Goal: Task Accomplishment & Management: Manage account settings

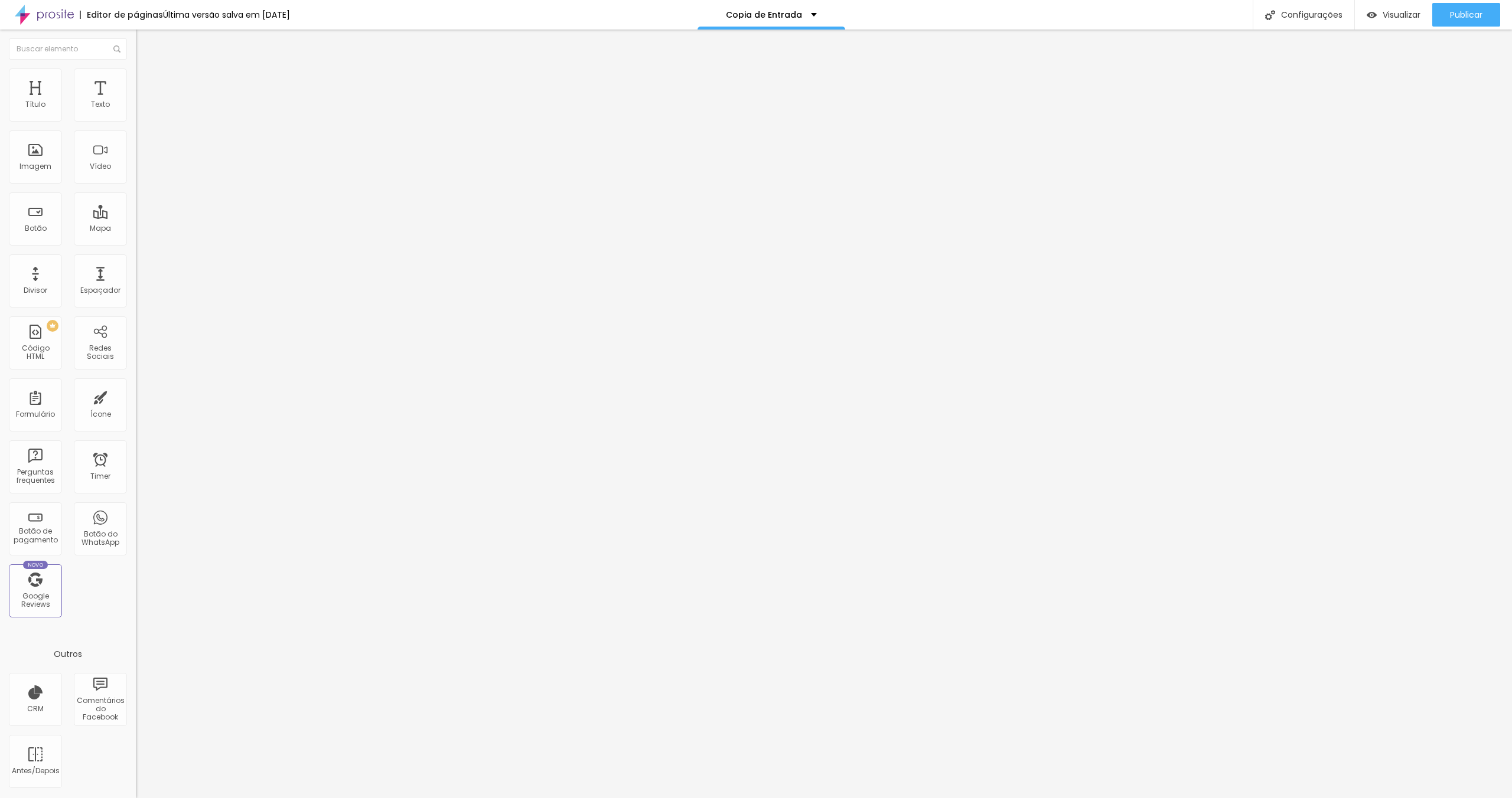
click at [49, 14] on img at bounding box center [44, 14] width 59 height 30
click at [793, 11] on div "home" at bounding box center [781, 14] width 39 height 8
click at [783, 12] on p "home" at bounding box center [774, 14] width 25 height 8
click at [769, 52] on link "Copia de Entrada" at bounding box center [738, 45] width 77 height 12
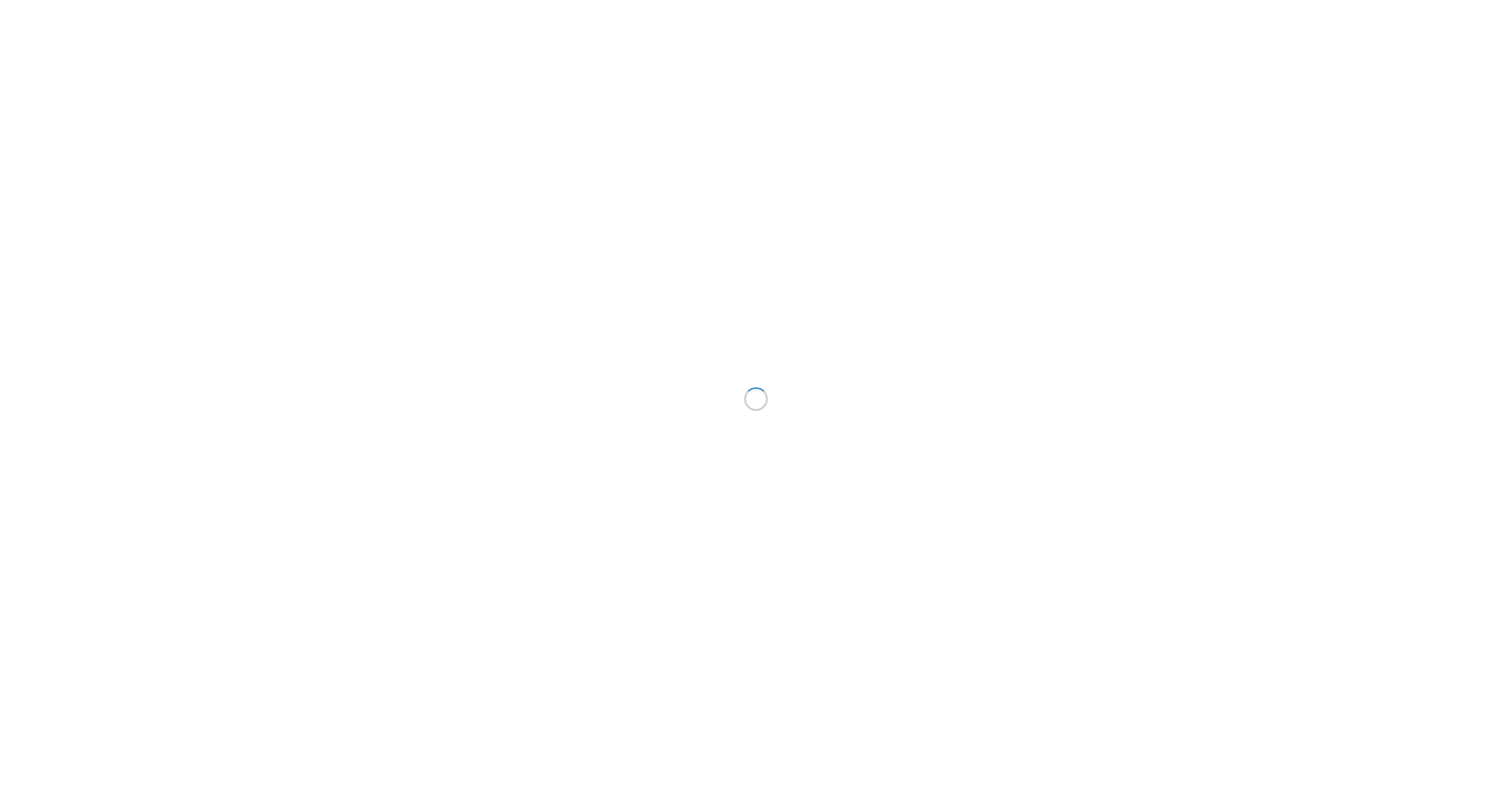
click at [731, 67] on div at bounding box center [756, 399] width 1512 height 798
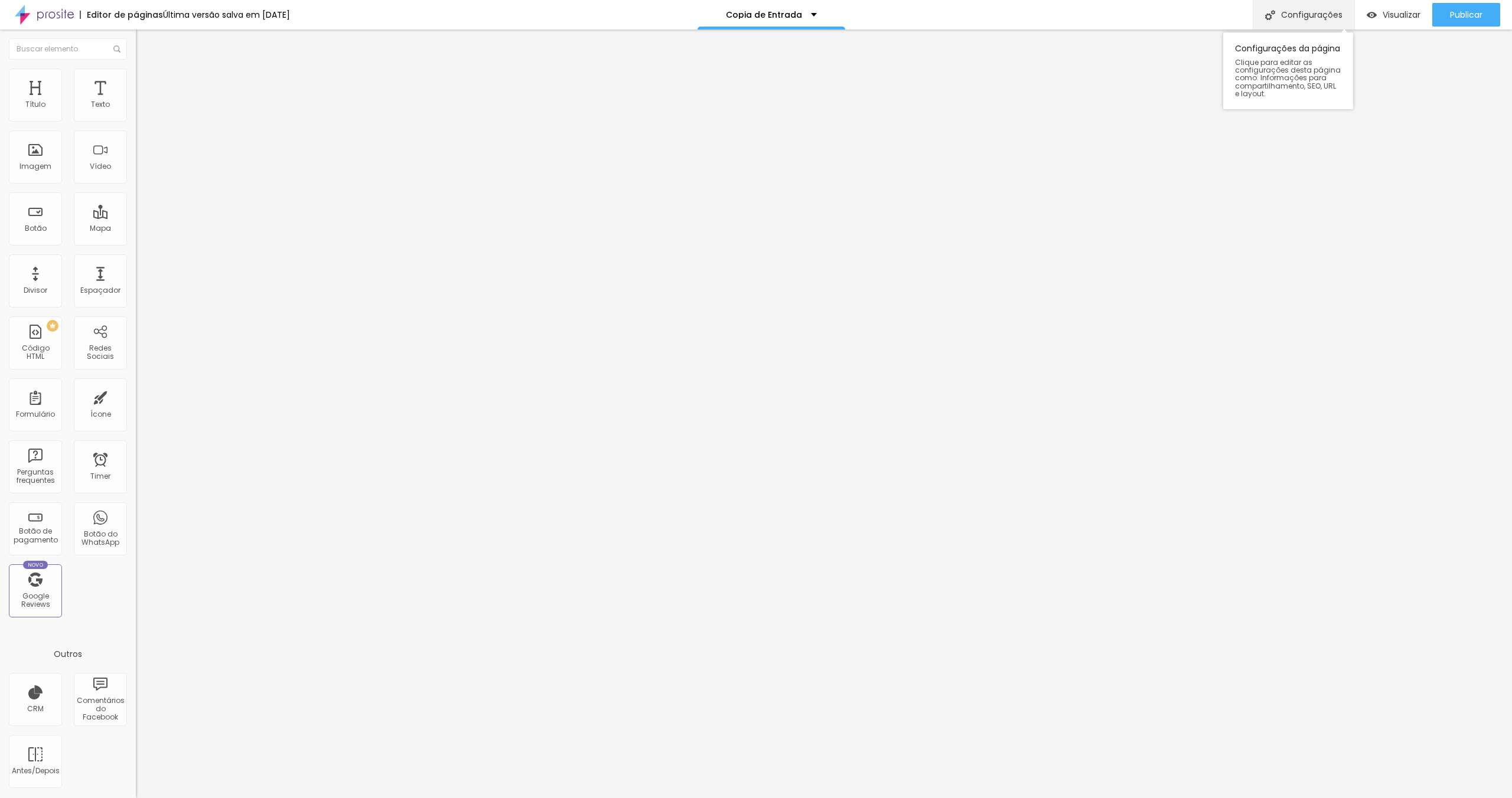
click at [1292, 6] on div "Configurações" at bounding box center [1303, 14] width 101 height 30
drag, startPoint x: 652, startPoint y: 260, endPoint x: 537, endPoint y: 251, distance: 115.4
type input "H"
type input "home"
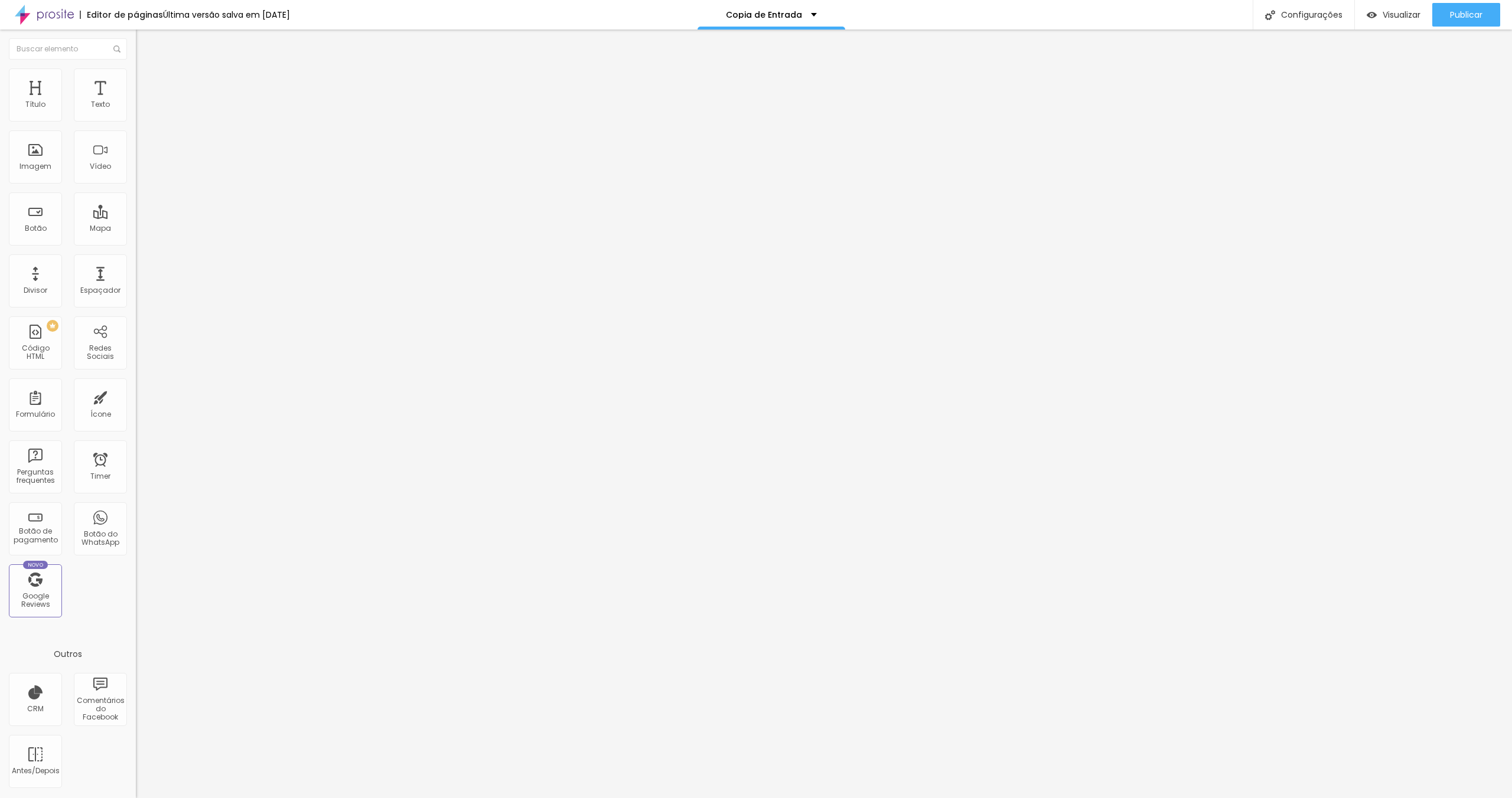
drag, startPoint x: 765, startPoint y: 330, endPoint x: 617, endPoint y: 295, distance: 152.1
type input "/home"
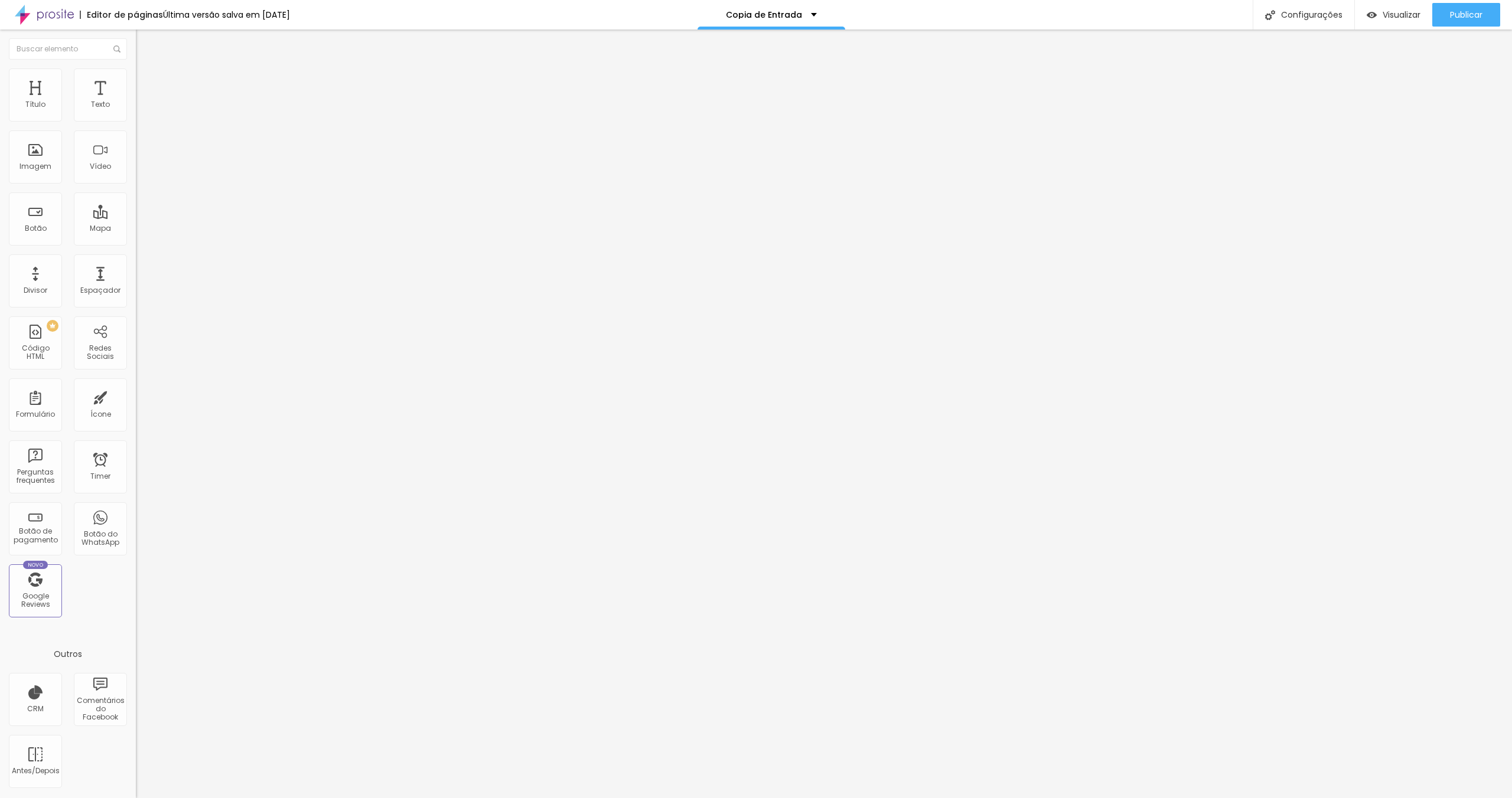
click at [967, 798] on div at bounding box center [756, 810] width 1512 height 10
click at [40, 220] on div "Botão" at bounding box center [35, 218] width 53 height 53
click at [39, 236] on div "Botão" at bounding box center [35, 218] width 53 height 53
click at [46, 98] on div "Título" at bounding box center [35, 94] width 53 height 53
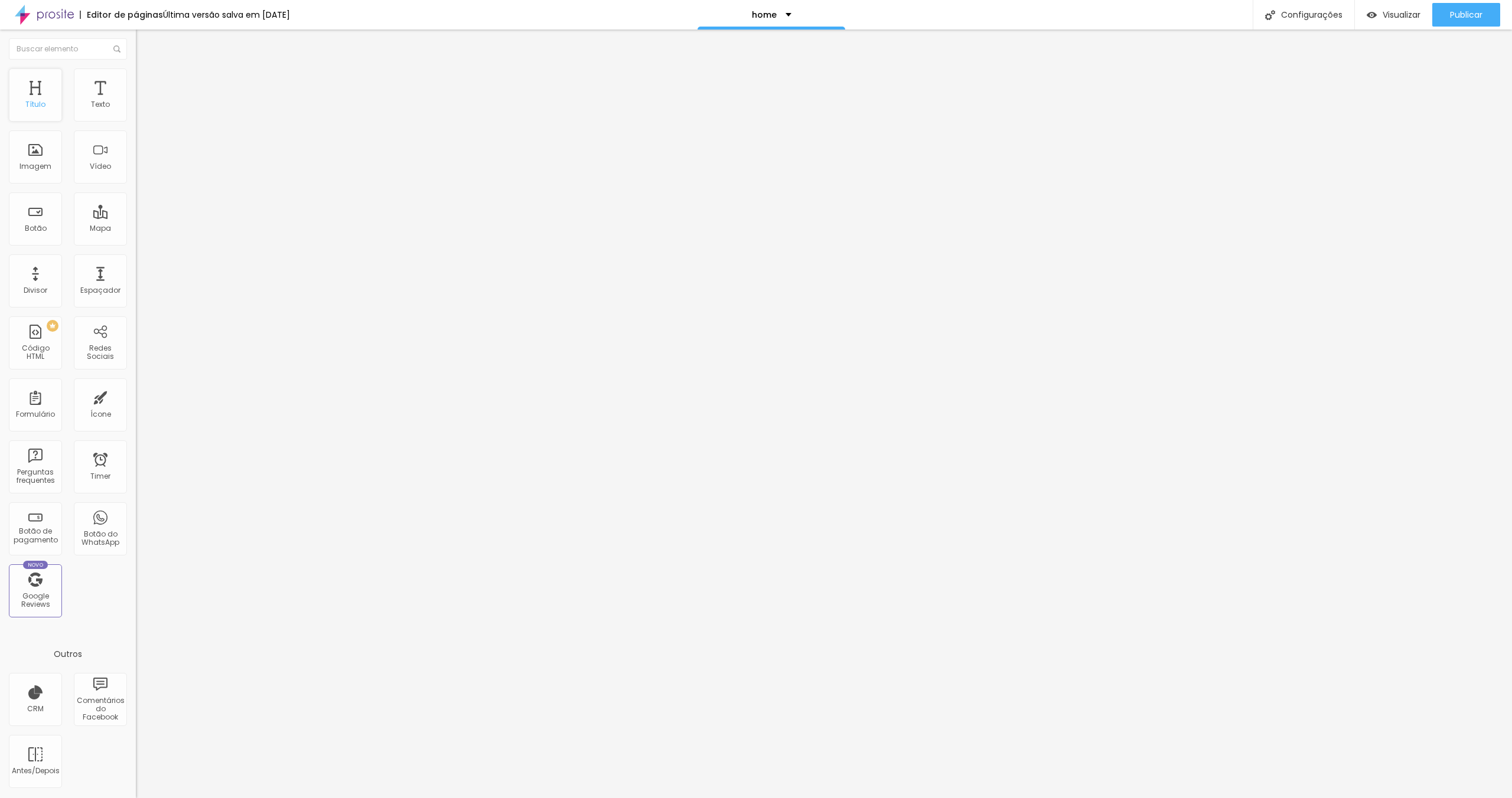
click at [39, 90] on div "Título" at bounding box center [35, 94] width 53 height 53
click at [37, 293] on div "Divisor" at bounding box center [35, 291] width 23 height 8
click at [27, 283] on div "Divisor" at bounding box center [35, 280] width 53 height 53
click at [146, 81] on span "Estilo" at bounding box center [155, 76] width 19 height 10
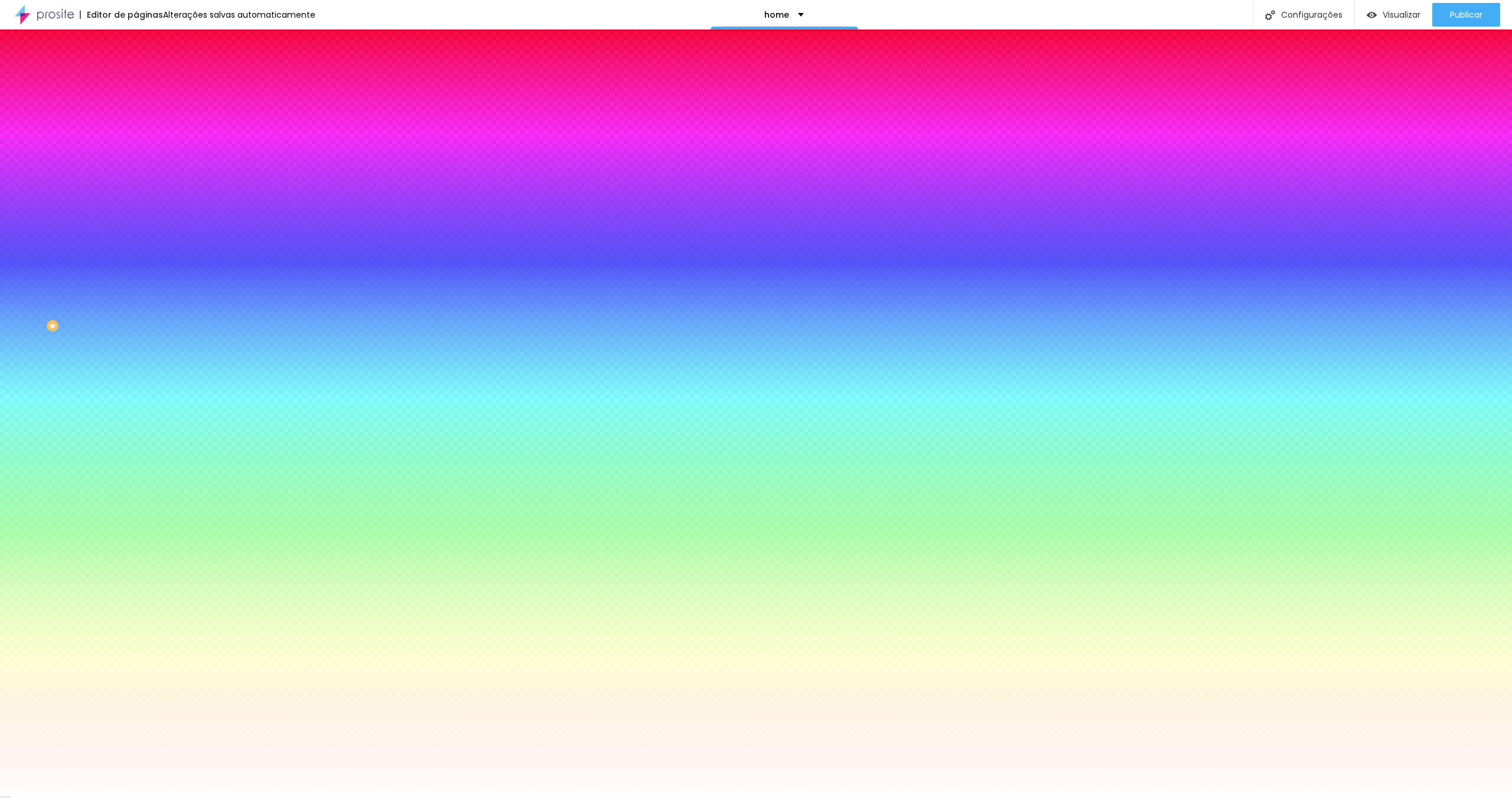
click at [146, 70] on span "Conteúdo" at bounding box center [164, 65] width 37 height 10
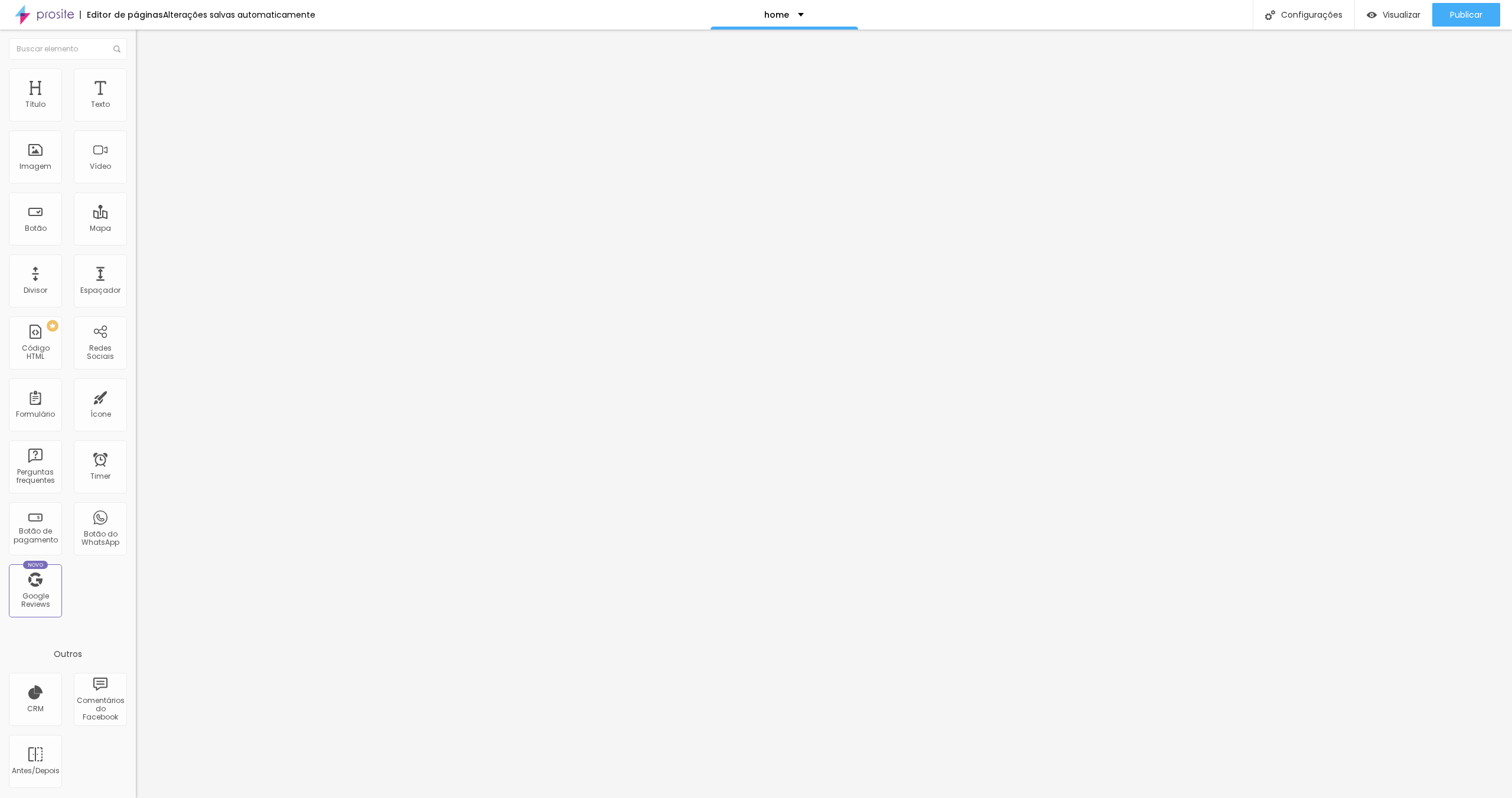
click at [145, 43] on img "button" at bounding box center [150, 43] width 10 height 10
click at [136, 108] on img at bounding box center [140, 103] width 8 height 8
click at [146, 79] on span "Estilo" at bounding box center [155, 76] width 19 height 10
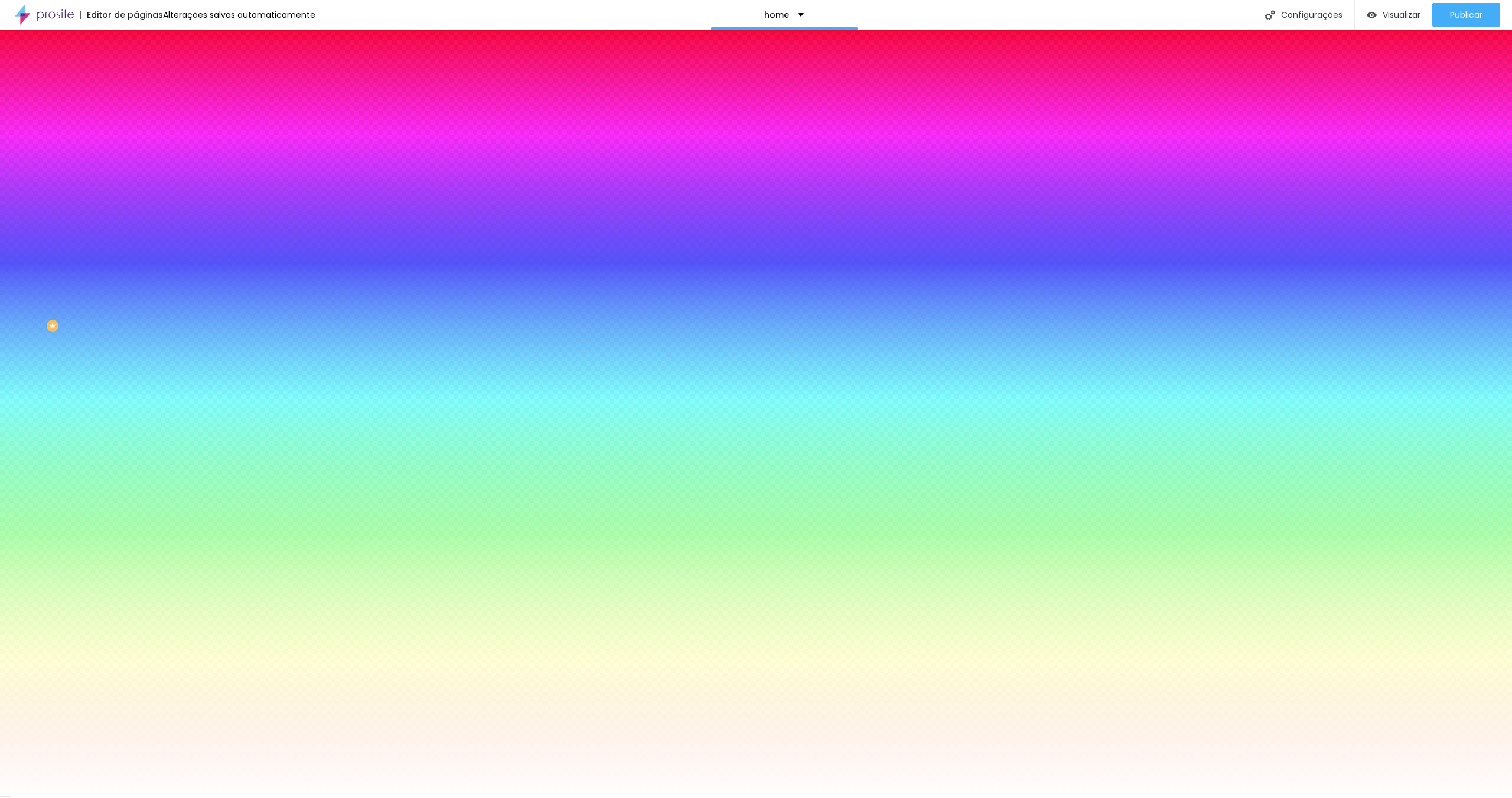
click at [136, 118] on input "#FFFFFF" at bounding box center [207, 119] width 142 height 12
click at [136, 119] on input "#FFFFFF" at bounding box center [207, 119] width 142 height 12
click at [136, 113] on div at bounding box center [203, 113] width 136 height 0
drag, startPoint x: 124, startPoint y: 122, endPoint x: 123, endPoint y: 80, distance: 42.0
click at [136, 81] on div "Conteúdo Estilo Avançado Cor de fundo Voltar ao padrão #FFFFFF Sombra DESATIVAD…" at bounding box center [203, 127] width 136 height 141
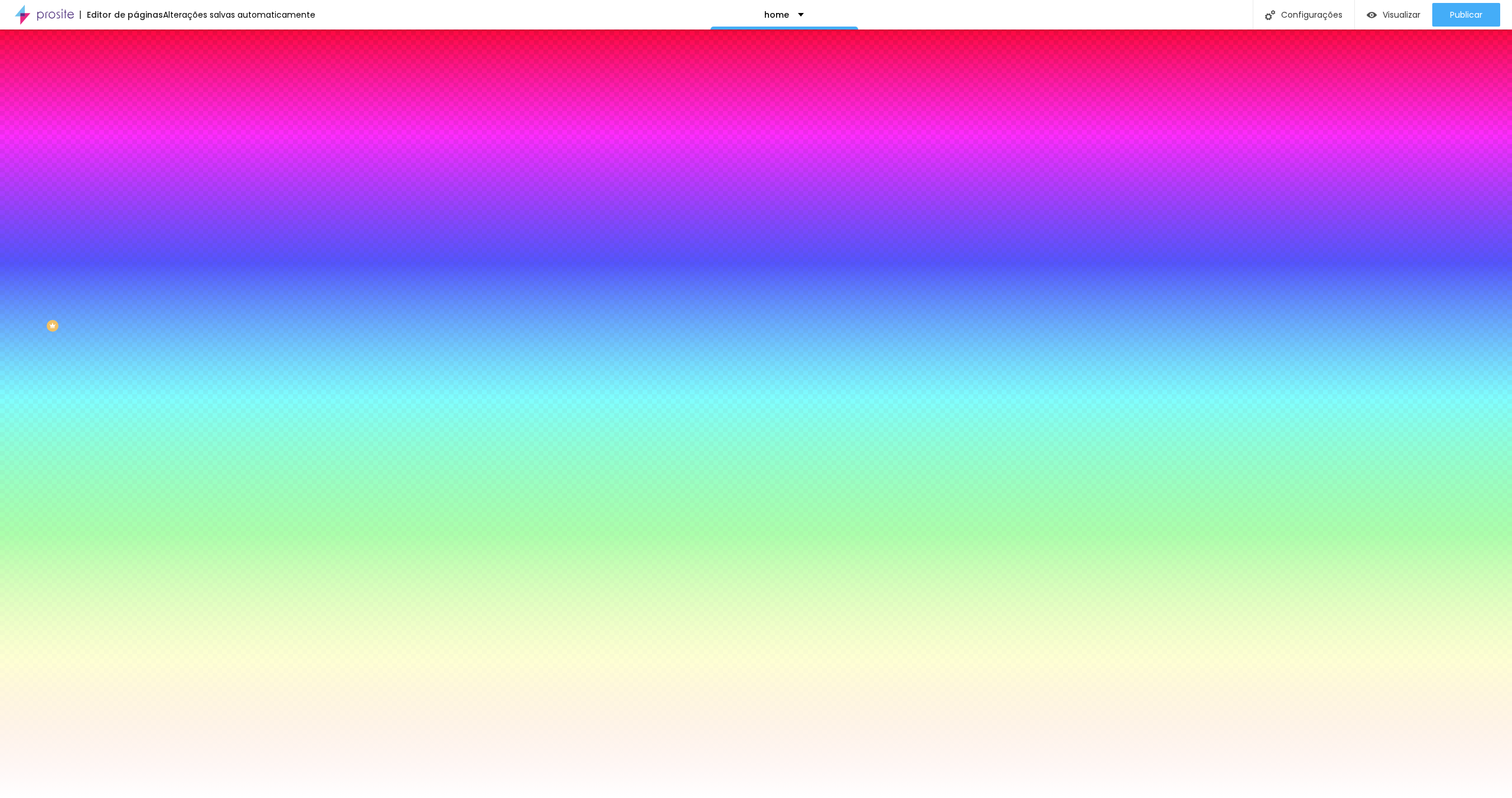
click at [136, 255] on div "Editar Coluna Conteúdo Estilo Avançado Cor de fundo Voltar ao padrão #FFFFFF So…" at bounding box center [203, 414] width 136 height 769
click at [136, 115] on input "#FFFFFF" at bounding box center [207, 119] width 142 height 12
click at [136, 113] on div at bounding box center [203, 113] width 136 height 0
type input "#B13F3F"
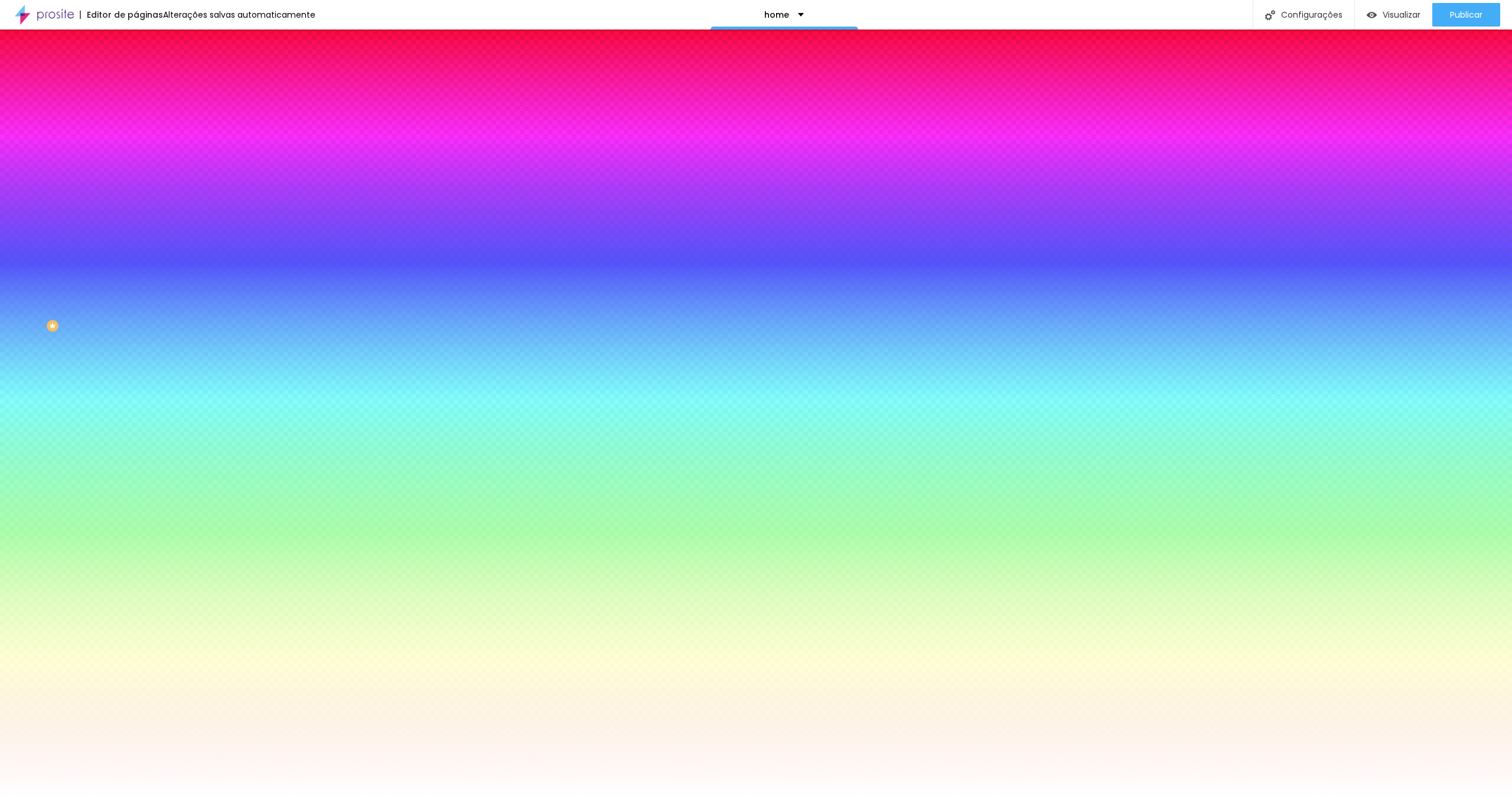
click at [68, 161] on div at bounding box center [756, 399] width 1512 height 798
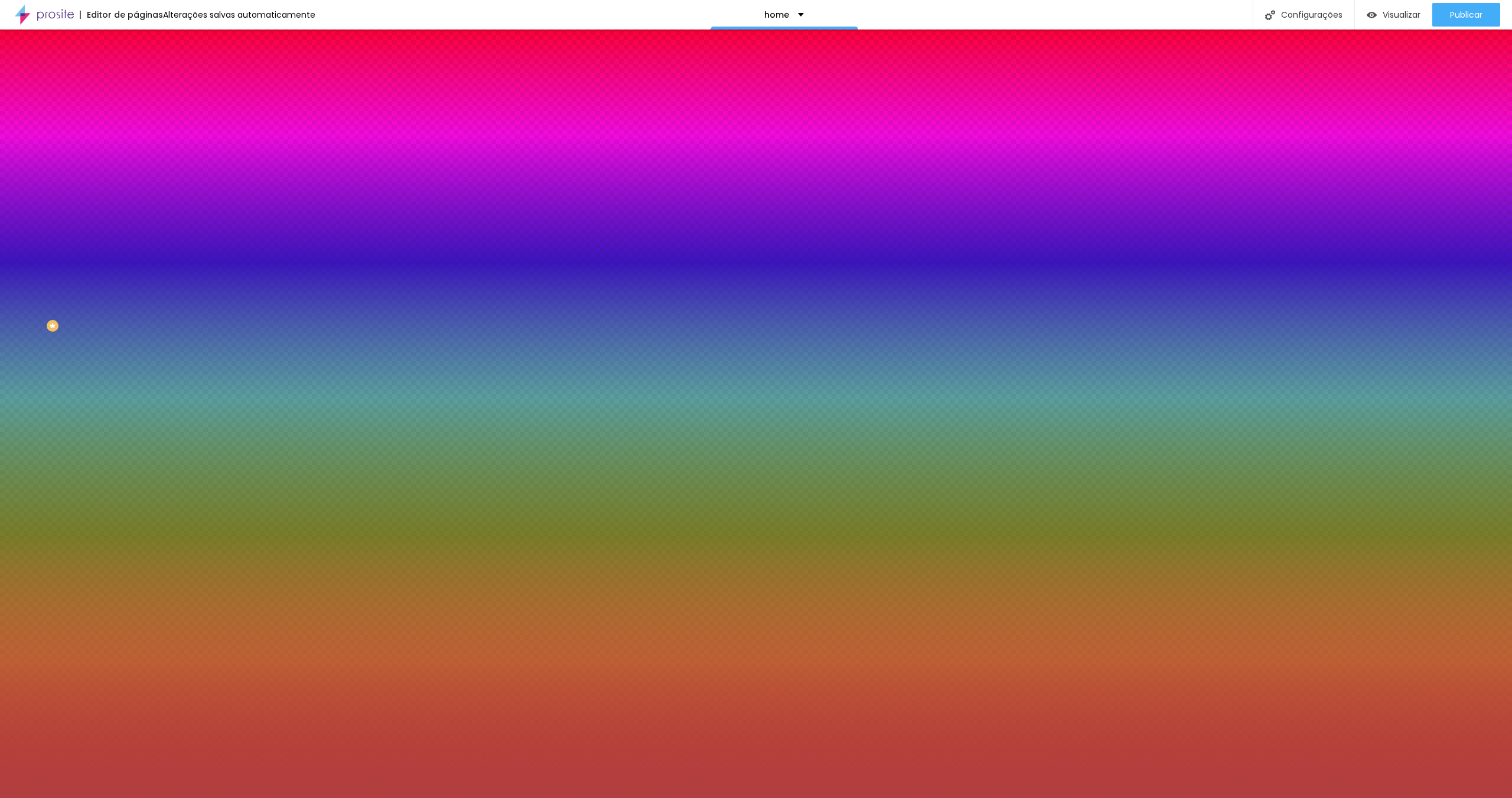
click at [136, 116] on input "#B13F3F" at bounding box center [207, 119] width 142 height 12
click at [136, 318] on div "Editar Coluna Conteúdo Estilo Avançado Cor de fundo Voltar ao padrão #B13F3F So…" at bounding box center [203, 414] width 136 height 769
click at [136, 123] on input "#B13F3F" at bounding box center [207, 119] width 142 height 12
click at [136, 122] on input "#B13F3F" at bounding box center [207, 119] width 142 height 12
click at [136, 121] on input "#B13F3F" at bounding box center [207, 119] width 142 height 12
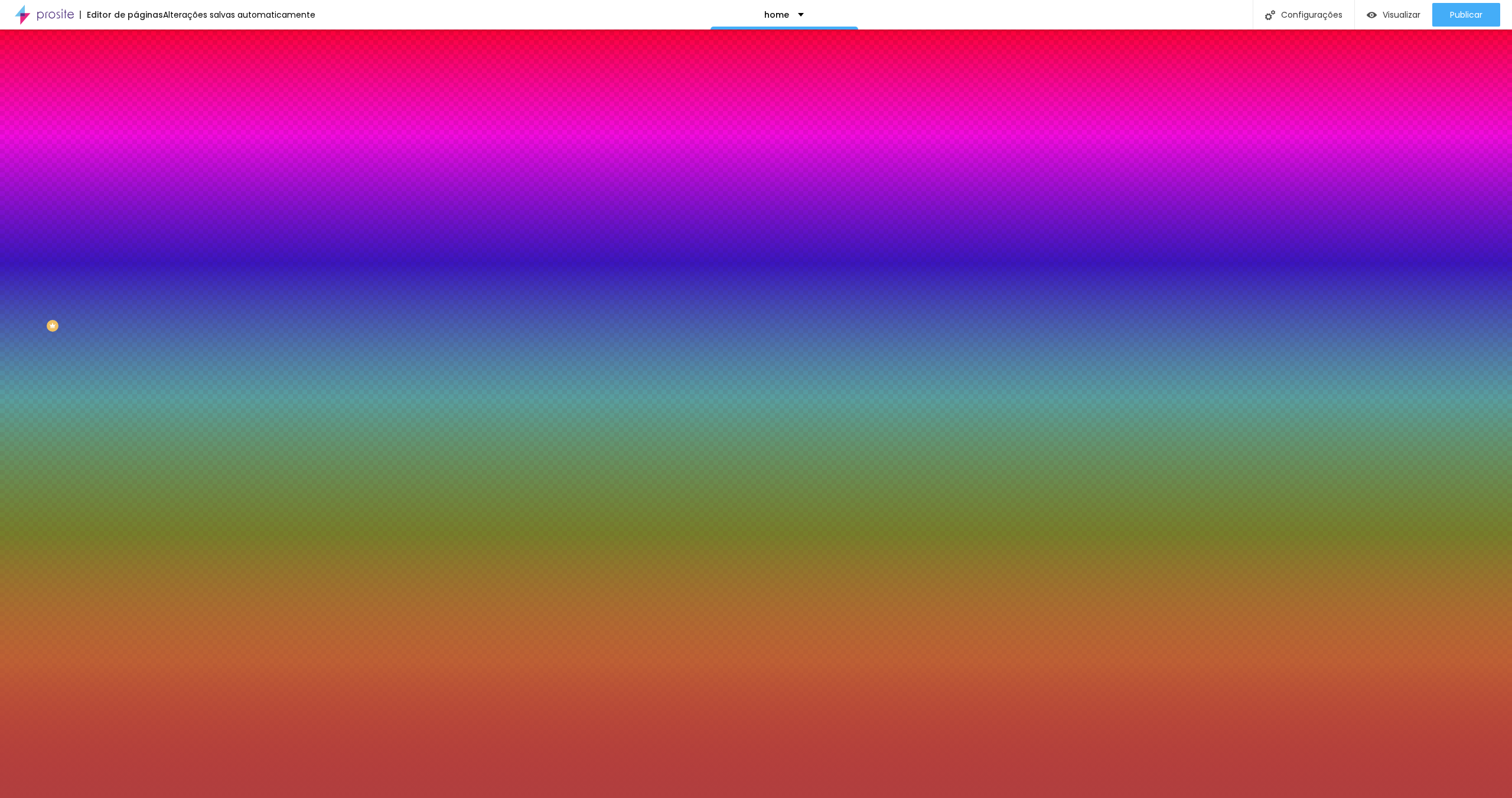
click at [136, 113] on div at bounding box center [203, 113] width 136 height 0
click at [136, 121] on div "Voltar ao padrão #B13F3F" at bounding box center [203, 112] width 136 height 25
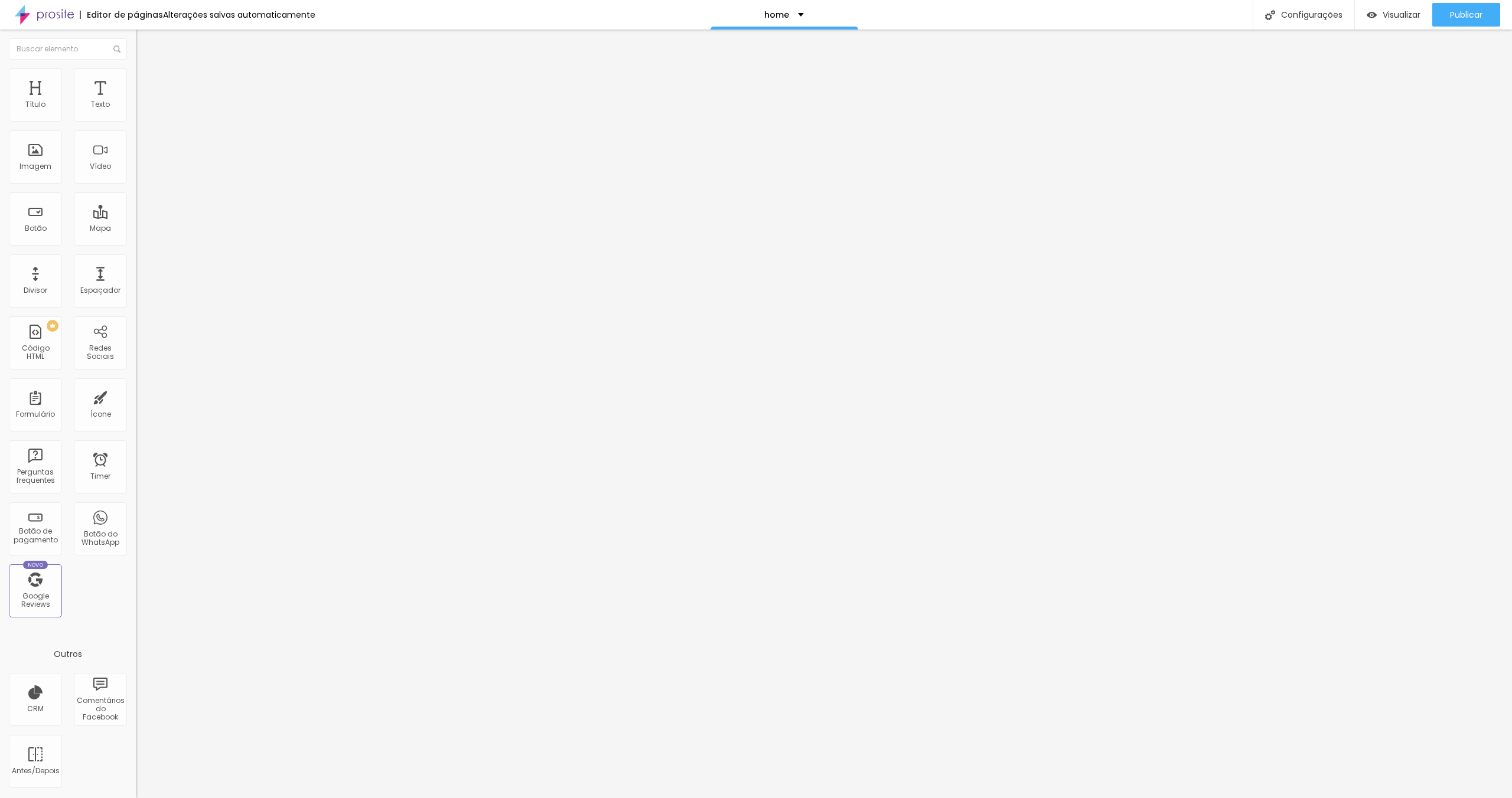
click at [136, 77] on ul "Conteúdo Estilo Avançado" at bounding box center [203, 74] width 136 height 35
click at [146, 80] on span "Estilo" at bounding box center [155, 76] width 19 height 10
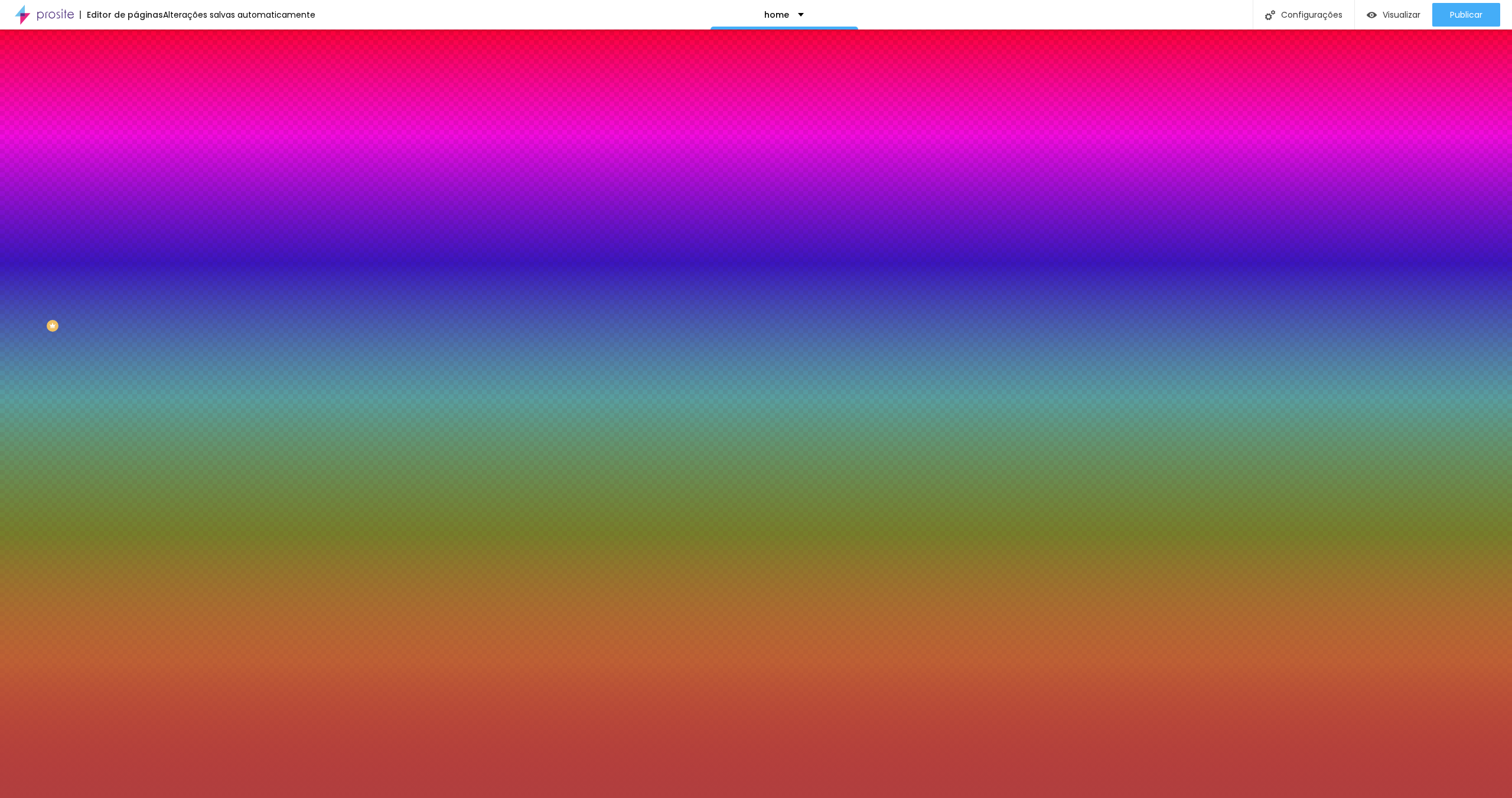
click at [136, 68] on img at bounding box center [141, 61] width 10 height 10
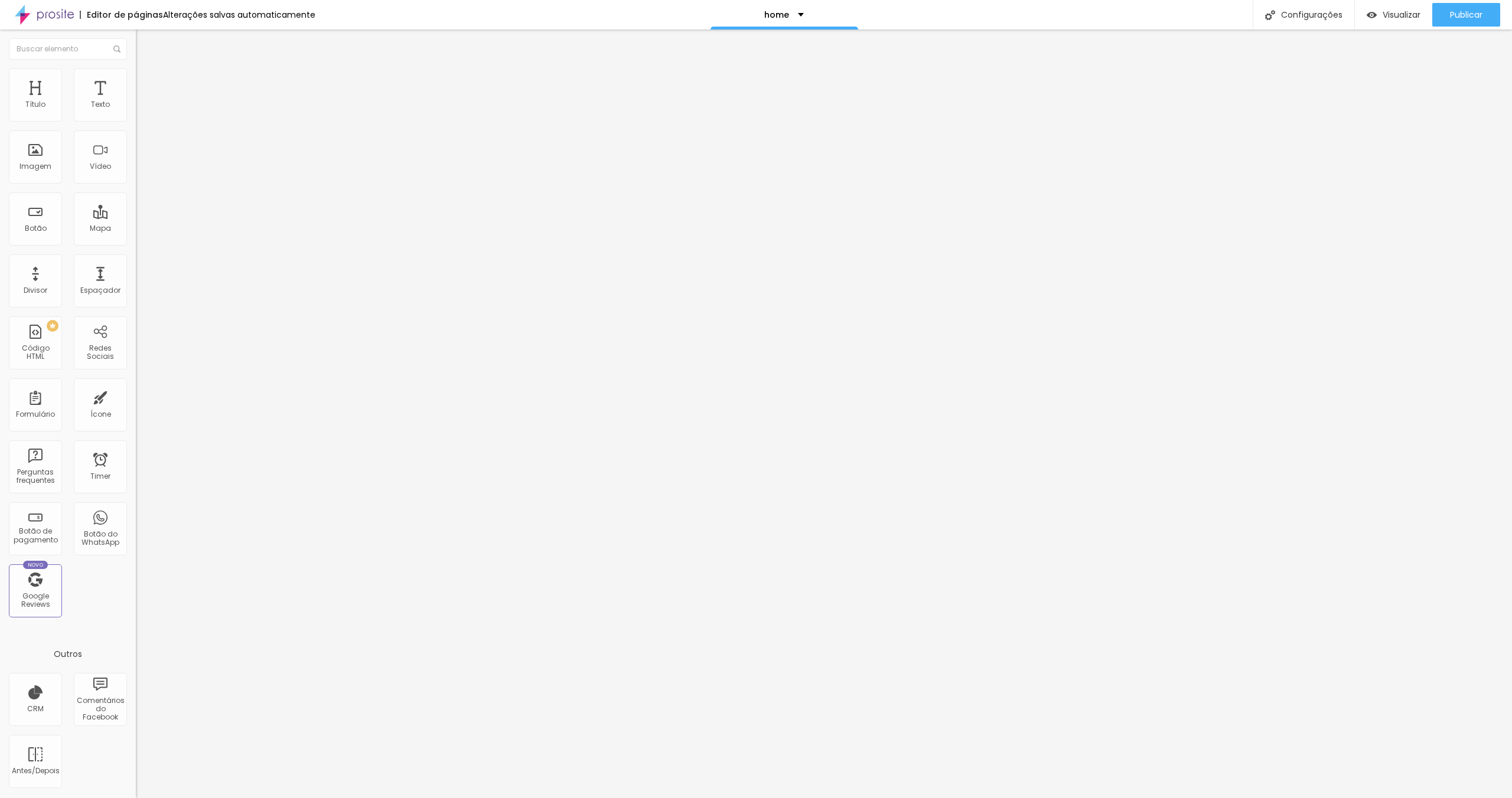
click at [136, 81] on li "Avançado" at bounding box center [203, 86] width 136 height 12
click at [136, 37] on button "Editar Coluna" at bounding box center [203, 43] width 136 height 27
click at [145, 39] on img "button" at bounding box center [150, 43] width 10 height 10
click at [136, 78] on li "Estilo" at bounding box center [203, 74] width 136 height 12
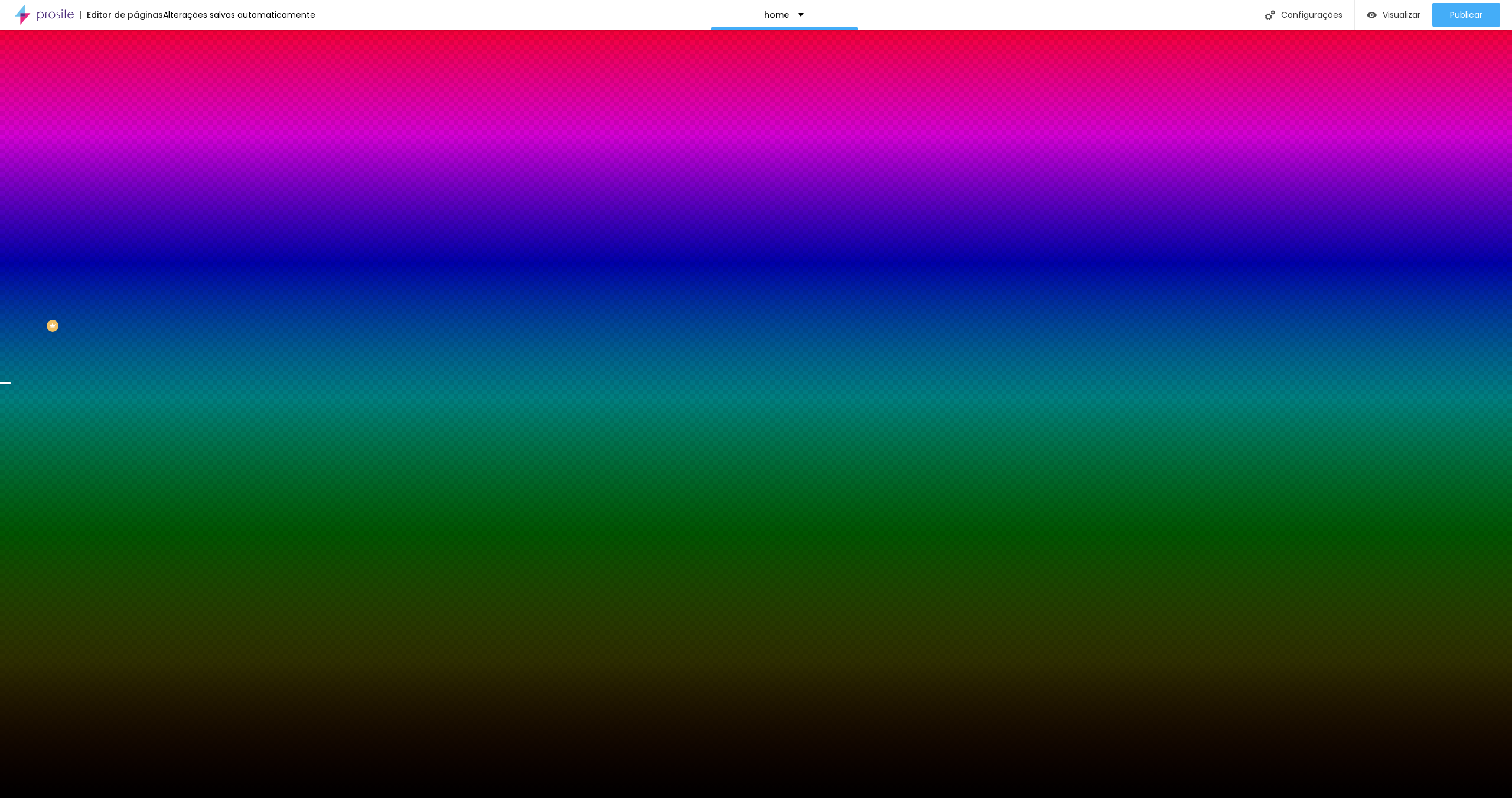
click at [136, 123] on span "Parallax" at bounding box center [150, 118] width 29 height 10
click at [136, 130] on span "Nenhum" at bounding box center [151, 125] width 31 height 10
click at [136, 123] on span "Nenhum" at bounding box center [151, 118] width 31 height 10
click at [136, 141] on span "Parallax" at bounding box center [150, 136] width 29 height 10
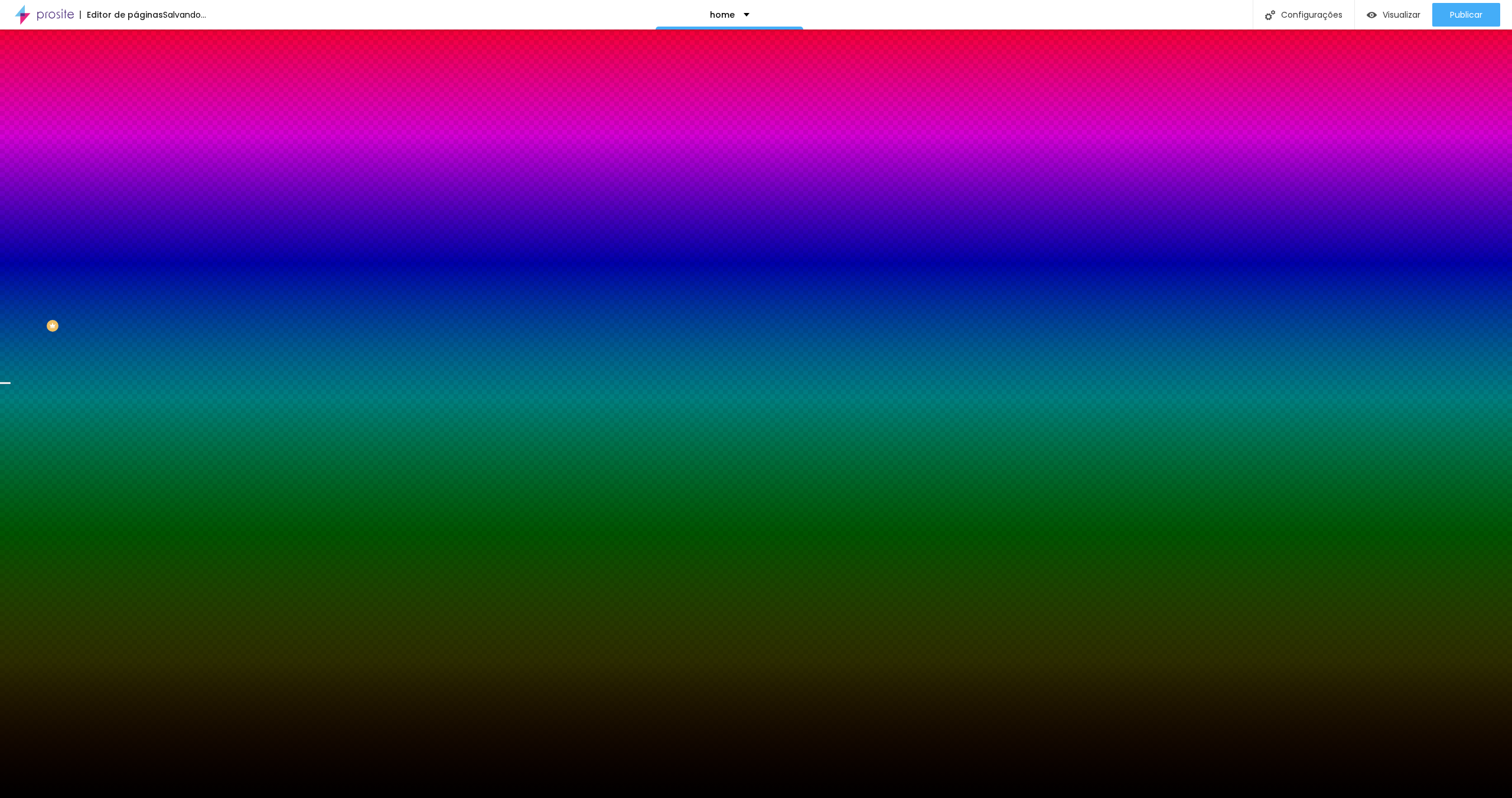
click at [136, 81] on img at bounding box center [141, 85] width 10 height 10
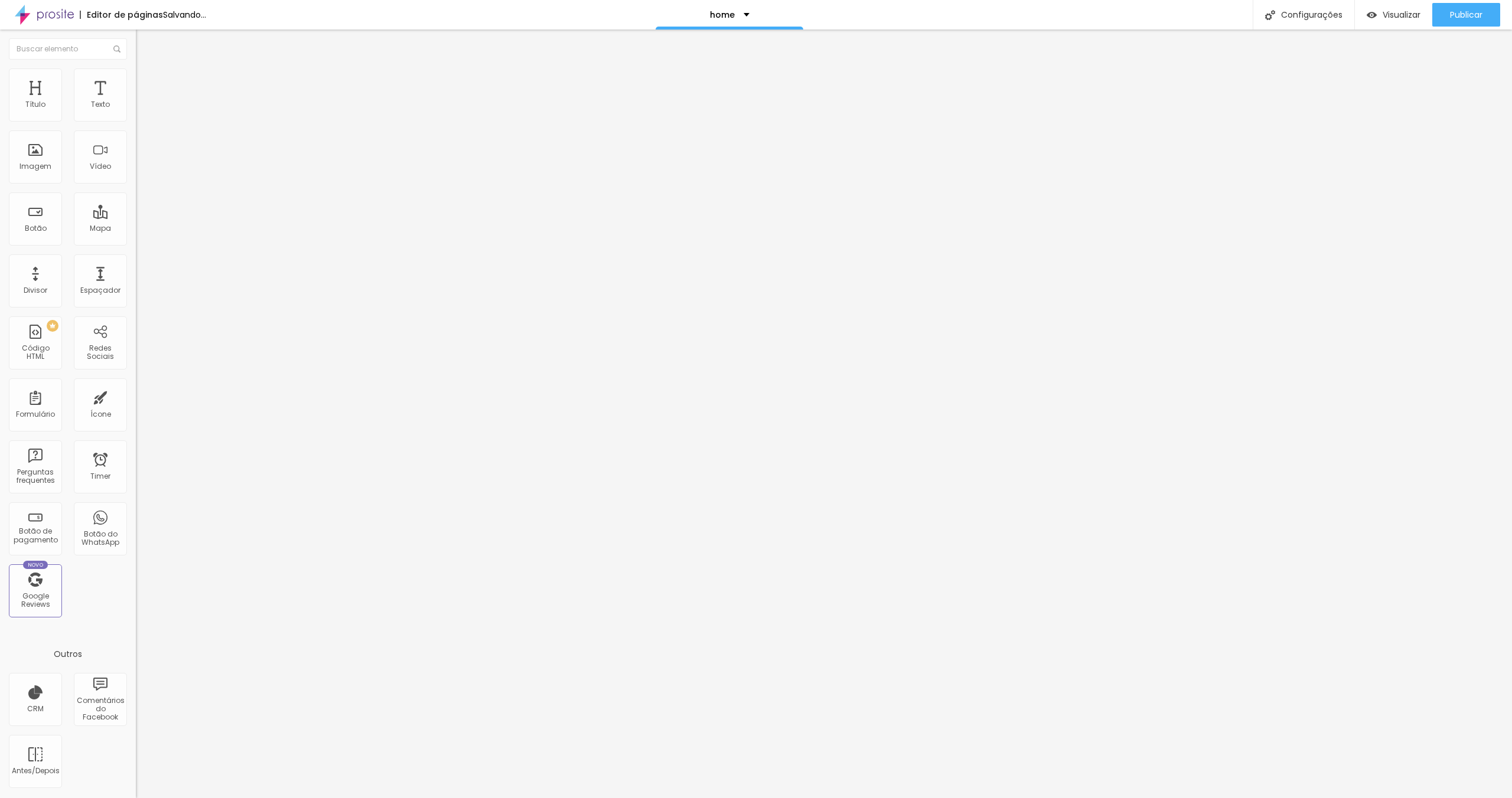
drag, startPoint x: 28, startPoint y: 118, endPoint x: 8, endPoint y: 118, distance: 20.0
click at [136, 229] on input "range" at bounding box center [174, 234] width 77 height 10
type input "126"
type input "135"
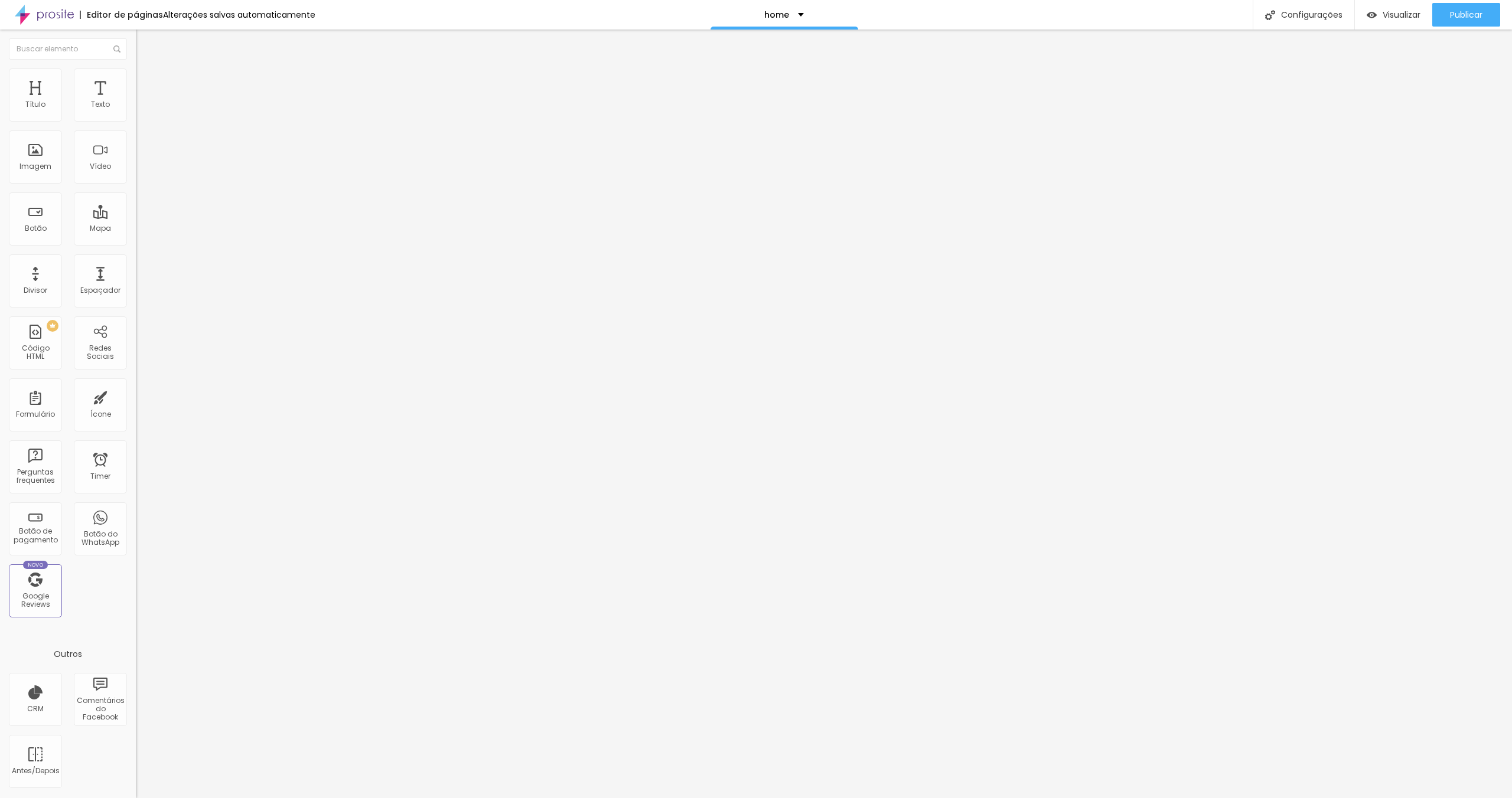
type input "135"
type input "148"
type input "174"
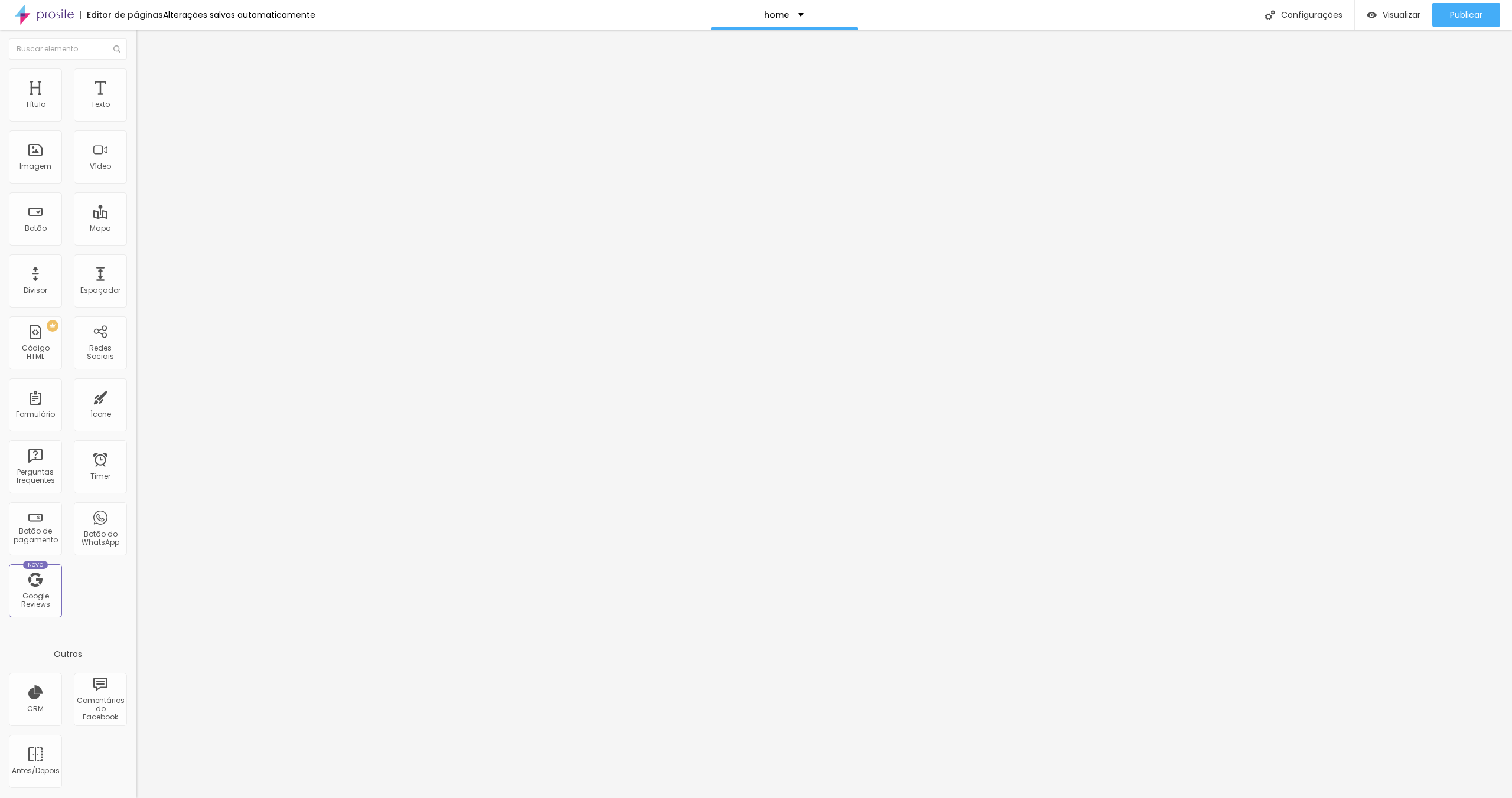
type input "182"
type input "191"
type input "198"
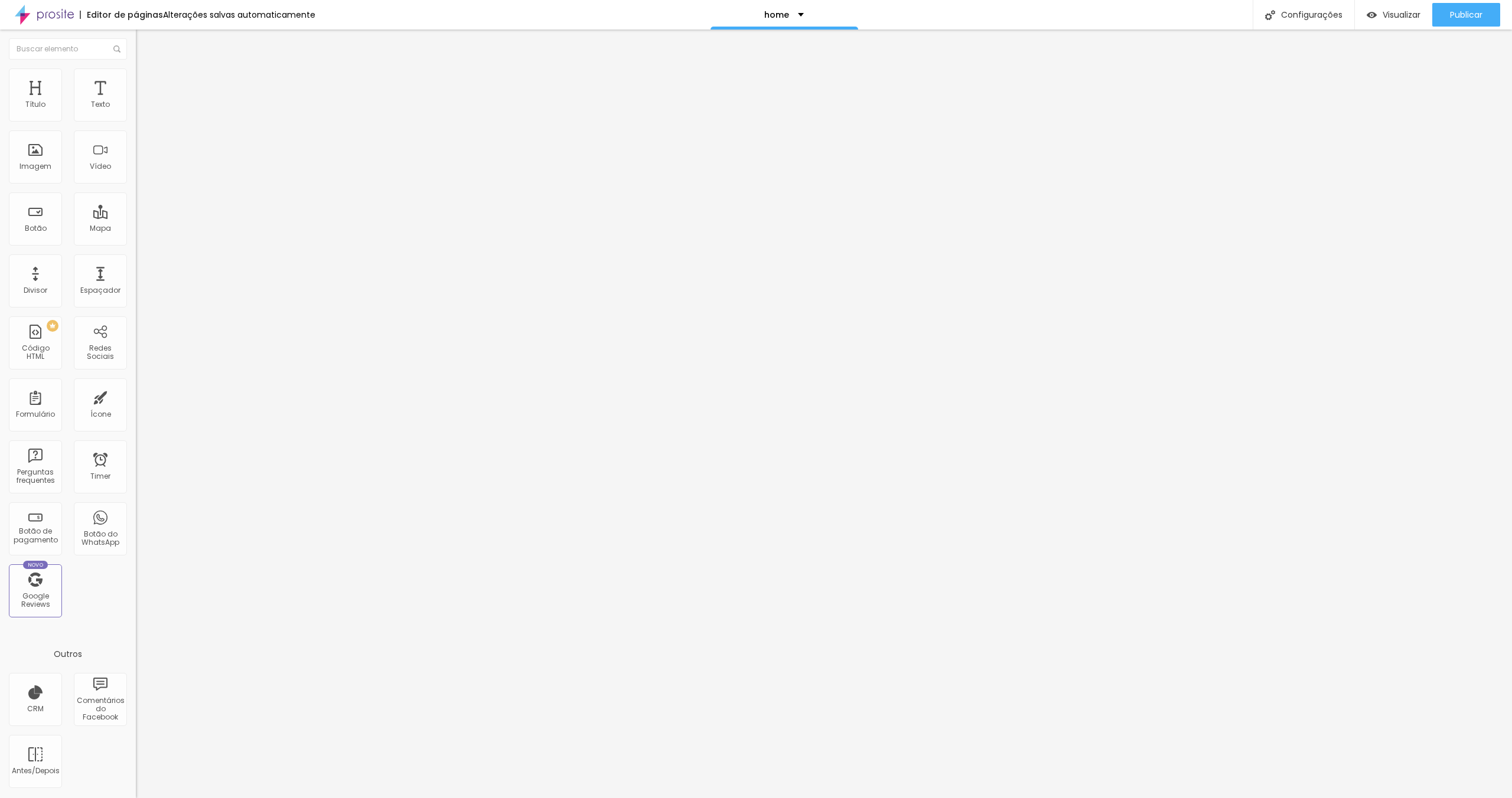
type input "198"
type input "205"
type input "207"
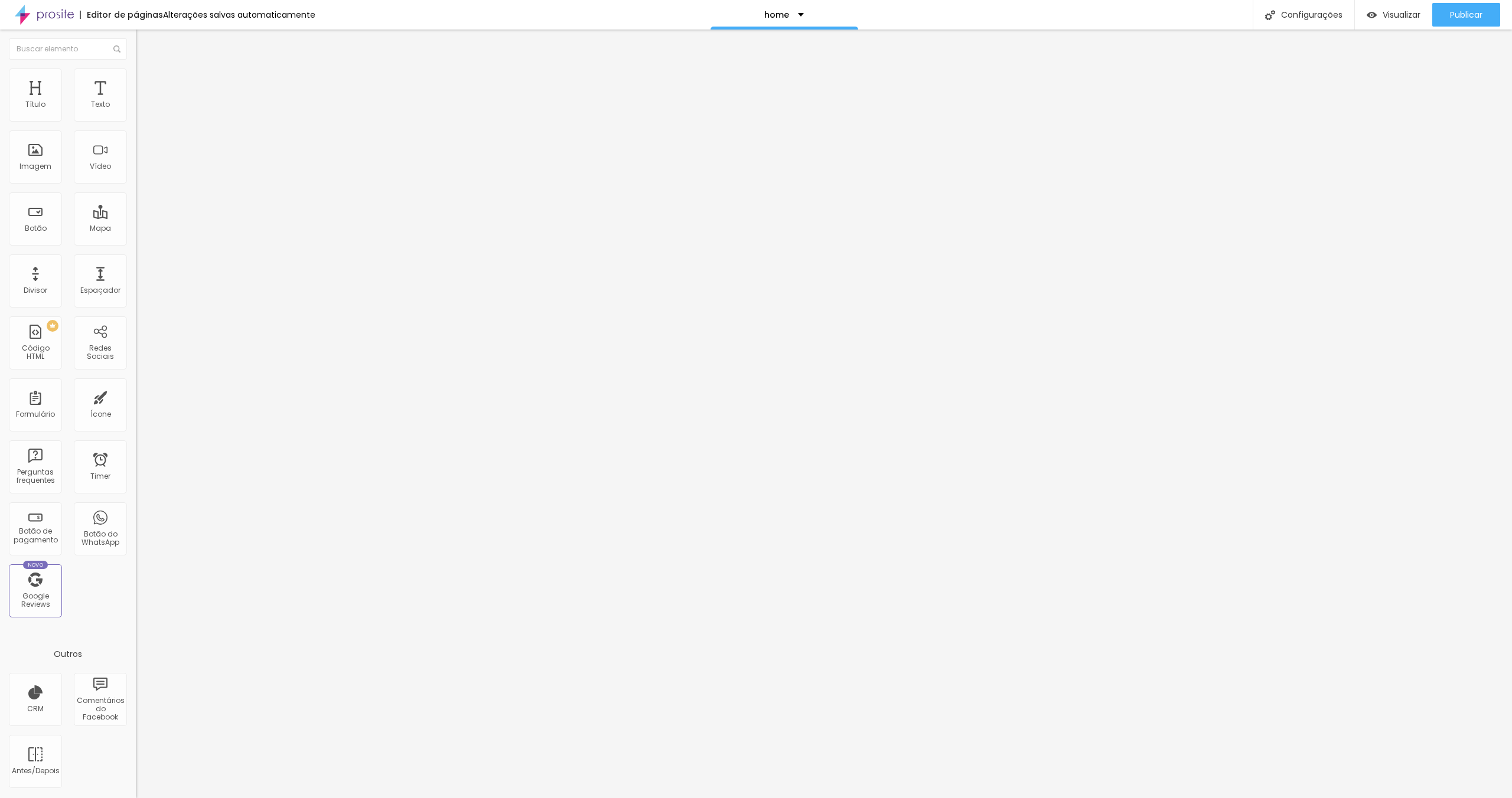
type input "209"
type input "211"
type input "213"
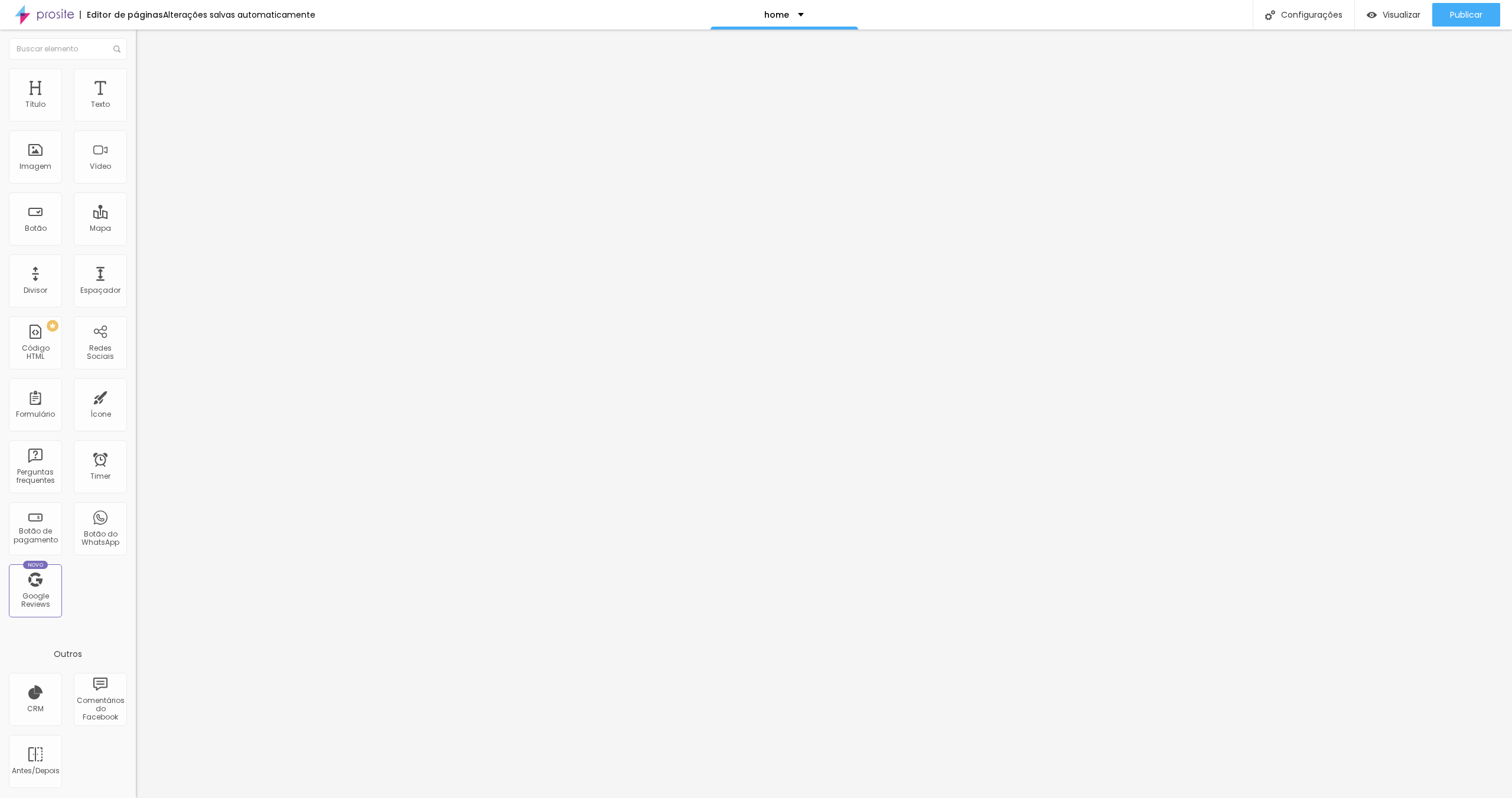
type input "213"
type input "214"
type input "211"
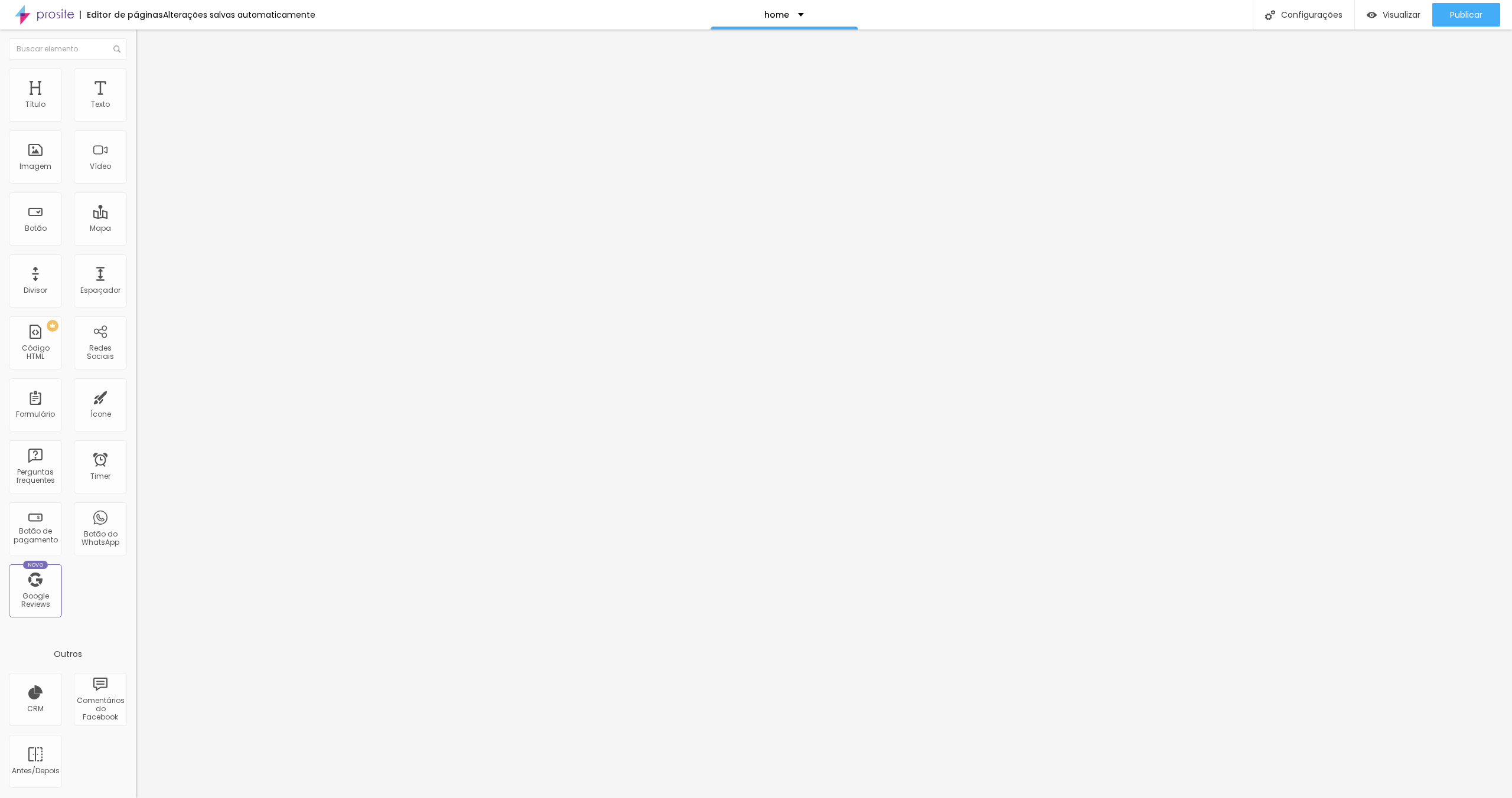
type input "208"
type input "203"
type input "193"
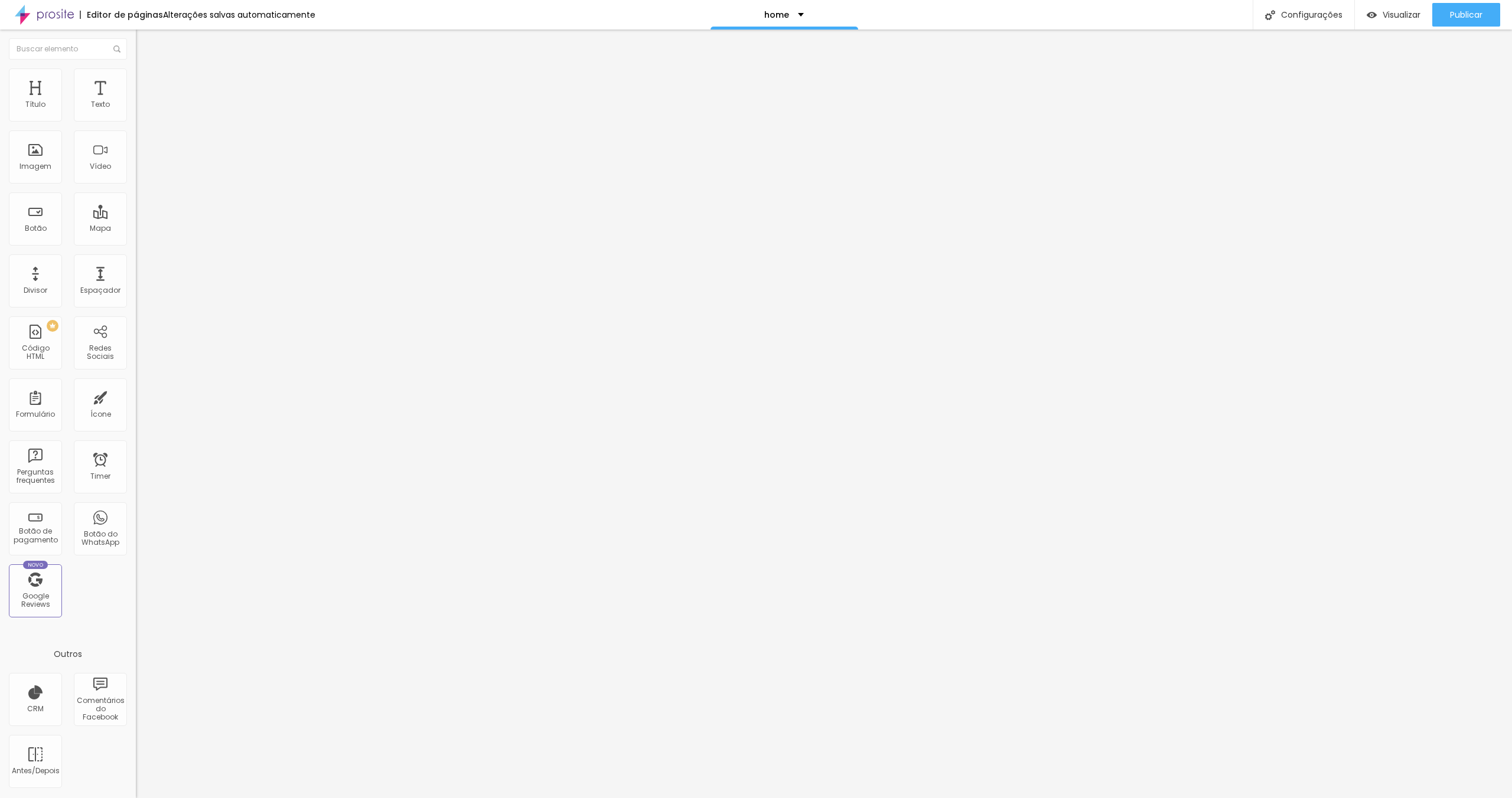
type input "193"
type input "191"
type input "178"
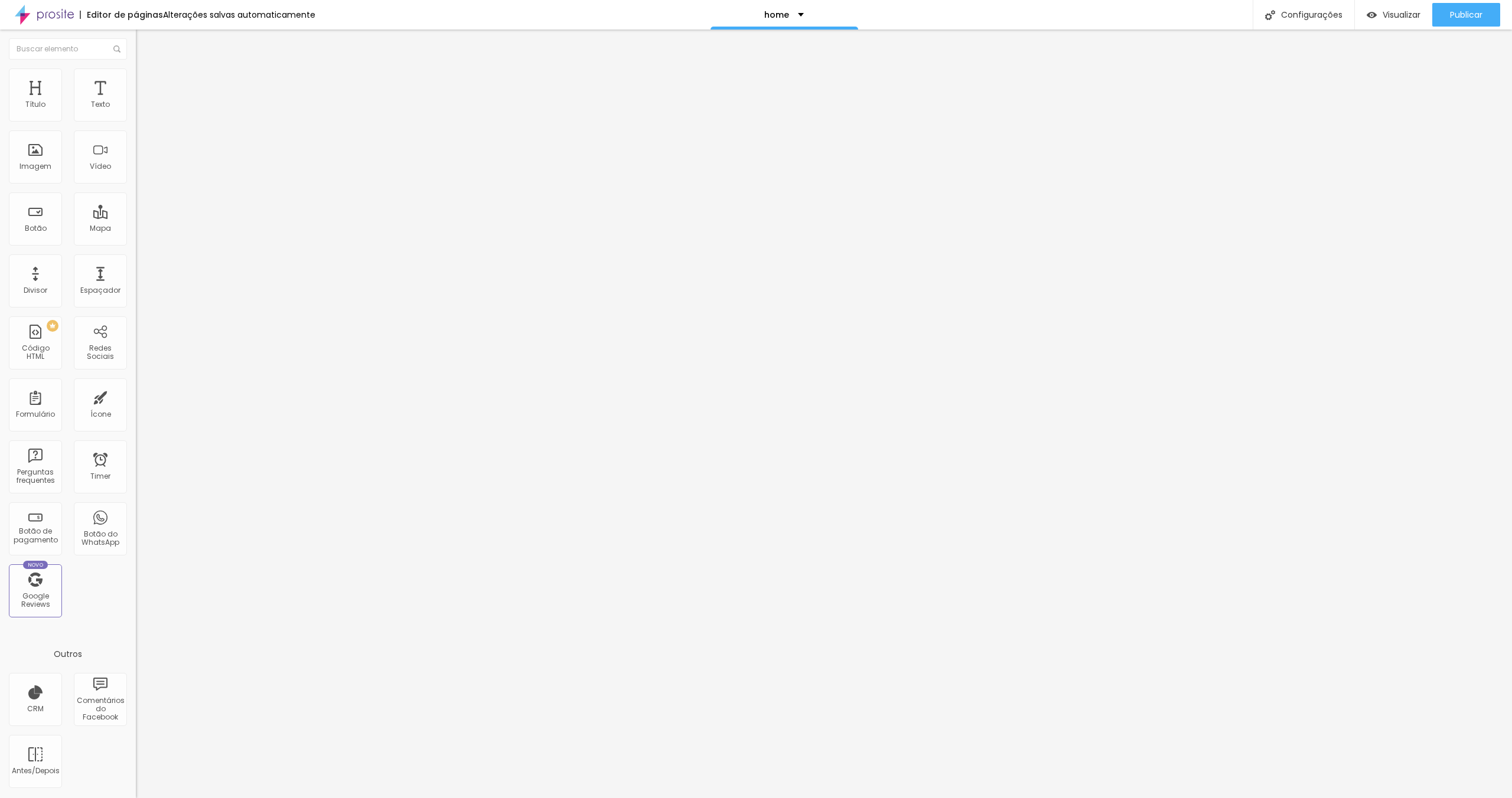
type input "165"
type input "154"
type input "132"
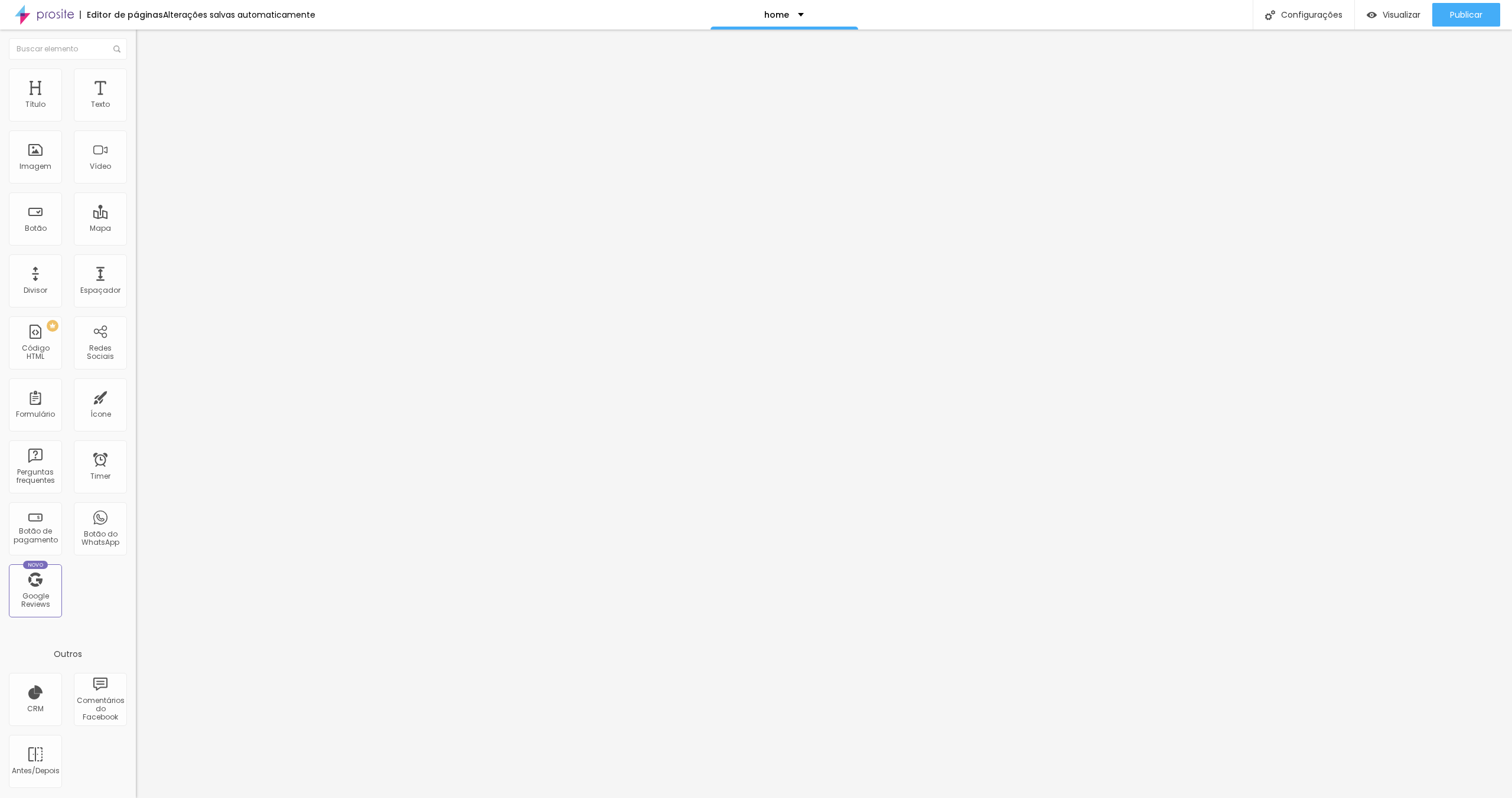
type input "132"
type input "119"
type input "112"
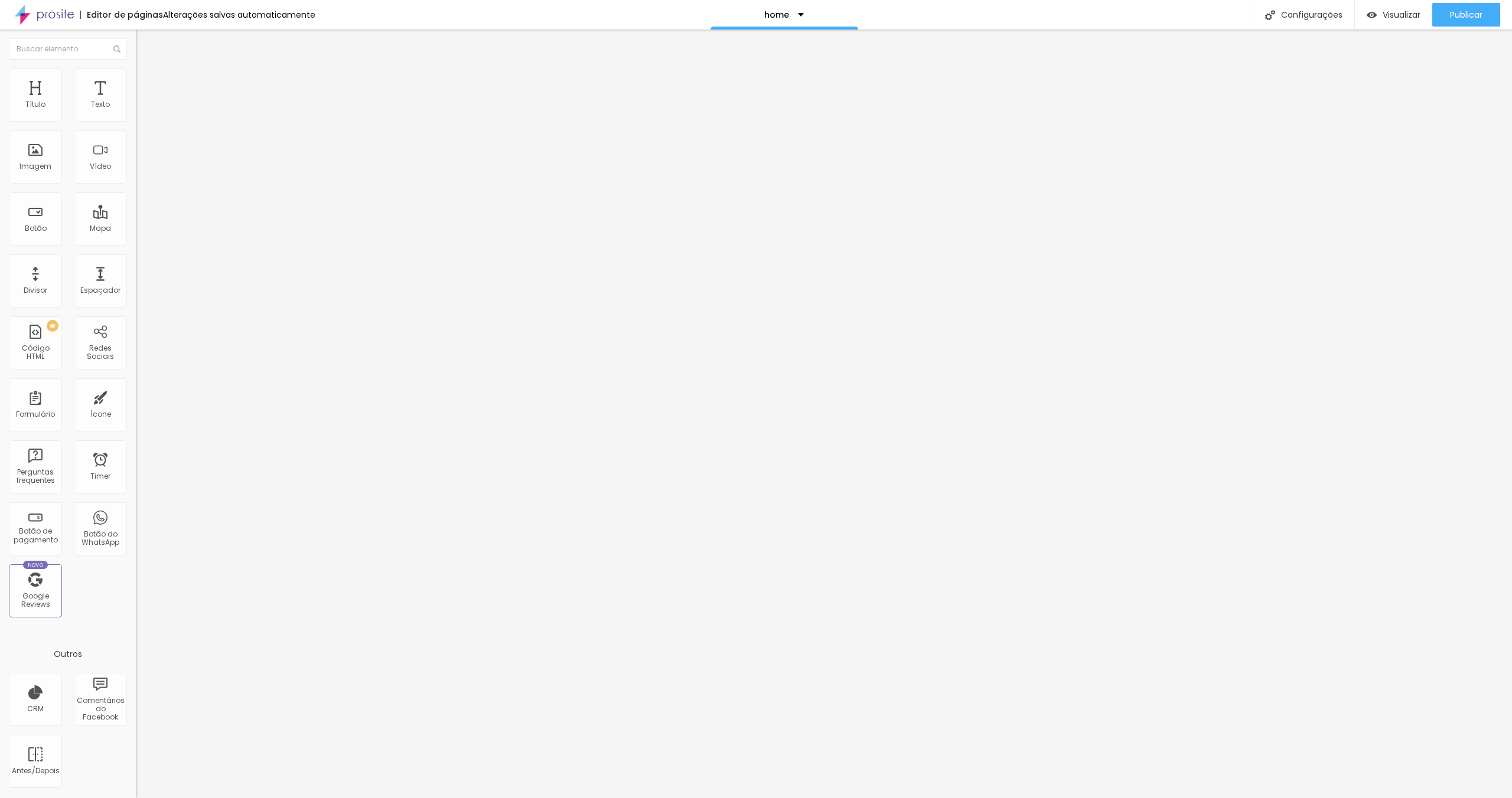
type input "107"
type input "100"
type input "90"
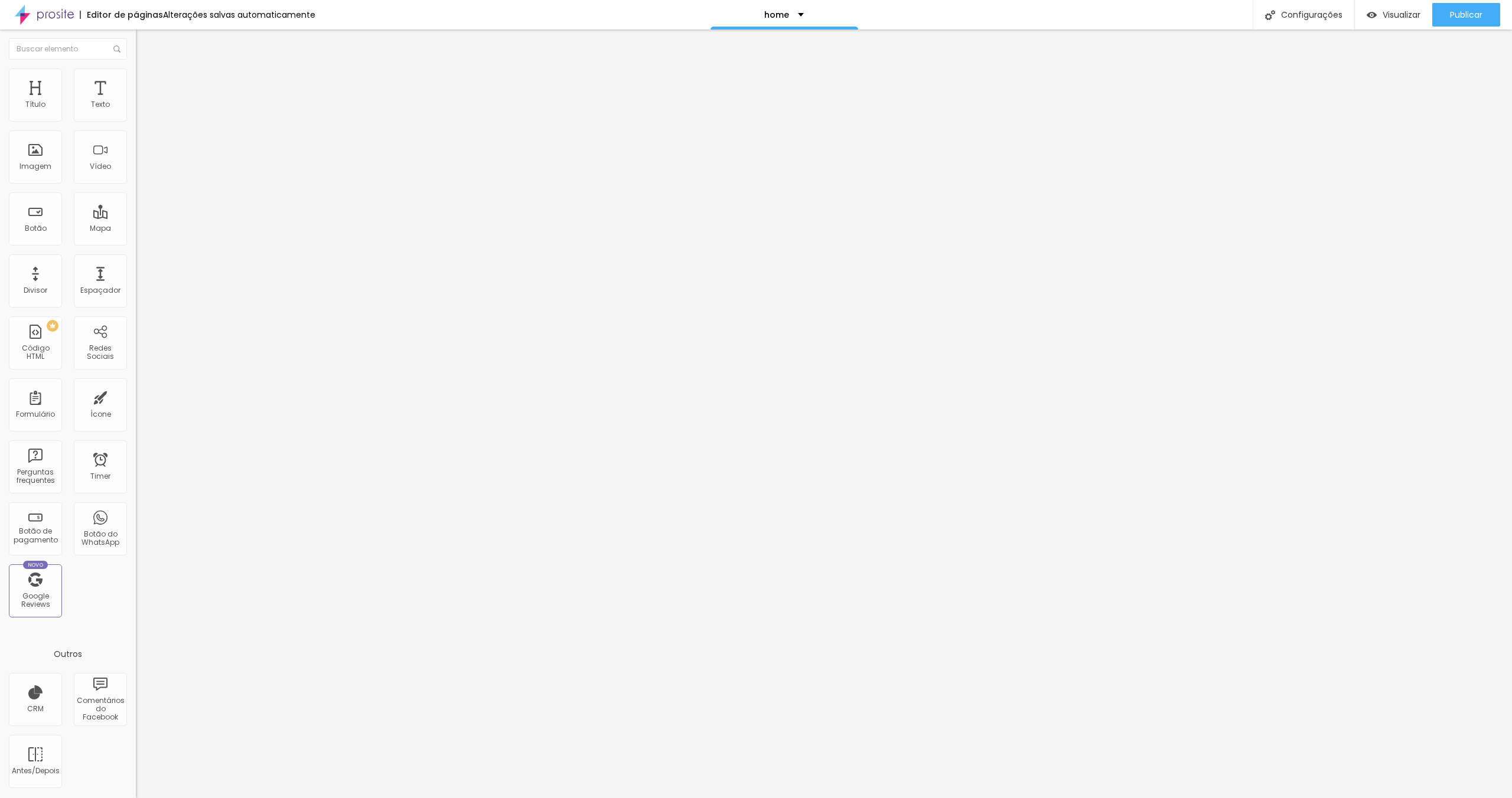
type input "90"
type input "87"
type input "80"
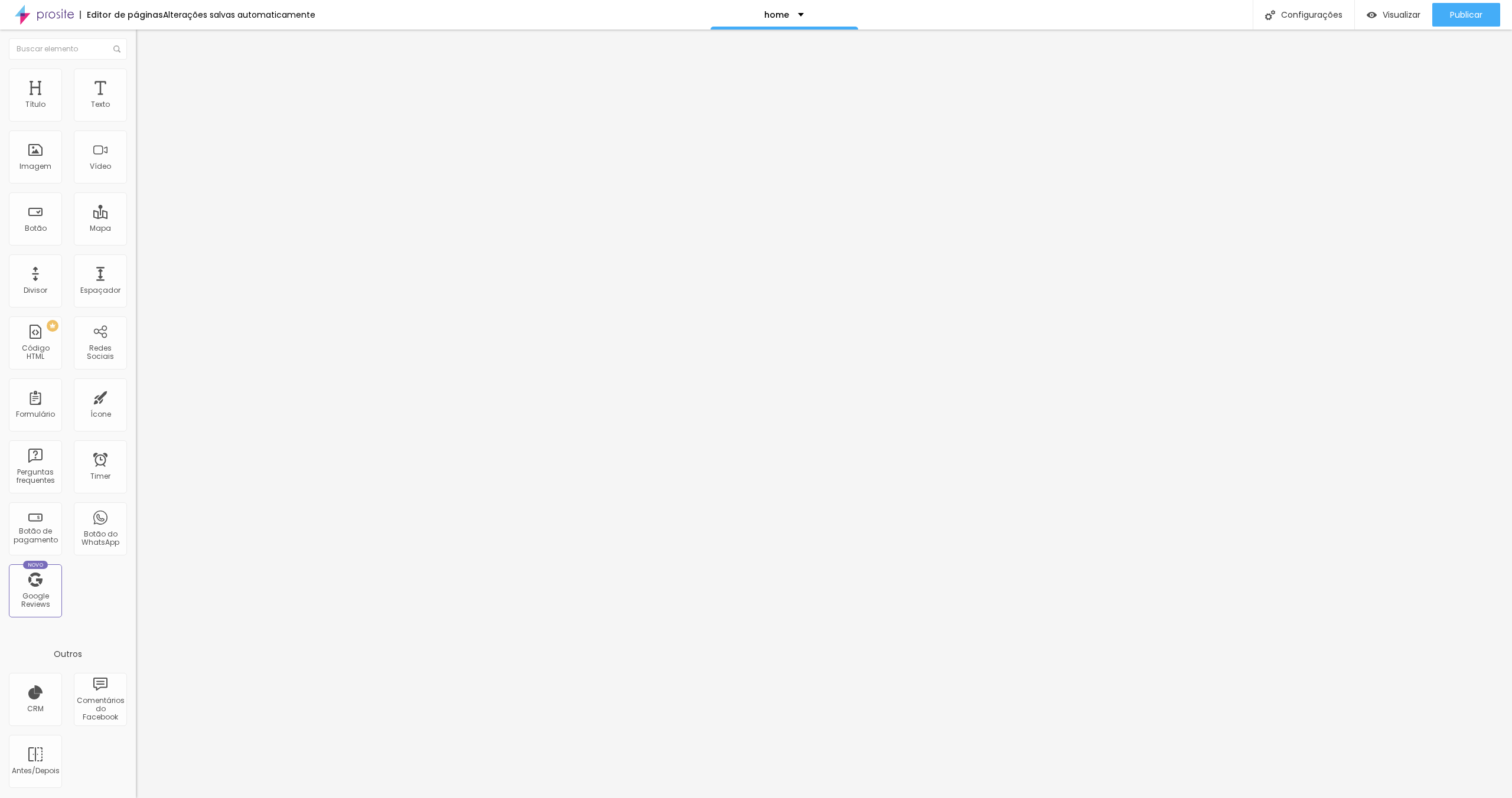
type input "70"
type input "65"
type input "58"
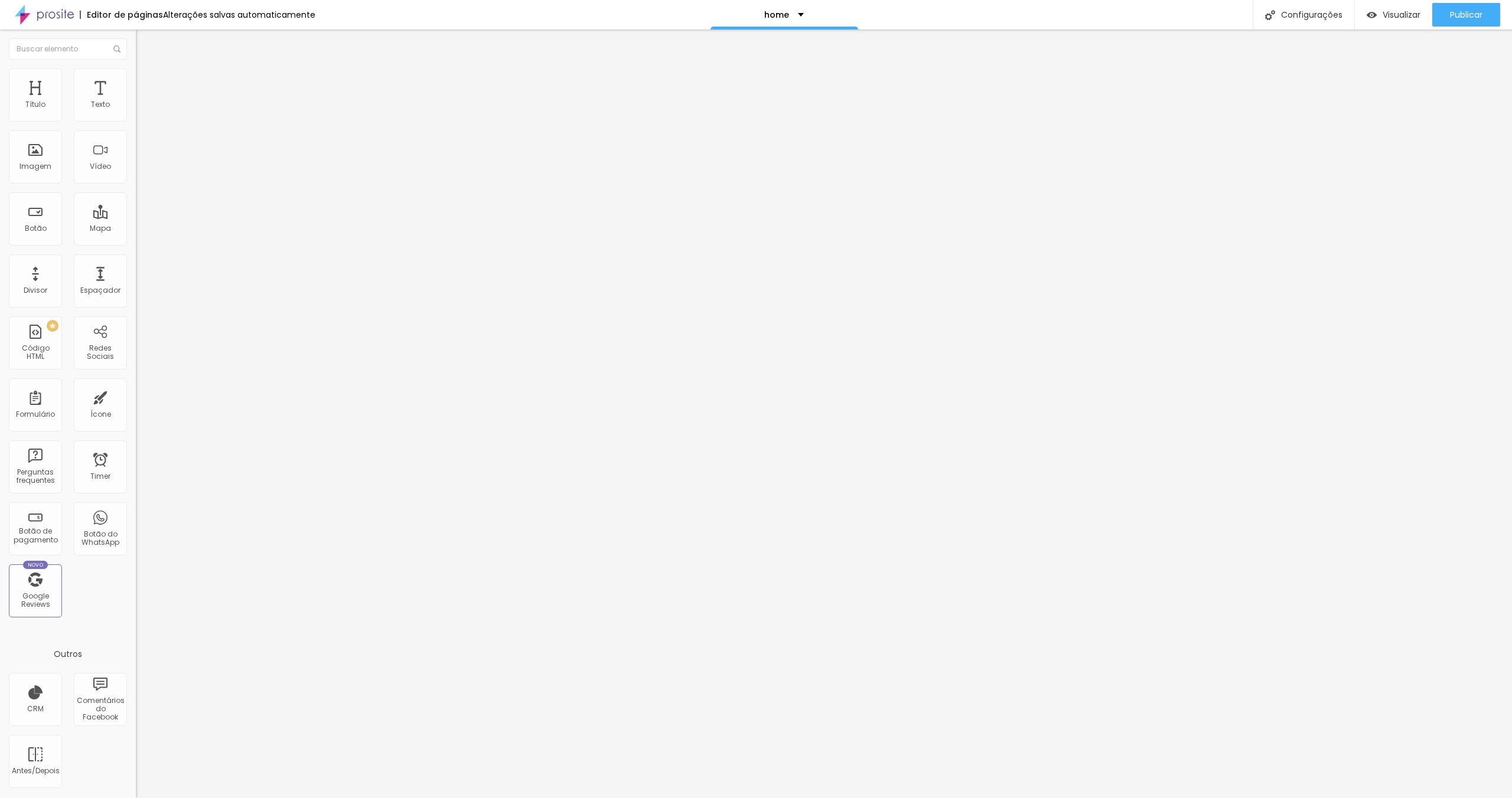
type input "58"
type input "49"
type input "44"
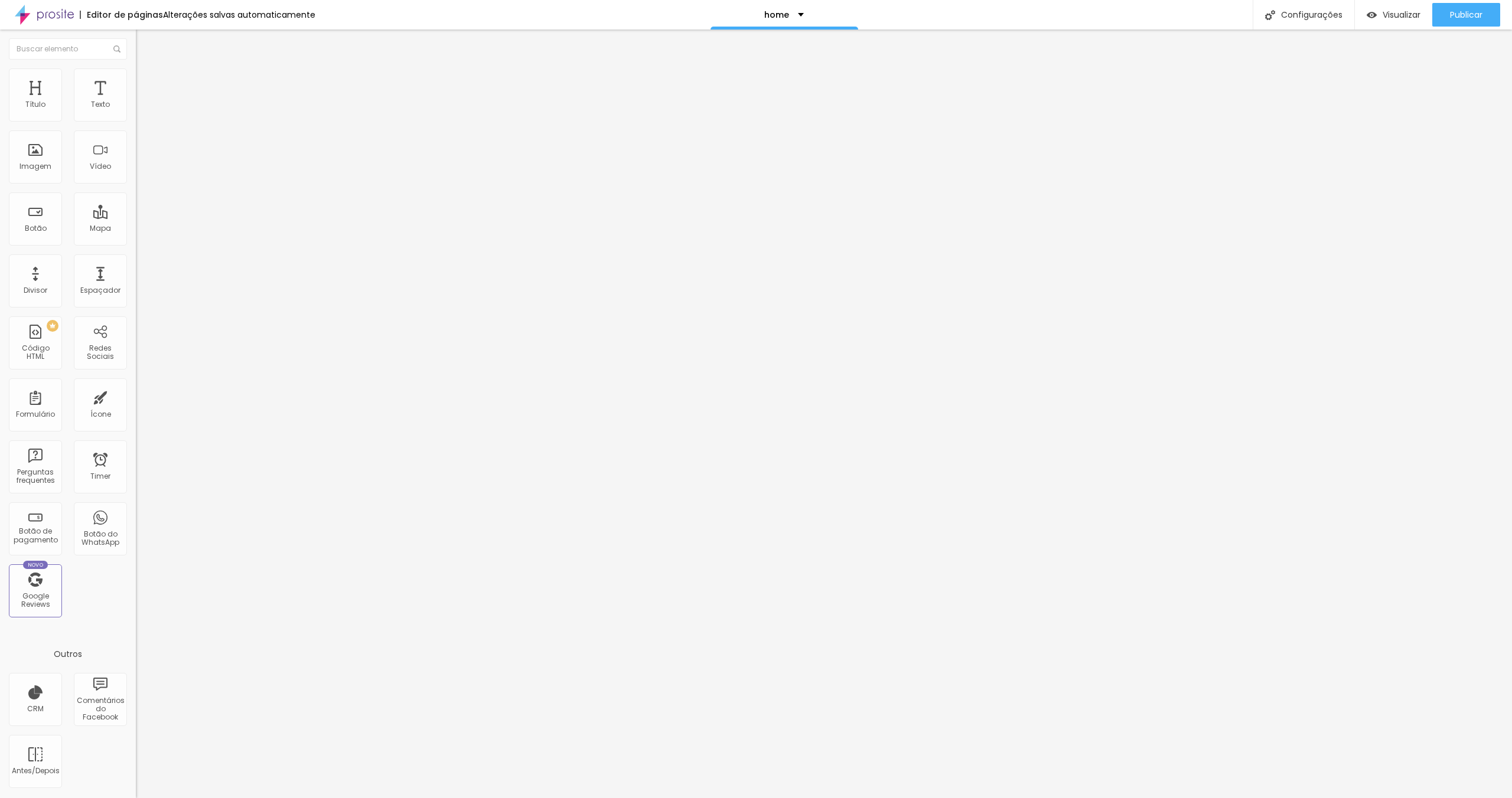
type input "43"
type input "38"
type input "29"
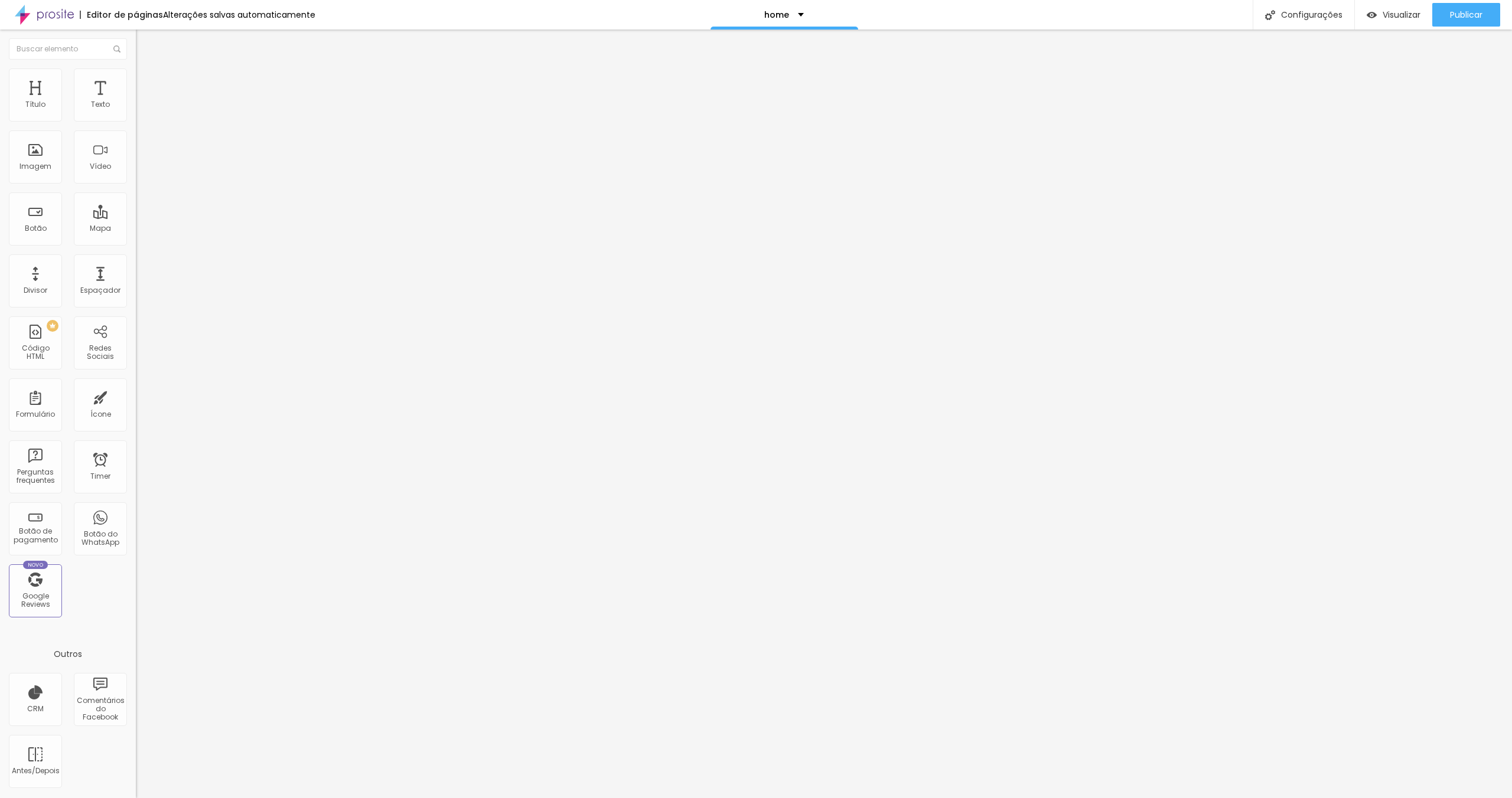
type input "29"
type input "13"
type input "0"
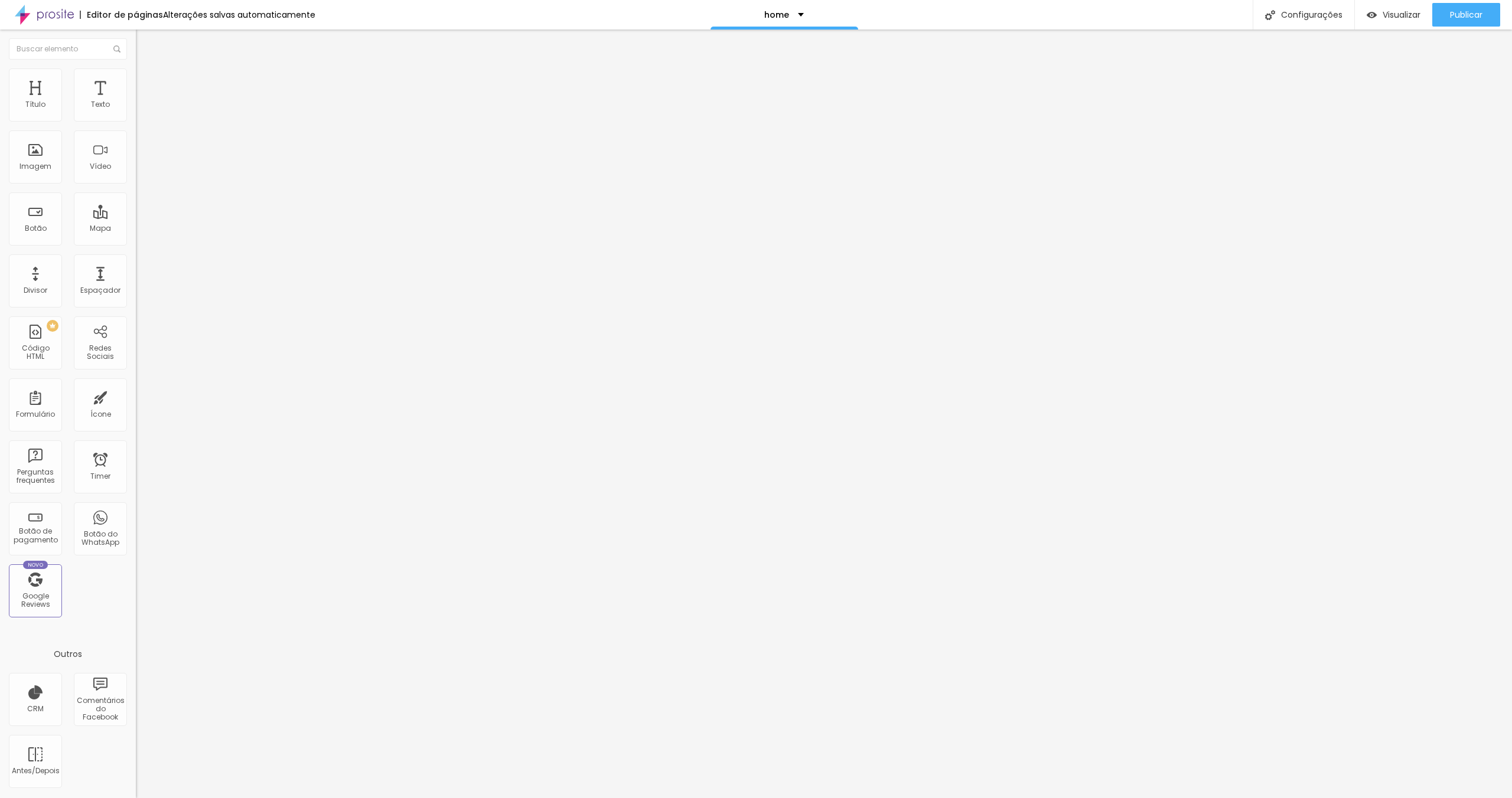
type input "5"
type input "9"
type input "10"
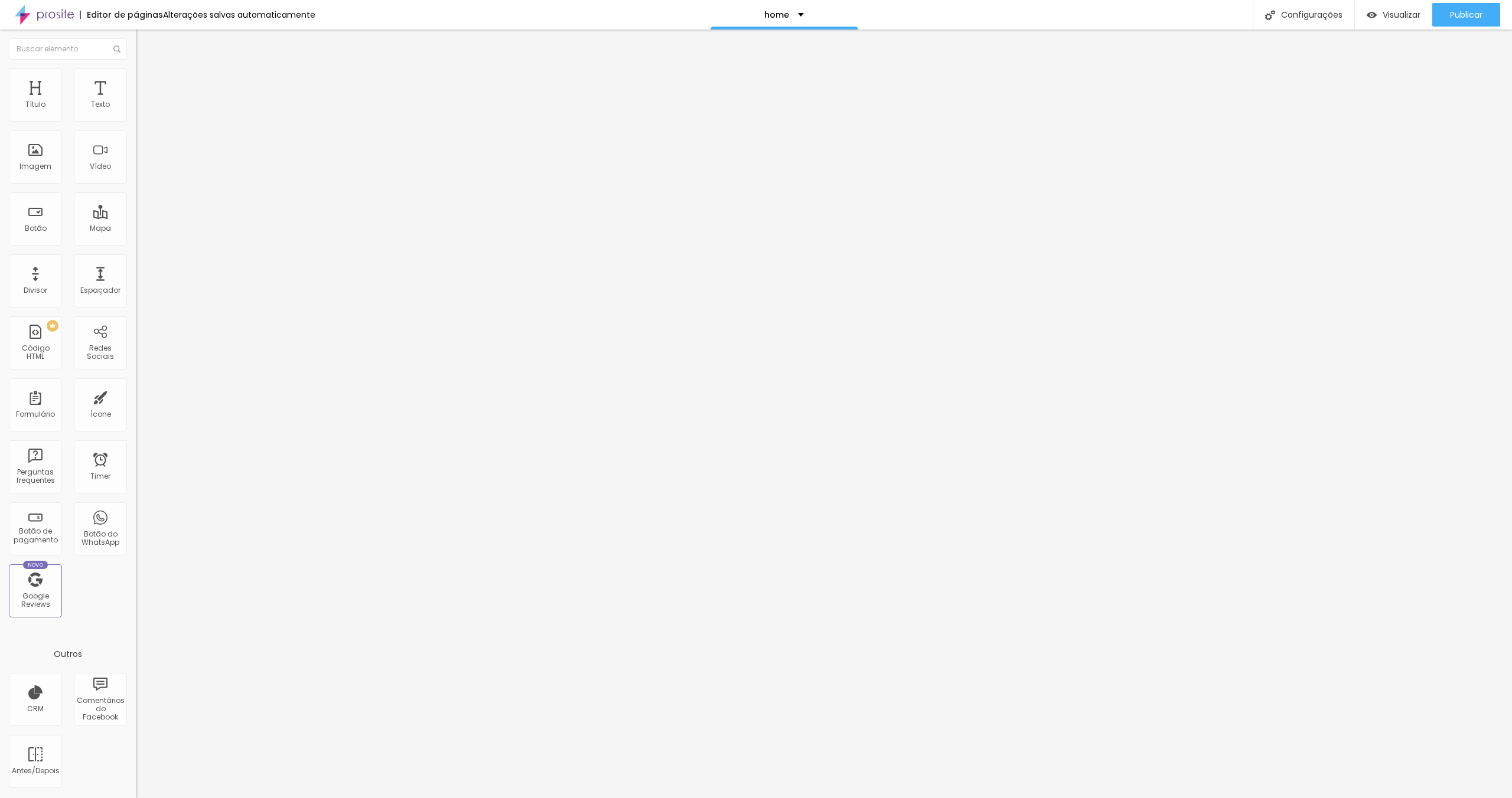
type input "10"
type input "13"
type input "14"
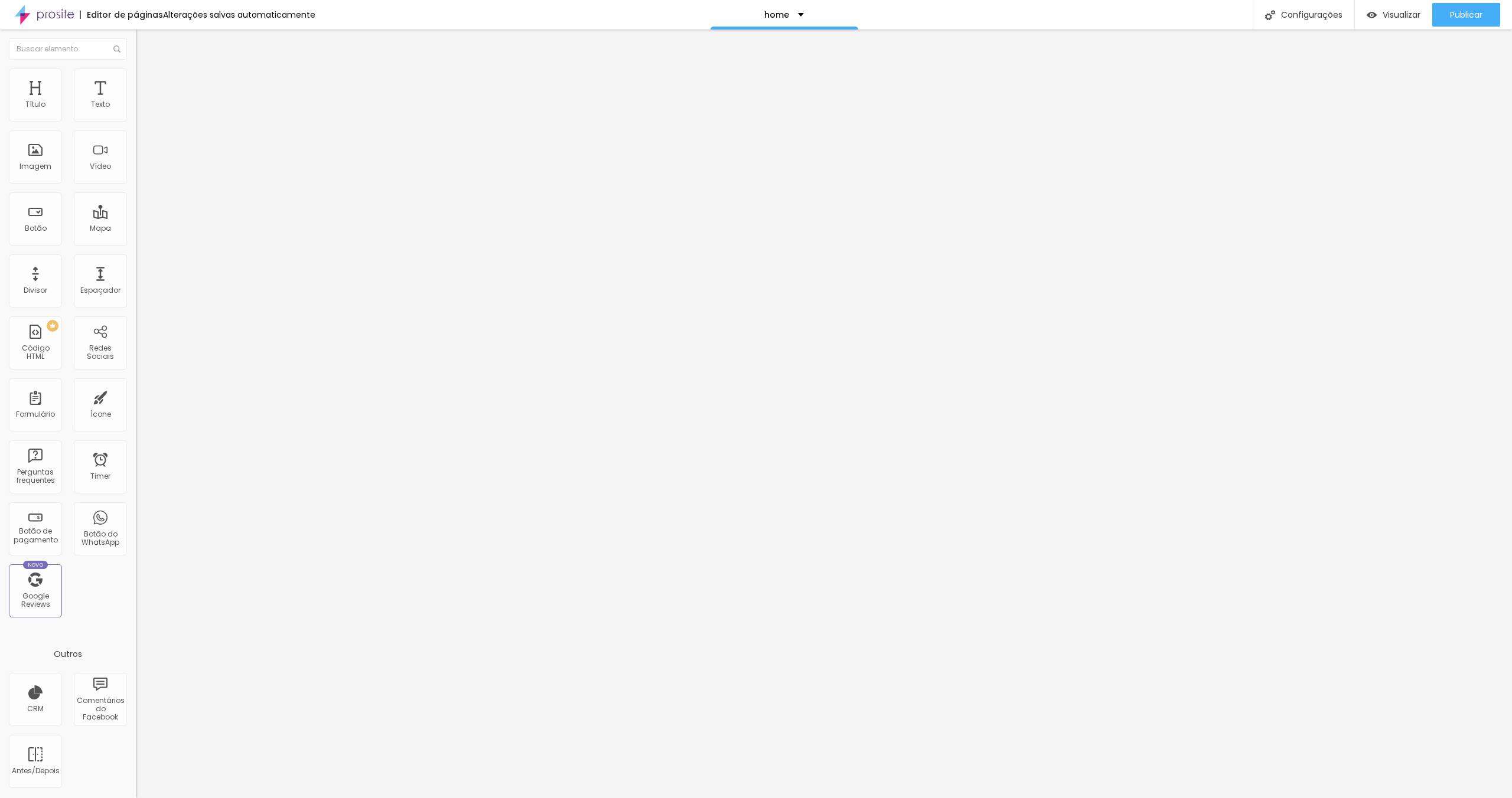
type input "15"
type input "16"
type input "17"
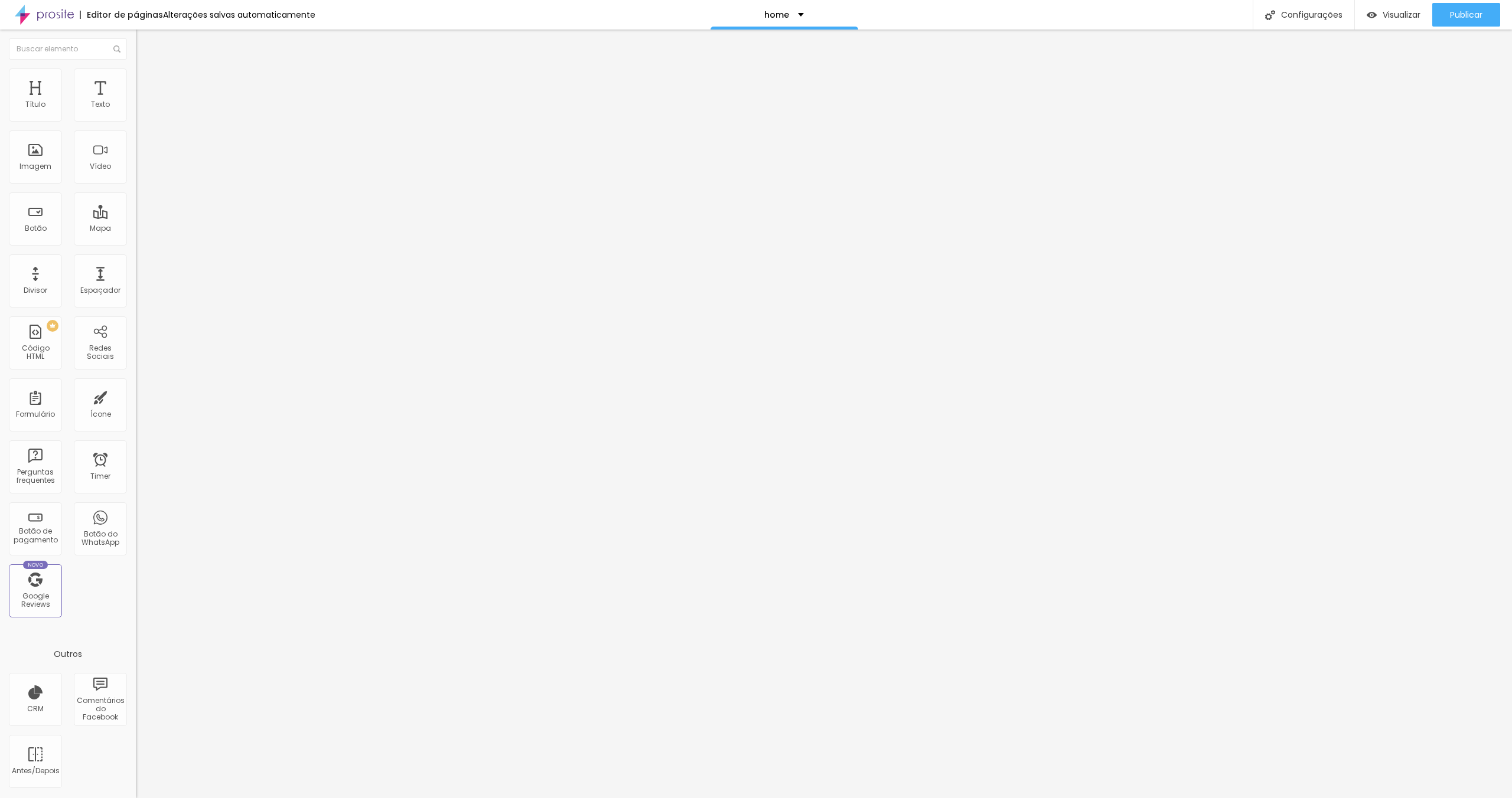
type input "17"
type input "16"
type input "14"
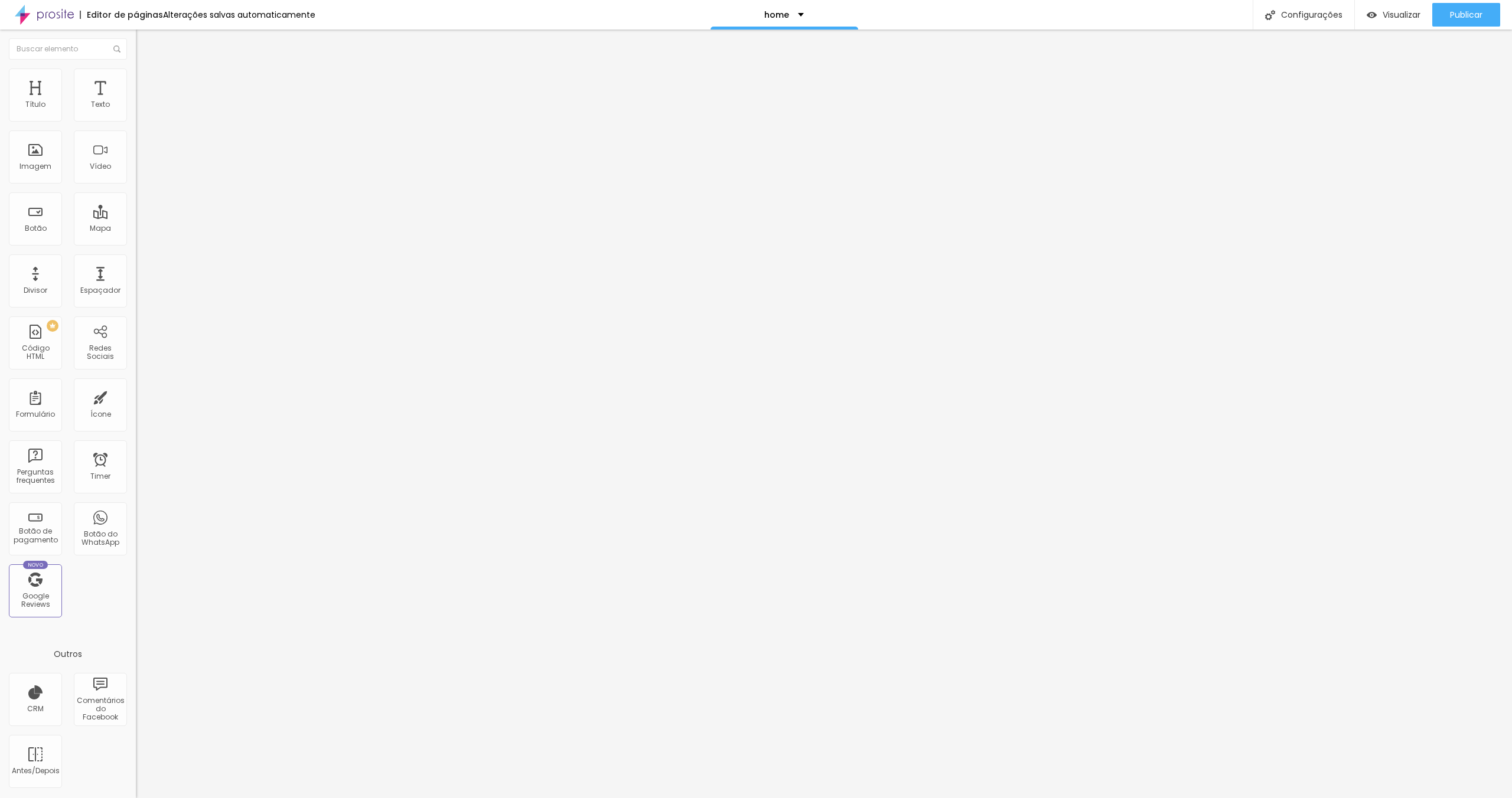
type input "12"
type input "11"
type input "9"
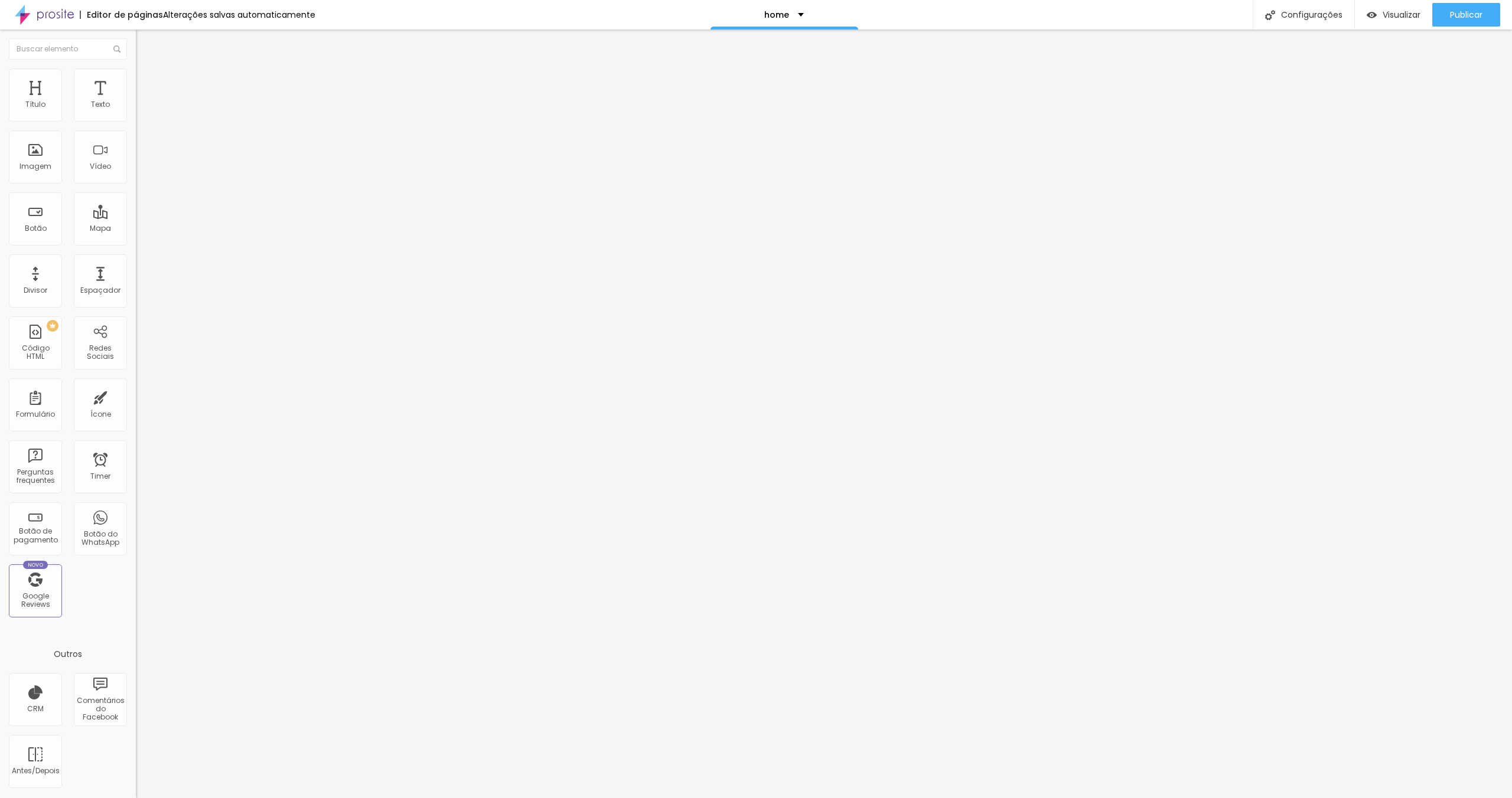
type input "9"
type input "8"
type input "5"
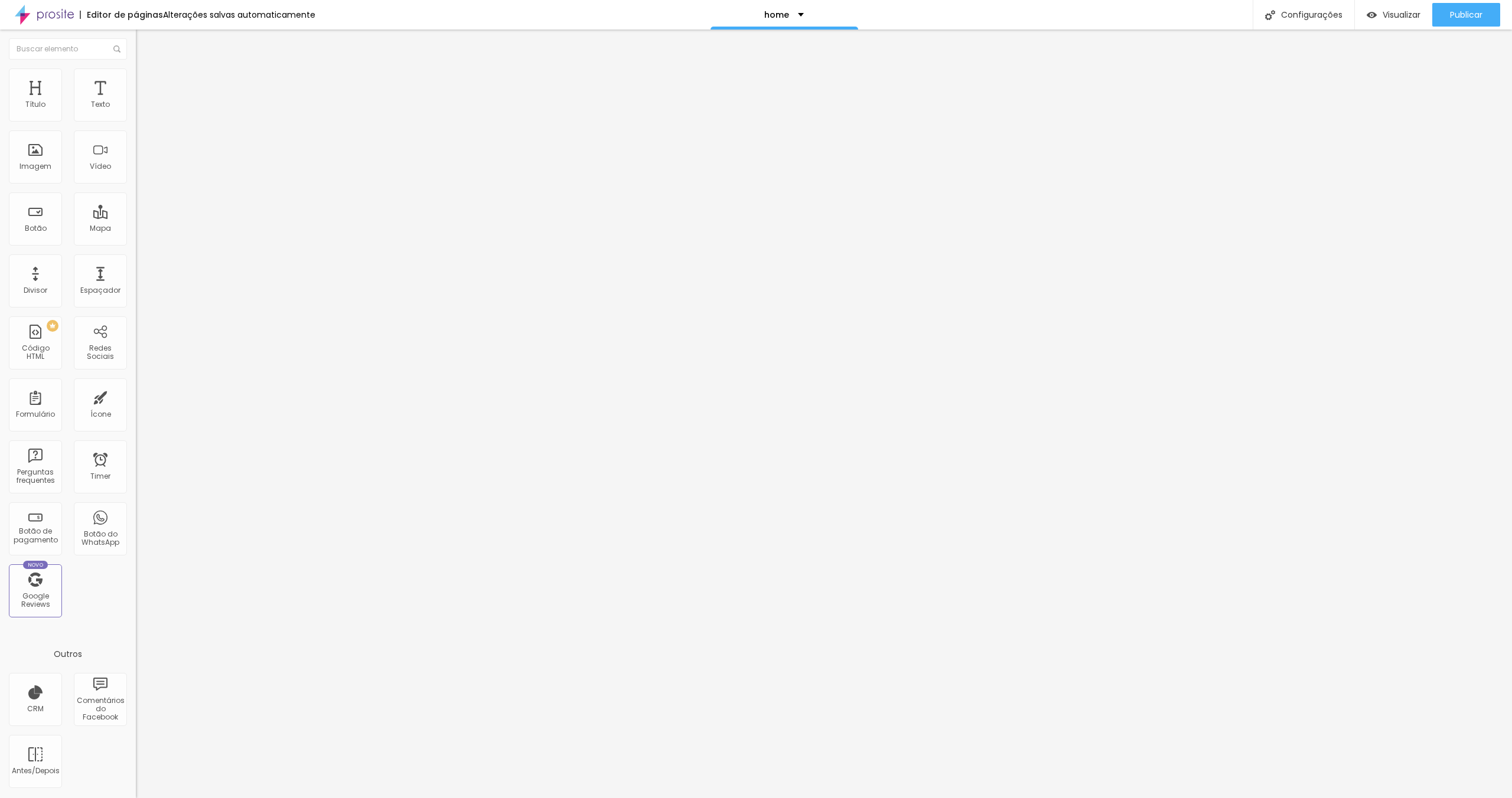
type input "4"
type input "3"
type input "4"
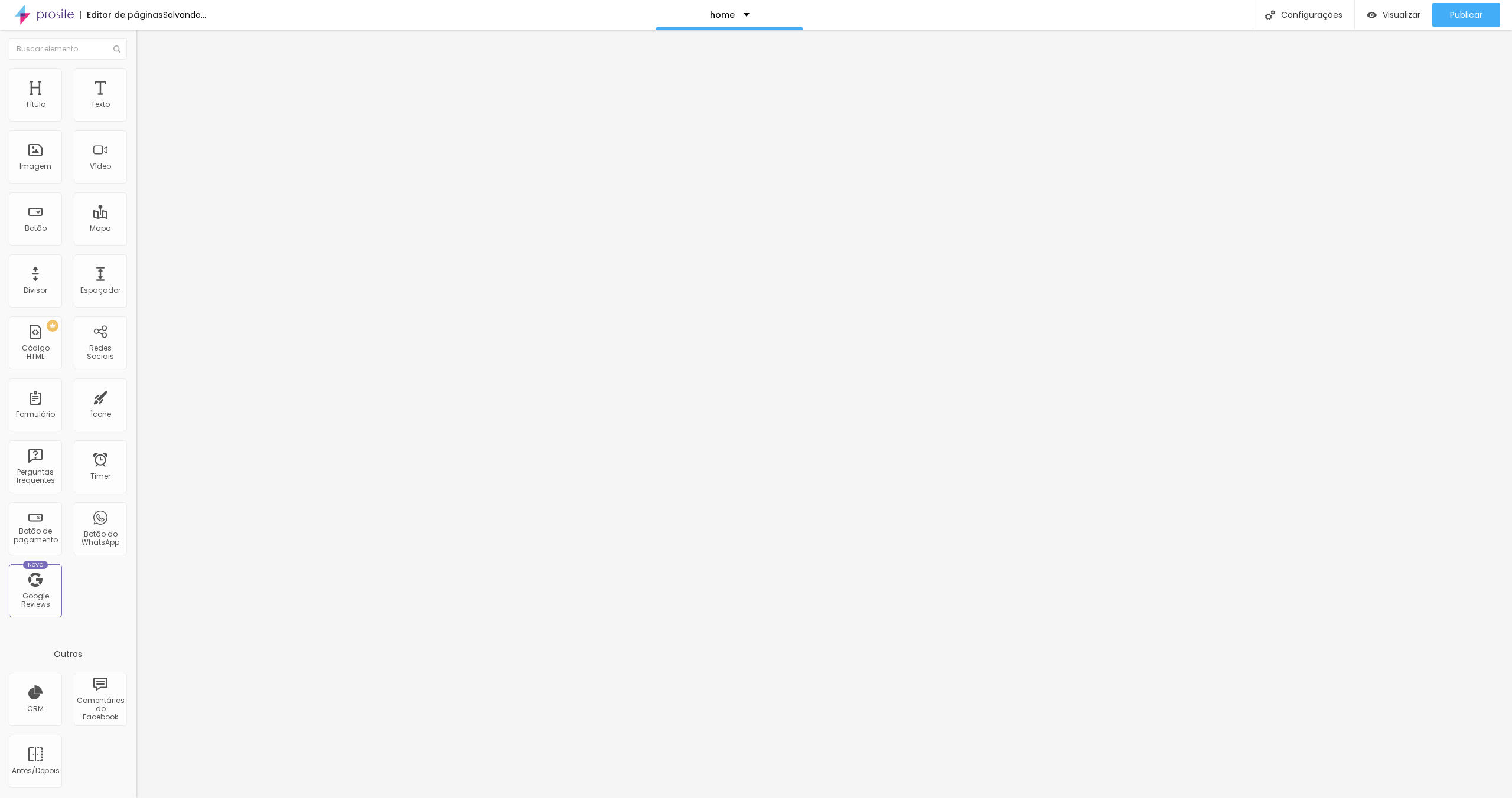
type input "4"
type input "5"
type input "6"
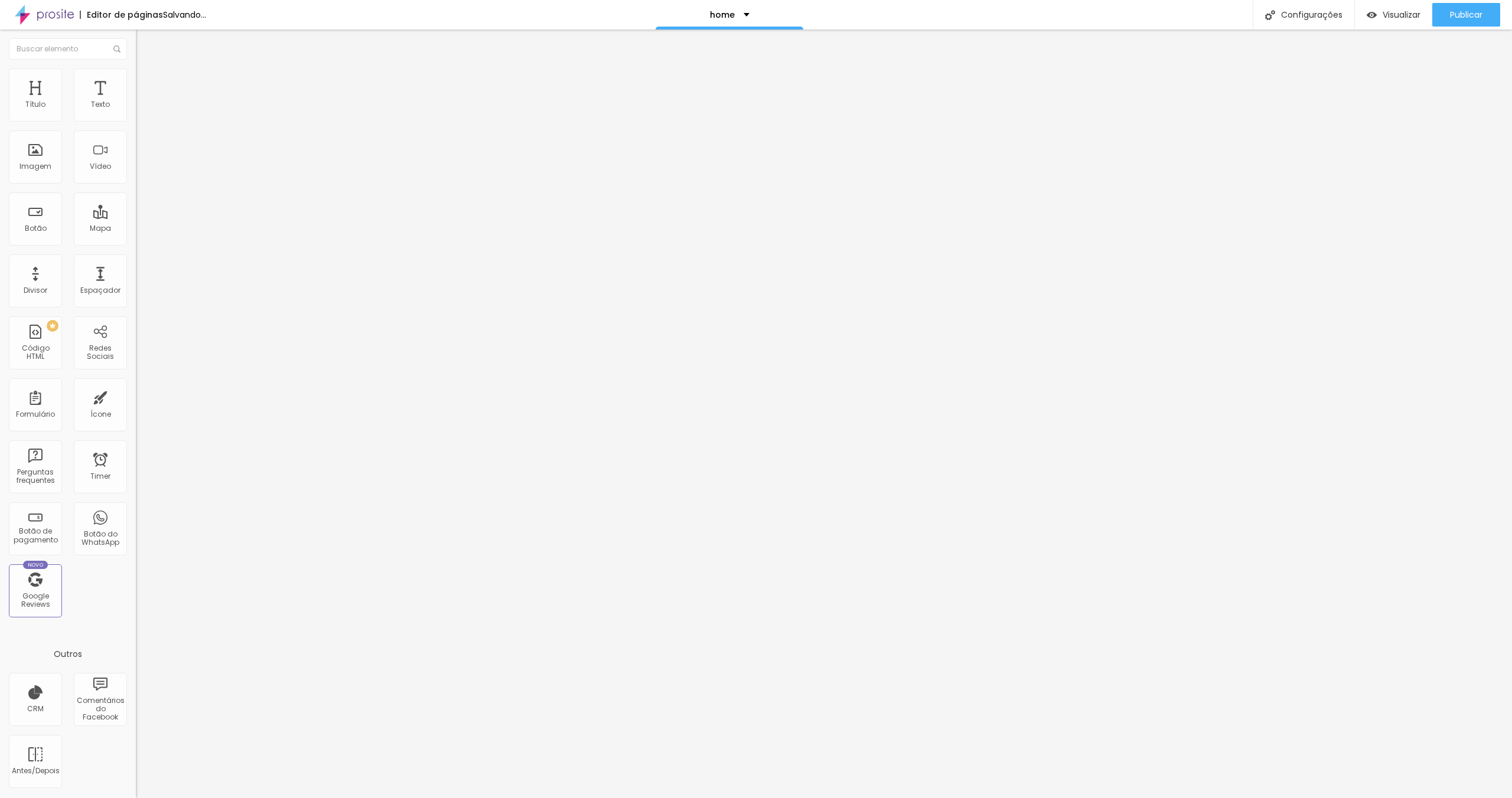
type input "7"
type input "11"
type input "13"
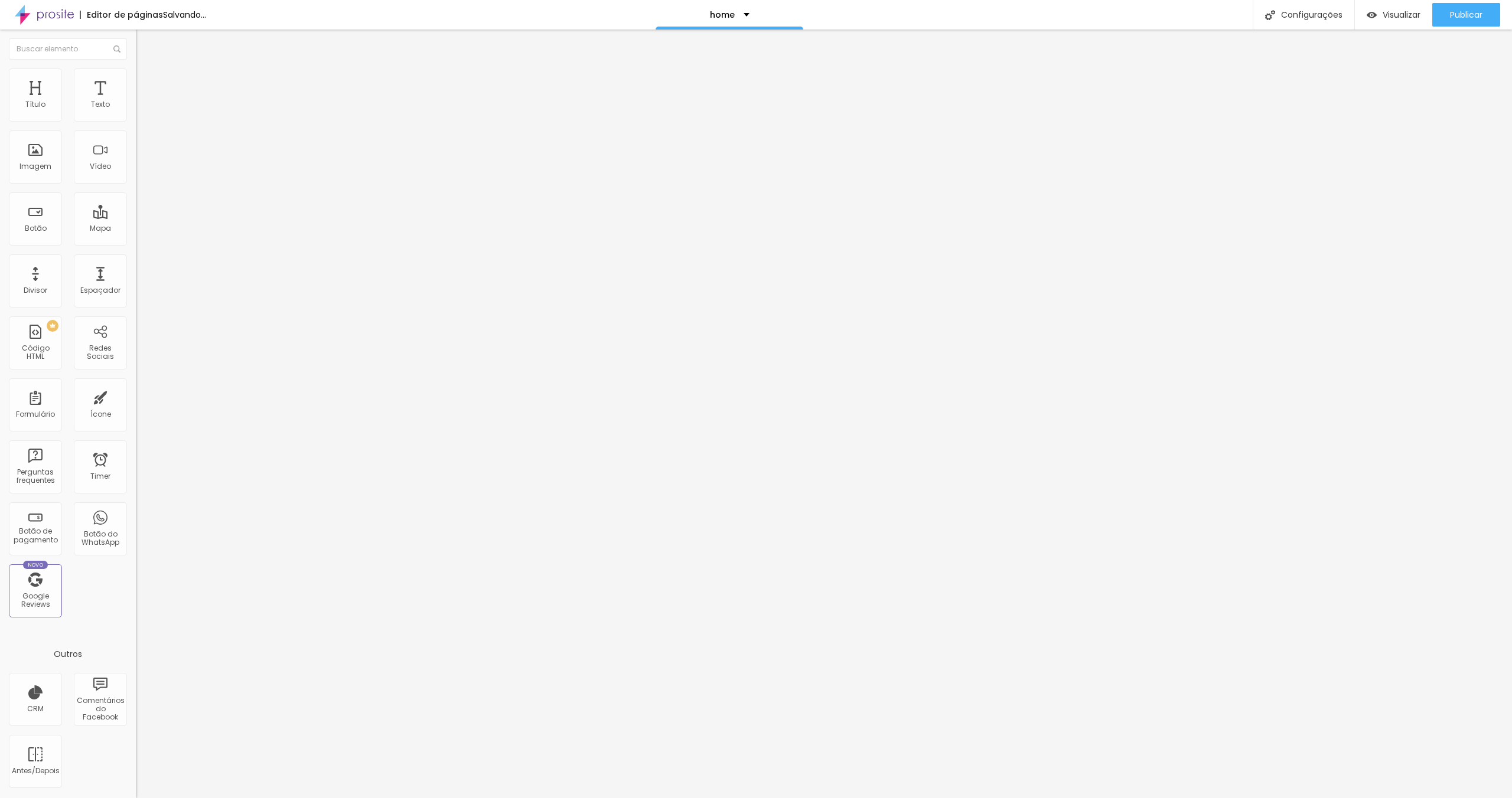
type input "13"
type input "17"
type input "22"
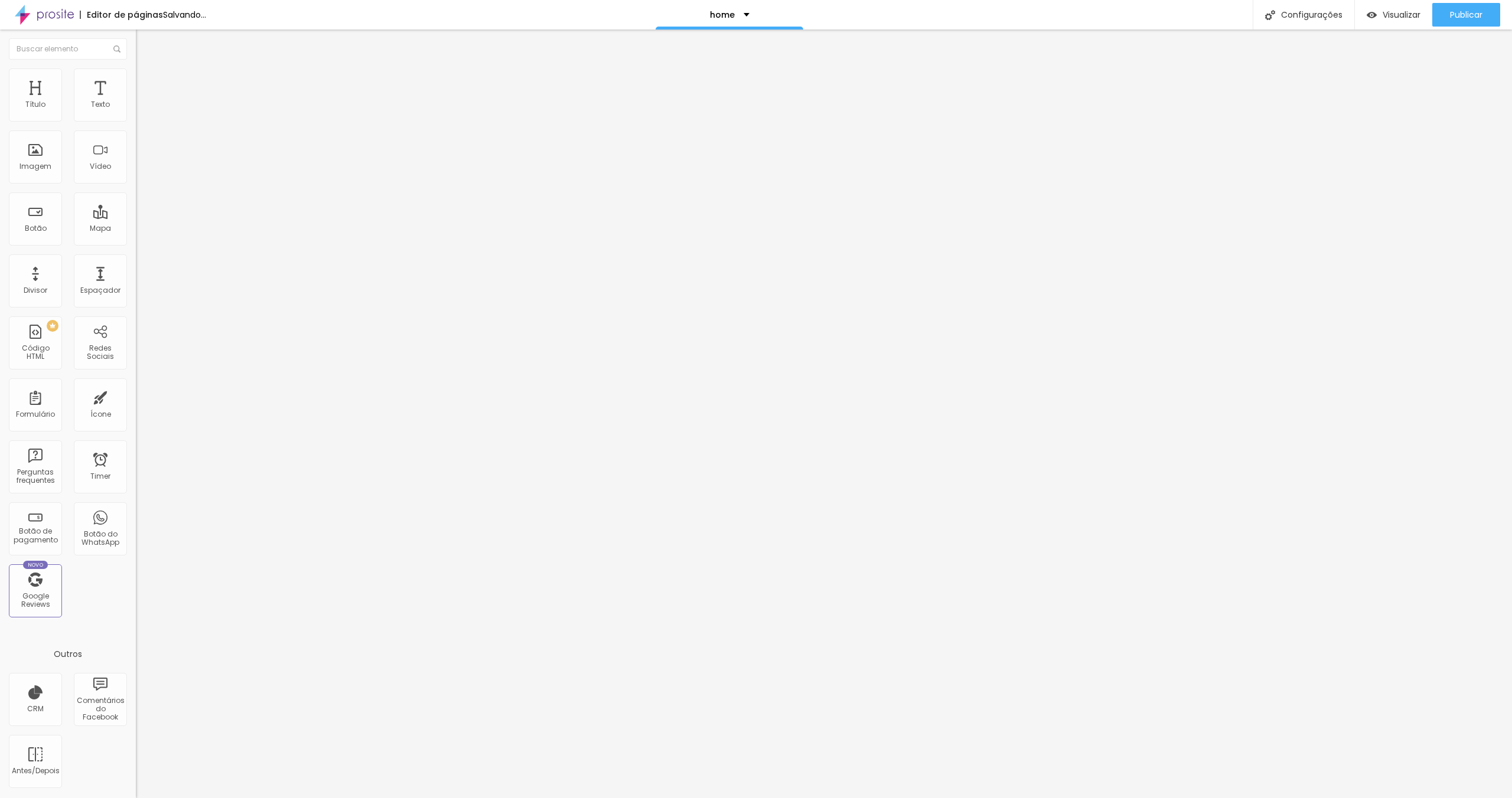
type input "24"
type input "25"
type input "28"
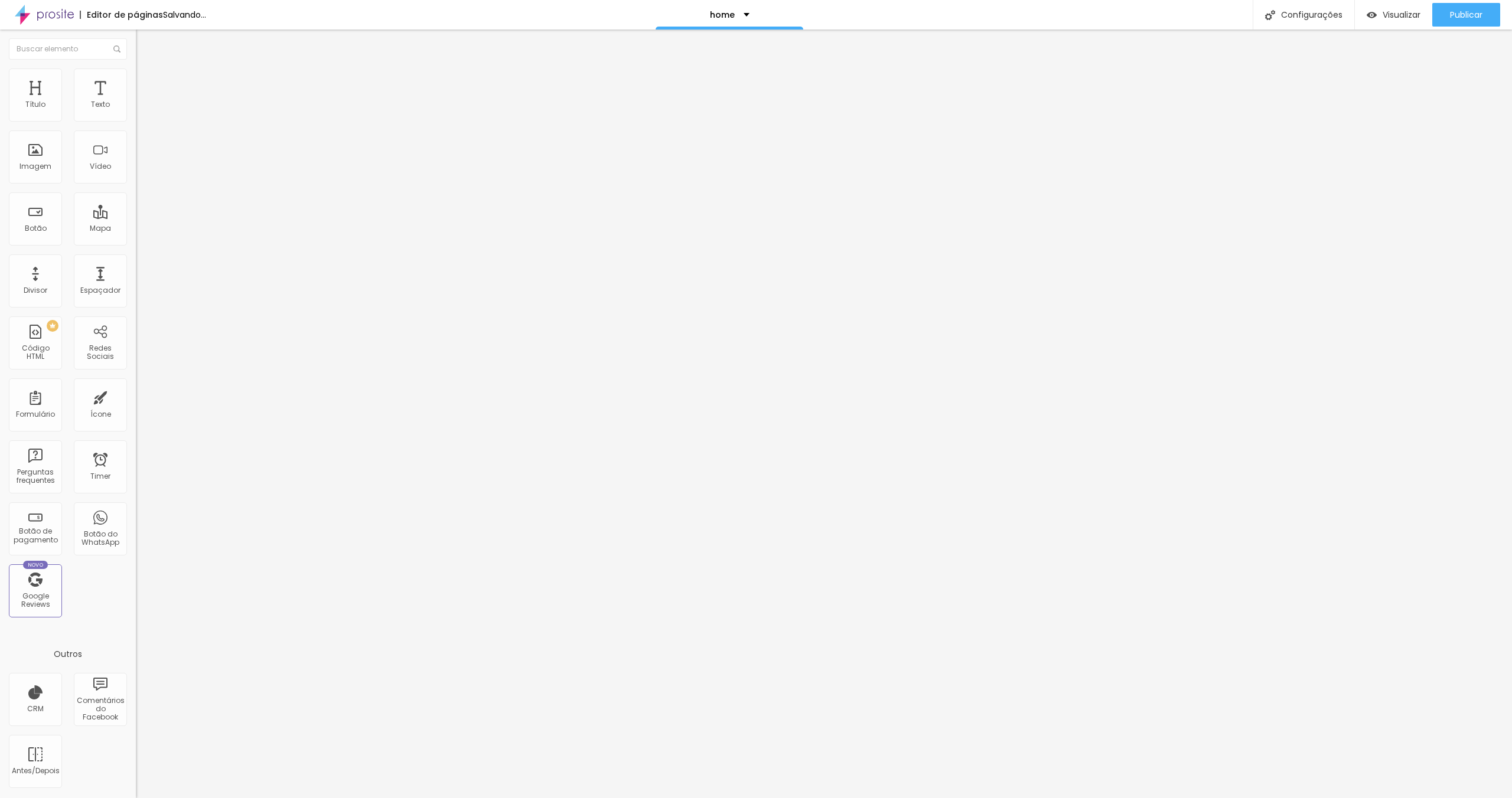
type input "28"
type input "29"
type input "30"
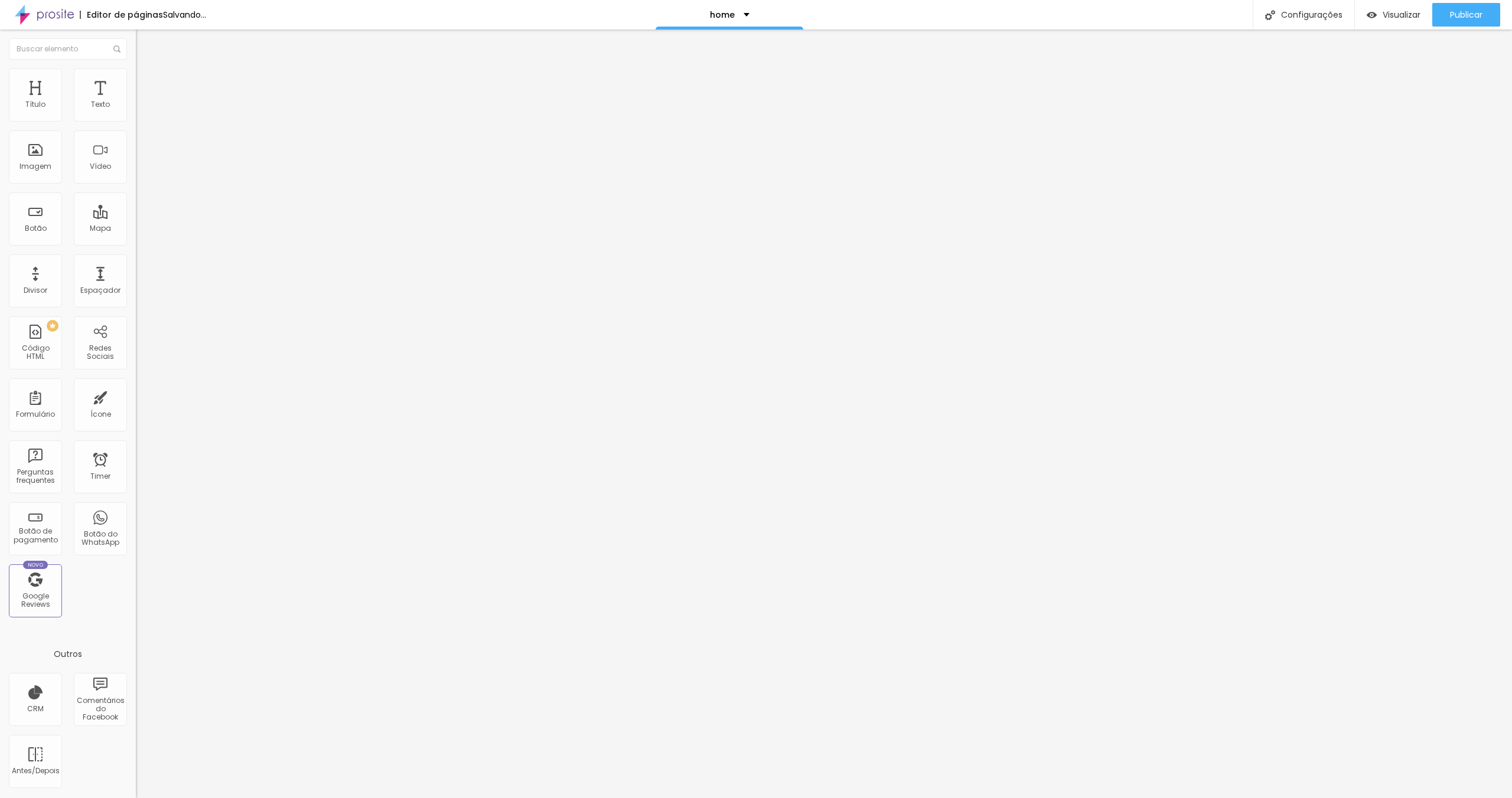
type input "31"
type input "33"
type input "34"
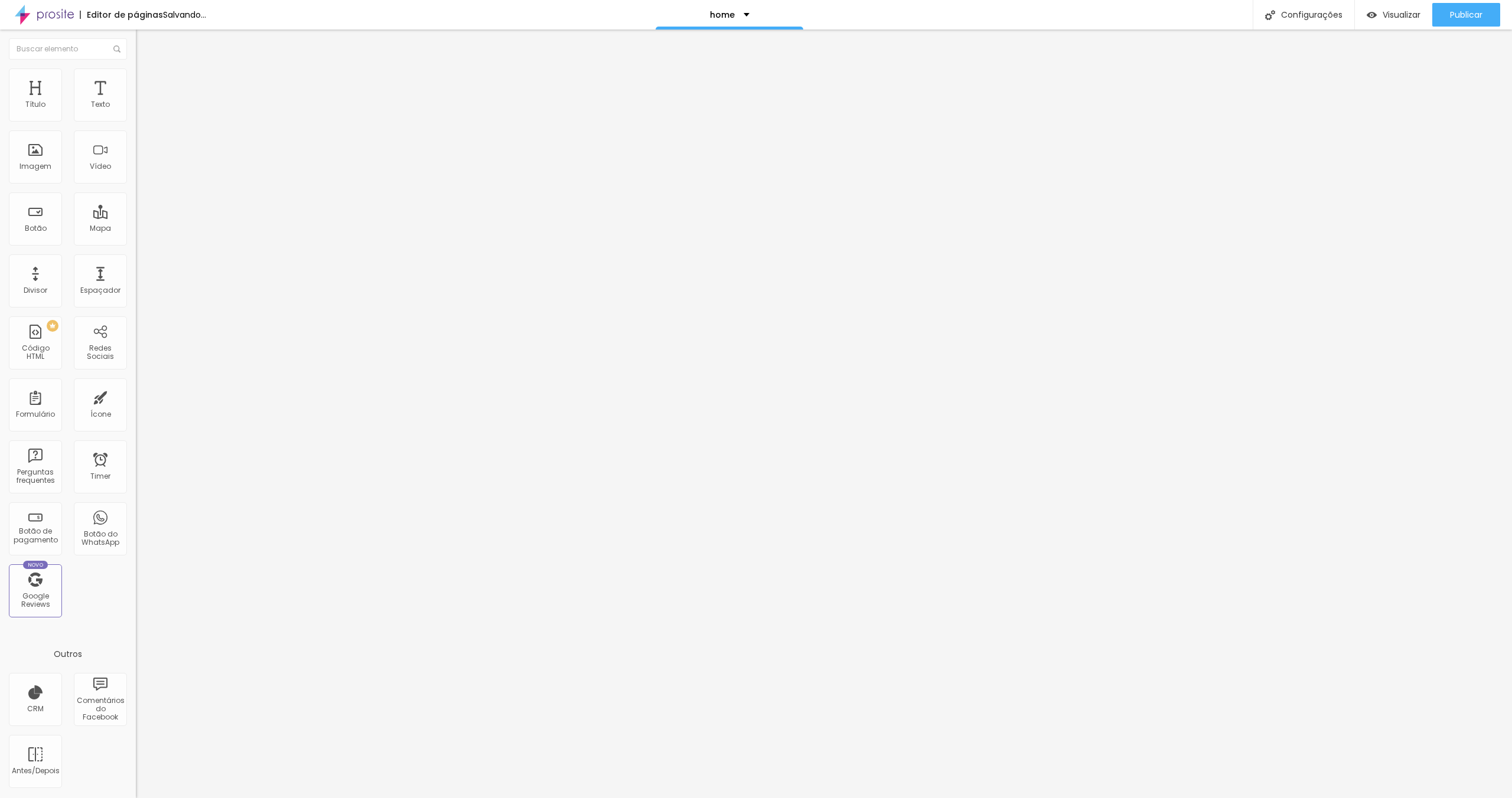
type input "34"
type input "33"
type input "31"
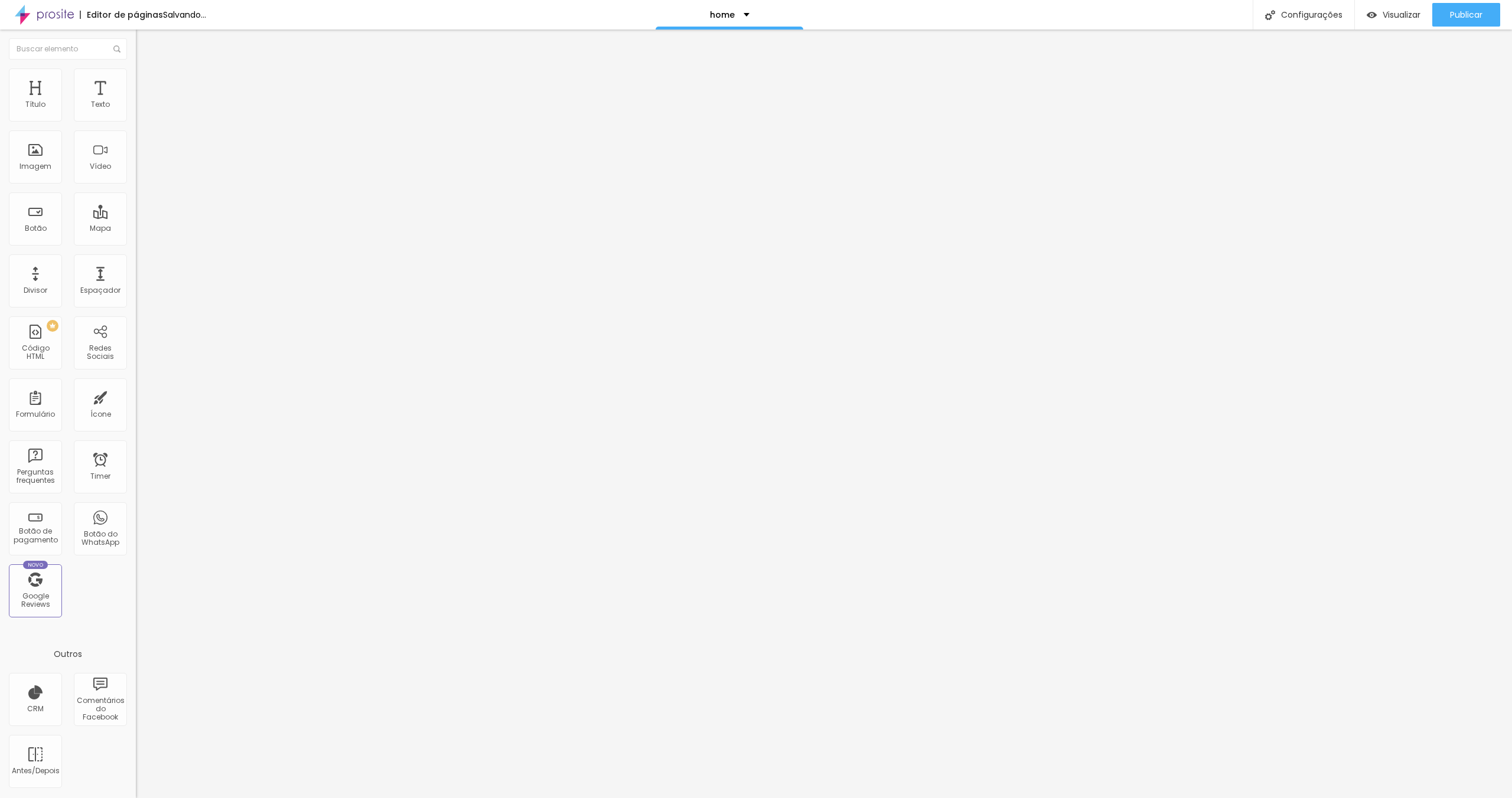
drag, startPoint x: 39, startPoint y: 136, endPoint x: 30, endPoint y: 138, distance: 9.2
click at [136, 396] on input "range" at bounding box center [174, 401] width 77 height 10
type input "9"
type input "11"
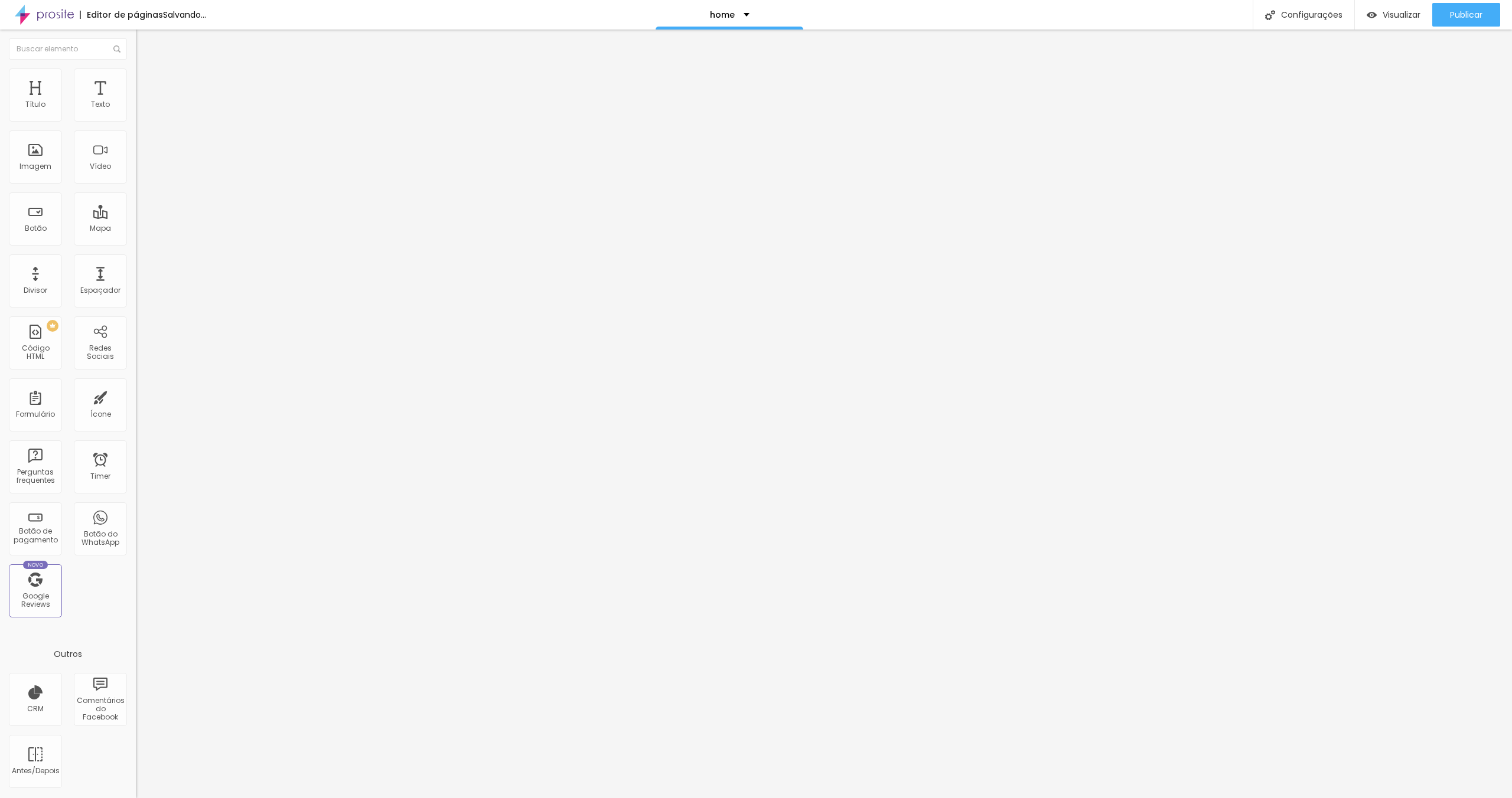
type input "11"
type input "12"
type input "17"
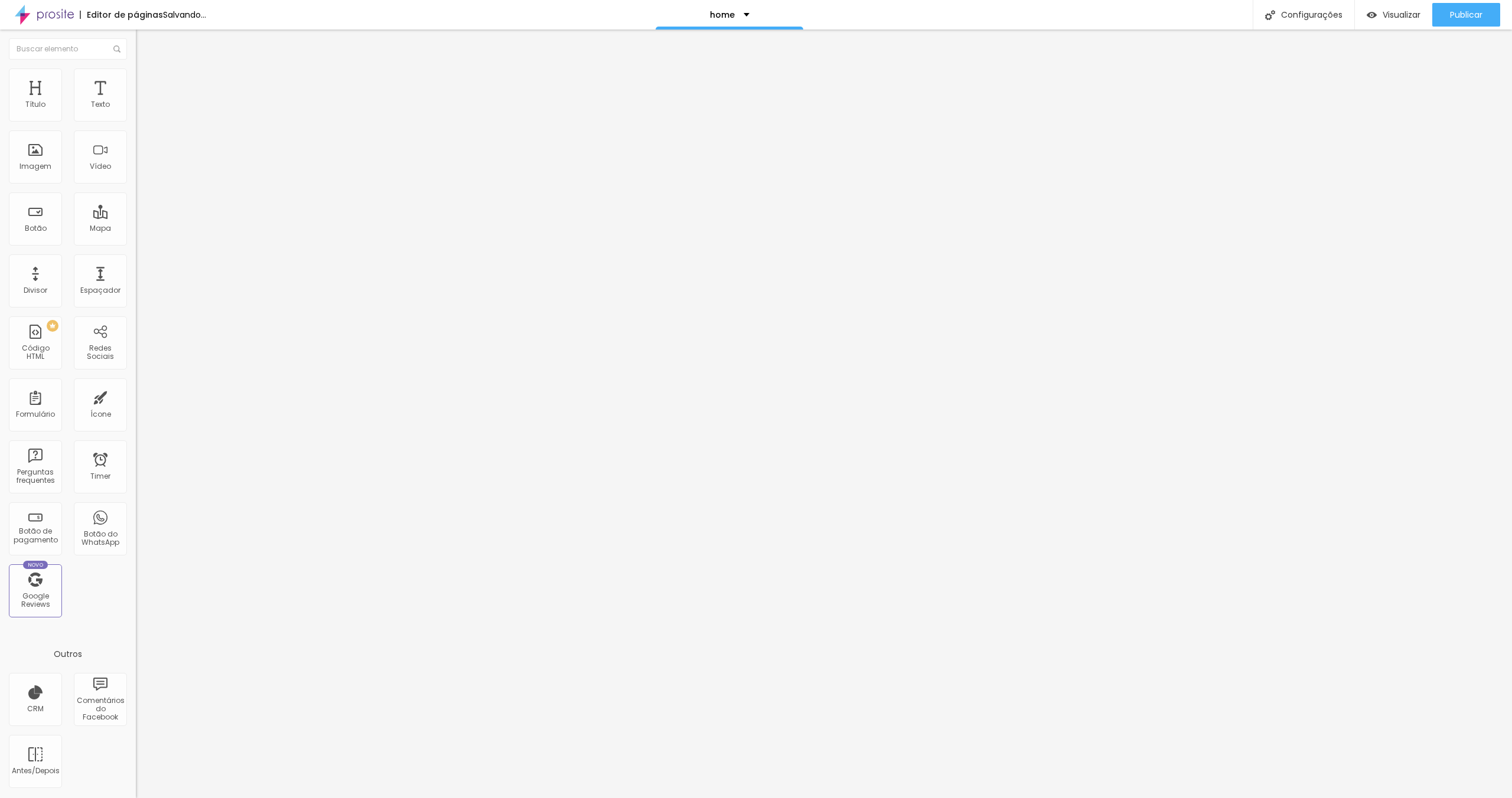
type input "18"
type input "24"
type input "29"
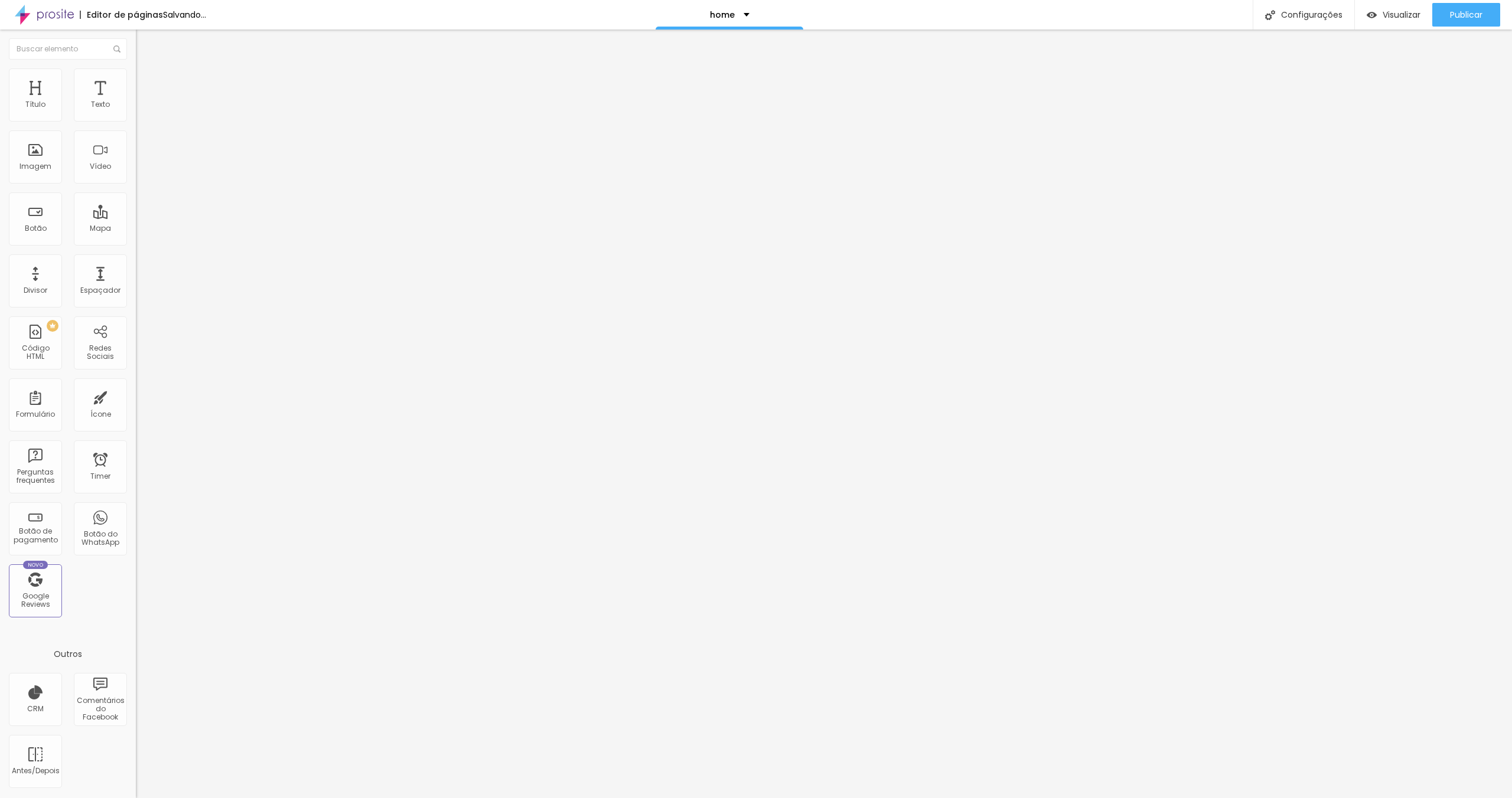
type input "29"
type input "33"
type input "34"
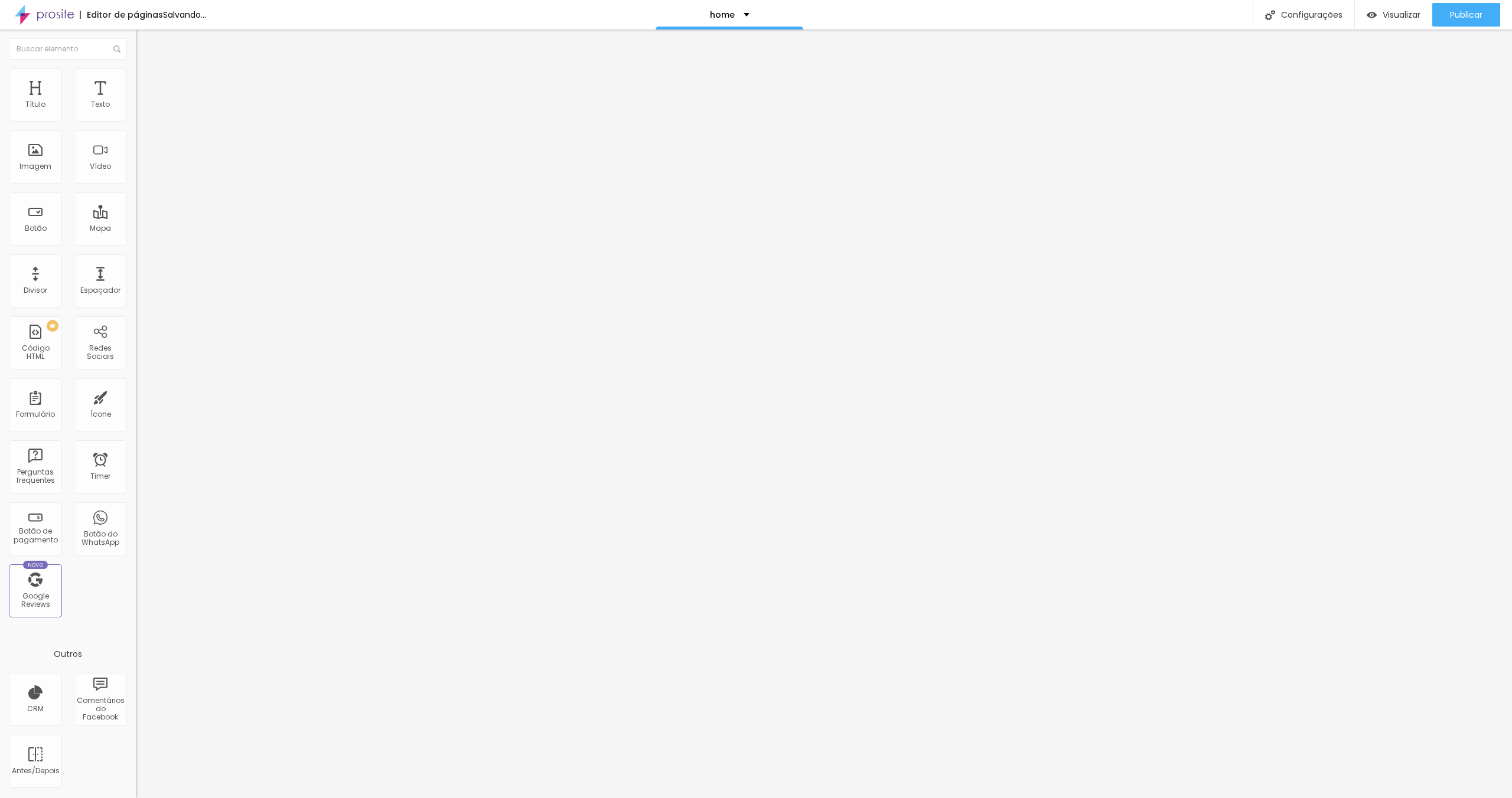
type input "35"
type input "36"
type input "37"
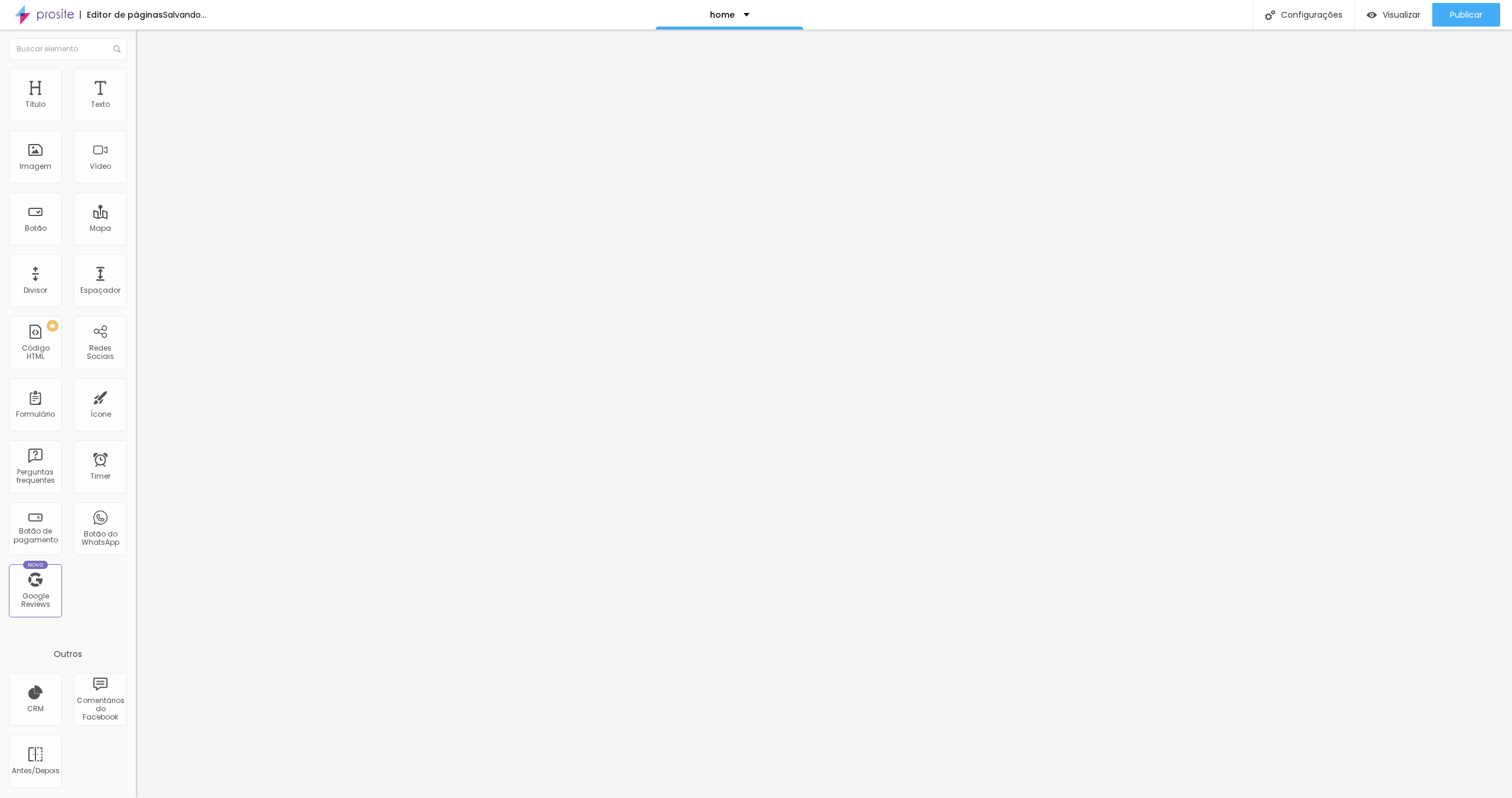
type input "37"
type input "39"
type input "40"
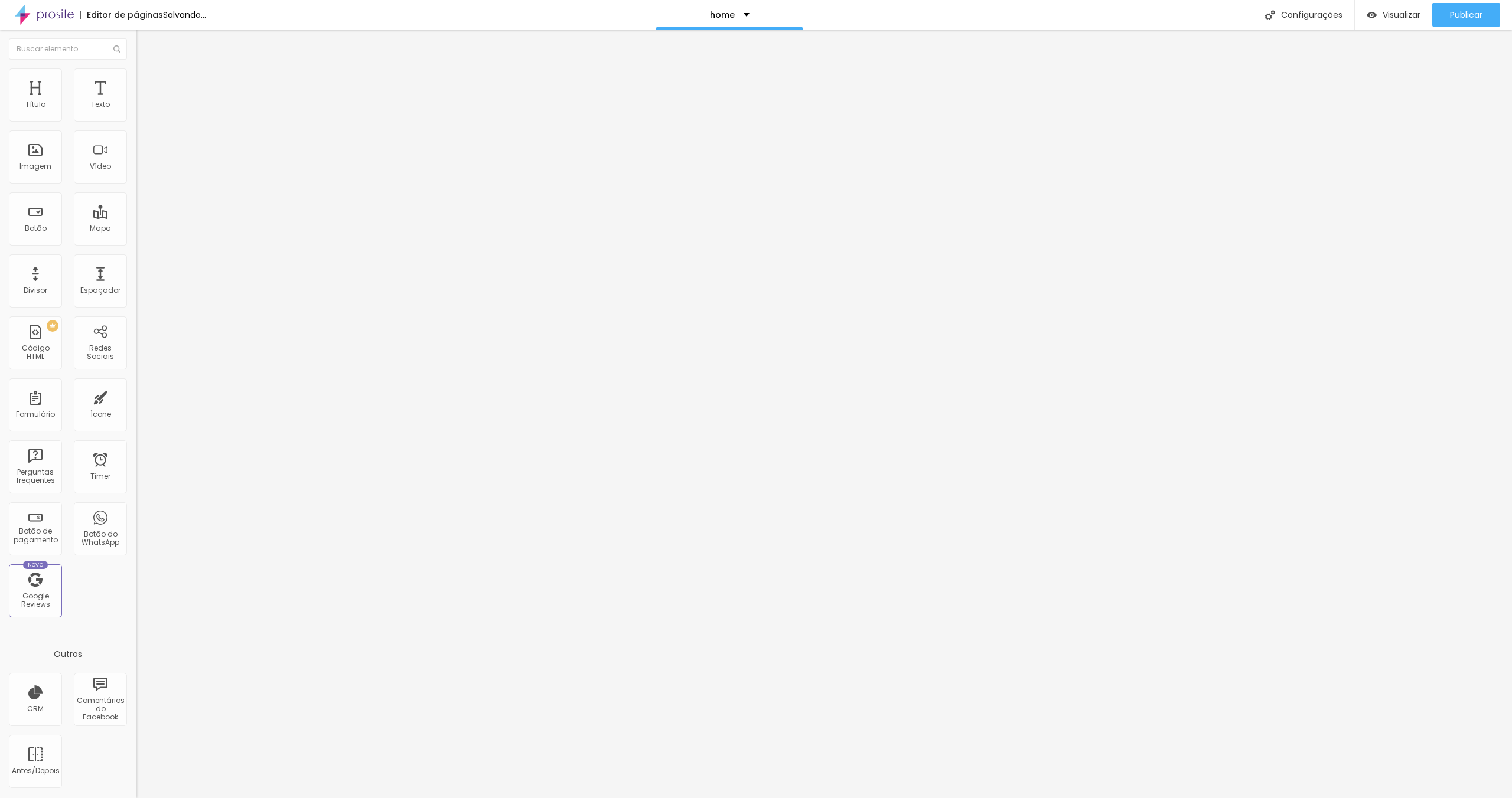
type input "40"
click at [136, 396] on input "range" at bounding box center [174, 401] width 77 height 10
click at [146, 81] on span "Estilo" at bounding box center [155, 76] width 19 height 10
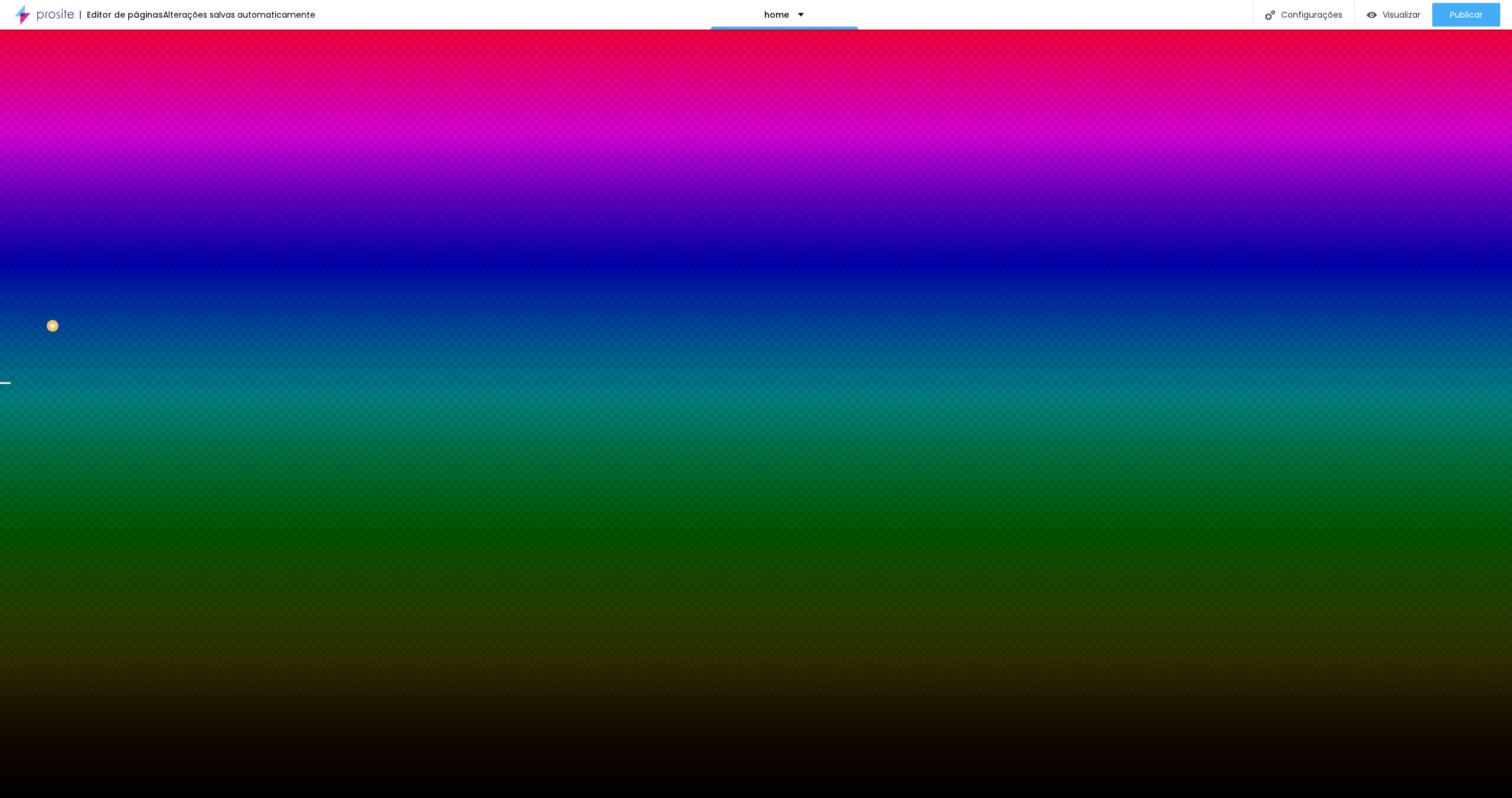
click at [146, 70] on span "Conteúdo" at bounding box center [164, 65] width 37 height 10
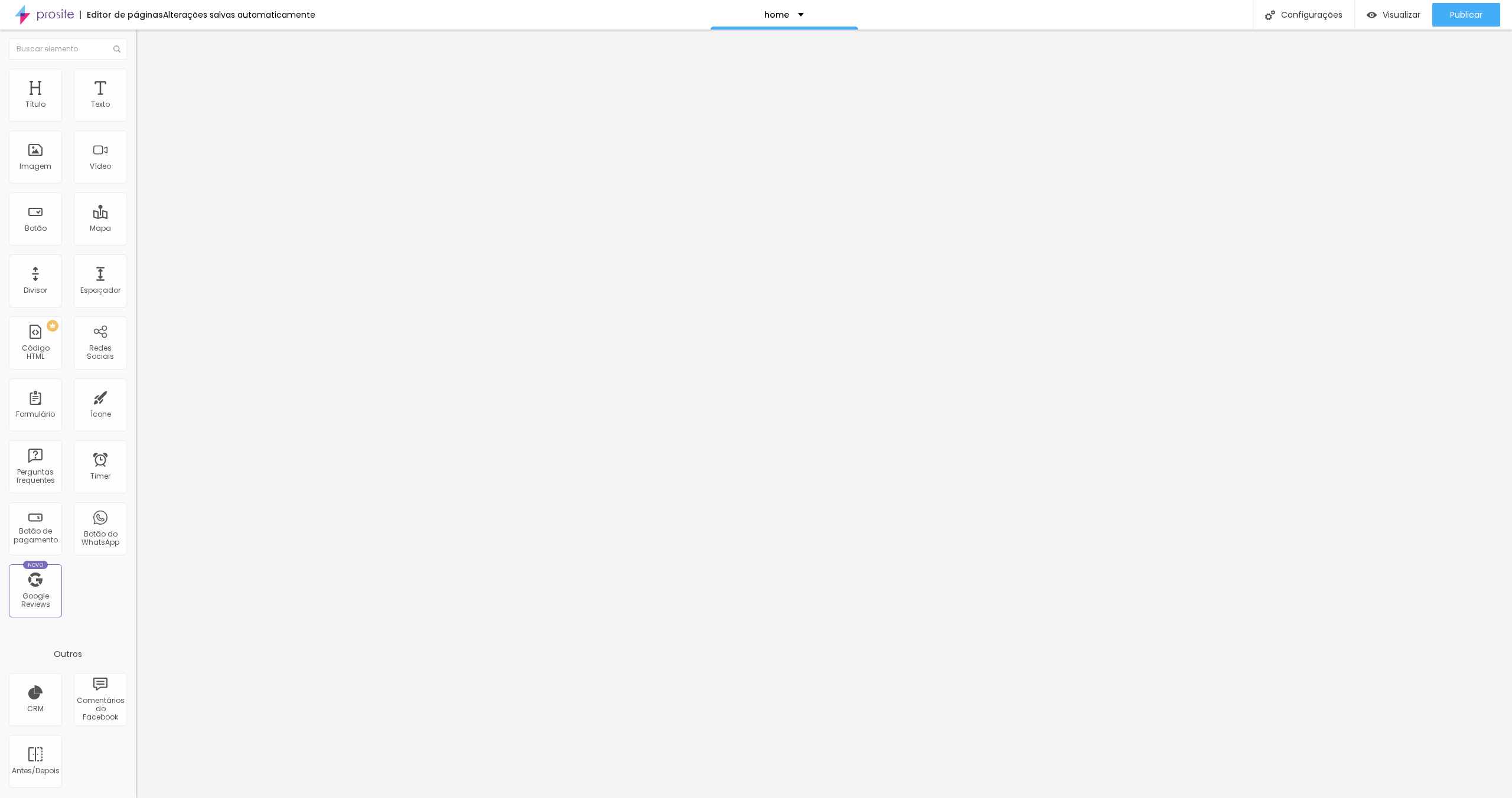
click at [136, 46] on button "Editar Seção" at bounding box center [203, 43] width 136 height 27
click at [145, 47] on img "button" at bounding box center [150, 43] width 10 height 10
click at [136, 175] on button "button" at bounding box center [144, 169] width 17 height 12
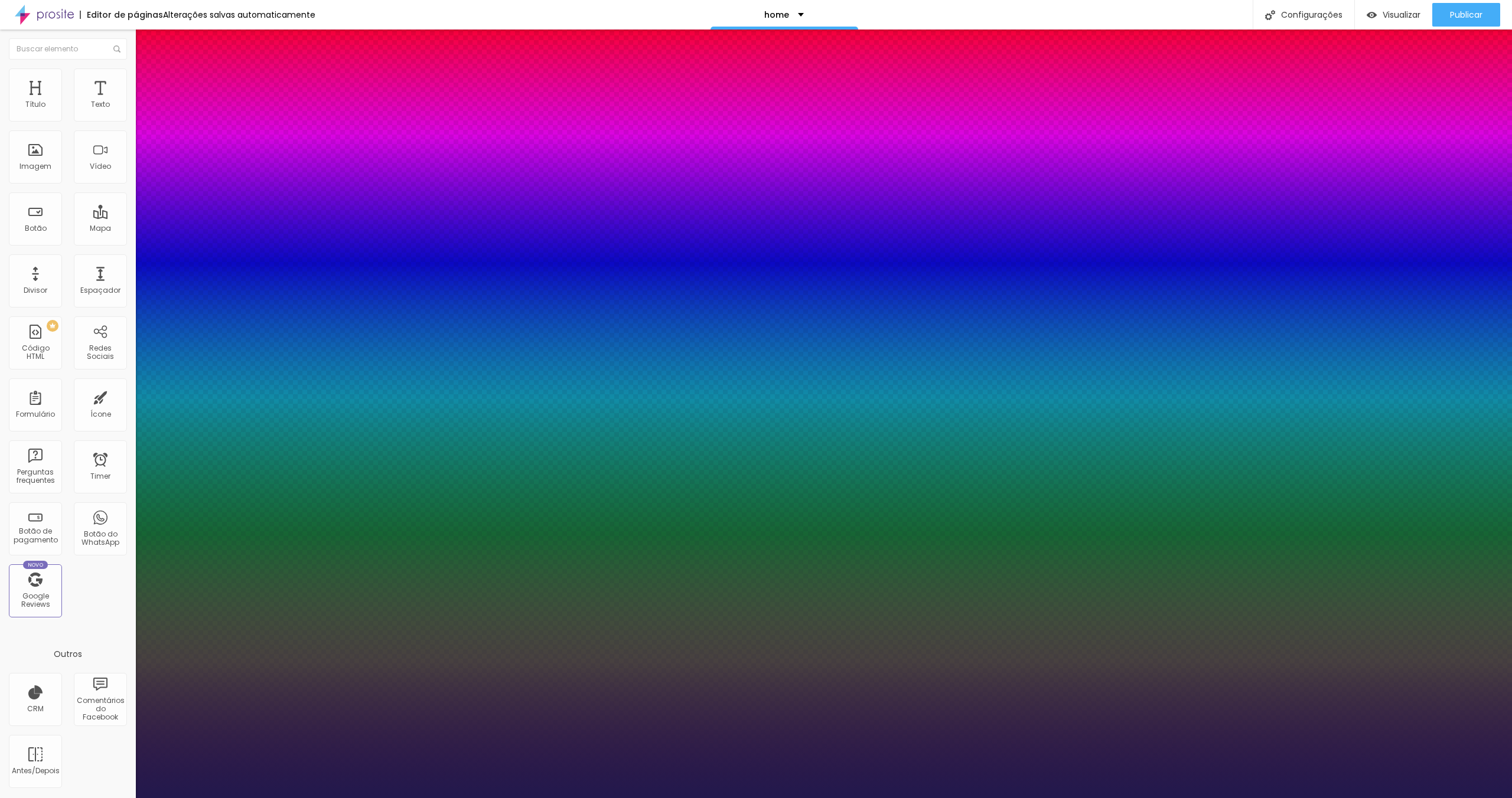
type input "1"
click at [64, 798] on select "Carregando..." at bounding box center [32, 812] width 64 height 12
select select "RalewayLight"
type input "1"
click at [599, 798] on div at bounding box center [756, 798] width 1512 height 0
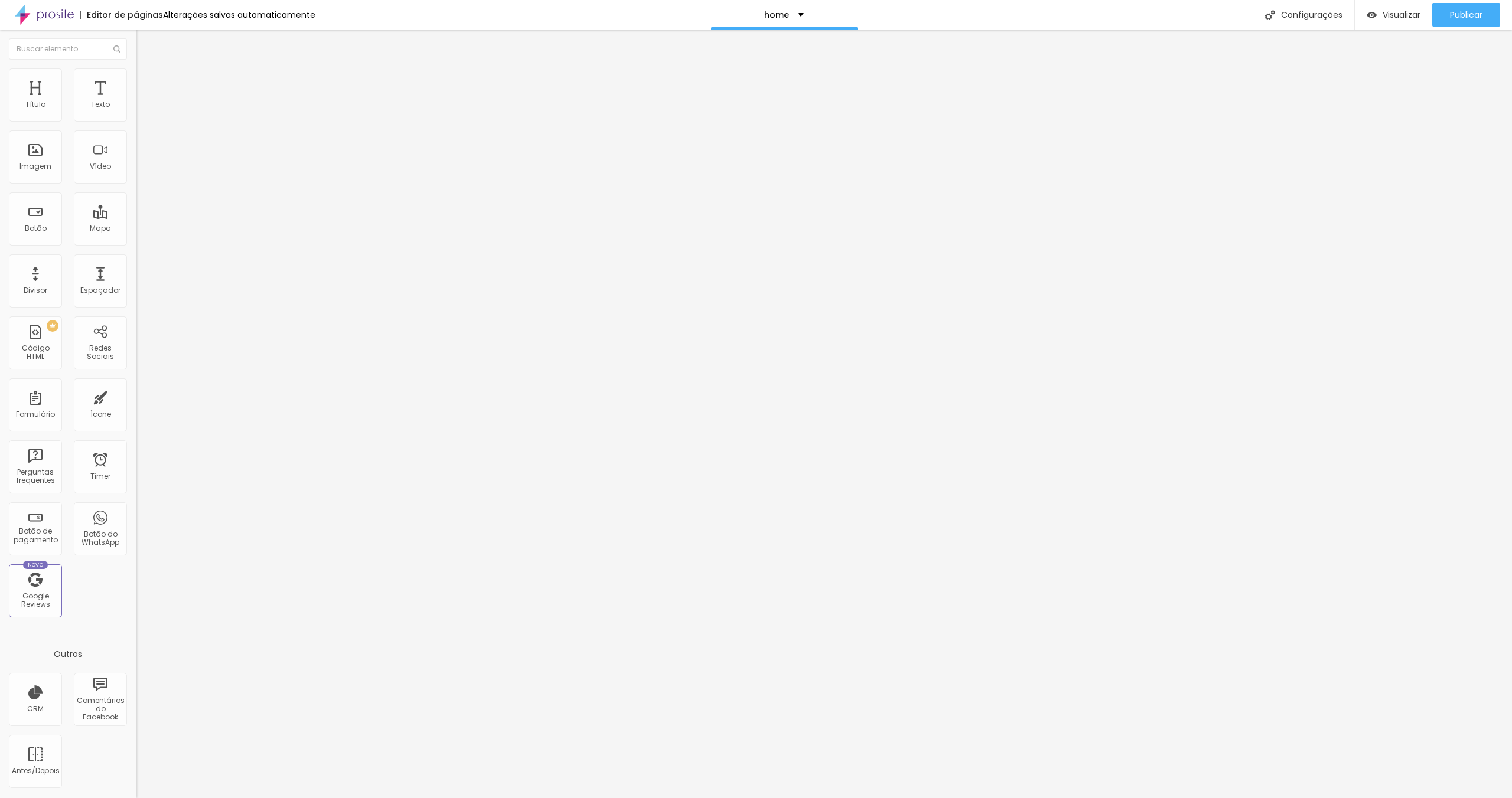
click at [136, 72] on img at bounding box center [141, 73] width 10 height 10
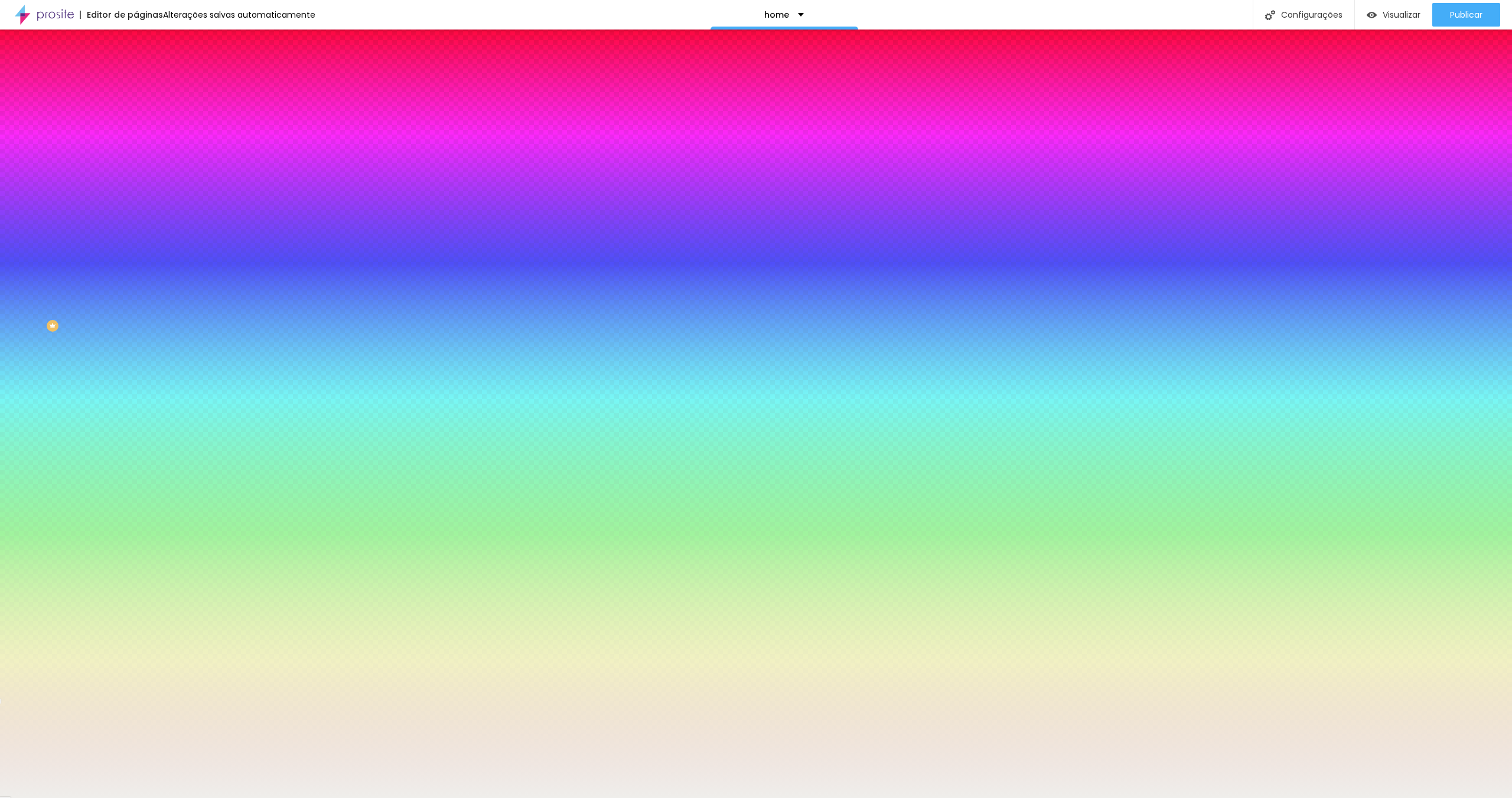
drag, startPoint x: 121, startPoint y: 212, endPoint x: 88, endPoint y: 206, distance: 33.5
click at [136, 172] on input "#EFEEEB" at bounding box center [207, 166] width 142 height 12
click at [136, 172] on div "#EFEEEB" at bounding box center [203, 166] width 136 height 12
drag, startPoint x: 91, startPoint y: 212, endPoint x: 126, endPoint y: 214, distance: 35.1
click at [136, 172] on input "#EFEEEB" at bounding box center [207, 166] width 142 height 12
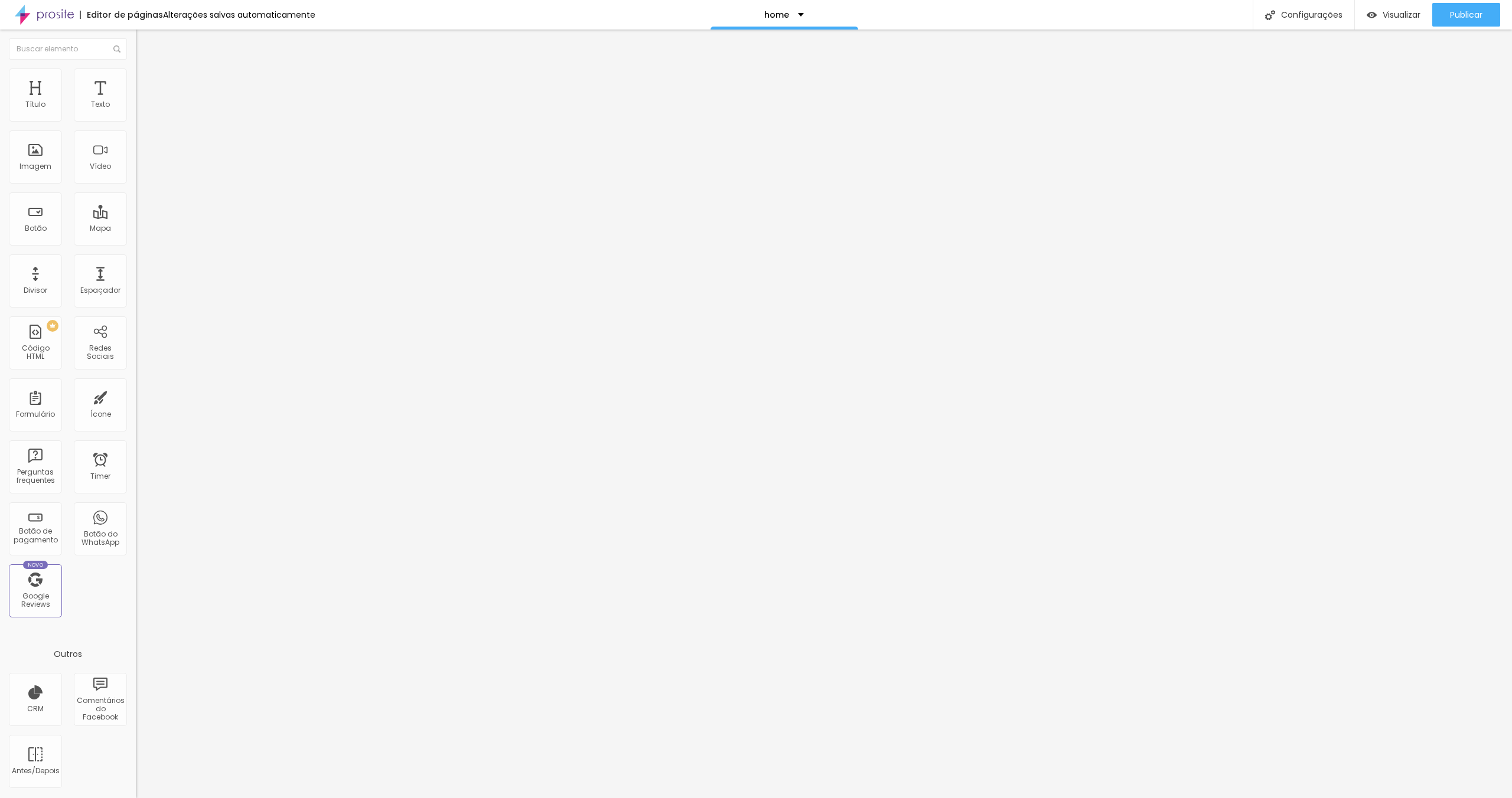
click at [885, 2] on div "Editor de páginas Alterações salvas automaticamente home Configurações Configur…" at bounding box center [756, 14] width 1512 height 30
click at [1462, 12] on span "Publicar" at bounding box center [1466, 15] width 32 height 10
click at [136, 216] on div "Editar Seção Conteúdo Estilo Avançado Modo Encaixotado Encaixotado Completo" at bounding box center [203, 414] width 136 height 769
click at [1277, 11] on div "Configurações" at bounding box center [1303, 14] width 101 height 30
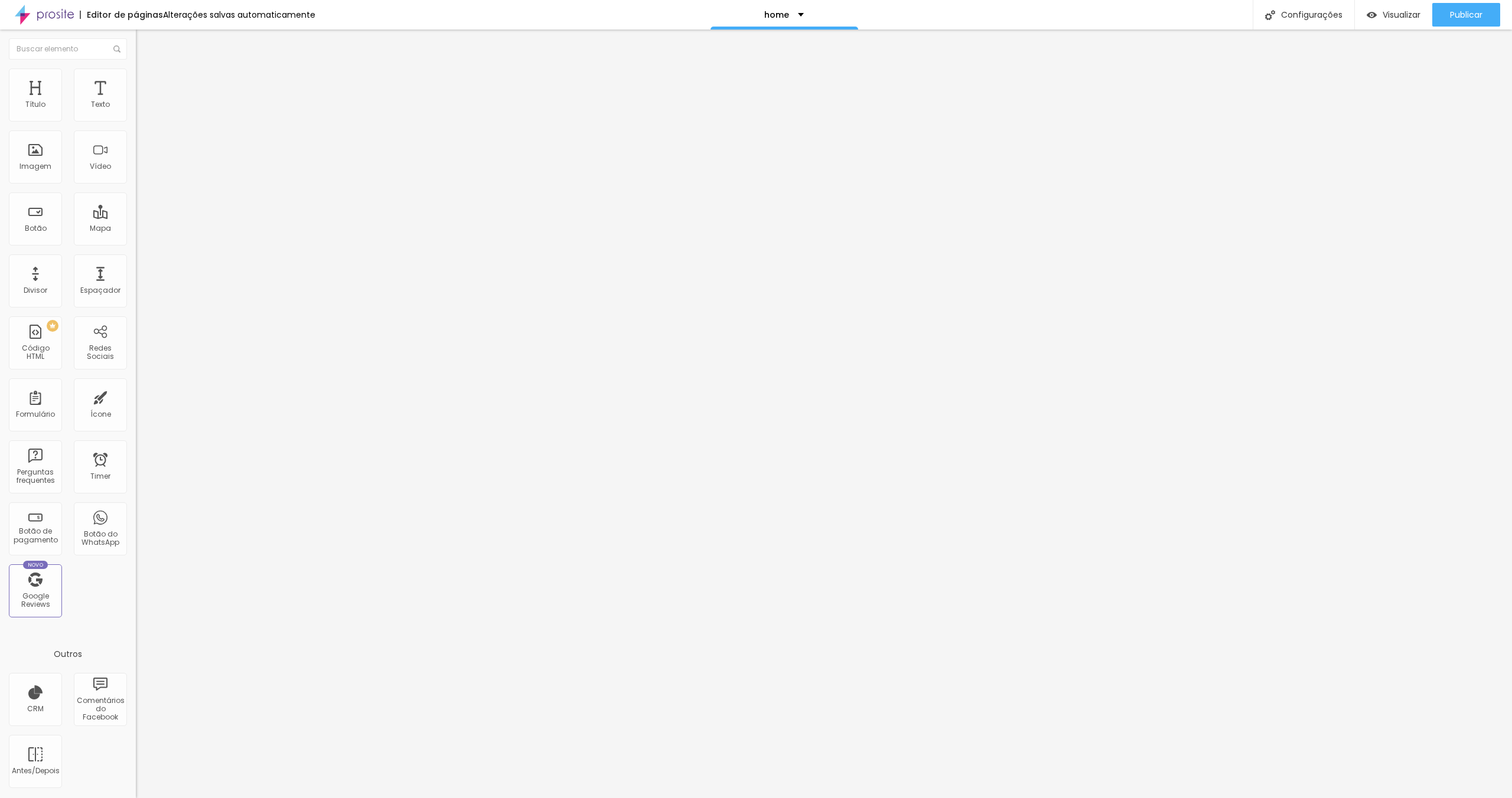
click at [972, 798] on div at bounding box center [756, 810] width 1512 height 10
click at [1299, 17] on div "Configurações" at bounding box center [1303, 14] width 101 height 30
drag, startPoint x: 696, startPoint y: 262, endPoint x: 441, endPoint y: 250, distance: 255.3
type input "H"
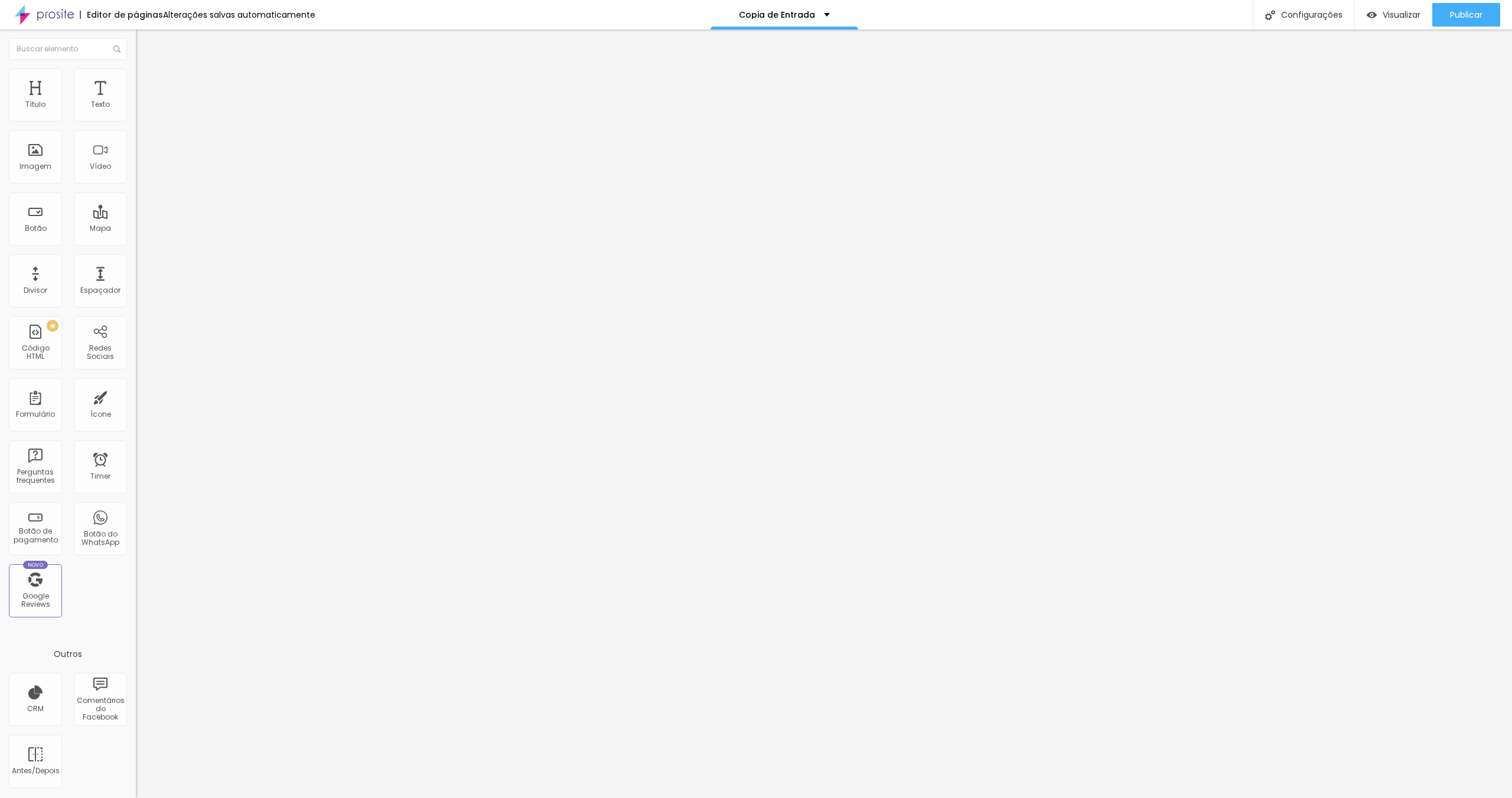
type input "home"
drag, startPoint x: 753, startPoint y: 327, endPoint x: 478, endPoint y: 286, distance: 278.0
type input "/home"
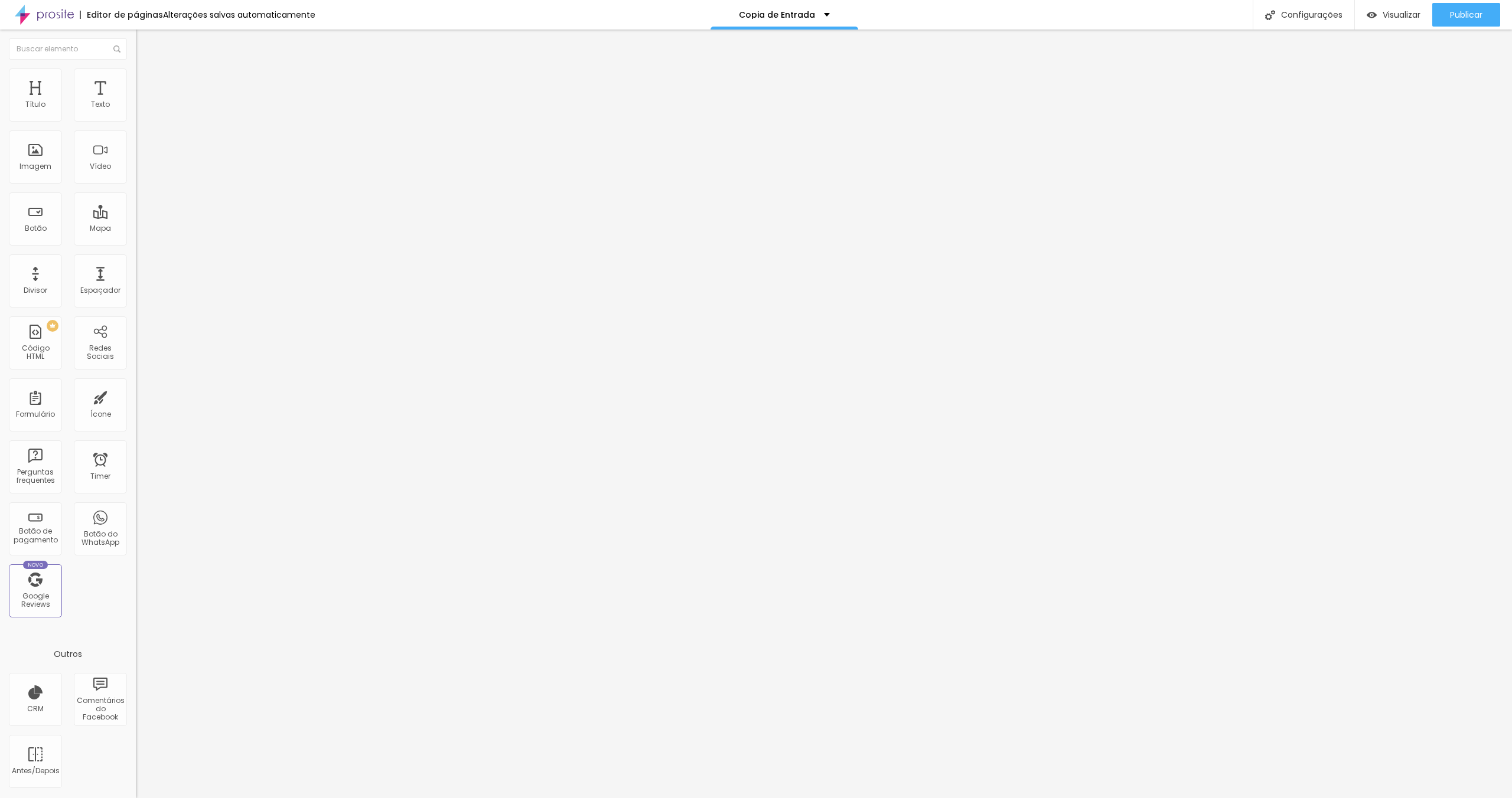
type input "/home"
drag, startPoint x: 666, startPoint y: 316, endPoint x: 647, endPoint y: 314, distance: 19.1
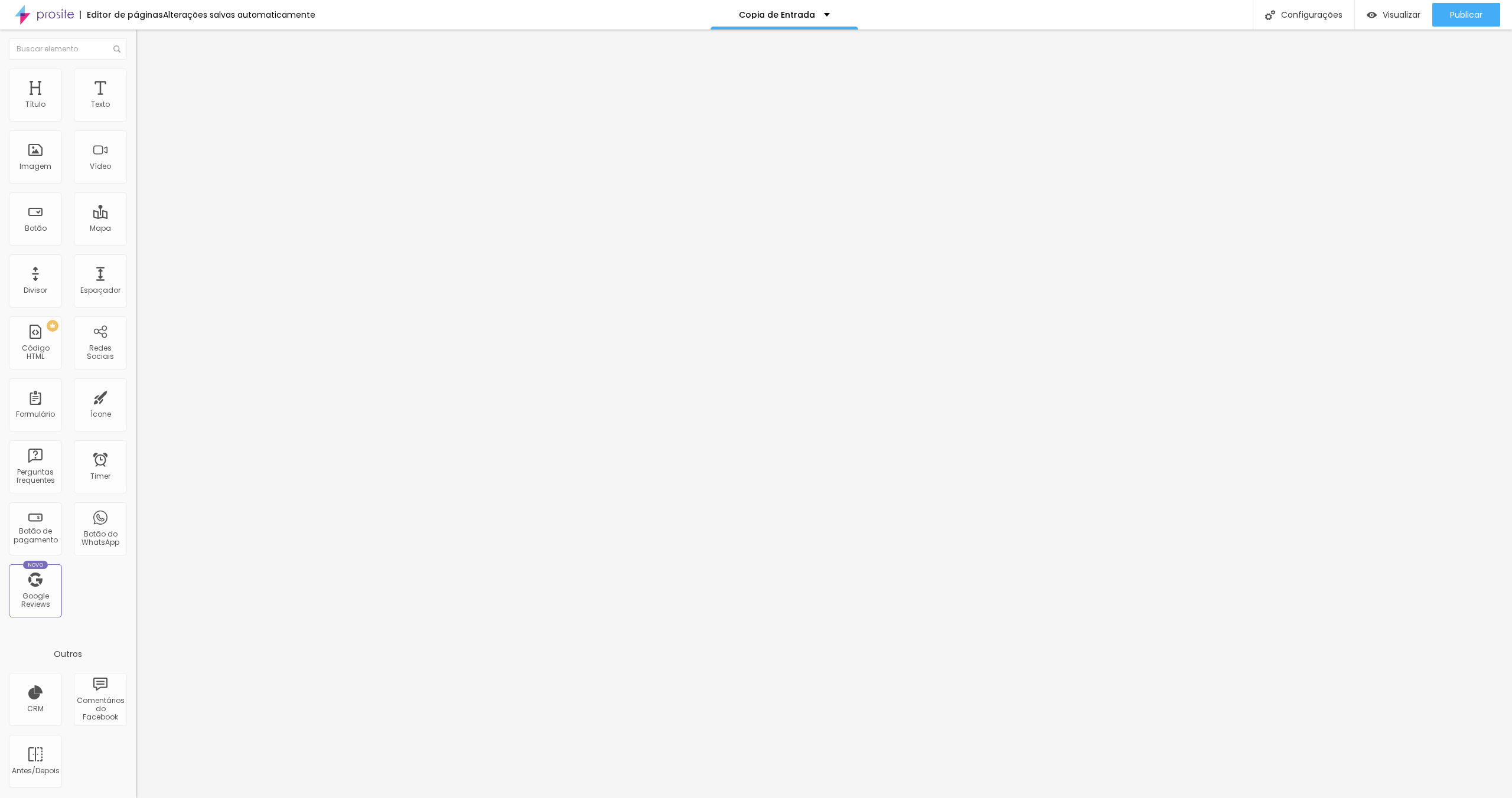
drag, startPoint x: 670, startPoint y: 264, endPoint x: 561, endPoint y: 257, distance: 109.2
type input "inicio"
drag, startPoint x: 715, startPoint y: 327, endPoint x: 473, endPoint y: 294, distance: 244.2
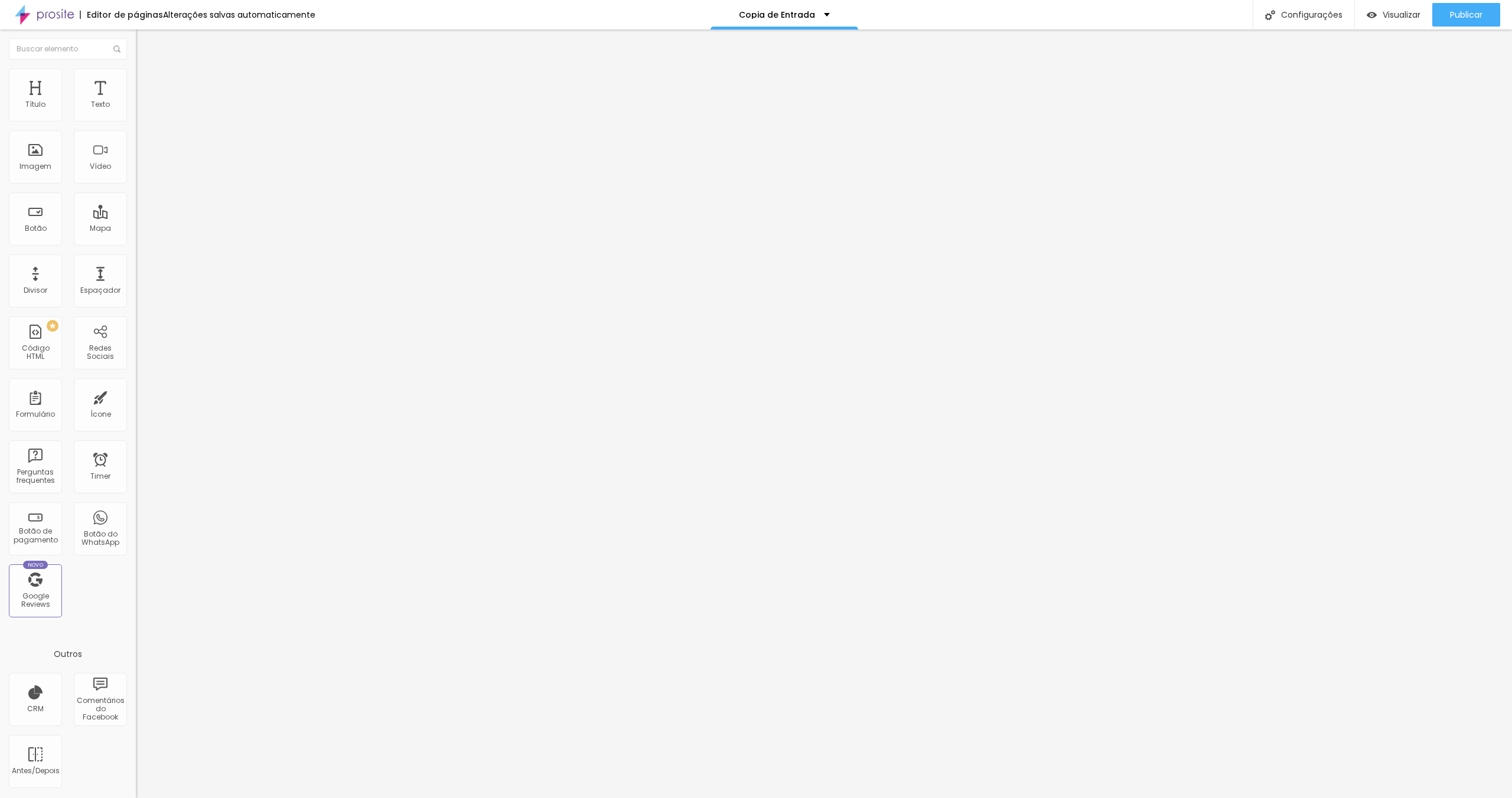
type input "/inicio"
drag, startPoint x: 687, startPoint y: 263, endPoint x: 399, endPoint y: 196, distance: 295.7
type input "home"
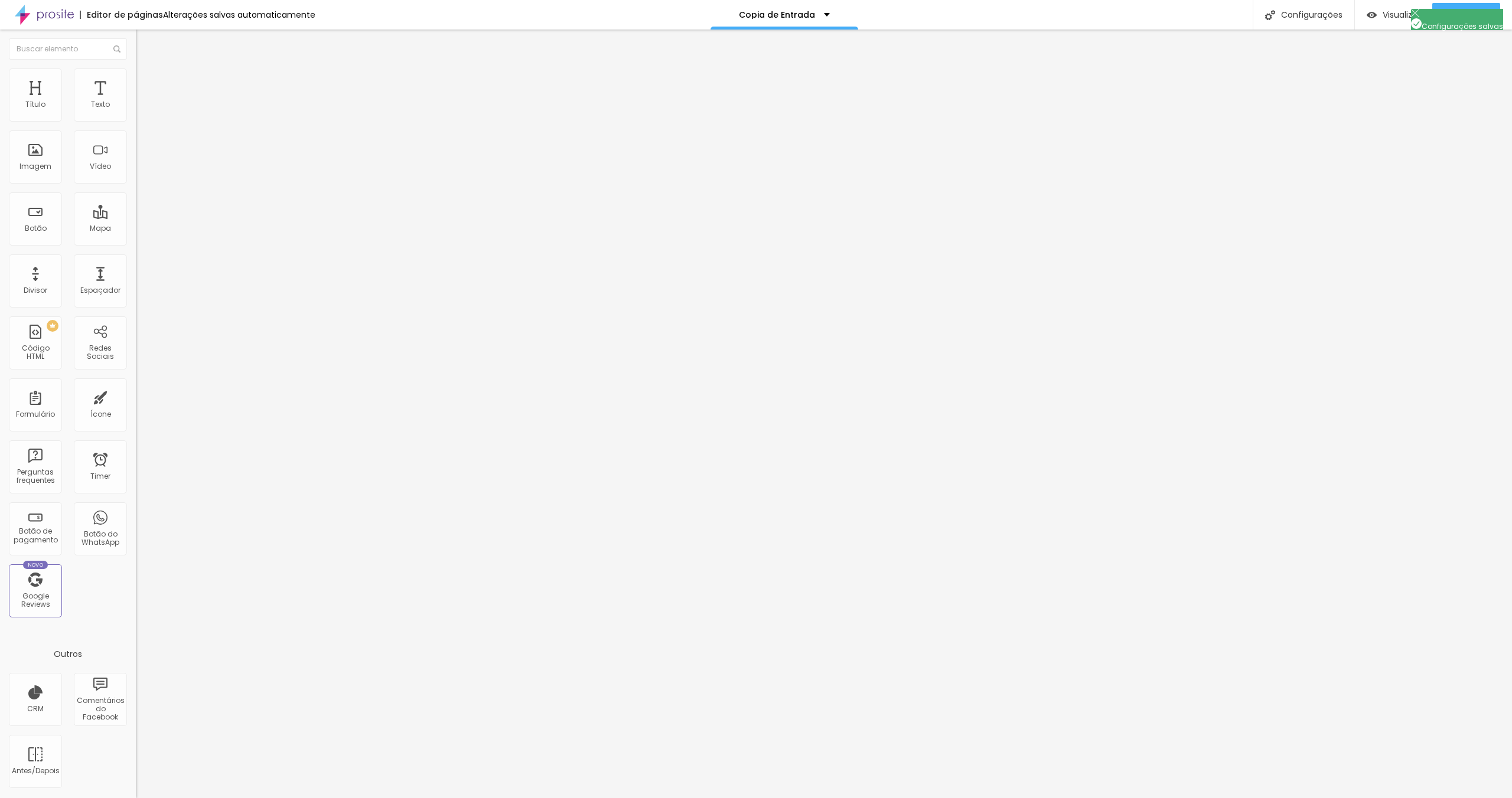
drag, startPoint x: 678, startPoint y: 326, endPoint x: 452, endPoint y: 282, distance: 230.2
type input "/home"
click at [973, 798] on div at bounding box center [756, 810] width 1512 height 10
drag, startPoint x: 1462, startPoint y: 7, endPoint x: 1462, endPoint y: 15, distance: 8.0
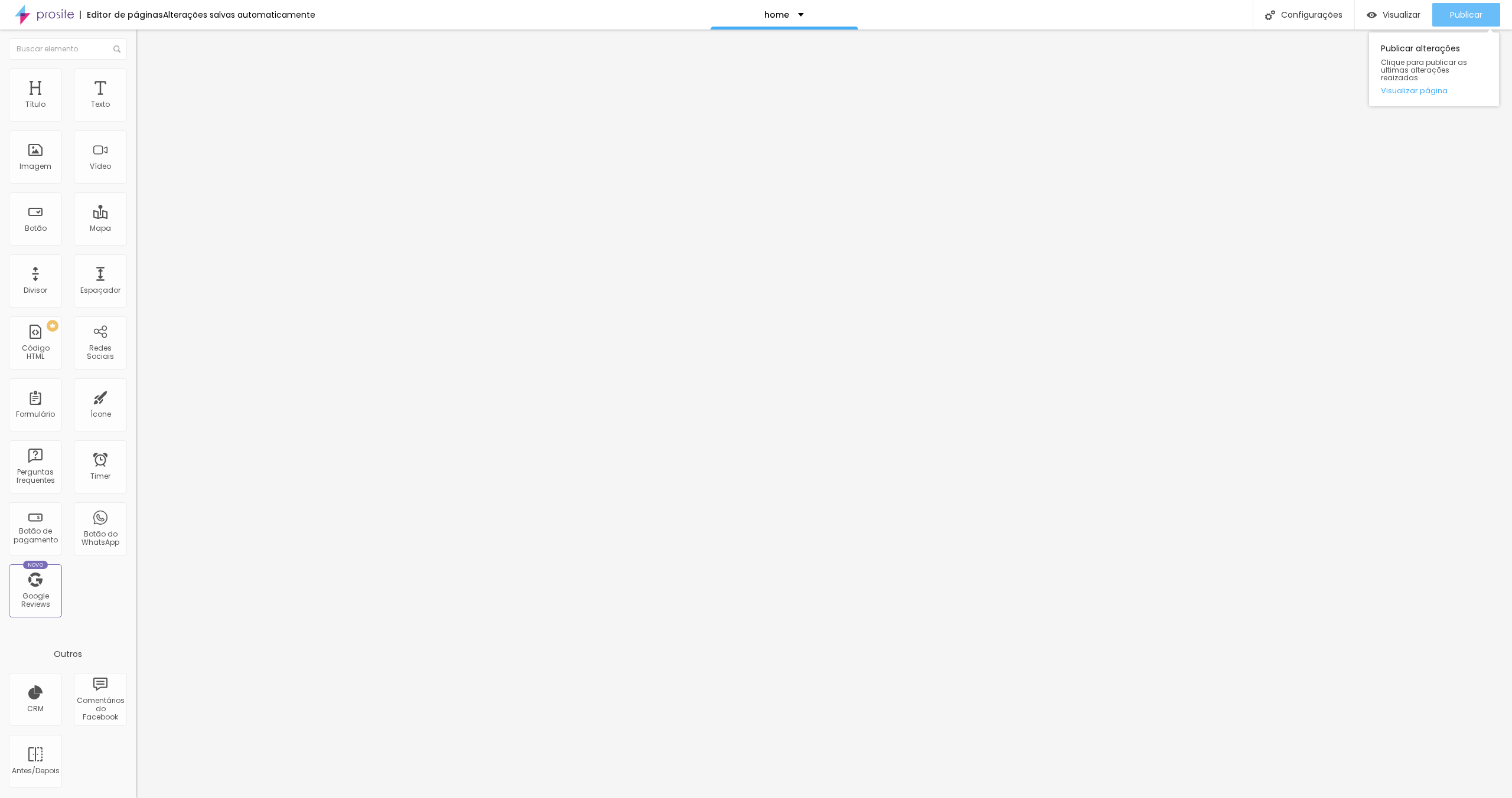
click at [1461, 7] on div "Publicar" at bounding box center [1466, 14] width 32 height 23
click at [94, 94] on div "Texto" at bounding box center [100, 94] width 53 height 53
click at [136, 76] on li "Avançado" at bounding box center [203, 74] width 136 height 12
click at [136, 68] on li "Estilo" at bounding box center [203, 62] width 136 height 12
click at [142, 170] on icon "button" at bounding box center [144, 167] width 5 height 5
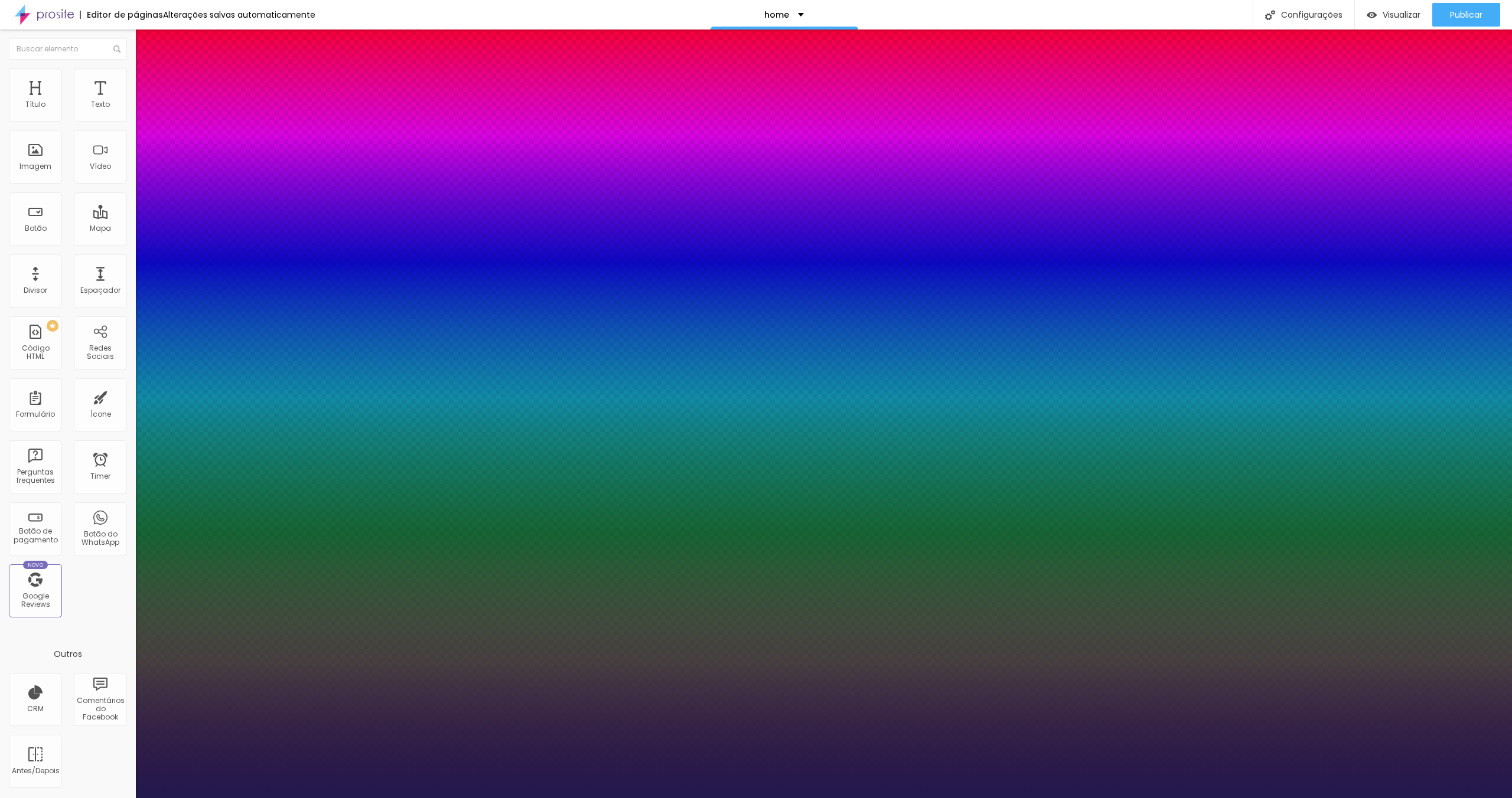
type input "3"
type input "5"
type input "8"
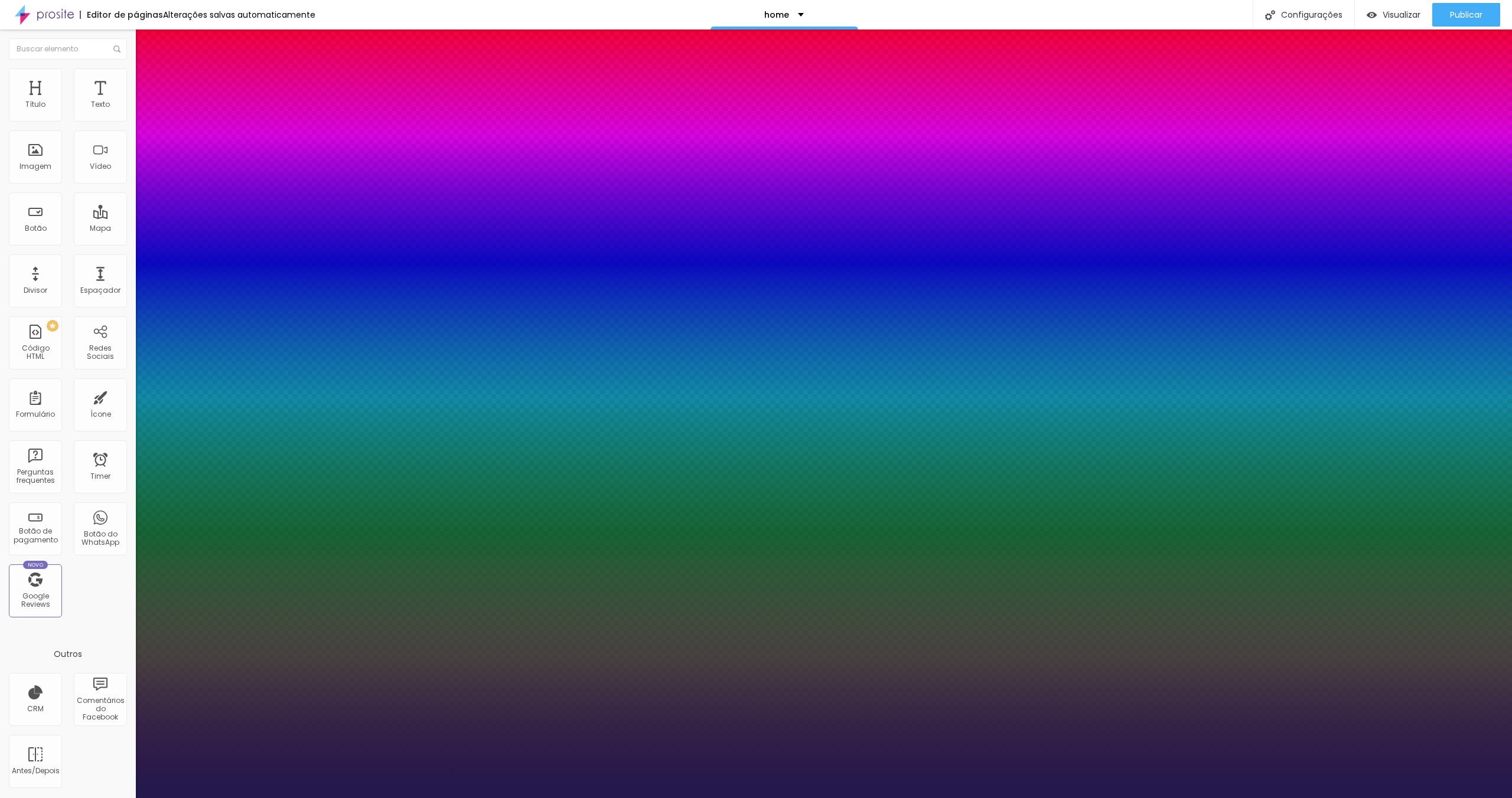
type input "8"
type input "10"
type input "11"
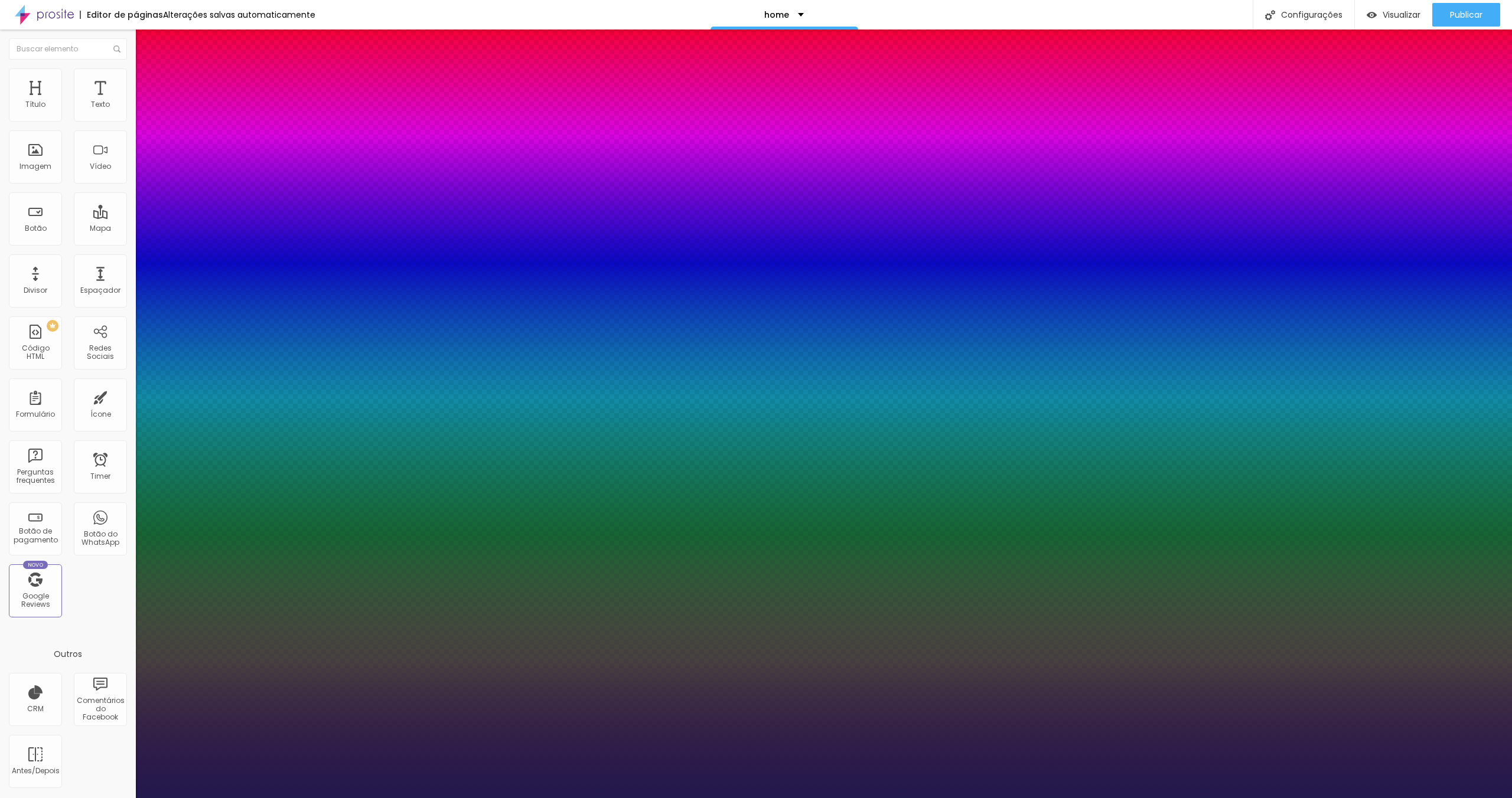
type input "13"
type input "14"
type input "15"
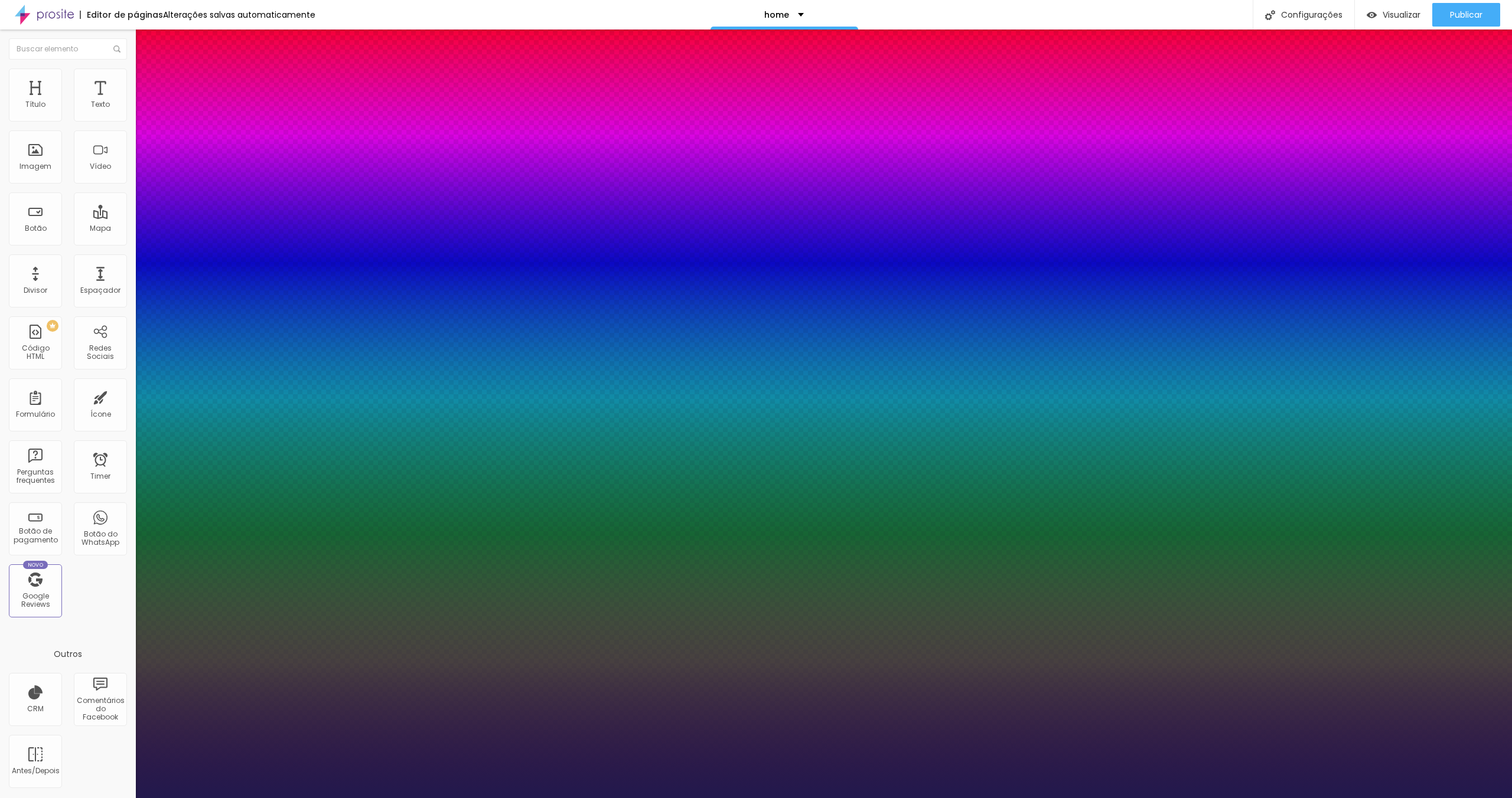
type input "15"
type input "13"
type input "11"
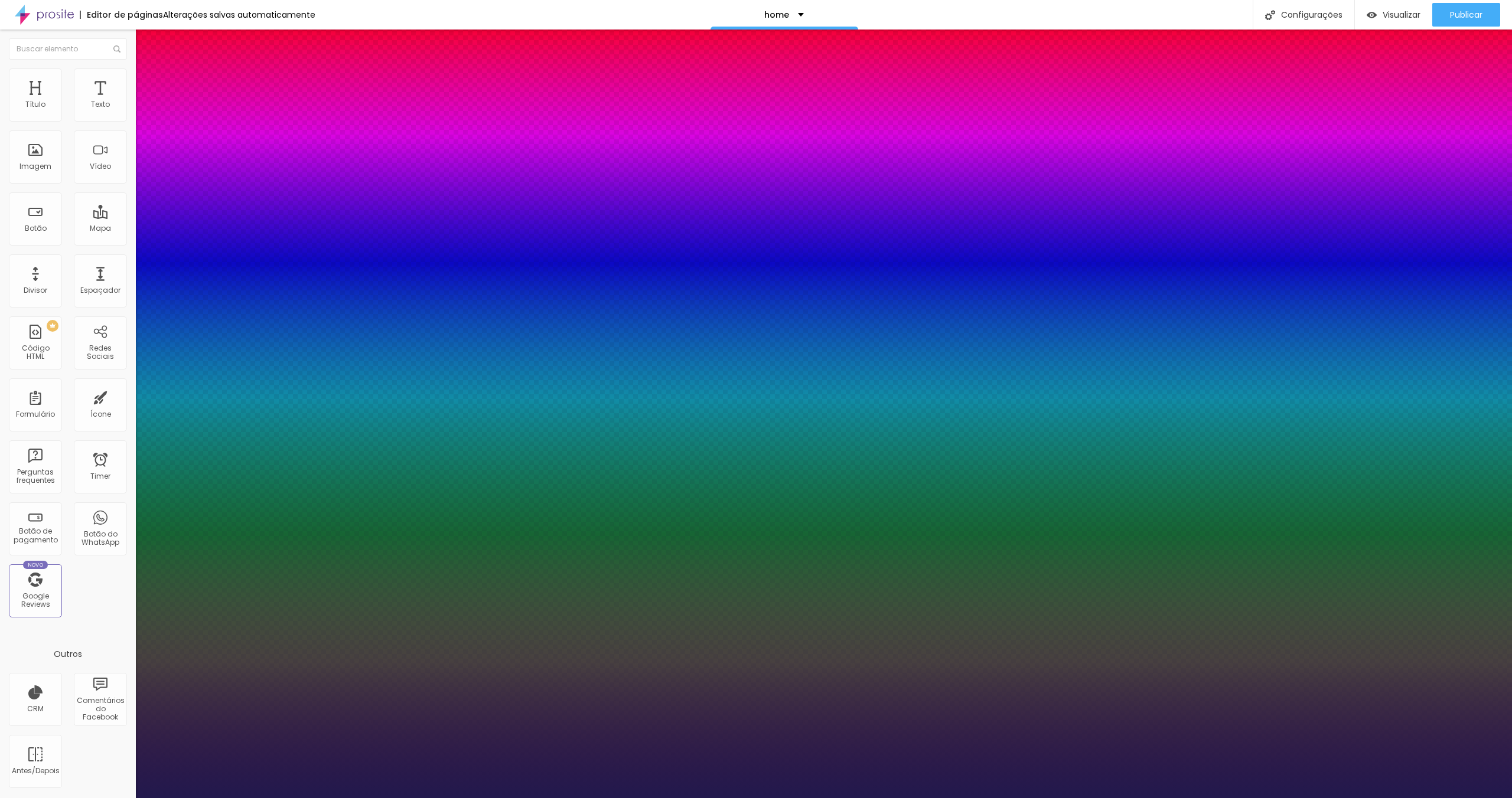
type input "10"
type input "9"
type input "7"
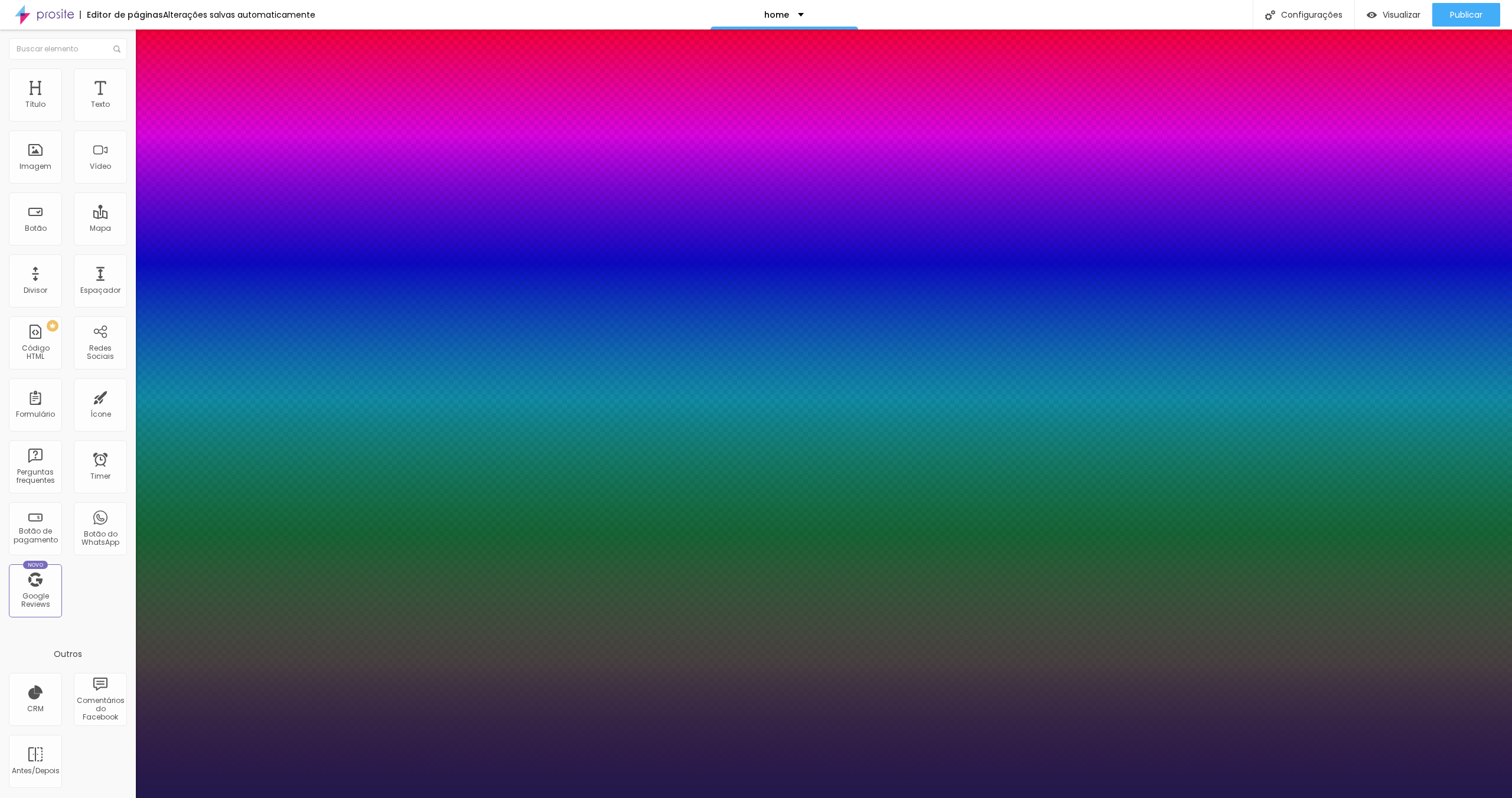
type input "7"
type input "6"
type input "7"
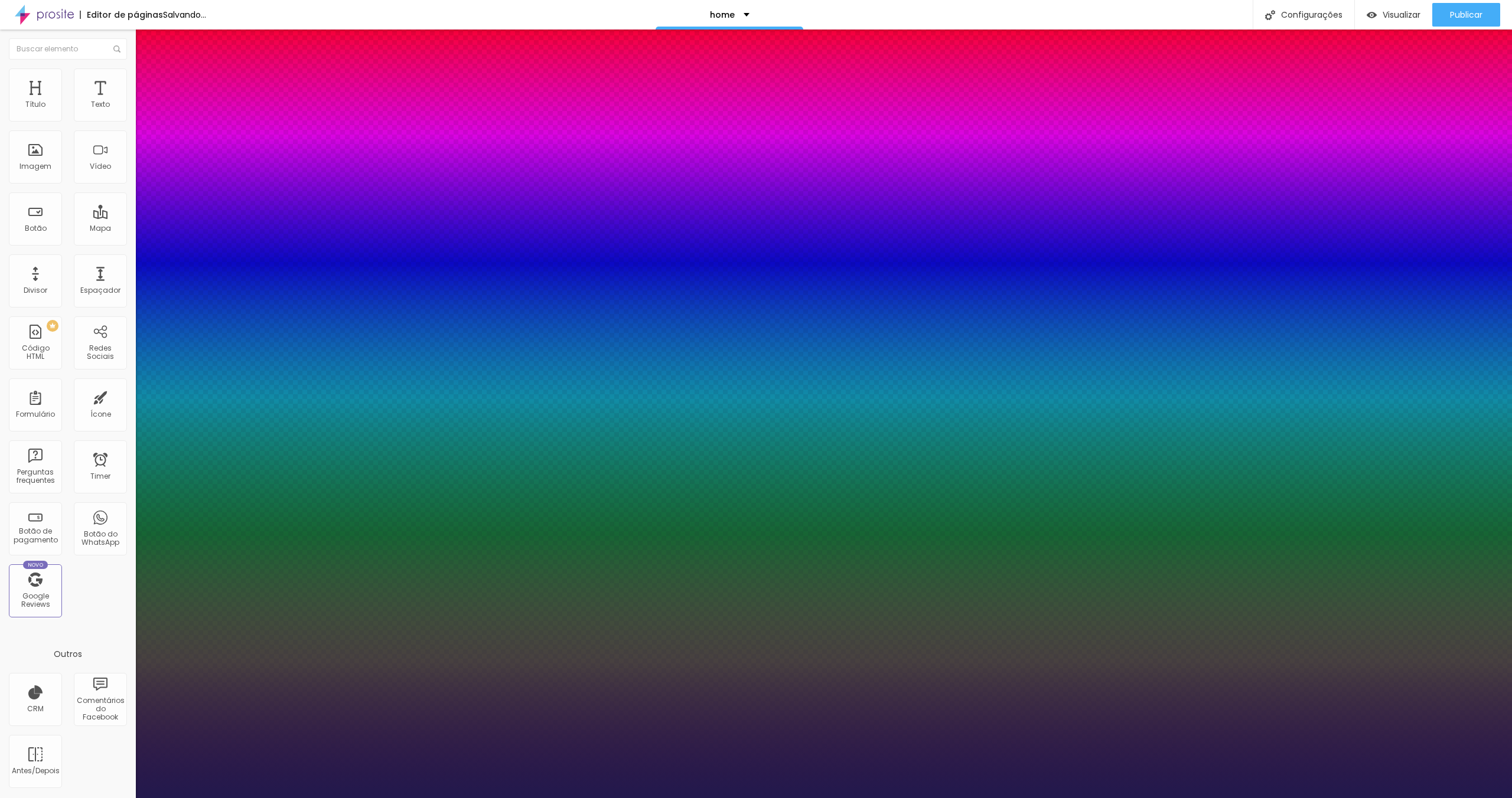
type input "8"
type input "7"
type input "6"
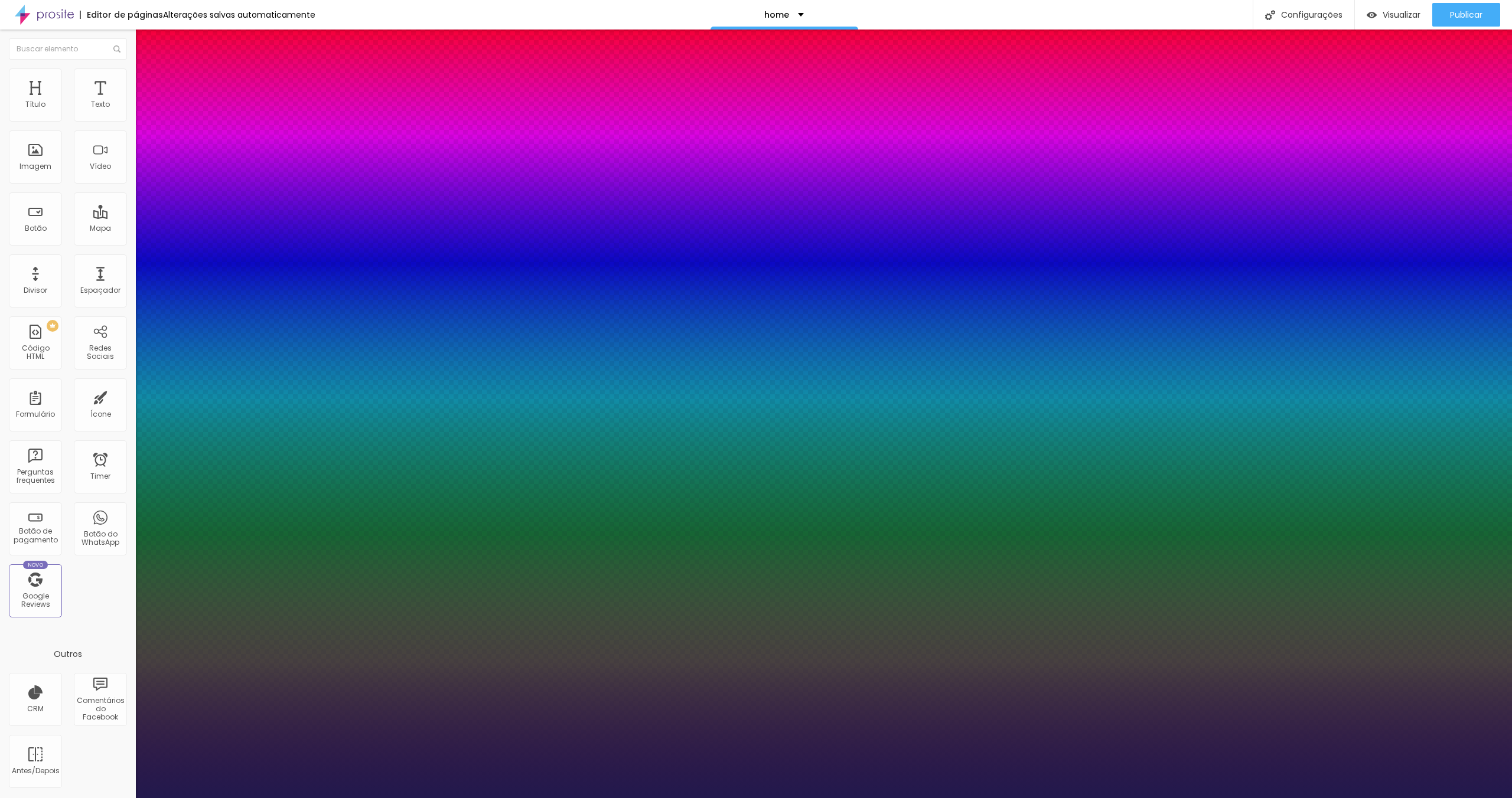
type input "6"
type input "5"
type input "4"
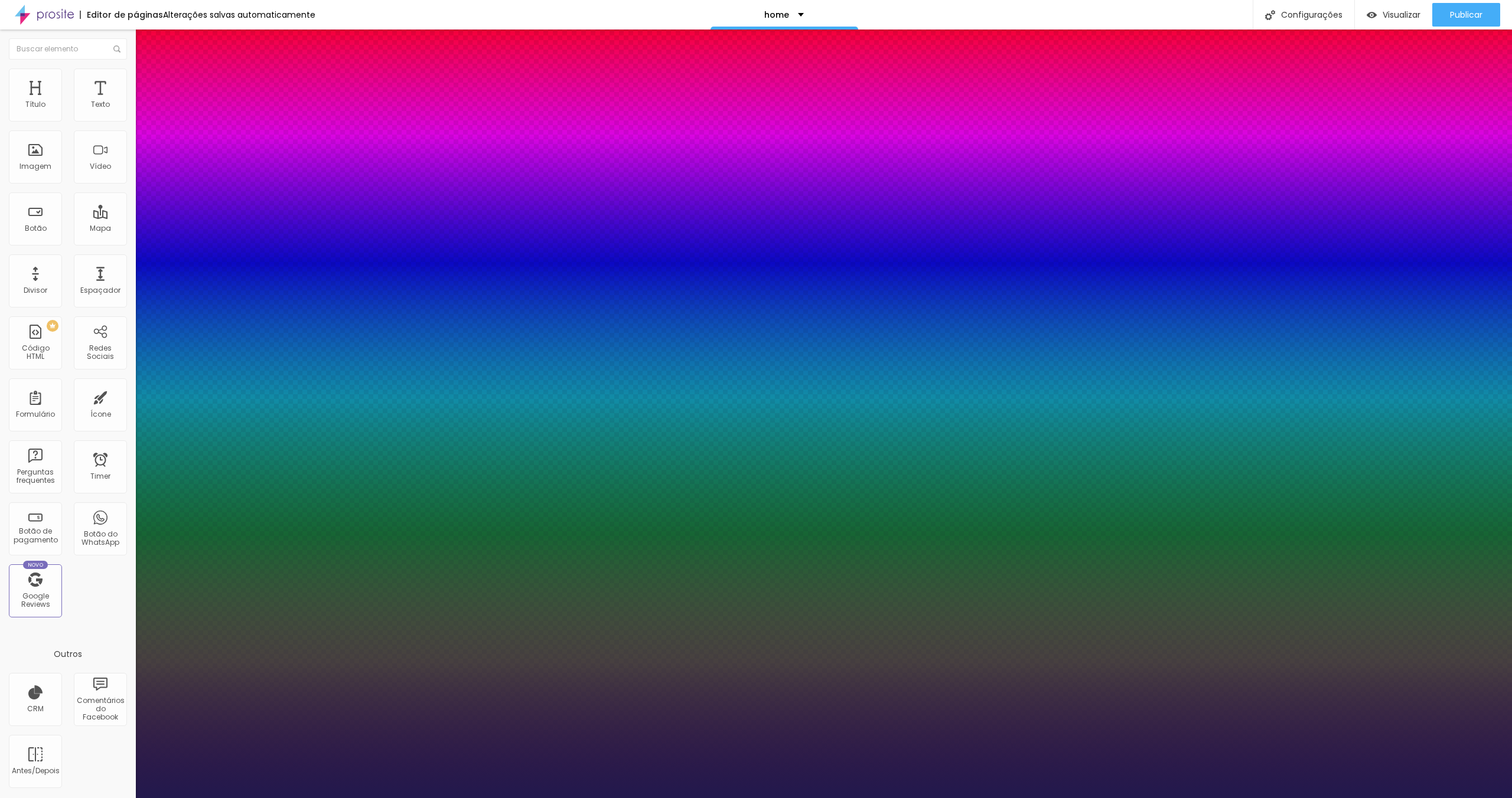
type input "3"
type input "2"
type input "3"
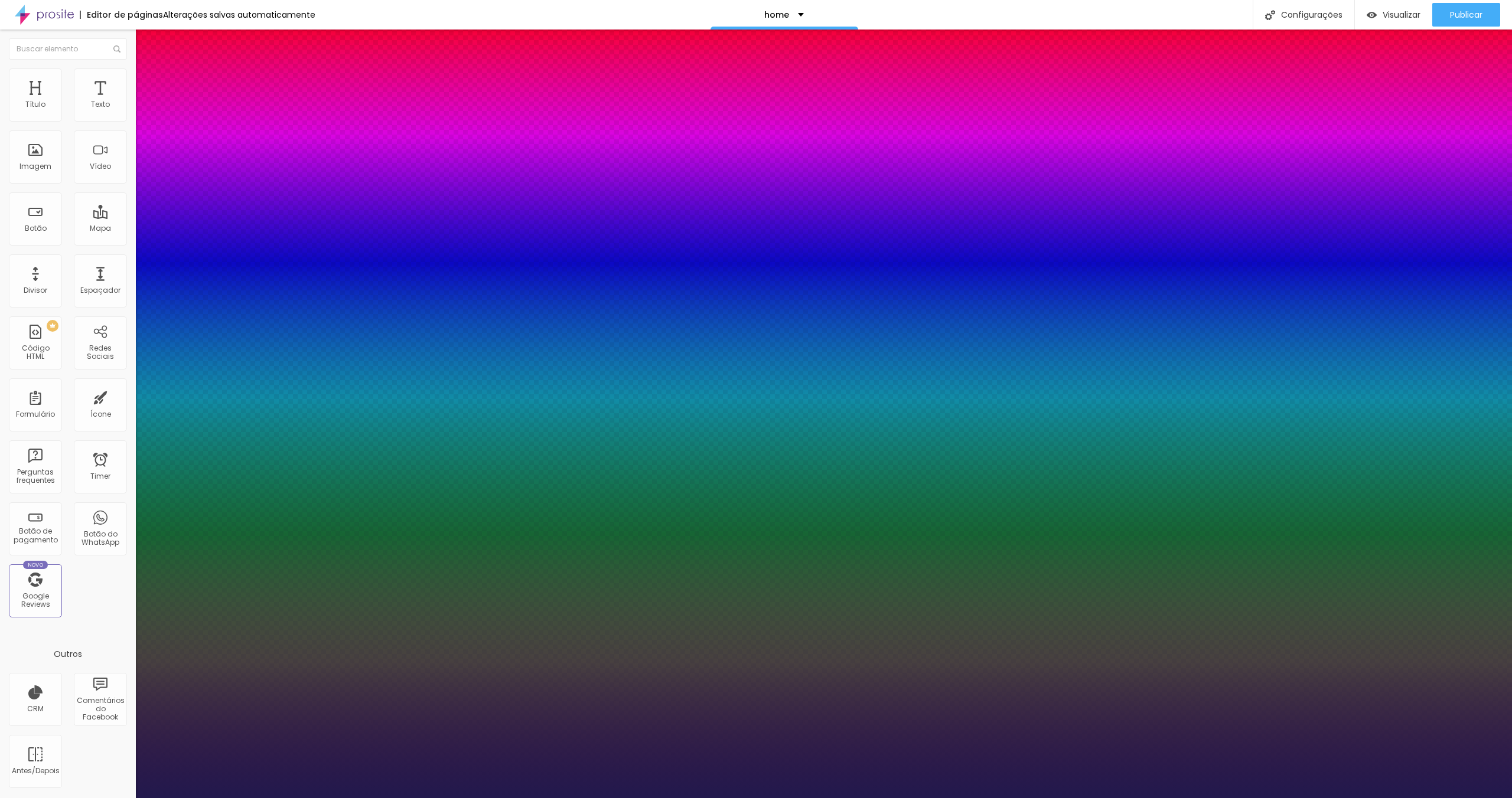
type input "3"
type input "4"
type input "5"
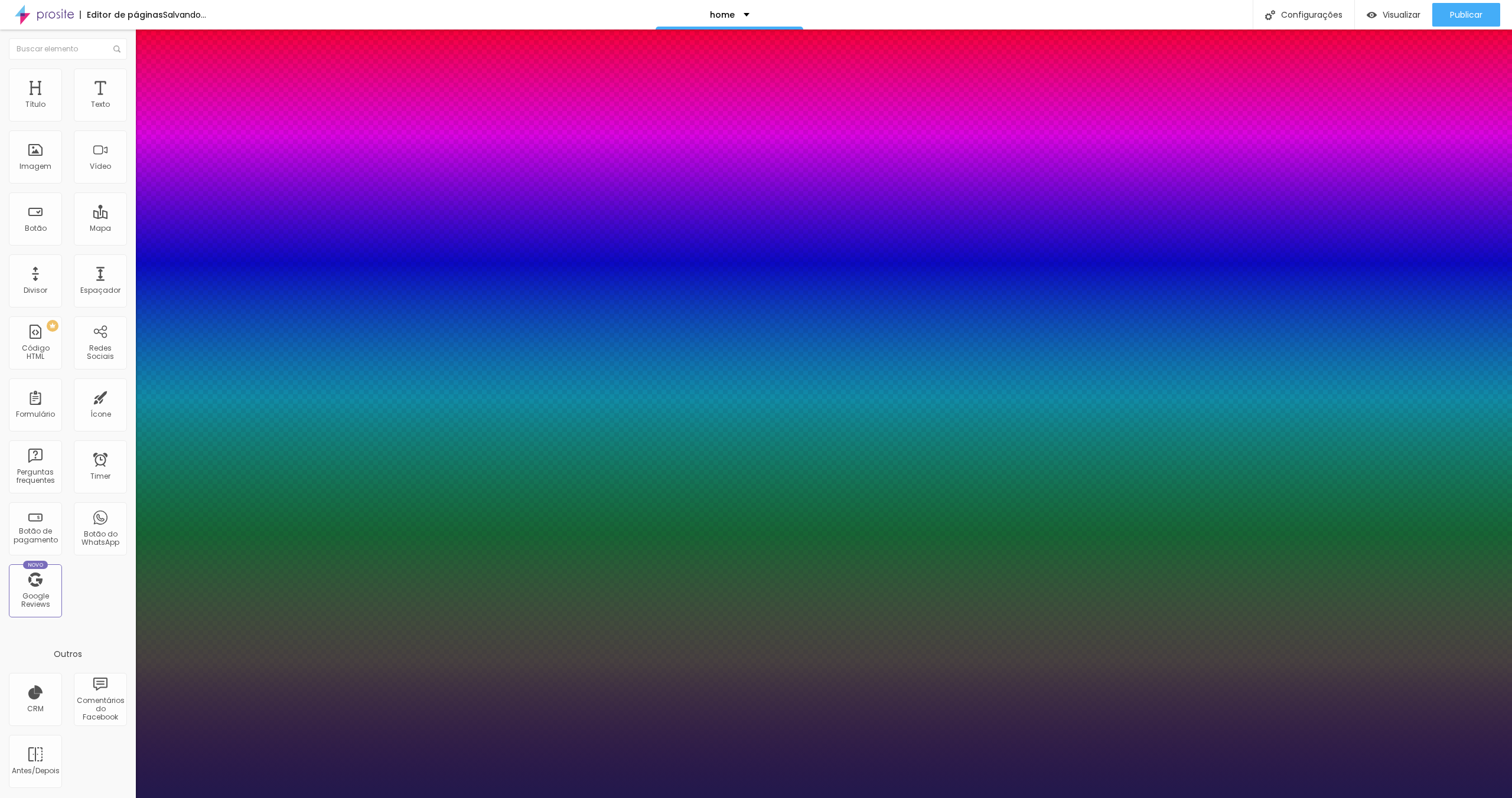
type input "4"
type input "3"
type input "4"
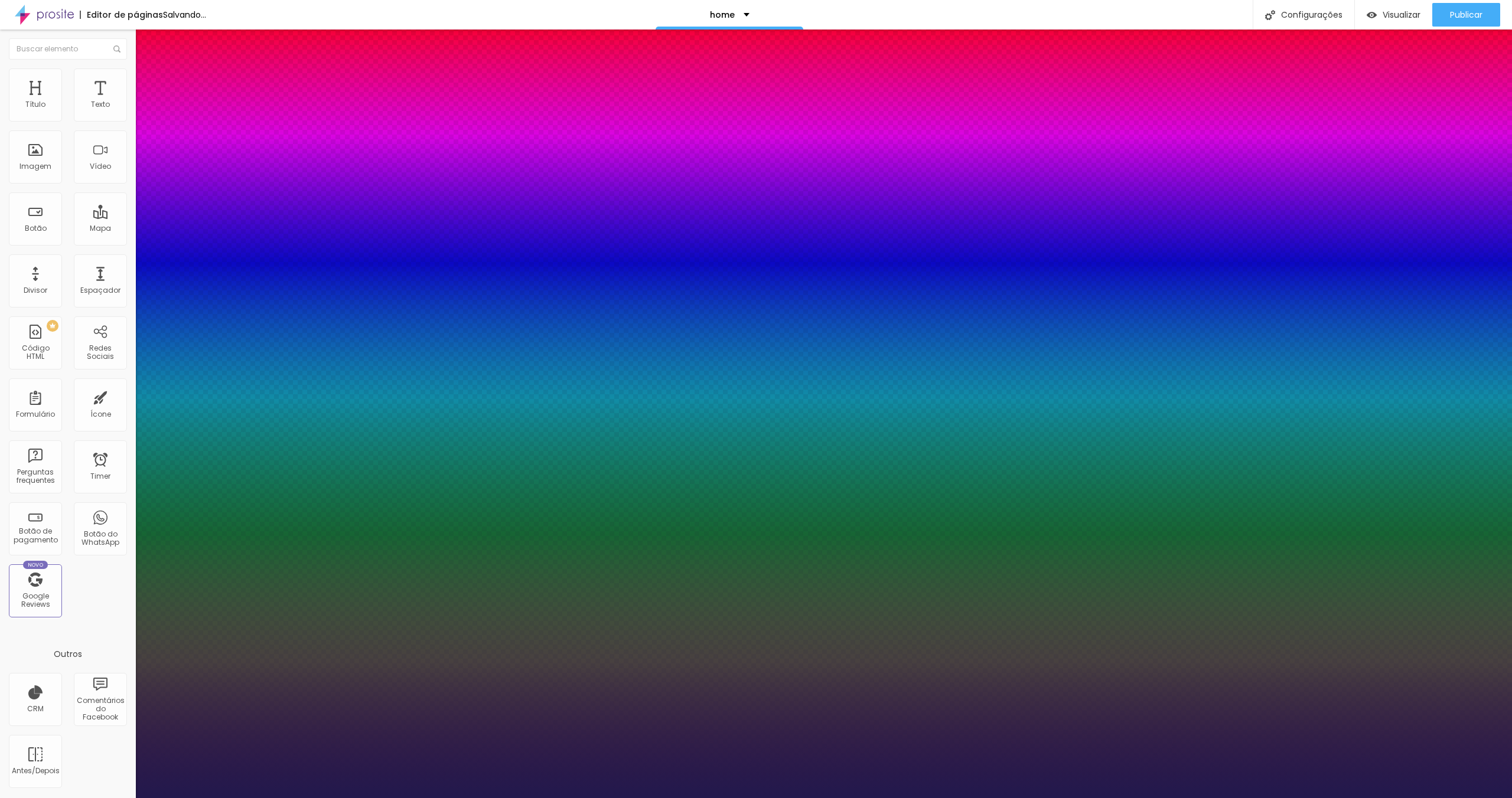
type input "4"
click at [127, 798] on select "AbrilFatface-Regular Actor-Regular Alegreya AlegreyaBlack Alice Allan-Bold Alla…" at bounding box center [63, 812] width 127 height 12
select select "RalewayThin"
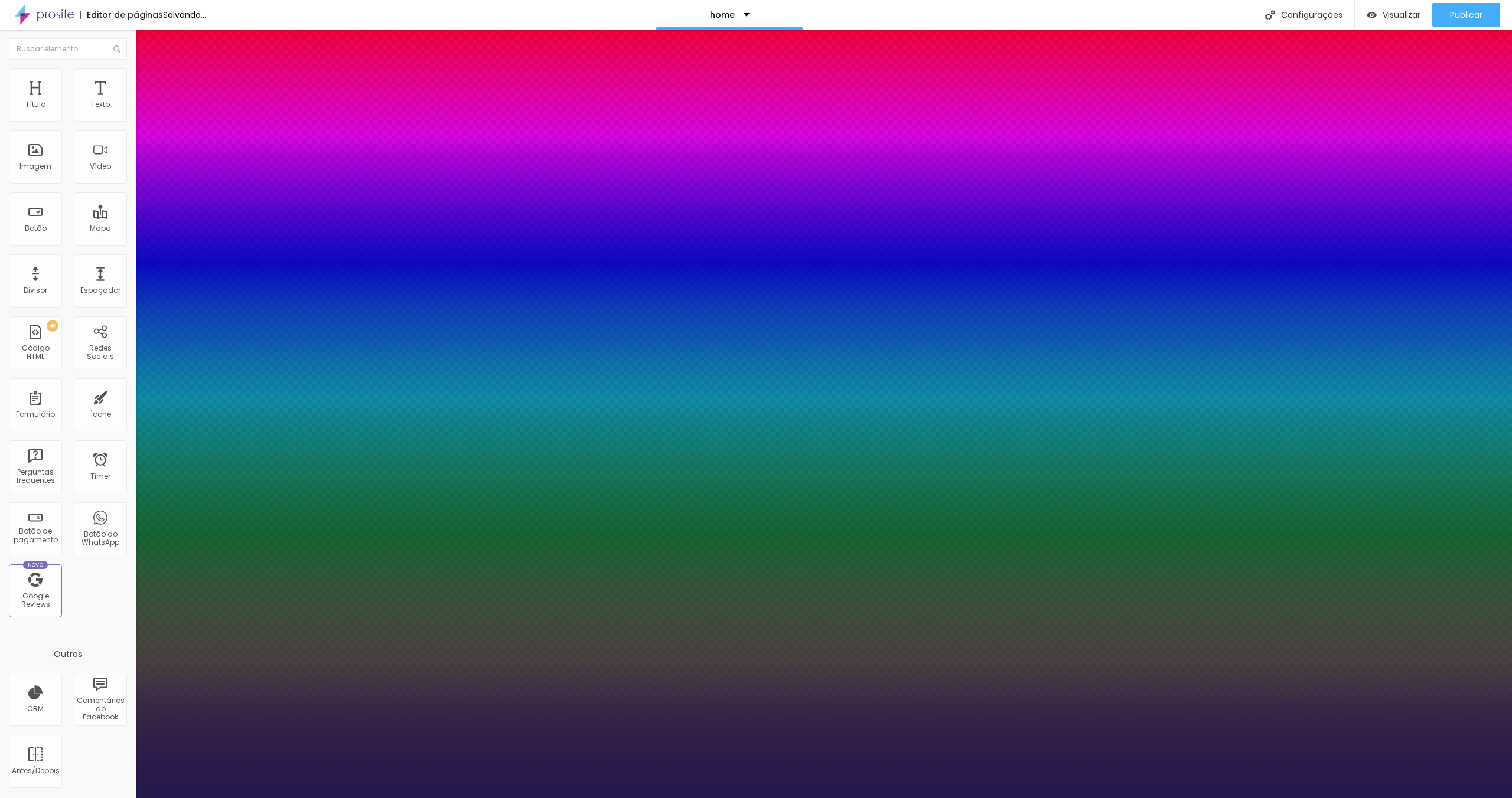
type input "15"
type input "14"
type input "13"
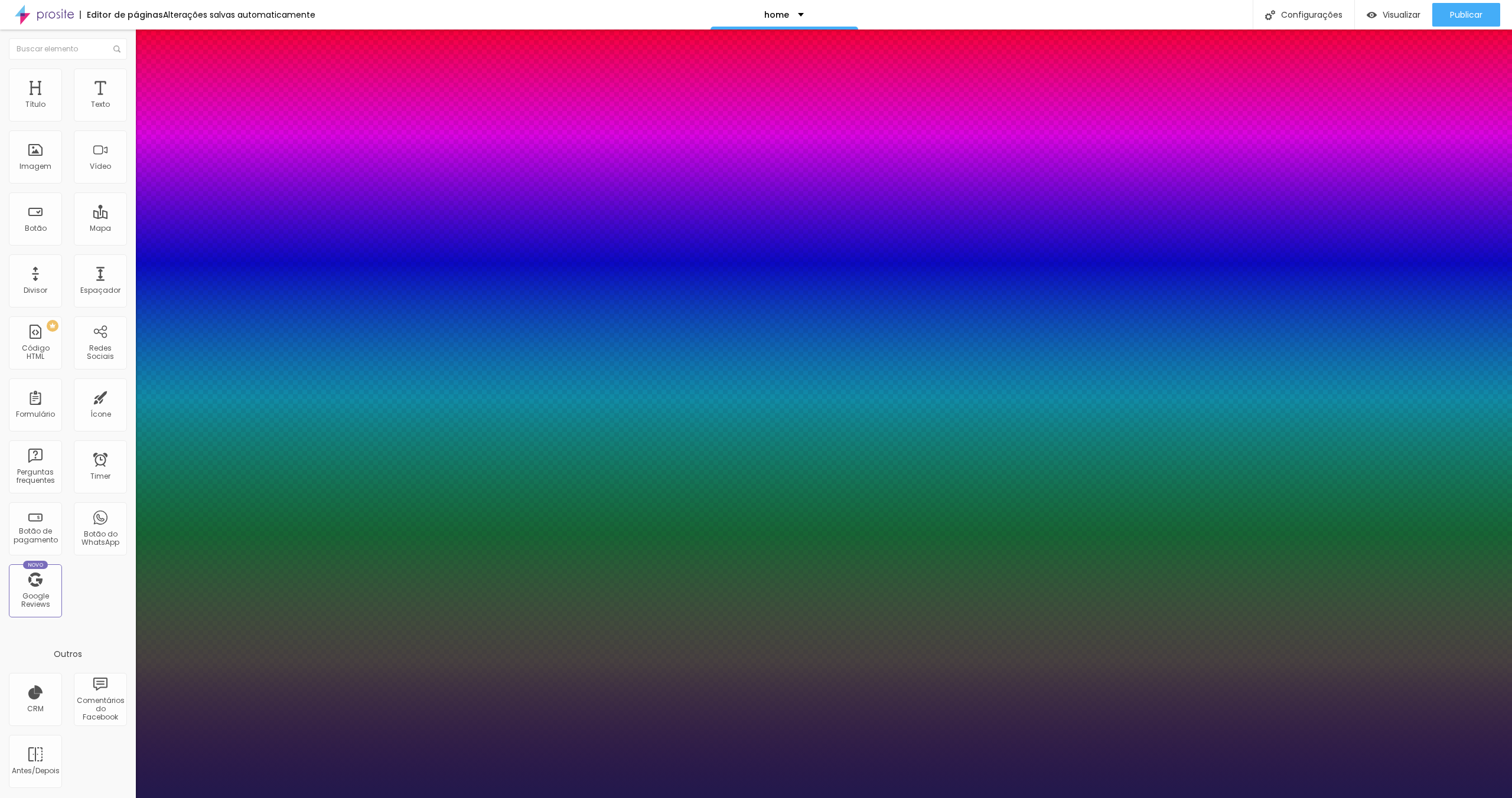
type input "13"
type input "14"
type input "15"
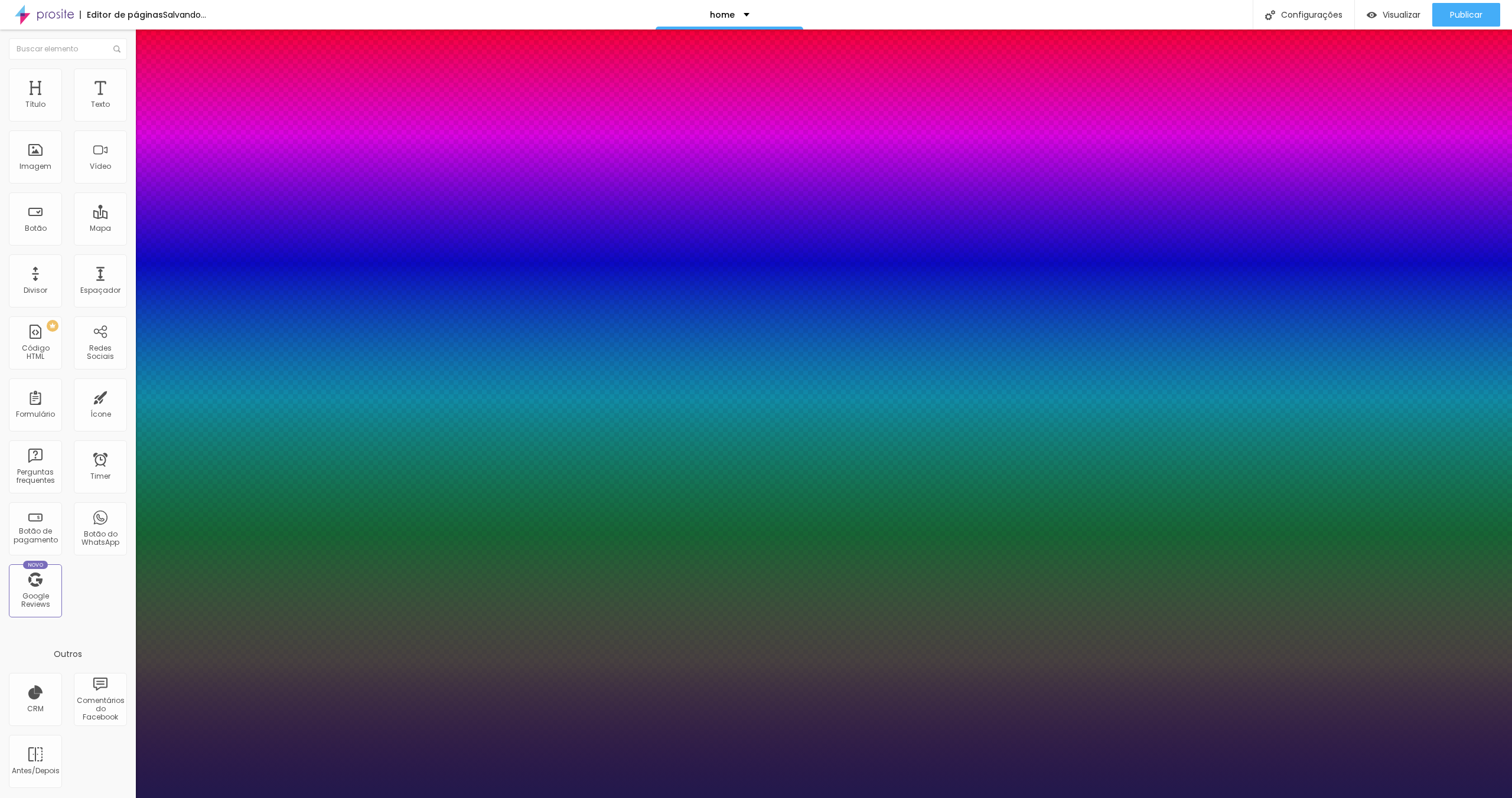
type input "14"
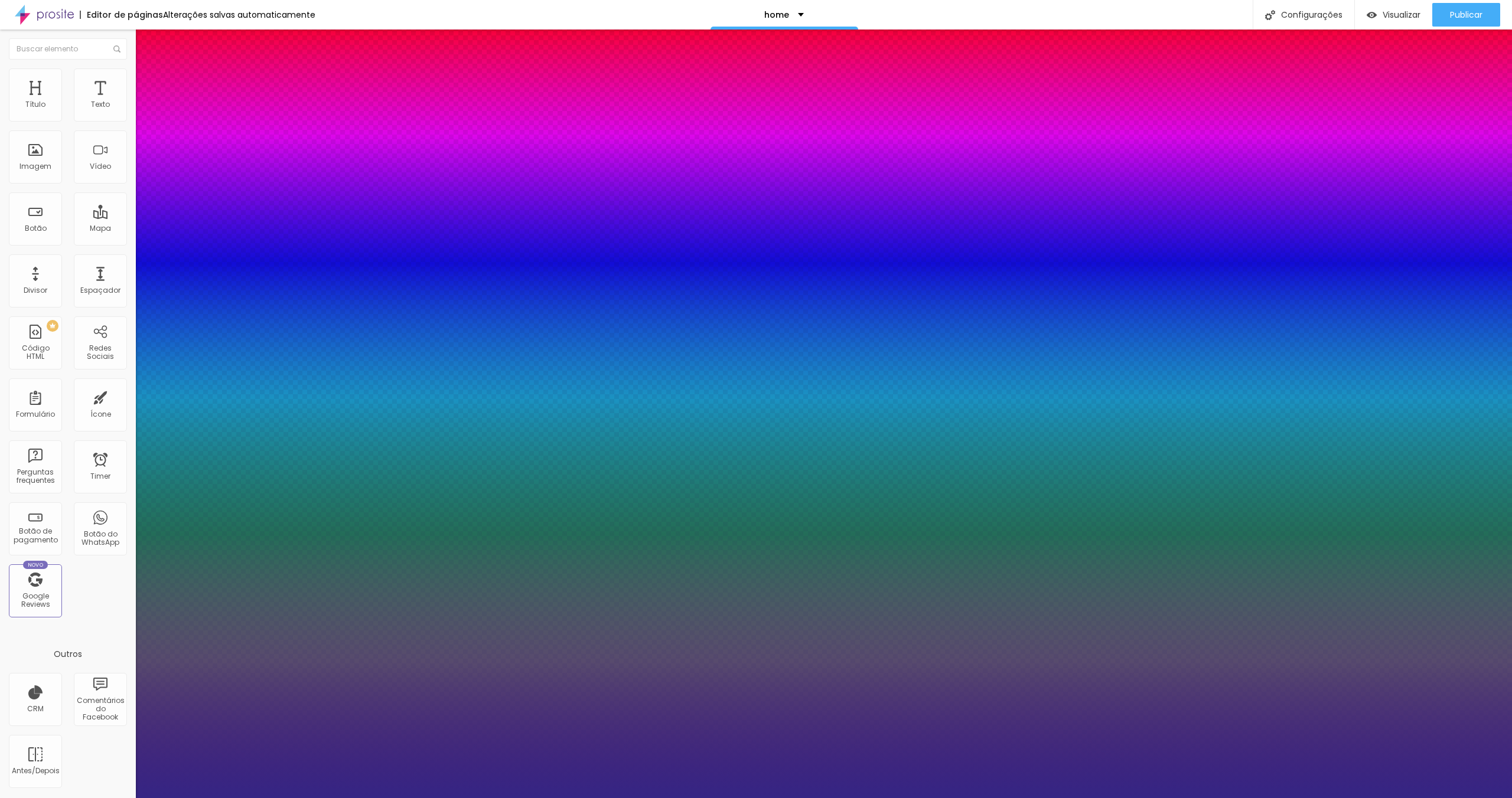
click at [220, 497] on div at bounding box center [756, 399] width 1512 height 798
drag, startPoint x: 267, startPoint y: 479, endPoint x: 263, endPoint y: 491, distance: 12.6
click at [263, 491] on div at bounding box center [756, 399] width 1512 height 798
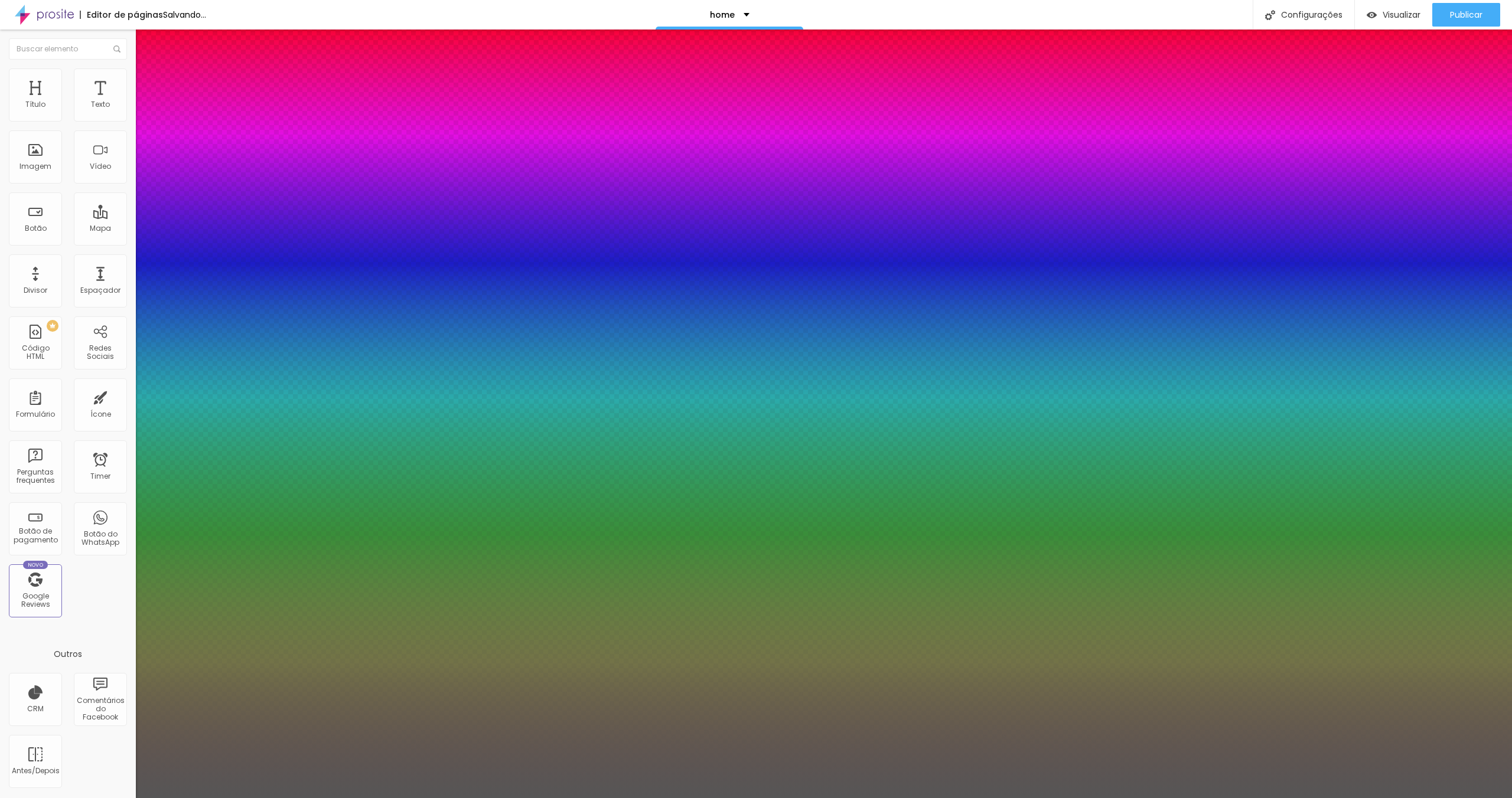
type input "#323232"
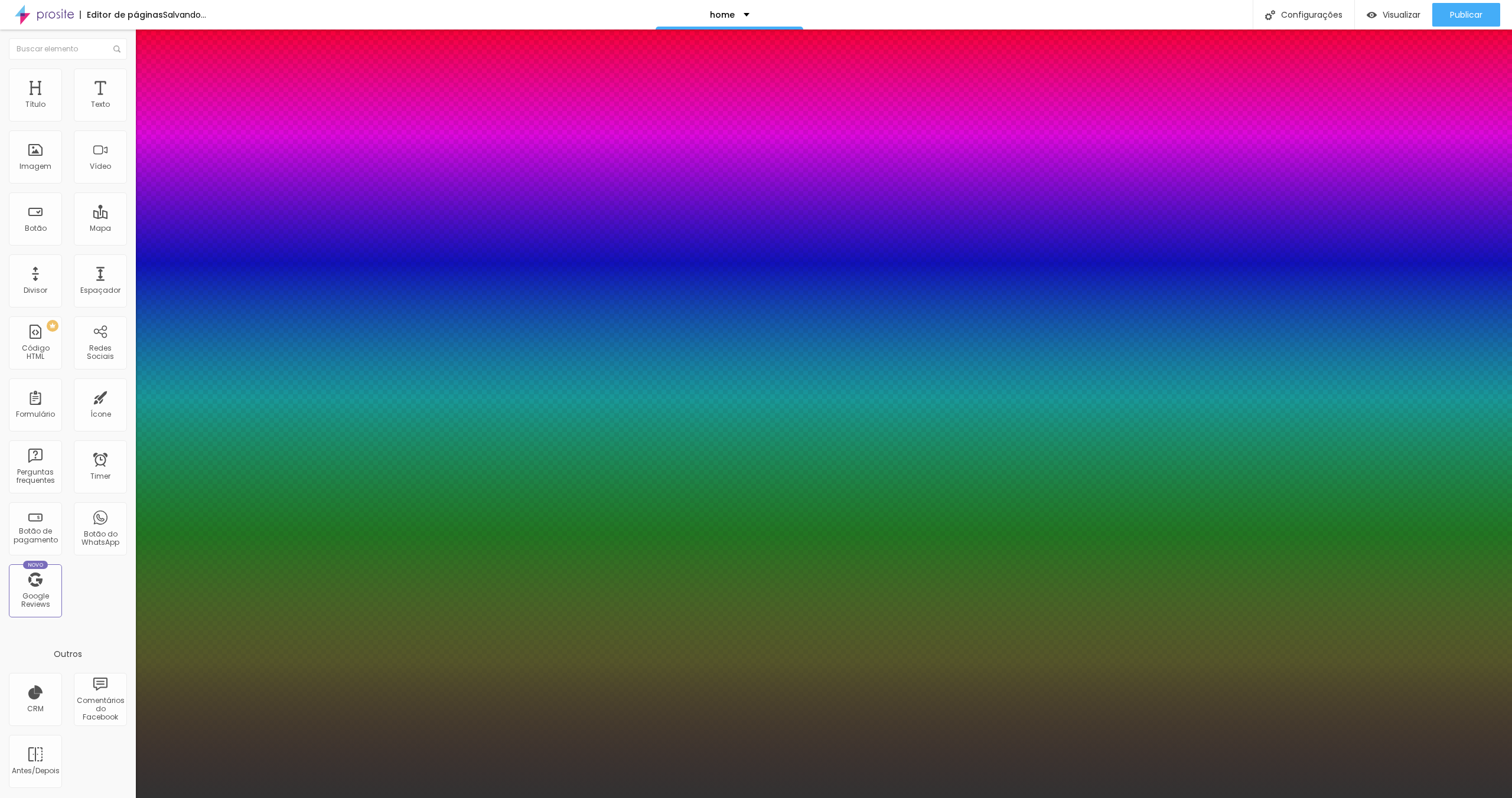
drag, startPoint x: 194, startPoint y: 489, endPoint x: 136, endPoint y: 525, distance: 68.3
click at [136, 525] on body "Editor de páginas Salvando... home Configurações Configurações da página Clique…" at bounding box center [756, 399] width 1512 height 798
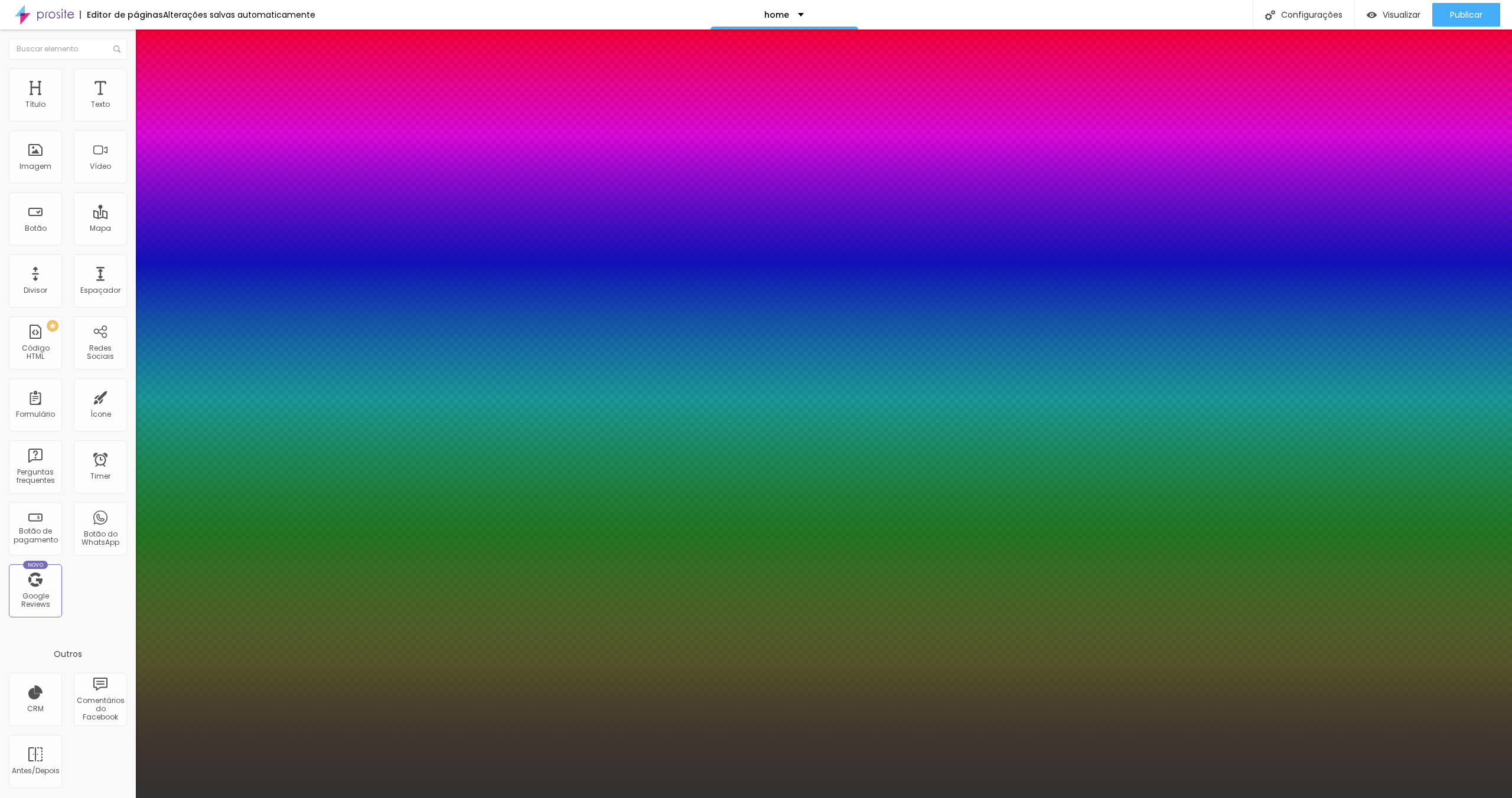
drag, startPoint x: 266, startPoint y: 485, endPoint x: 254, endPoint y: 408, distance: 77.9
click at [39, 798] on div at bounding box center [756, 798] width 1512 height 0
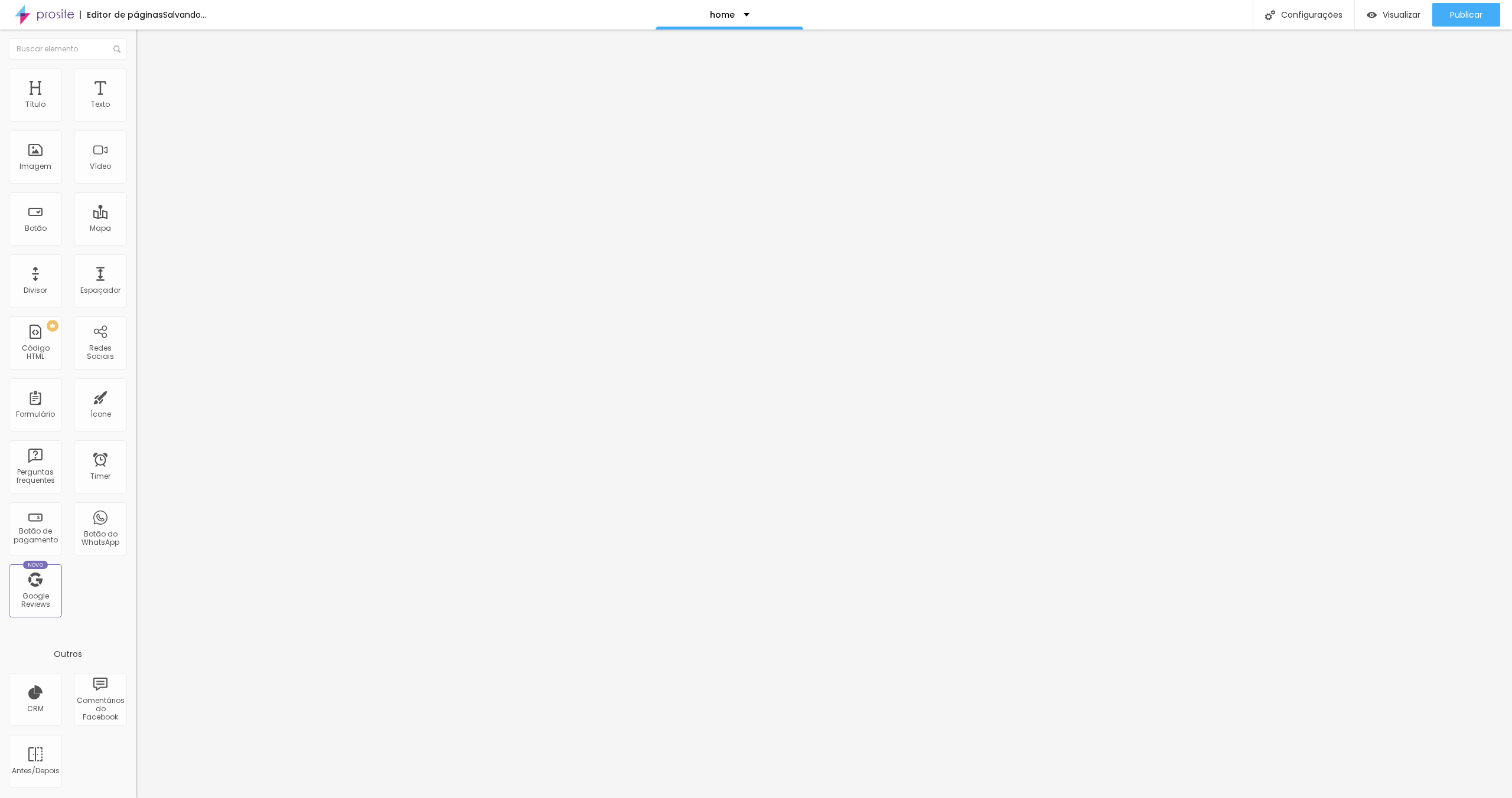
click at [136, 175] on button "button" at bounding box center [144, 169] width 17 height 12
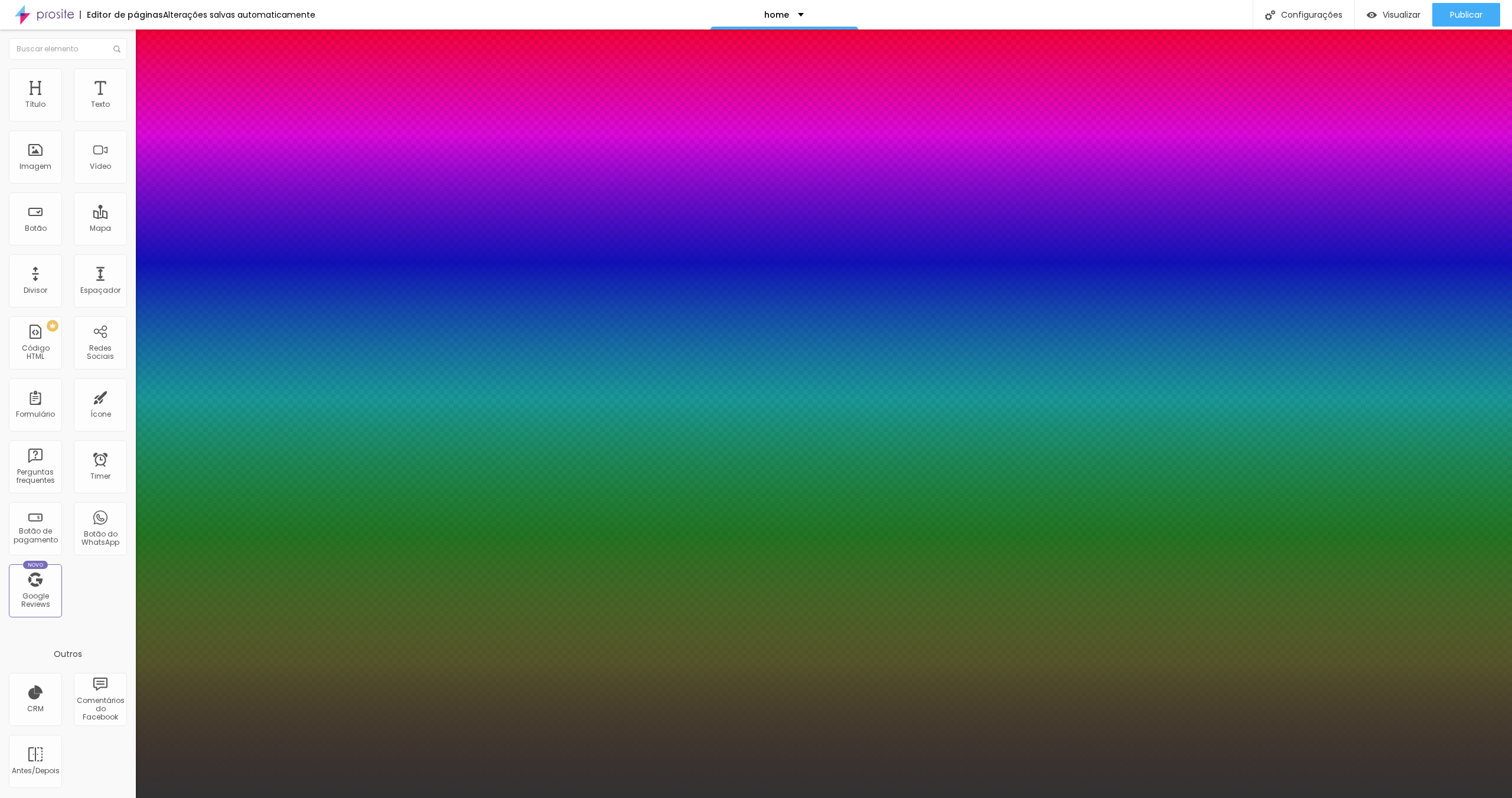
click at [96, 798] on div at bounding box center [756, 798] width 1512 height 0
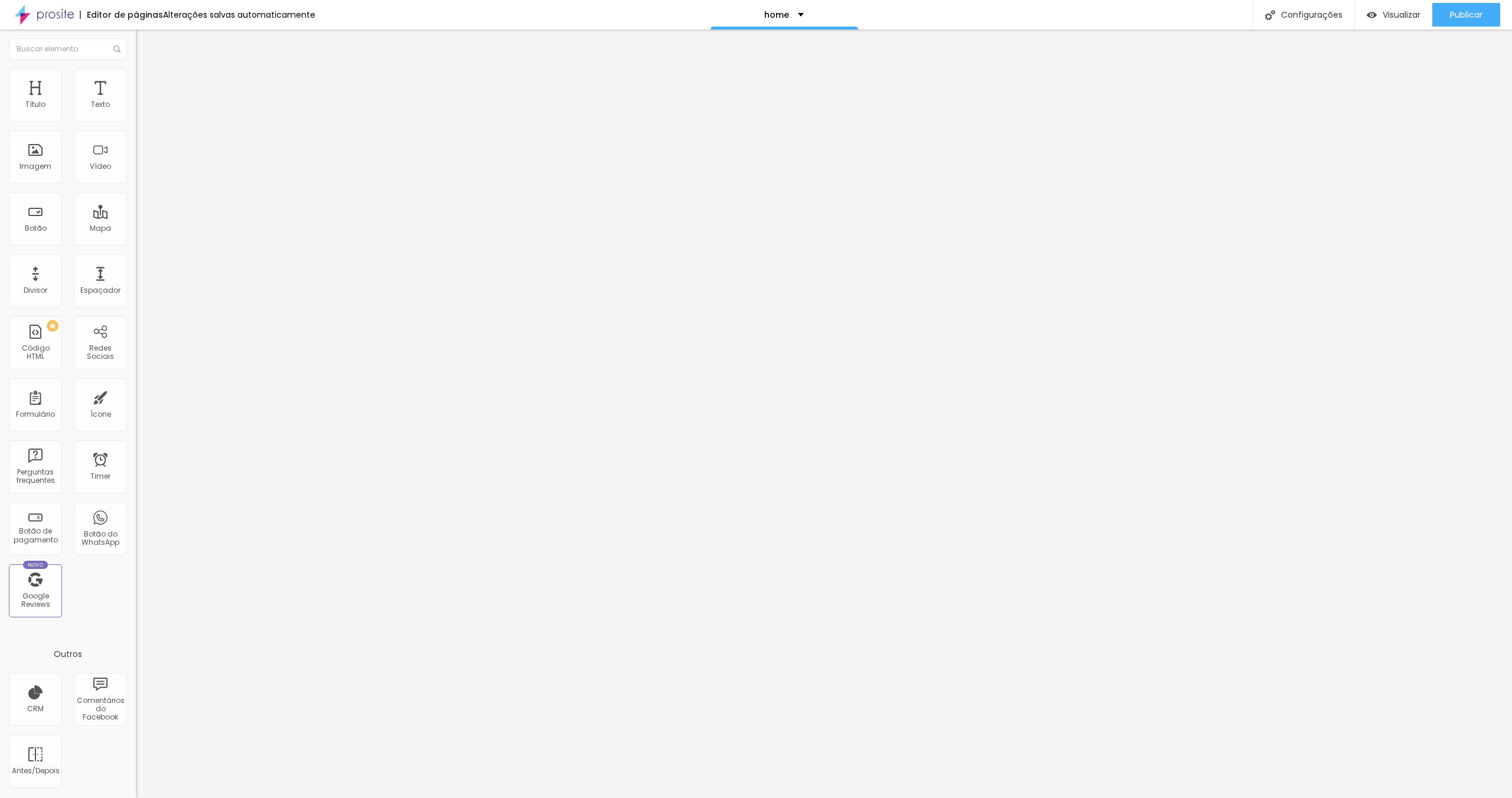
click at [136, 70] on img at bounding box center [141, 73] width 10 height 10
click at [1464, 7] on div "Publicar" at bounding box center [1466, 14] width 32 height 23
click at [1391, 14] on span "Visualizar" at bounding box center [1402, 15] width 38 height 10
click at [1457, 18] on span "Publicar" at bounding box center [1466, 15] width 32 height 10
click at [1400, 14] on span "Visualizar" at bounding box center [1391, 15] width 38 height 10
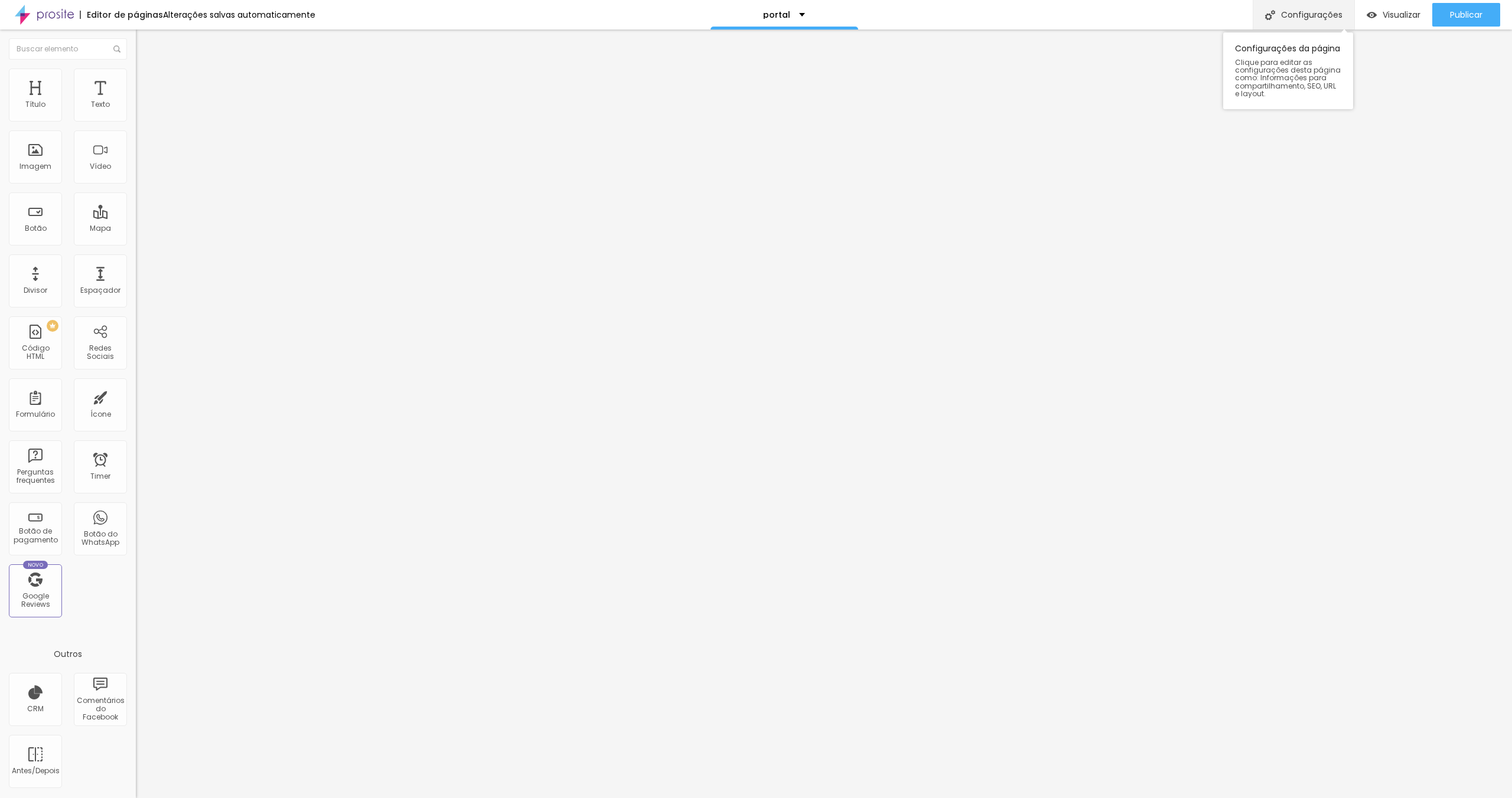
click at [1328, 10] on div "Configurações" at bounding box center [1303, 14] width 101 height 30
click at [46, 41] on input "text" at bounding box center [68, 49] width 118 height 21
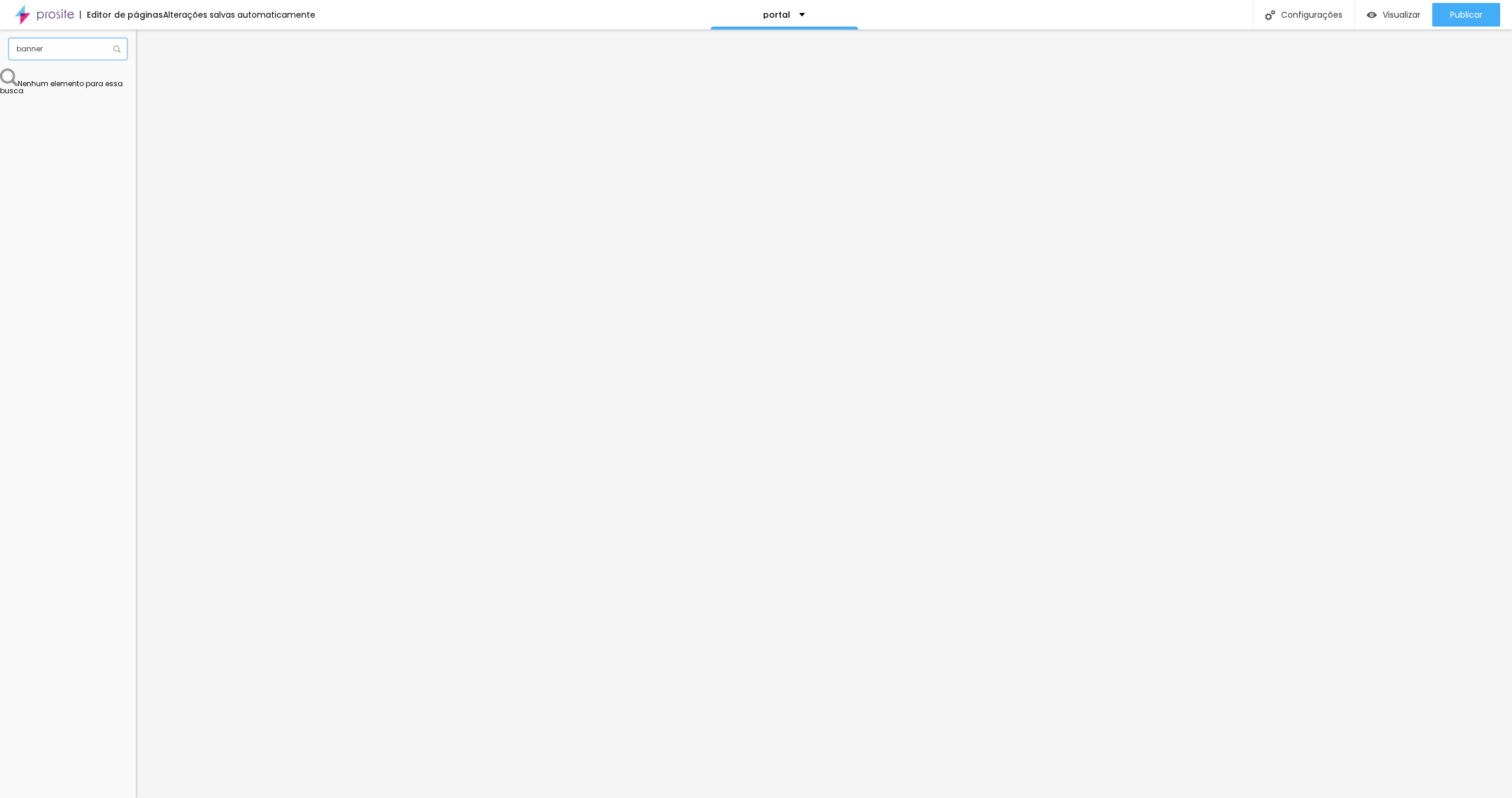
drag, startPoint x: 54, startPoint y: 54, endPoint x: 0, endPoint y: 37, distance: 56.6
click at [0, 37] on div "banner" at bounding box center [68, 49] width 136 height 39
type input "menu"
click at [39, 17] on img at bounding box center [44, 14] width 59 height 30
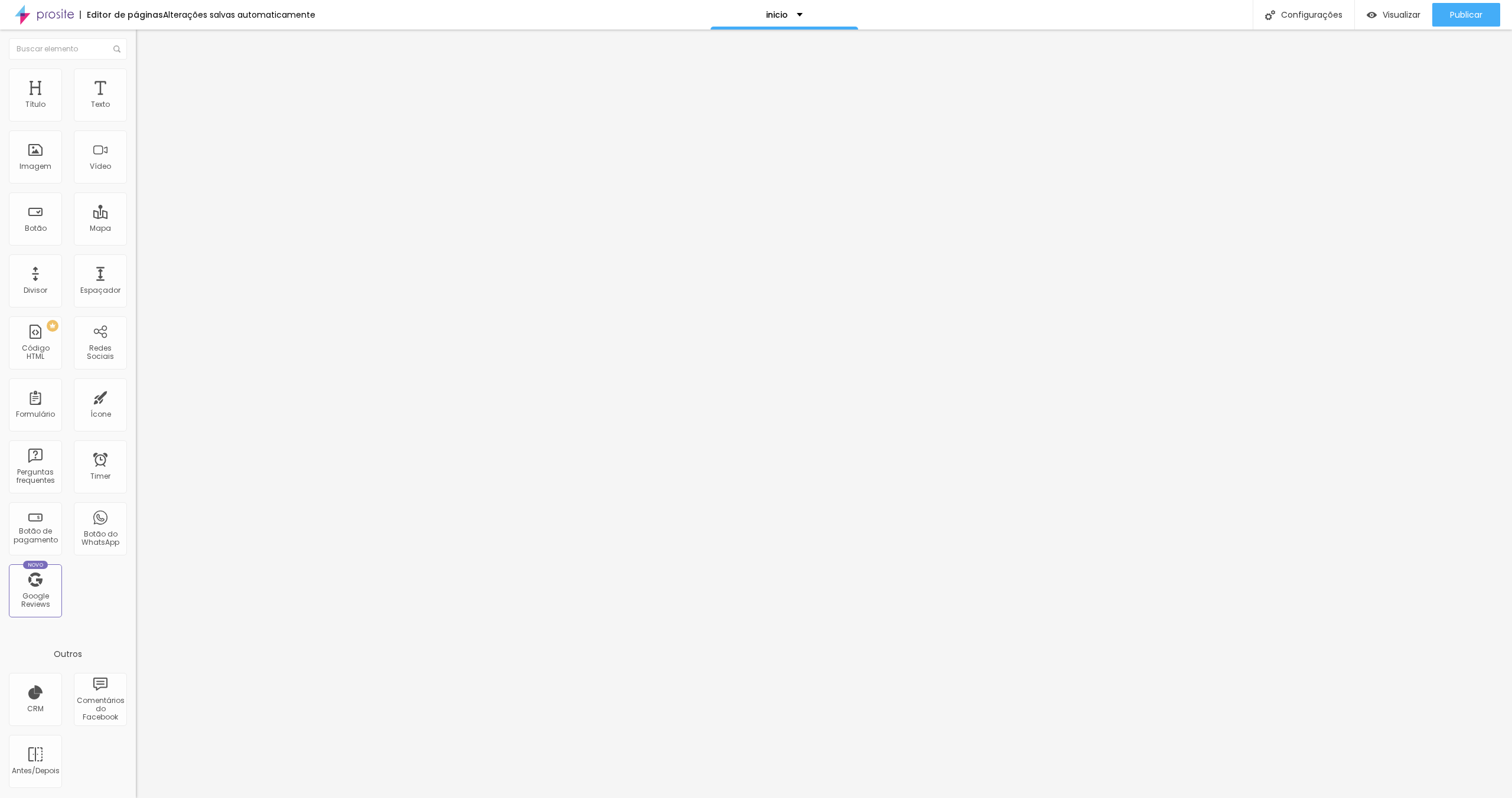
click at [146, 80] on span "Estilo" at bounding box center [155, 76] width 19 height 10
click at [146, 81] on span "Estilo" at bounding box center [155, 76] width 19 height 10
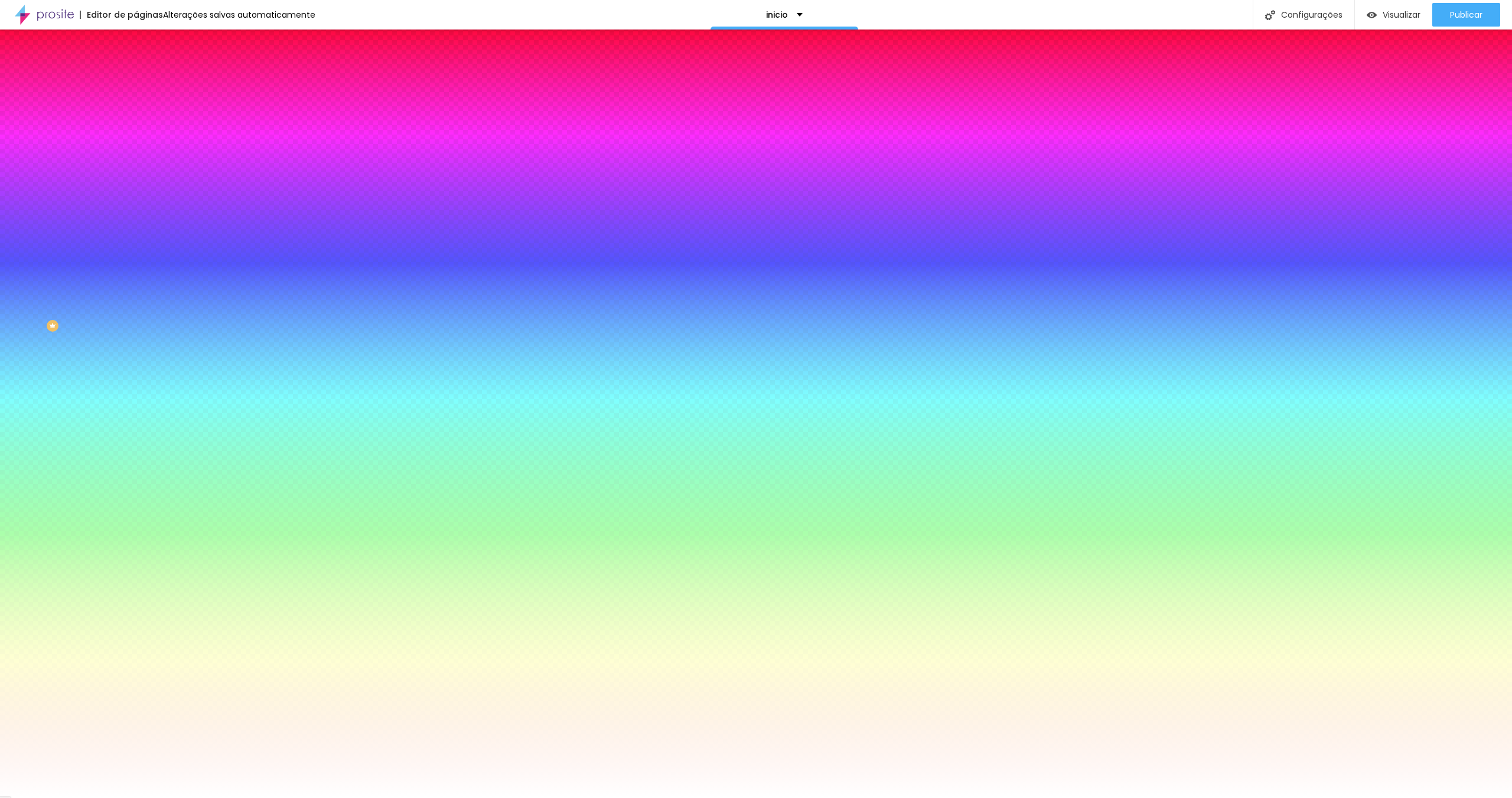
click at [136, 172] on input "#FFFFFF" at bounding box center [207, 166] width 142 height 12
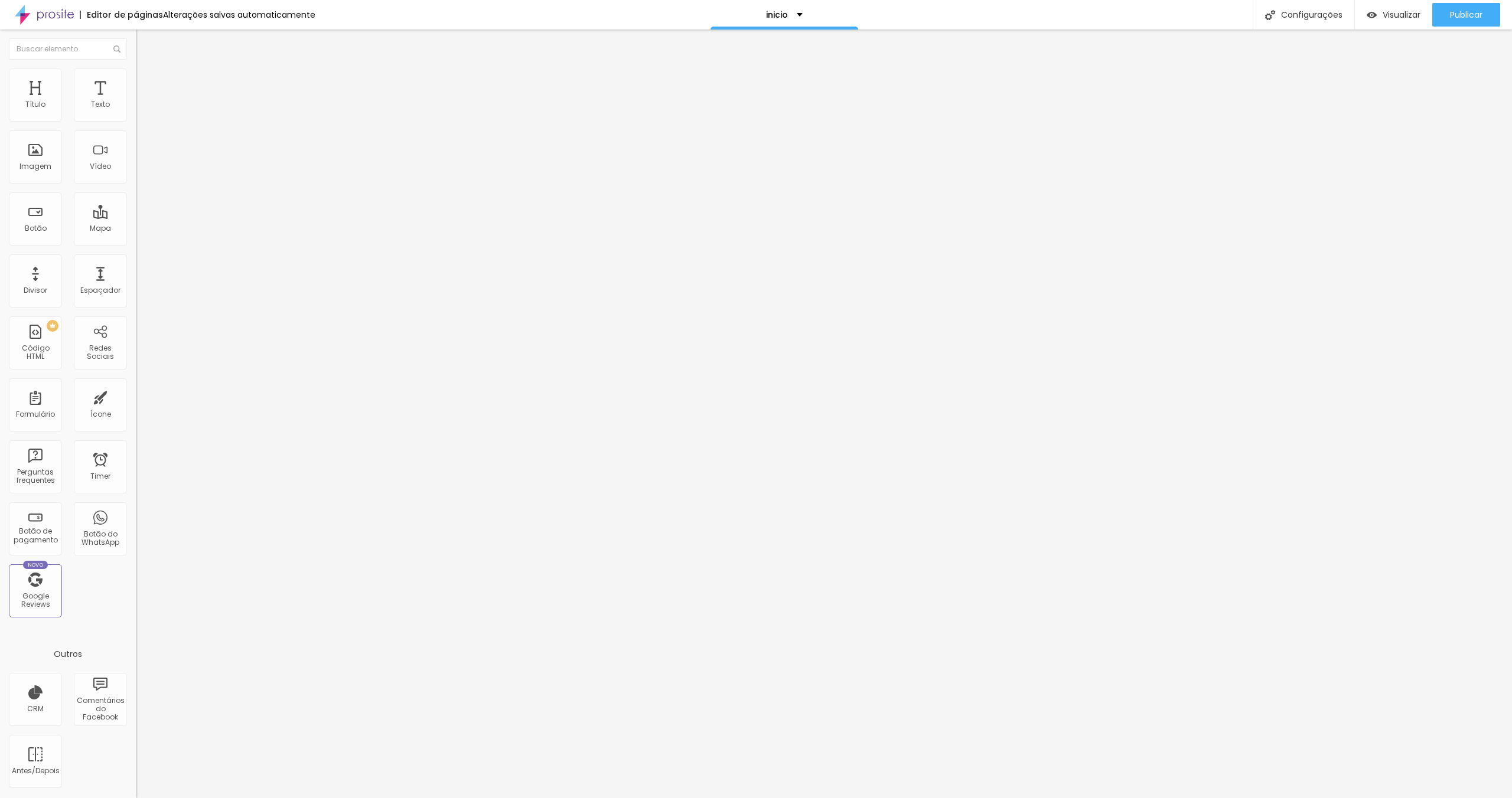
click at [146, 79] on span "Estilo" at bounding box center [155, 76] width 19 height 10
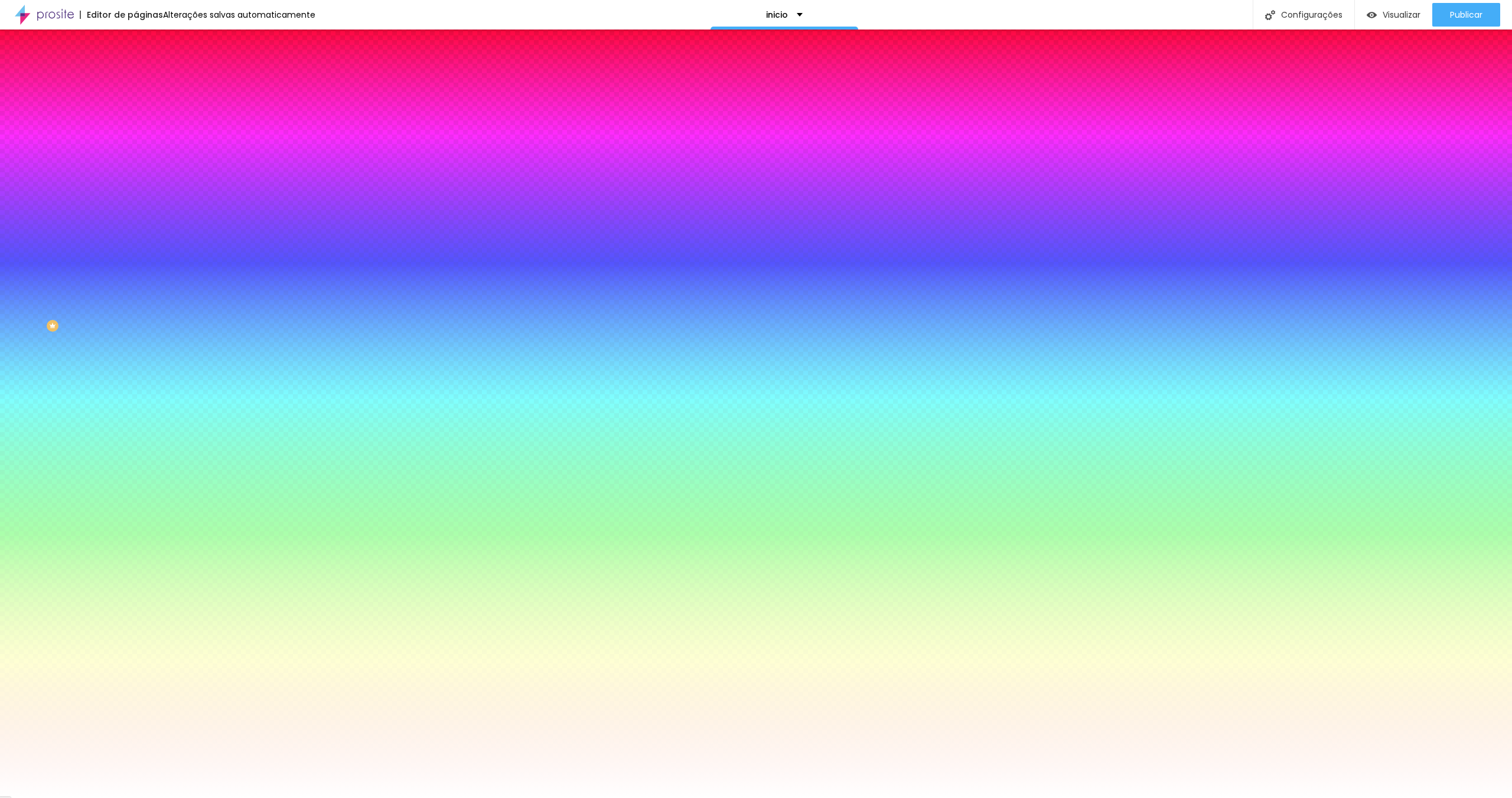
drag, startPoint x: 94, startPoint y: 214, endPoint x: 125, endPoint y: 214, distance: 31.0
click at [136, 172] on input "#FFFFFF" at bounding box center [207, 166] width 142 height 12
paste input "EFEEEB"
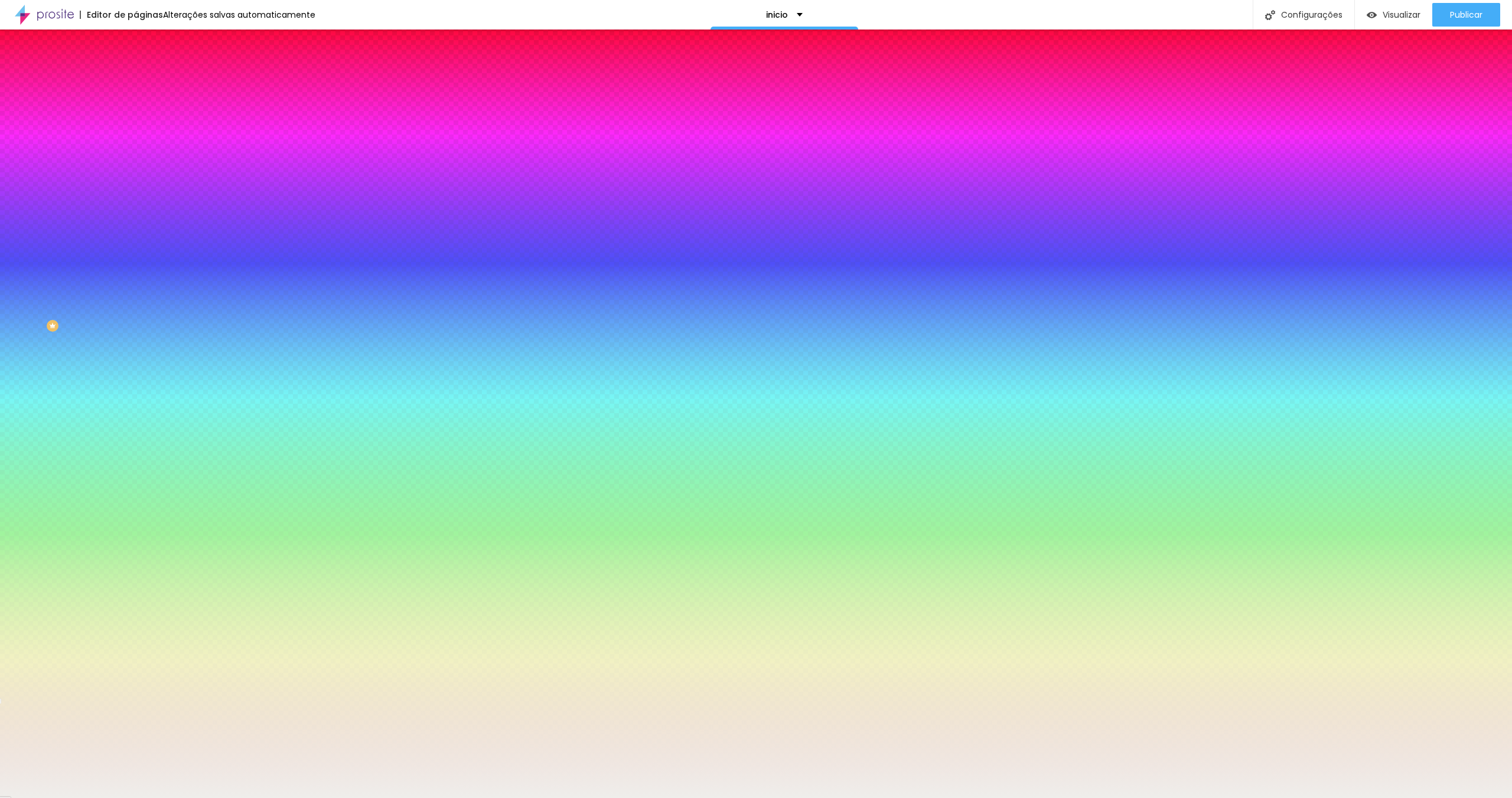
type input "#EFEEEB"
click at [136, 123] on span "Nenhum" at bounding box center [151, 118] width 31 height 10
click at [136, 140] on div "Parallax" at bounding box center [203, 136] width 136 height 7
click at [136, 130] on span "Nenhum" at bounding box center [151, 125] width 31 height 10
click at [136, 81] on img at bounding box center [141, 85] width 10 height 10
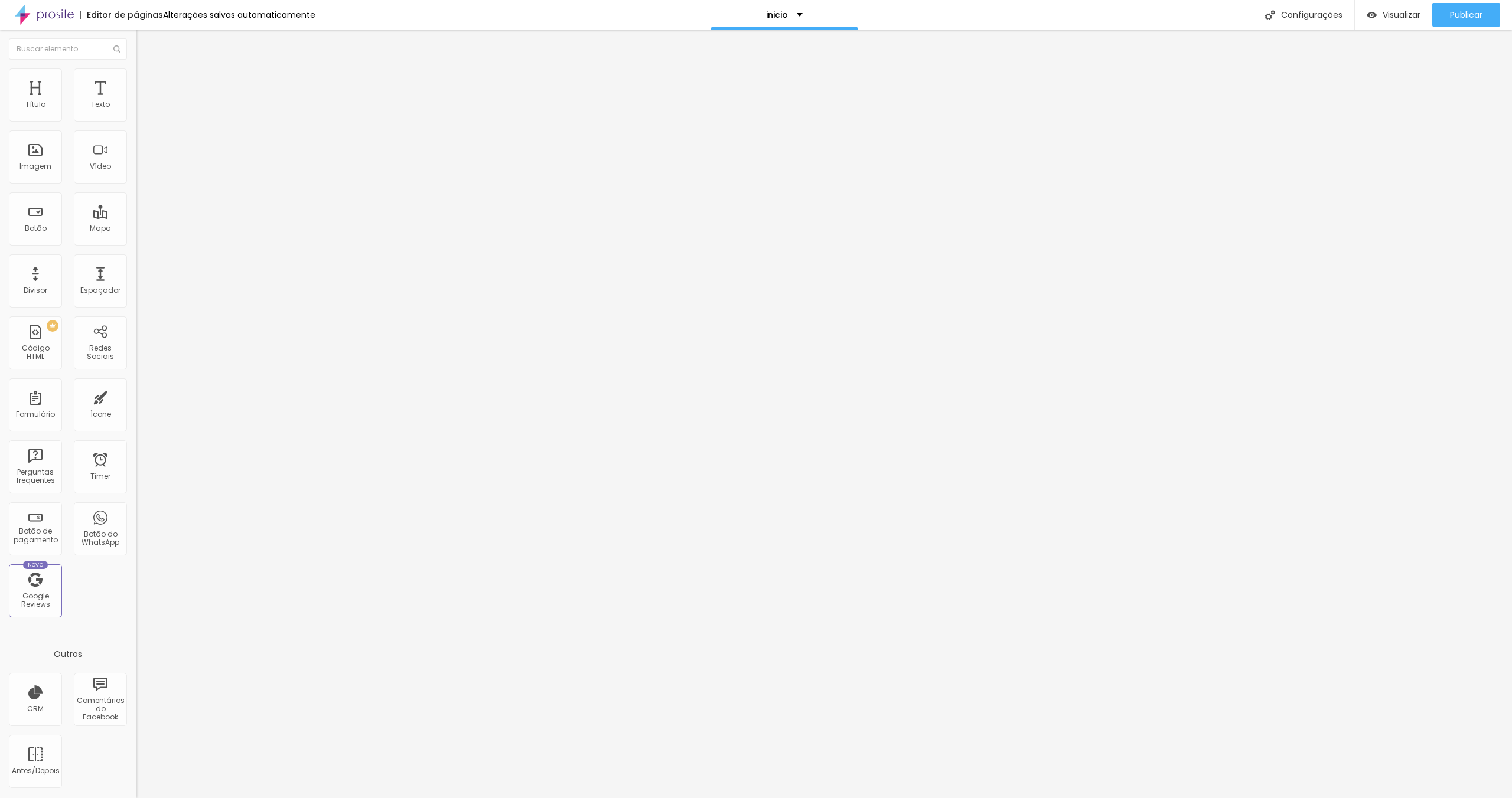
type input "15"
type input "10"
type input "5"
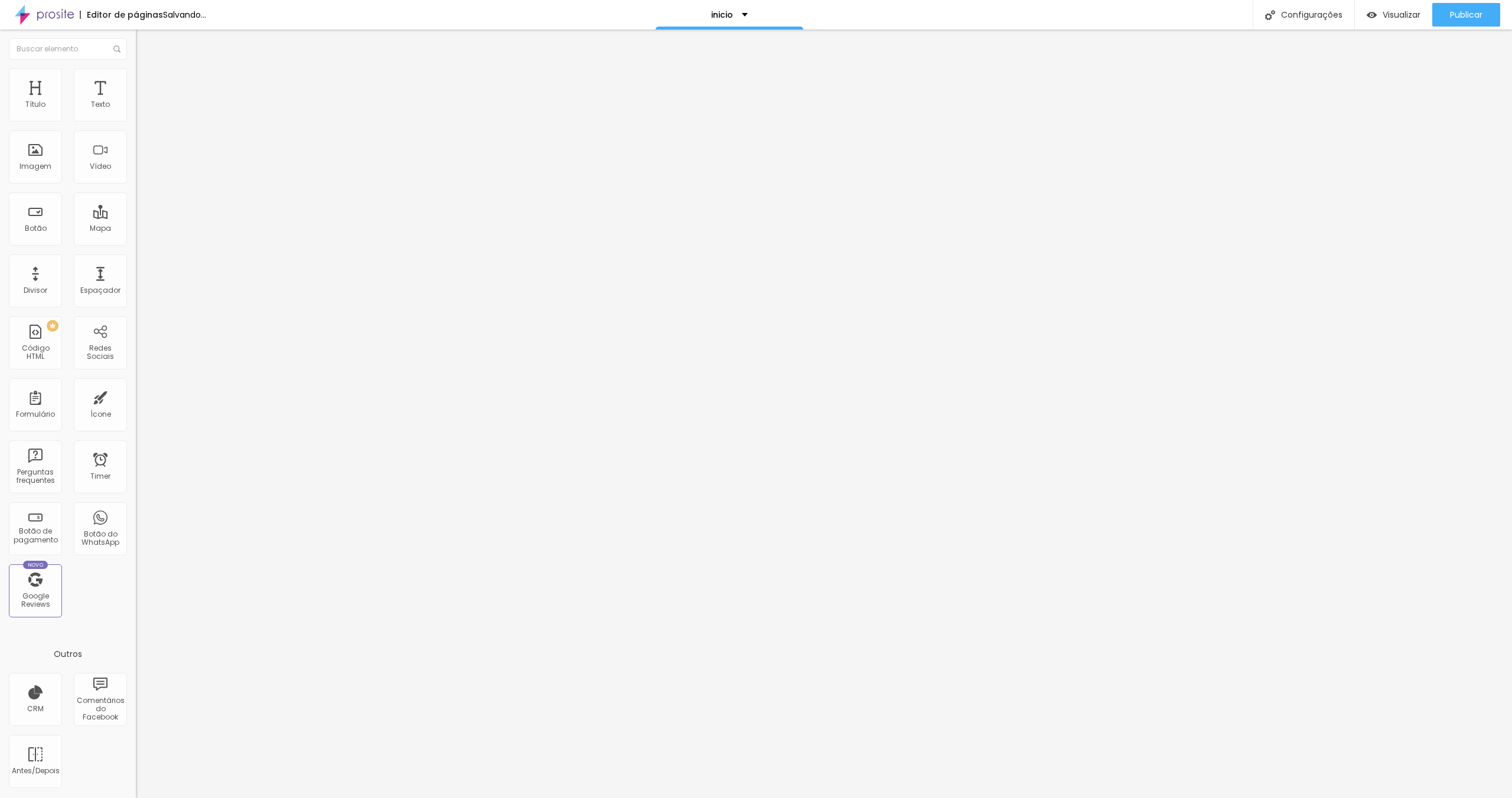
type input "5"
type input "10"
type input "15"
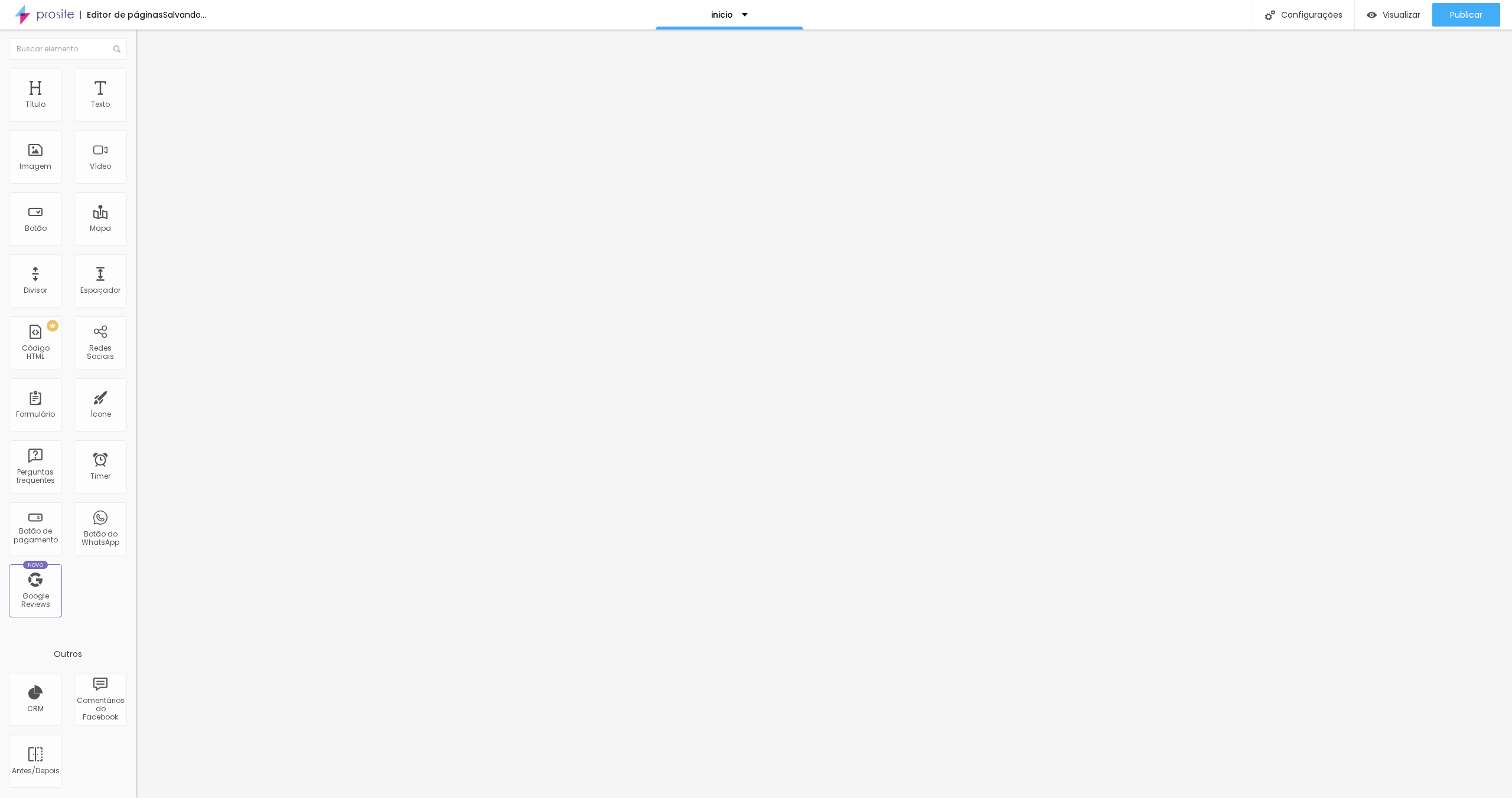
type input "20"
type input "25"
type input "30"
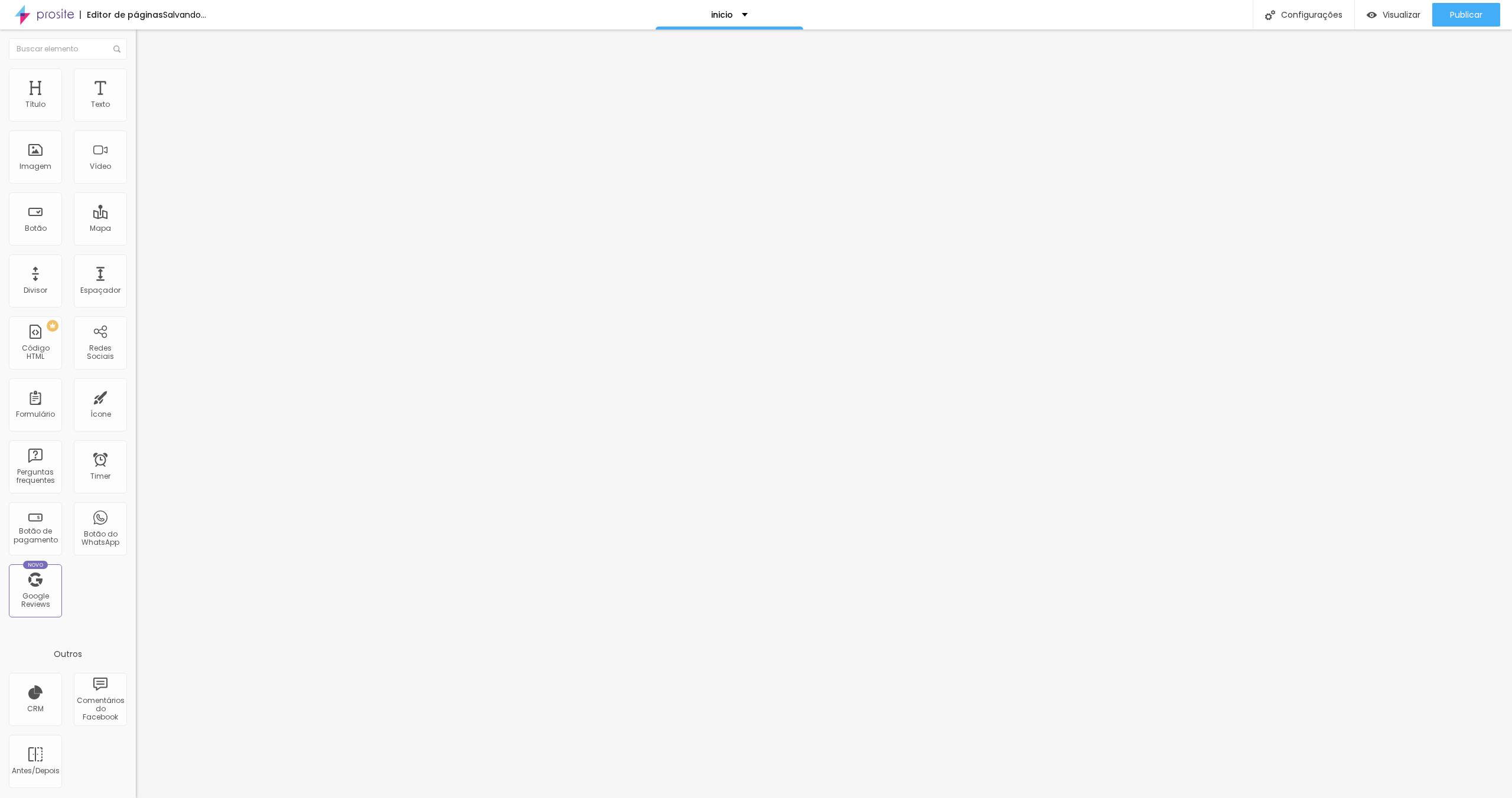
type input "30"
drag, startPoint x: 65, startPoint y: 114, endPoint x: 150, endPoint y: 119, distance: 85.1
type input "30"
click at [150, 229] on input "range" at bounding box center [174, 234] width 77 height 10
drag, startPoint x: 89, startPoint y: 121, endPoint x: 60, endPoint y: 119, distance: 29.1
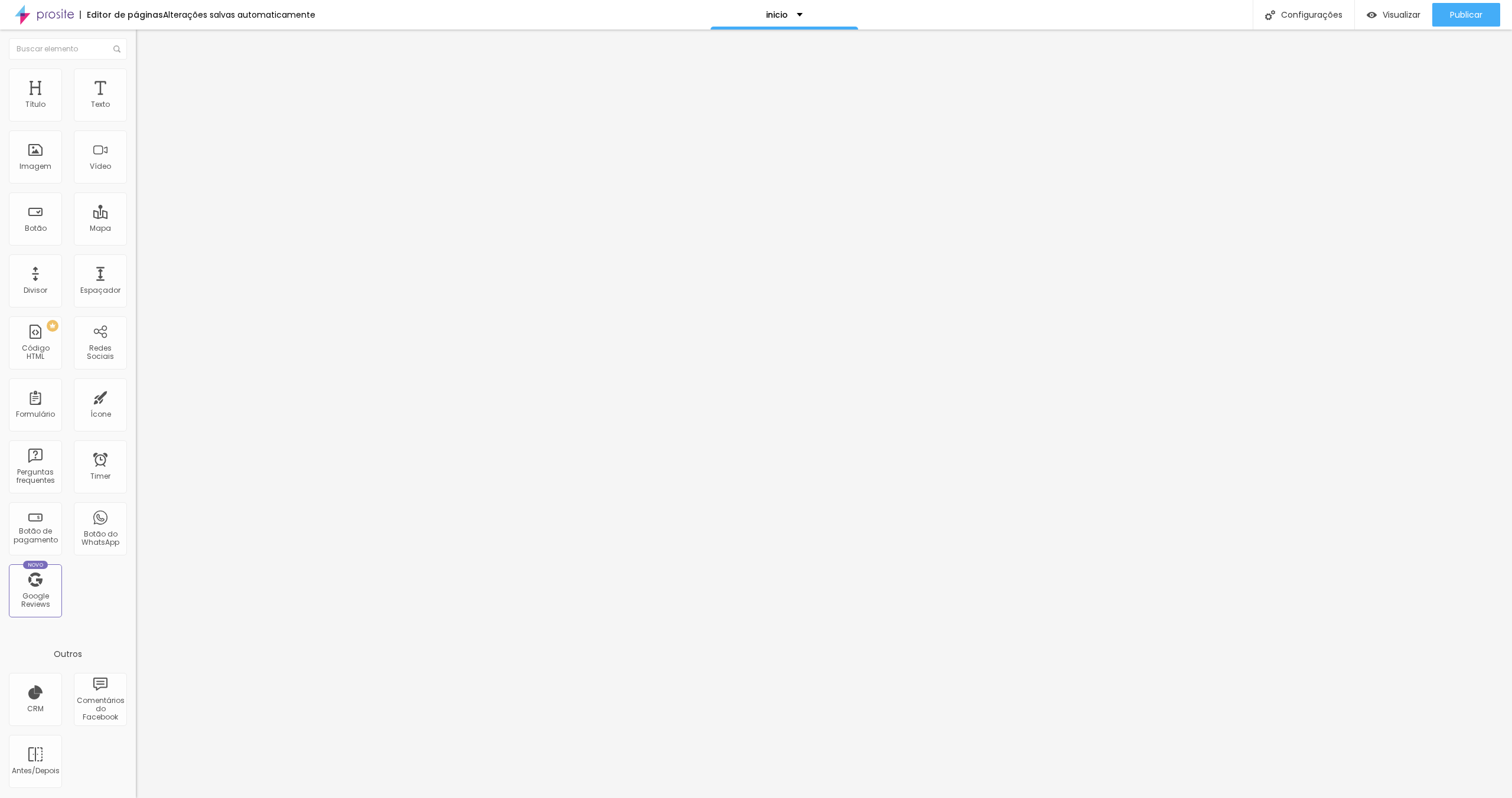
click at [136, 229] on div at bounding box center [203, 234] width 136 height 10
type input "47"
type input "40"
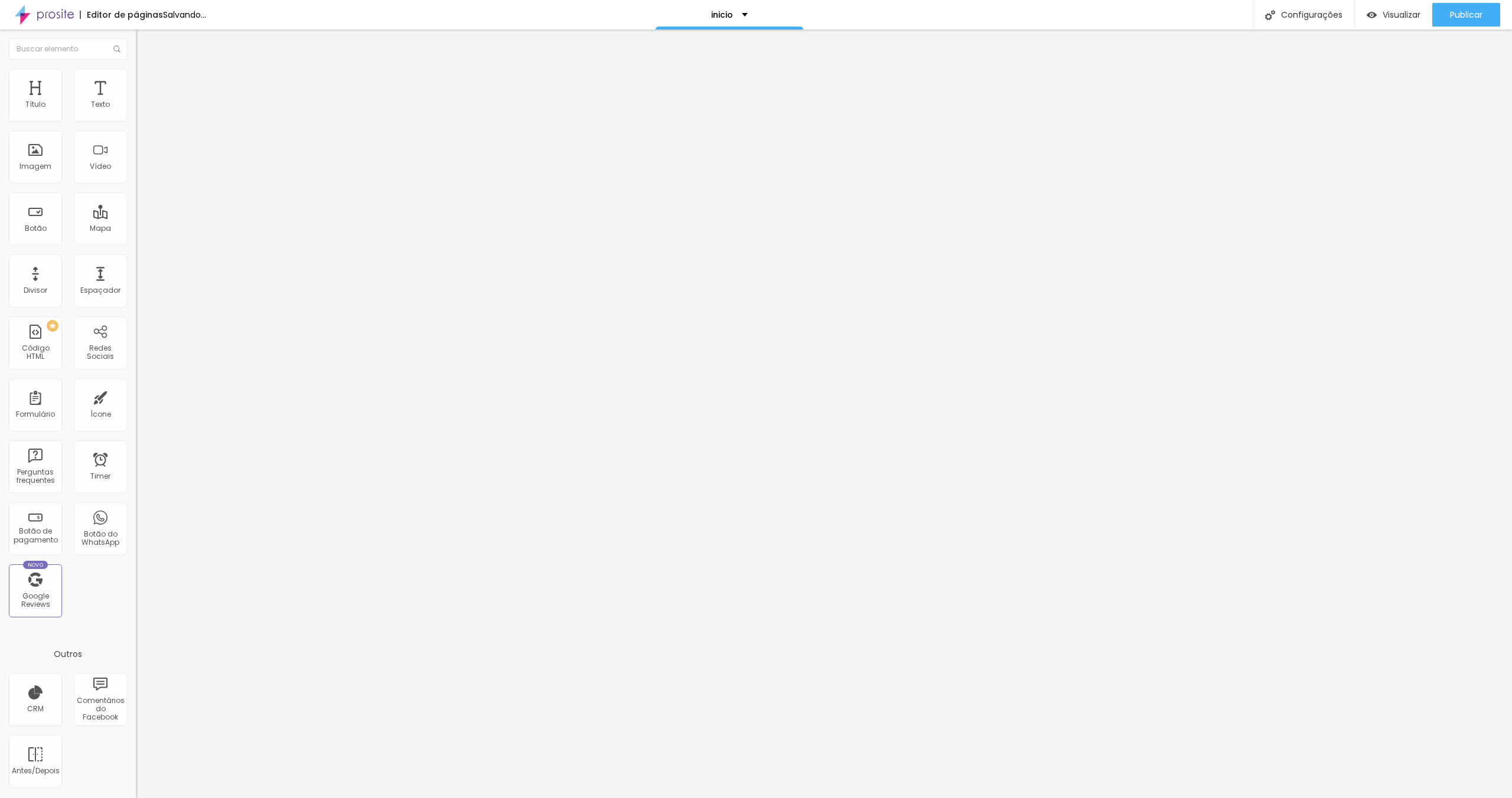
type input "3"
type input "0"
drag, startPoint x: 31, startPoint y: 139, endPoint x: -6, endPoint y: 140, distance: 37.0
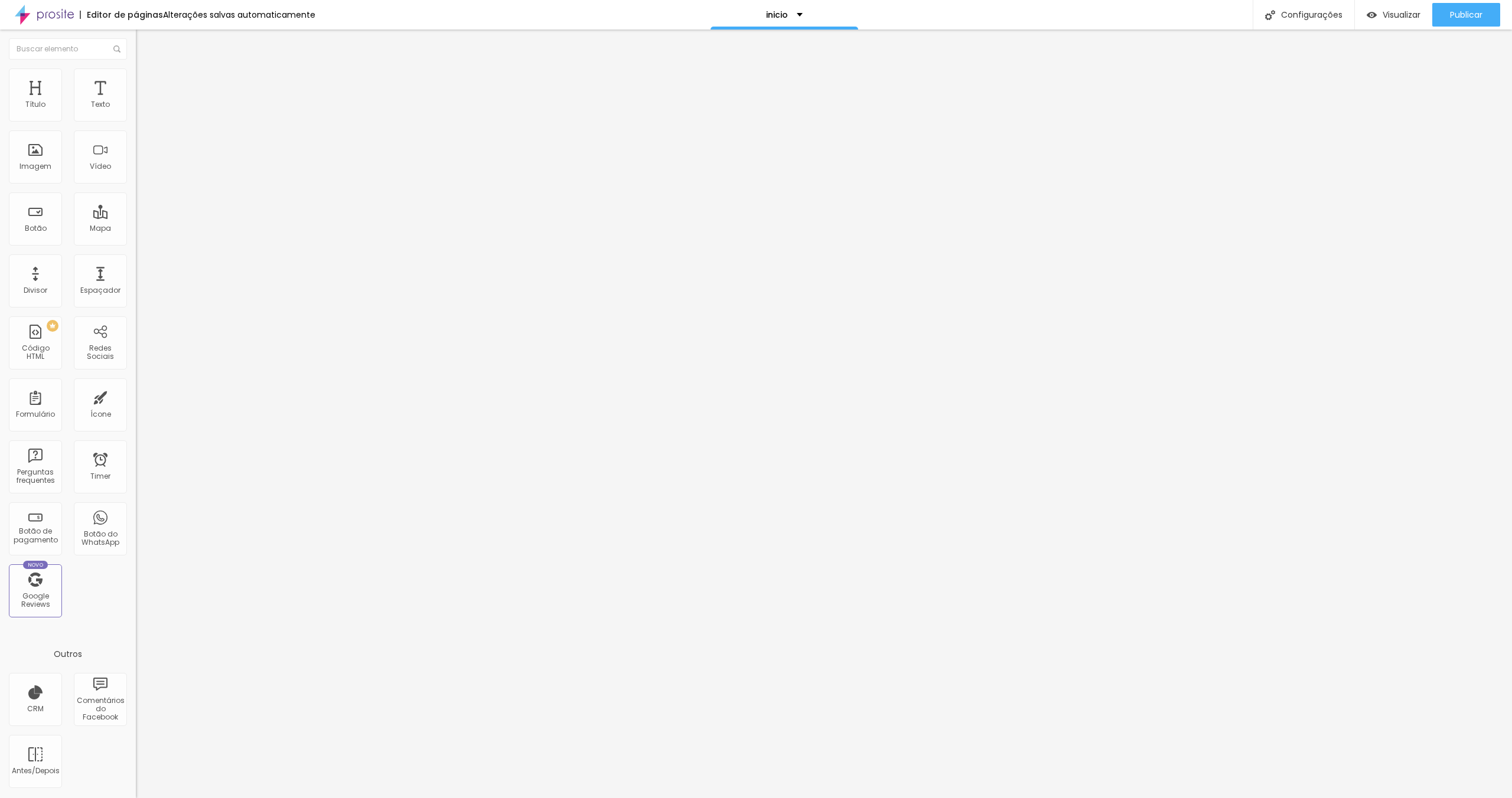
type input "0"
click at [136, 396] on input "range" at bounding box center [174, 401] width 77 height 10
click at [141, 110] on icon "button" at bounding box center [144, 106] width 7 height 7
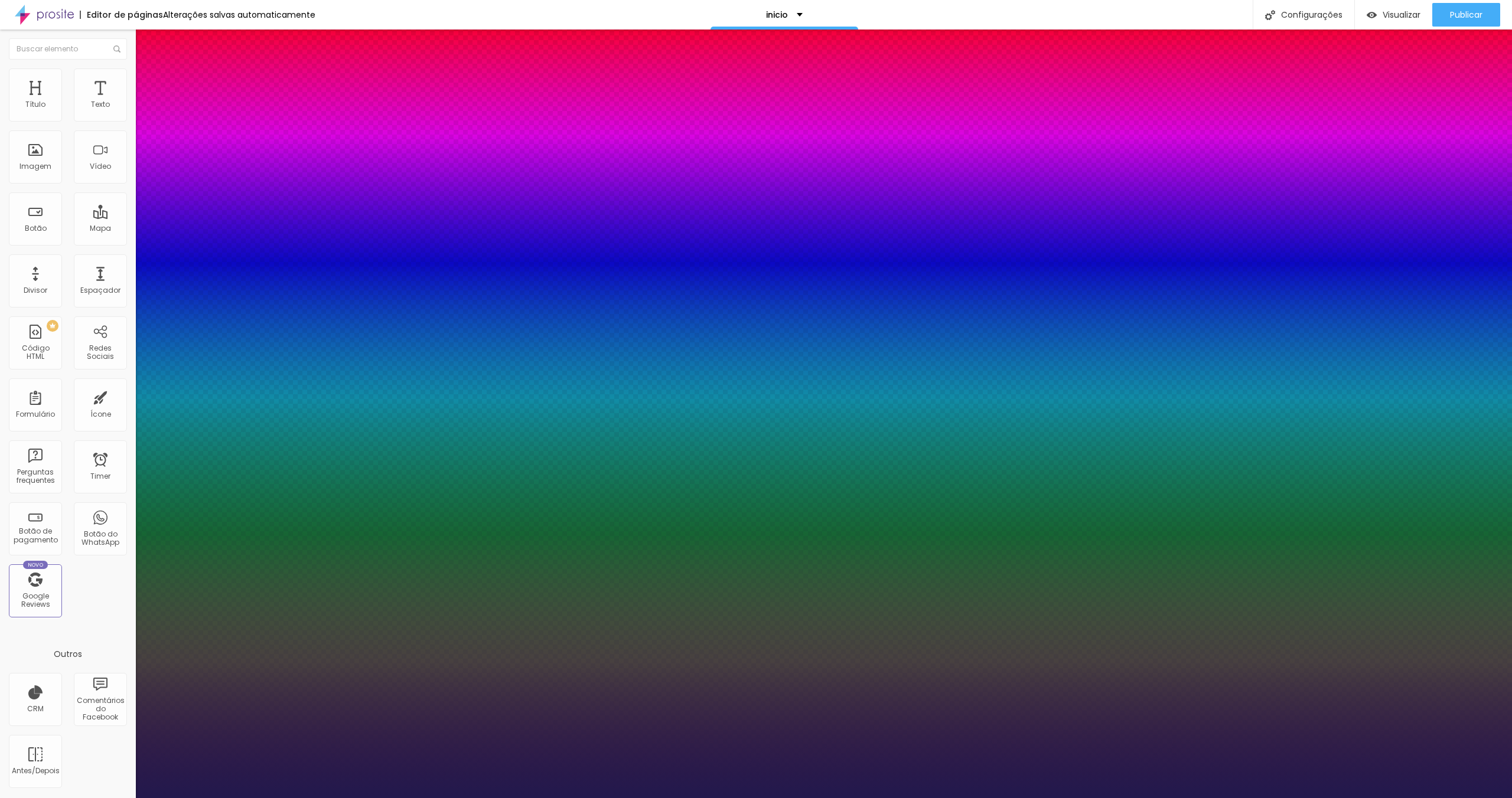
type input "3"
type input "4"
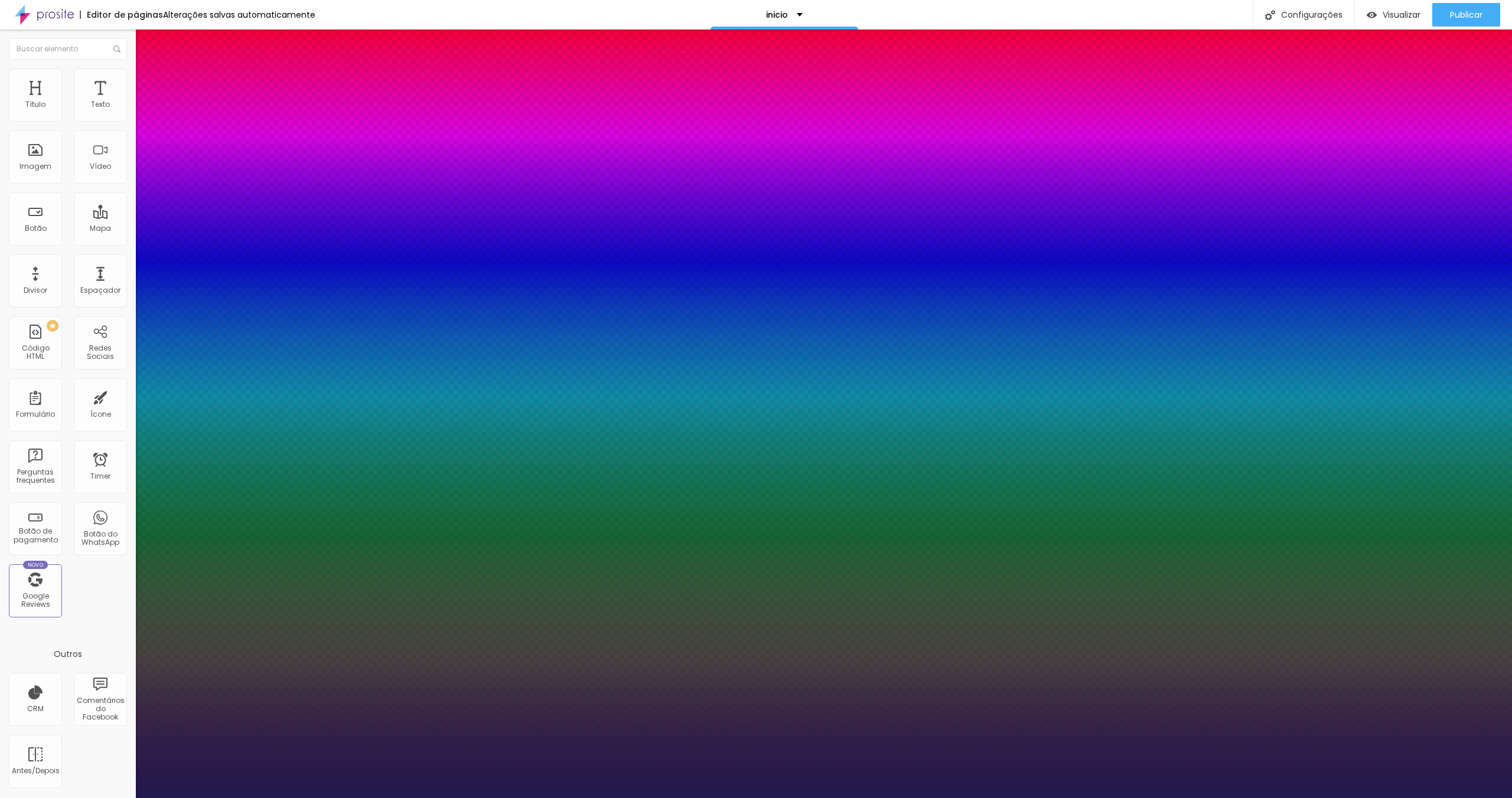
type input "6"
type input "9"
type input "10"
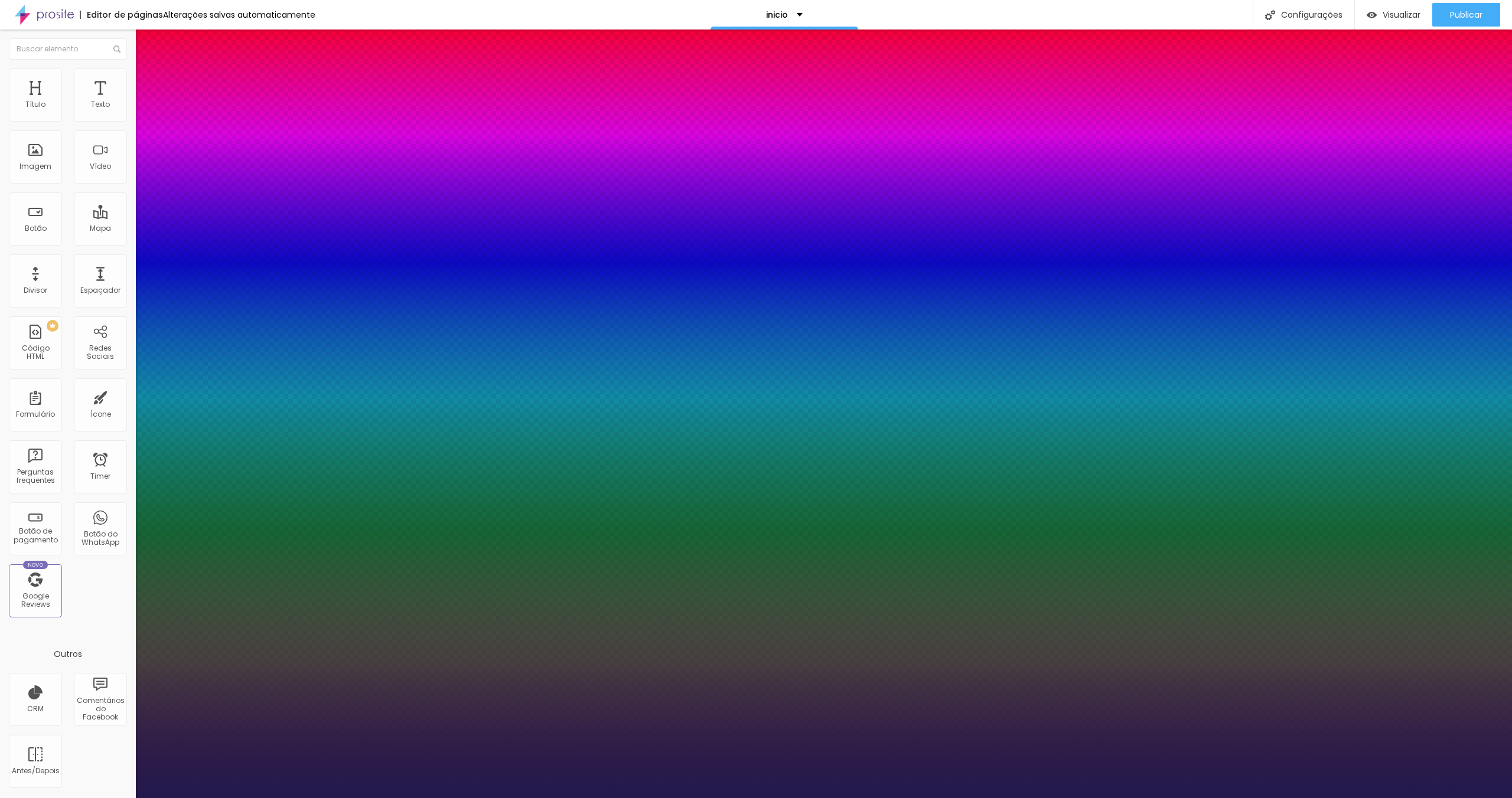
type input "10"
type input "11"
type input "13"
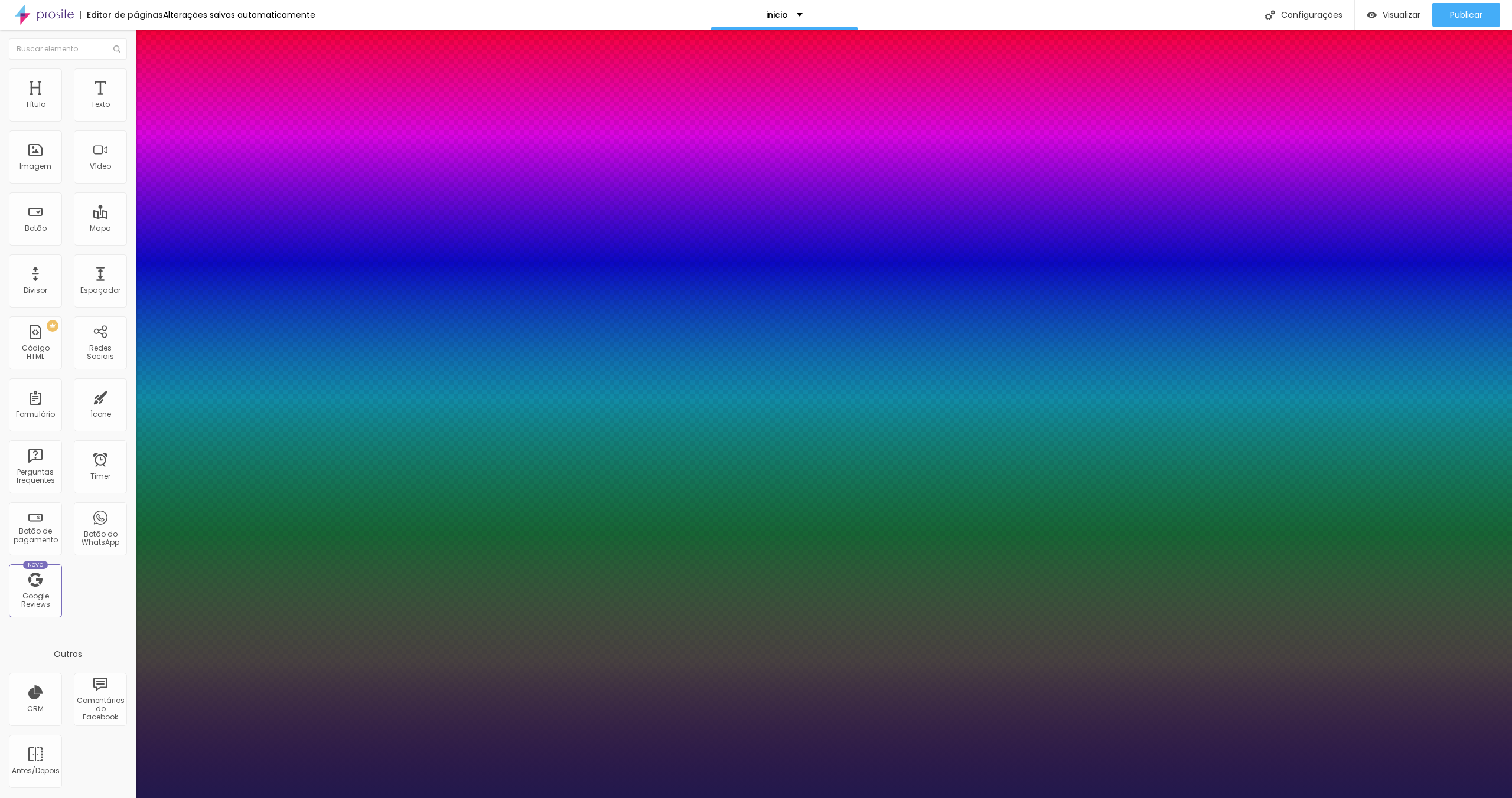
type input "16"
type input "17"
type input "18"
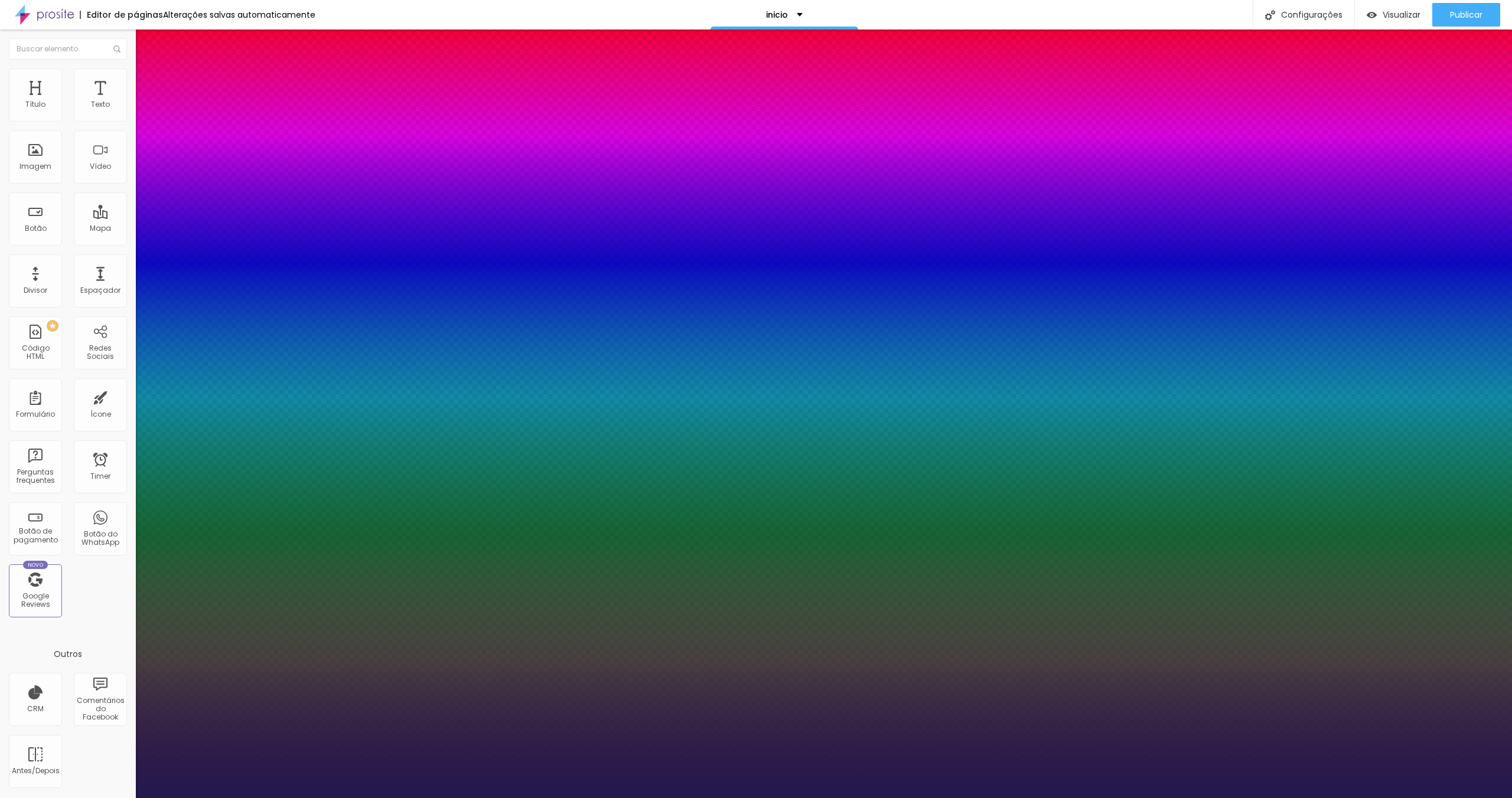
type input "18"
type input "19"
type input "20"
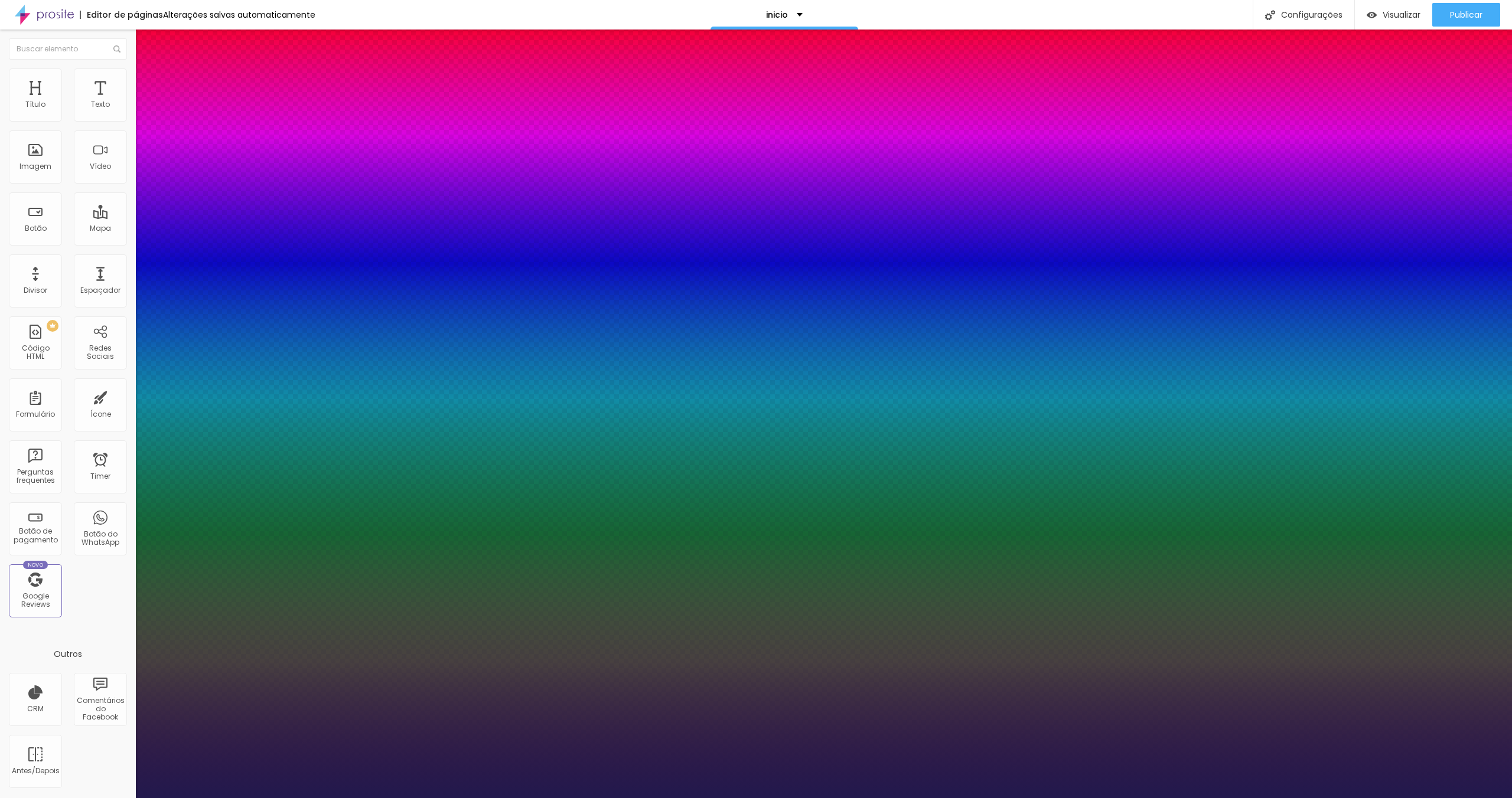
type input "21"
type input "22"
type input "23"
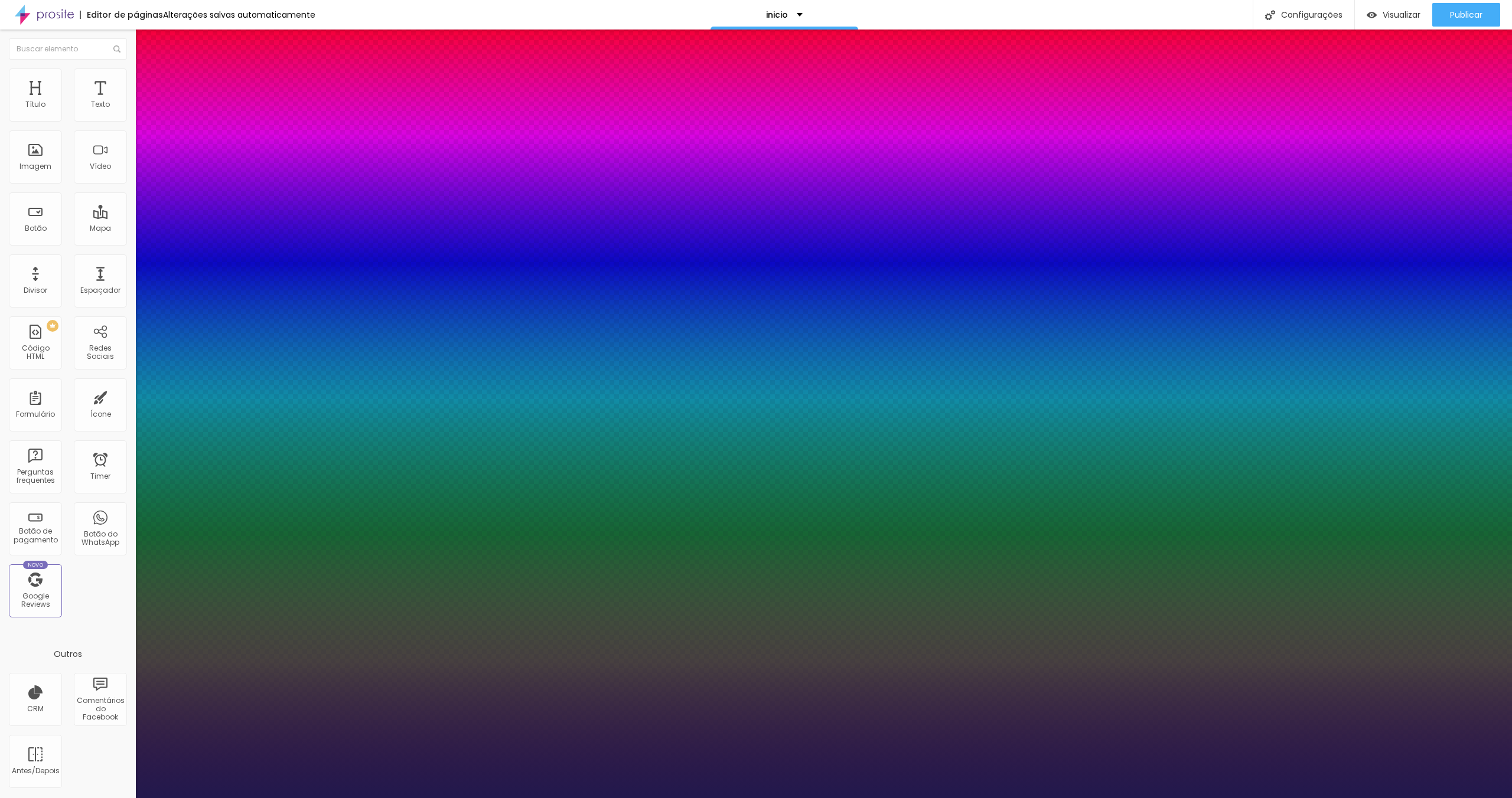
type input "23"
type input "24"
type input "25"
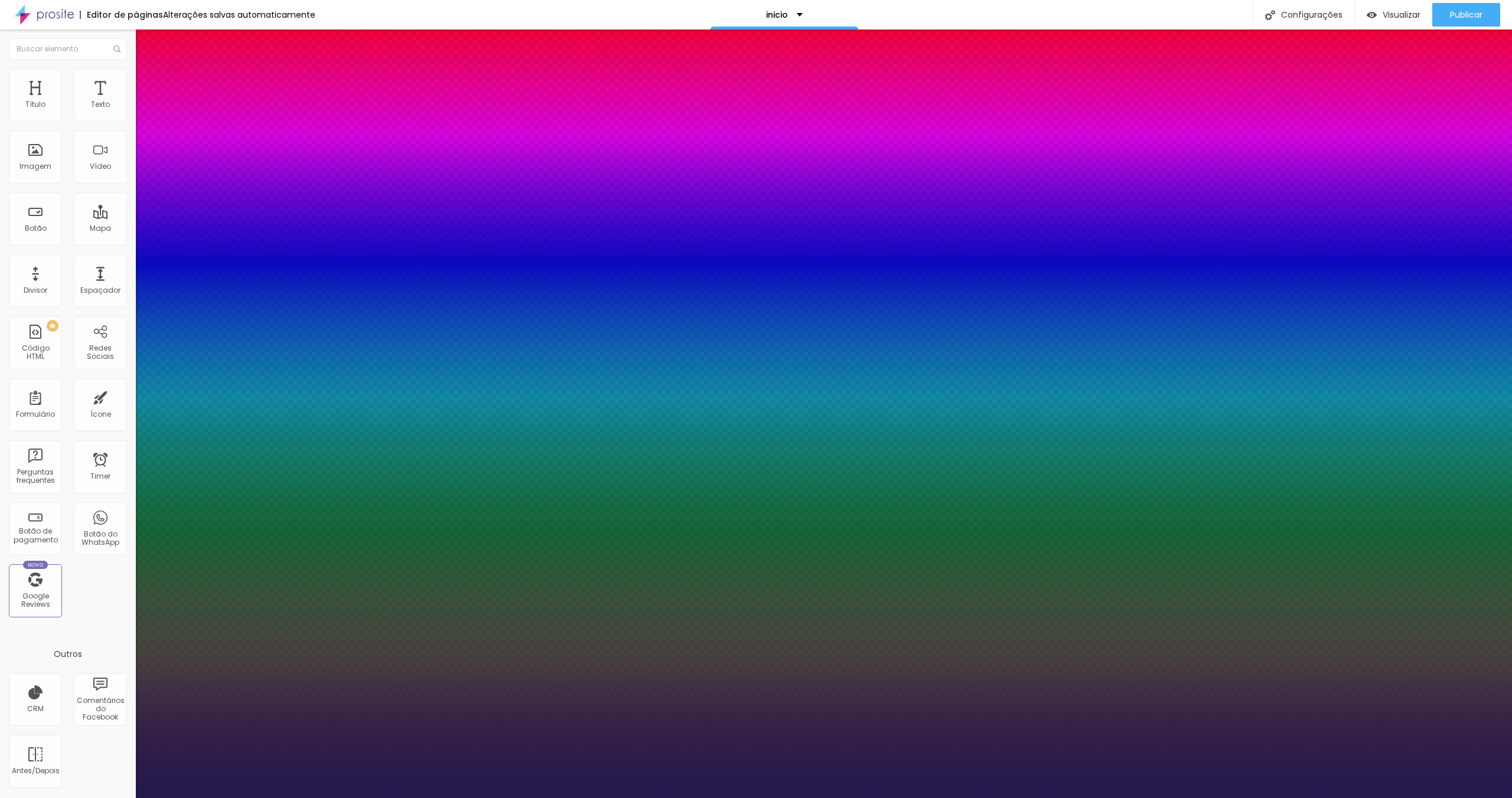
type input "26"
type input "27"
type input "28"
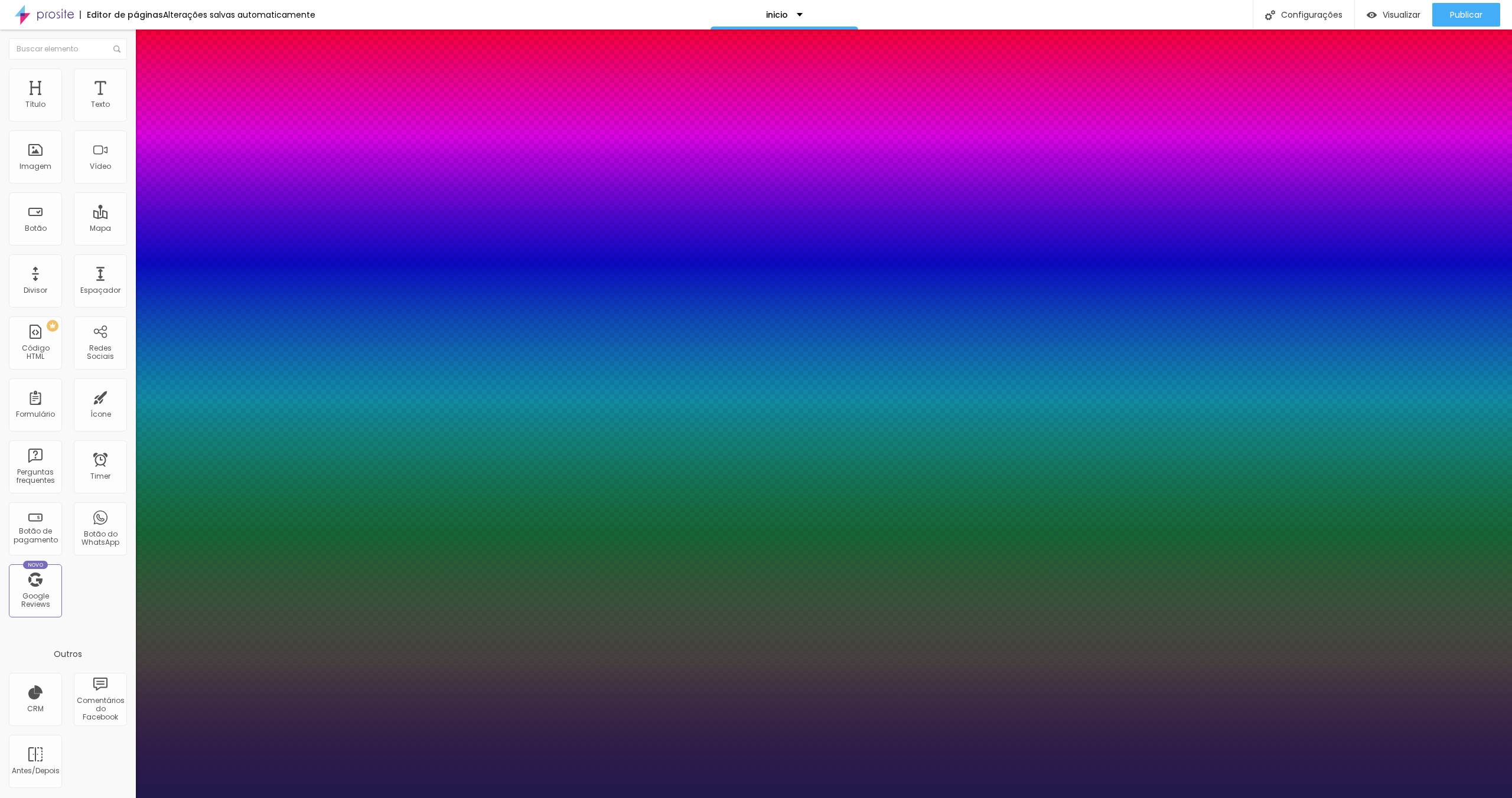
type input "28"
type input "27"
type input "26"
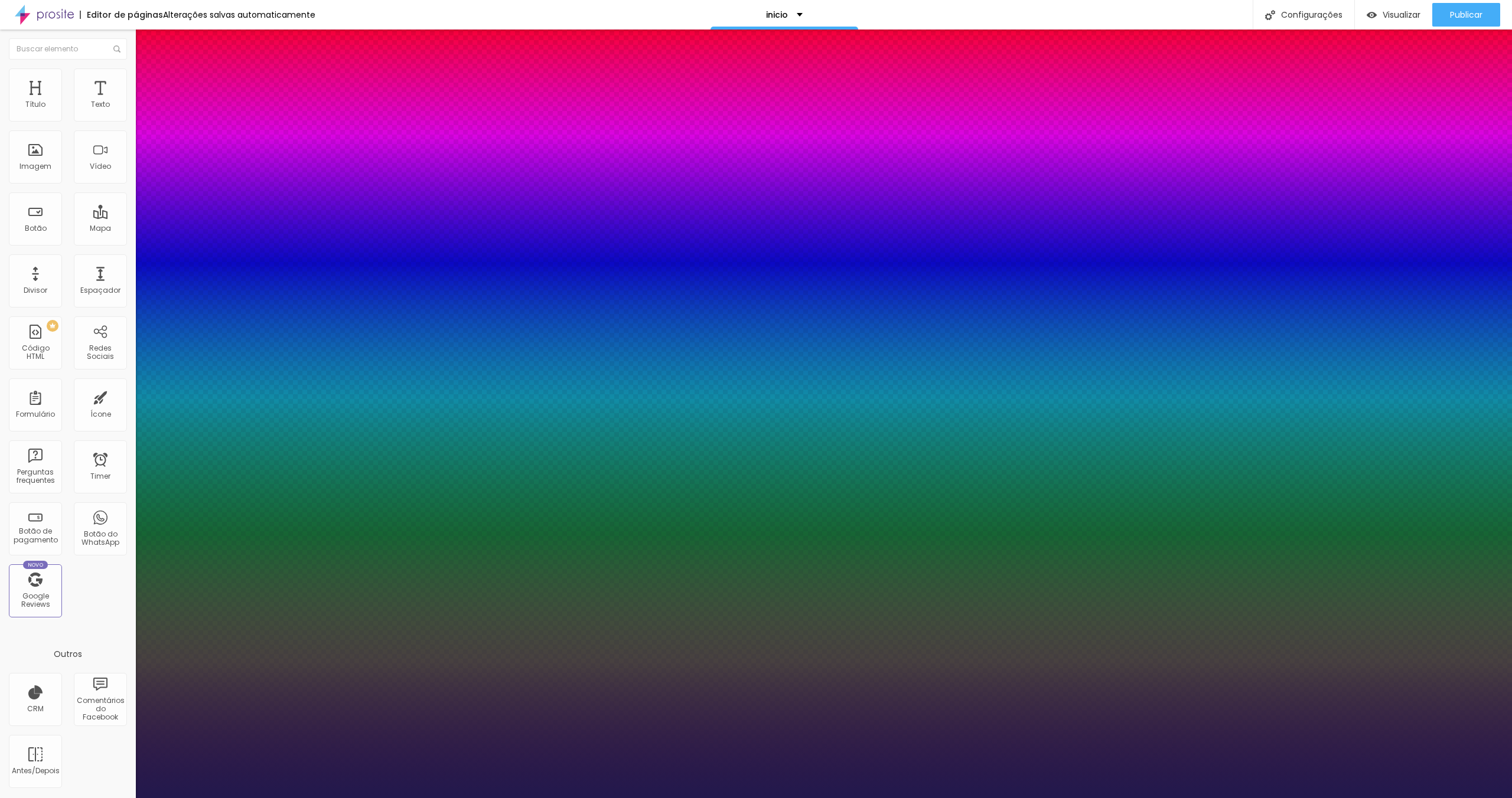
type input "24"
type input "19"
type input "12"
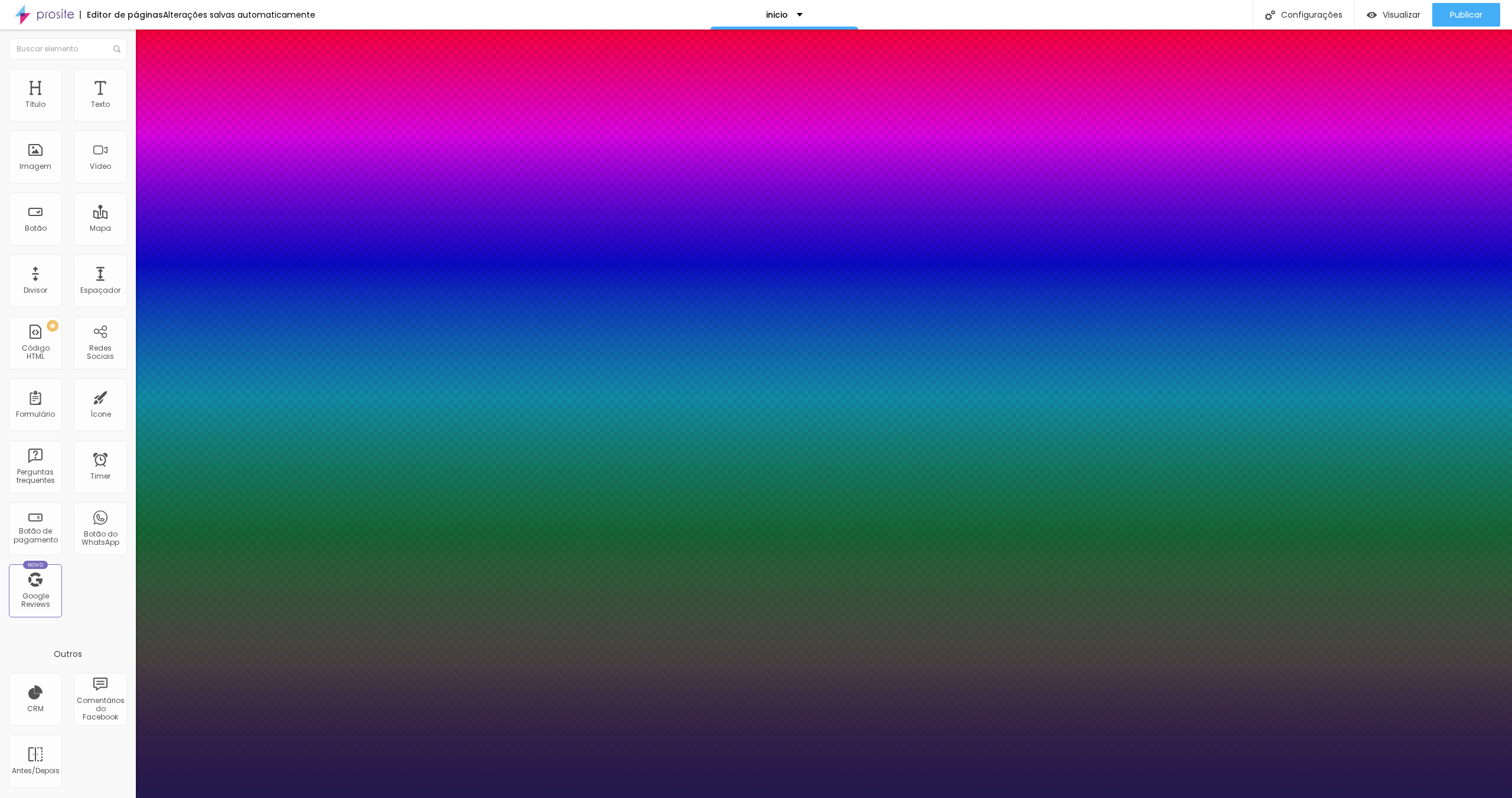
type input "12"
type input "10"
type input "8"
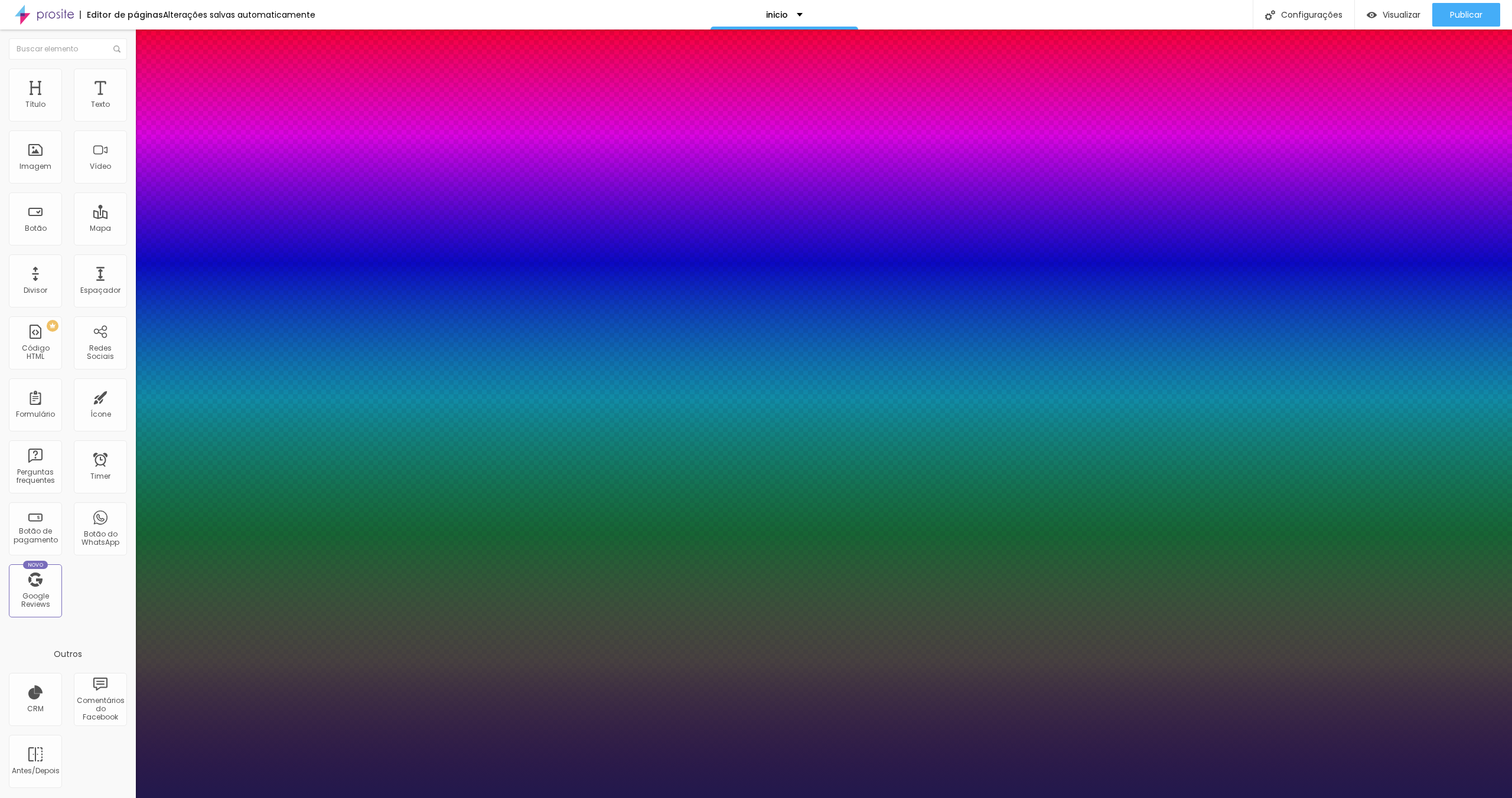
type input "7"
type input "6"
type input "5"
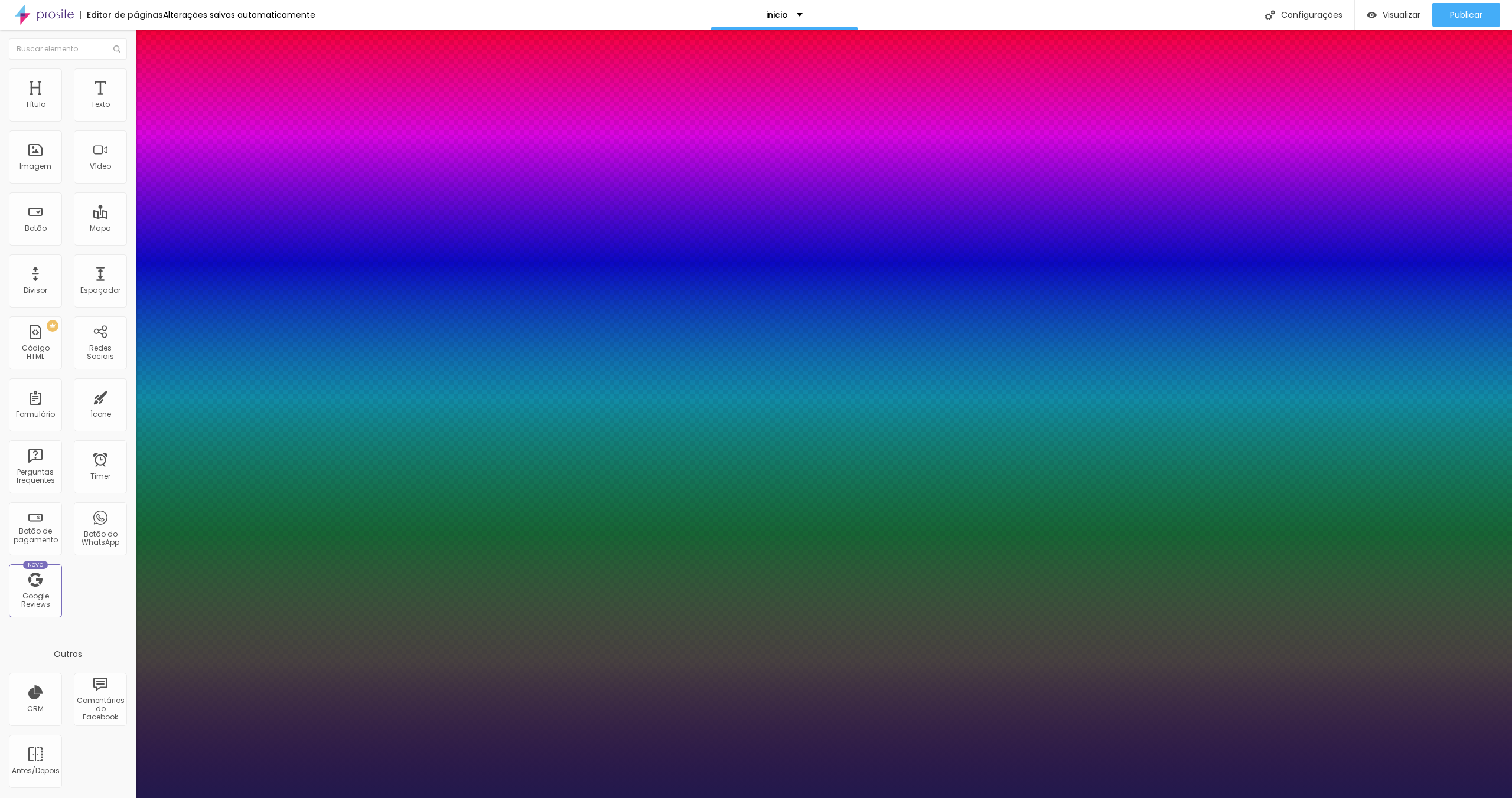
type input "5"
type input "4"
type input "3"
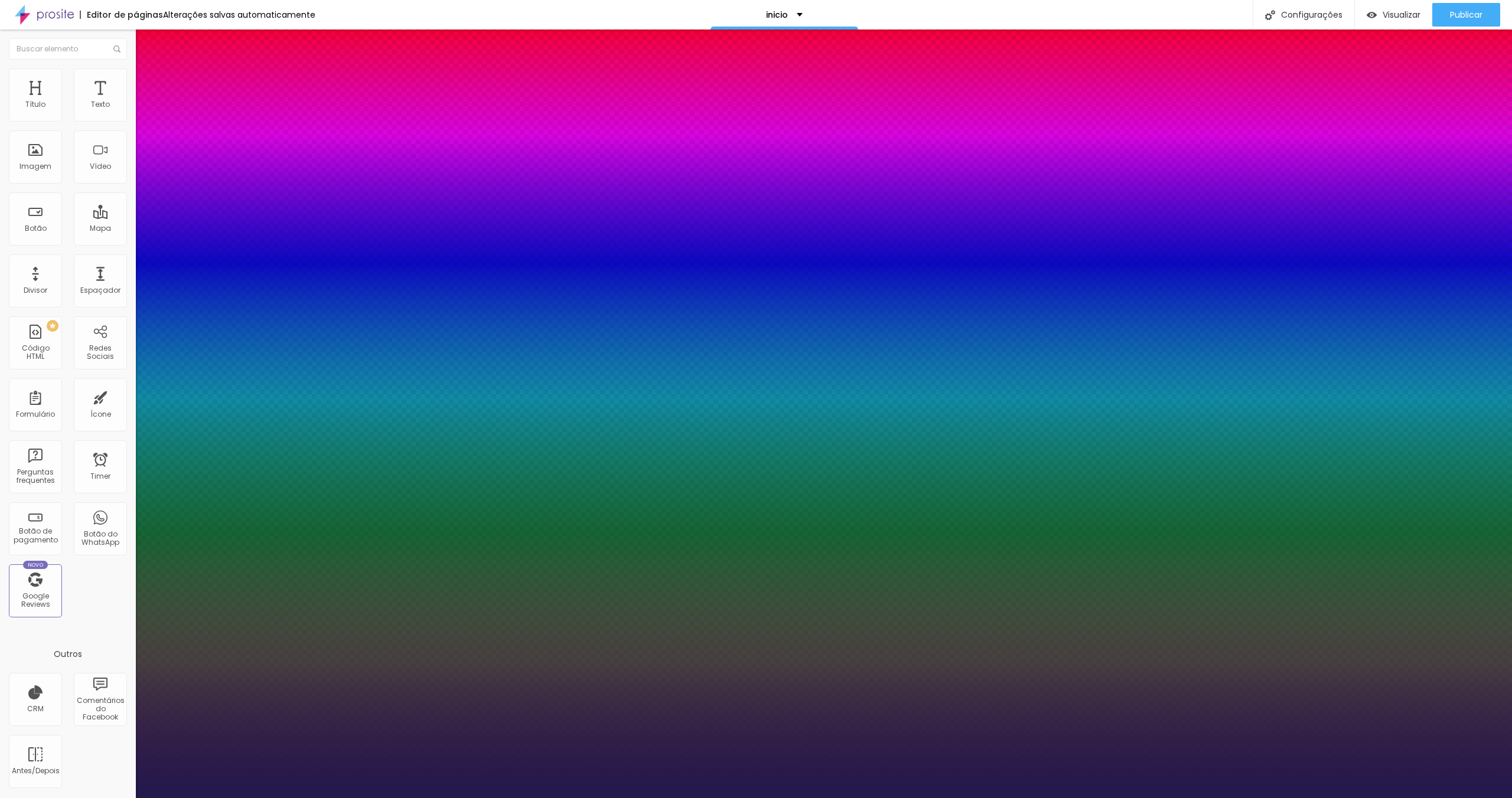
type input "4"
type input "5"
type input "6"
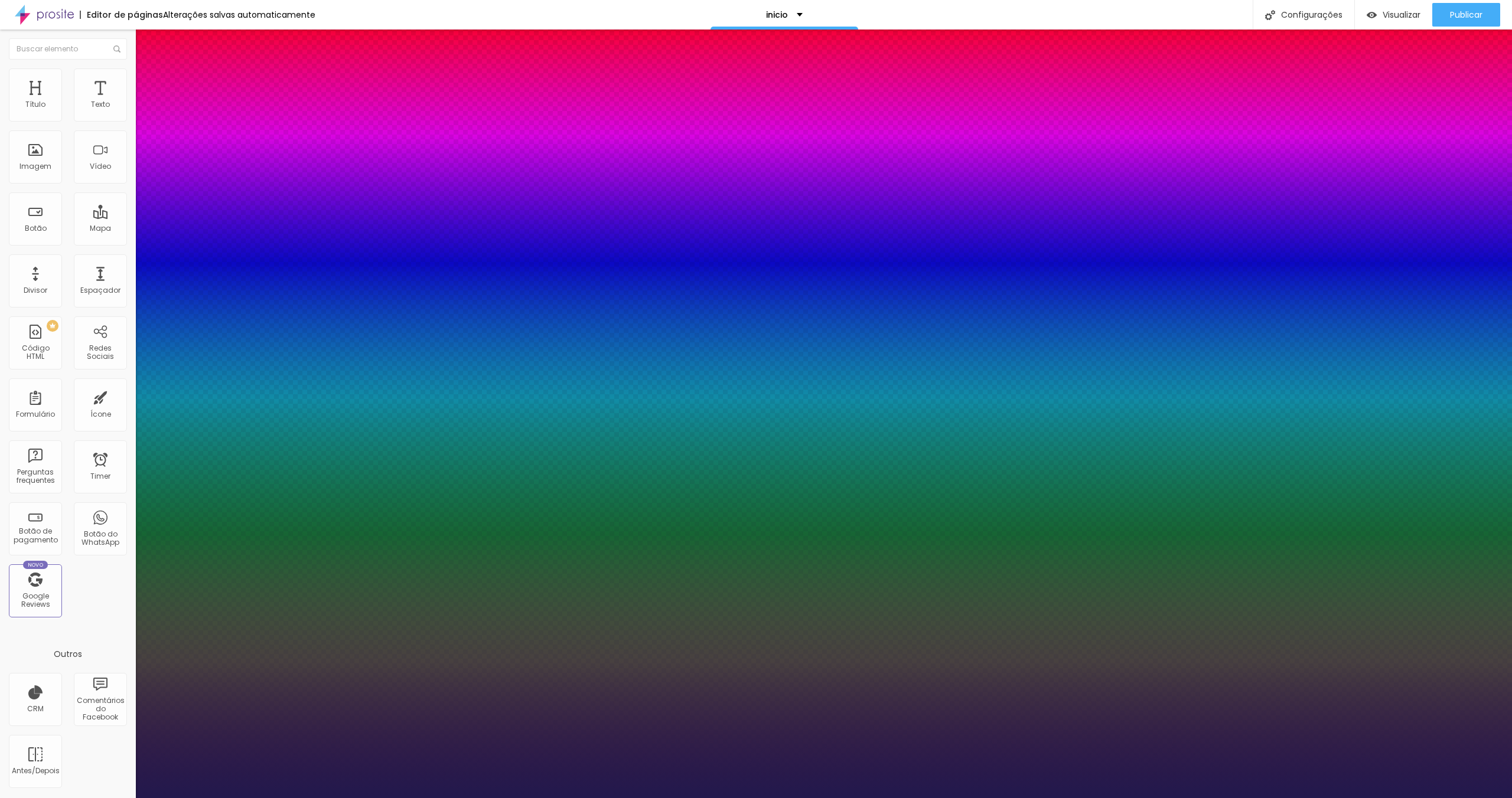
type input "6"
type input "7"
type input "8"
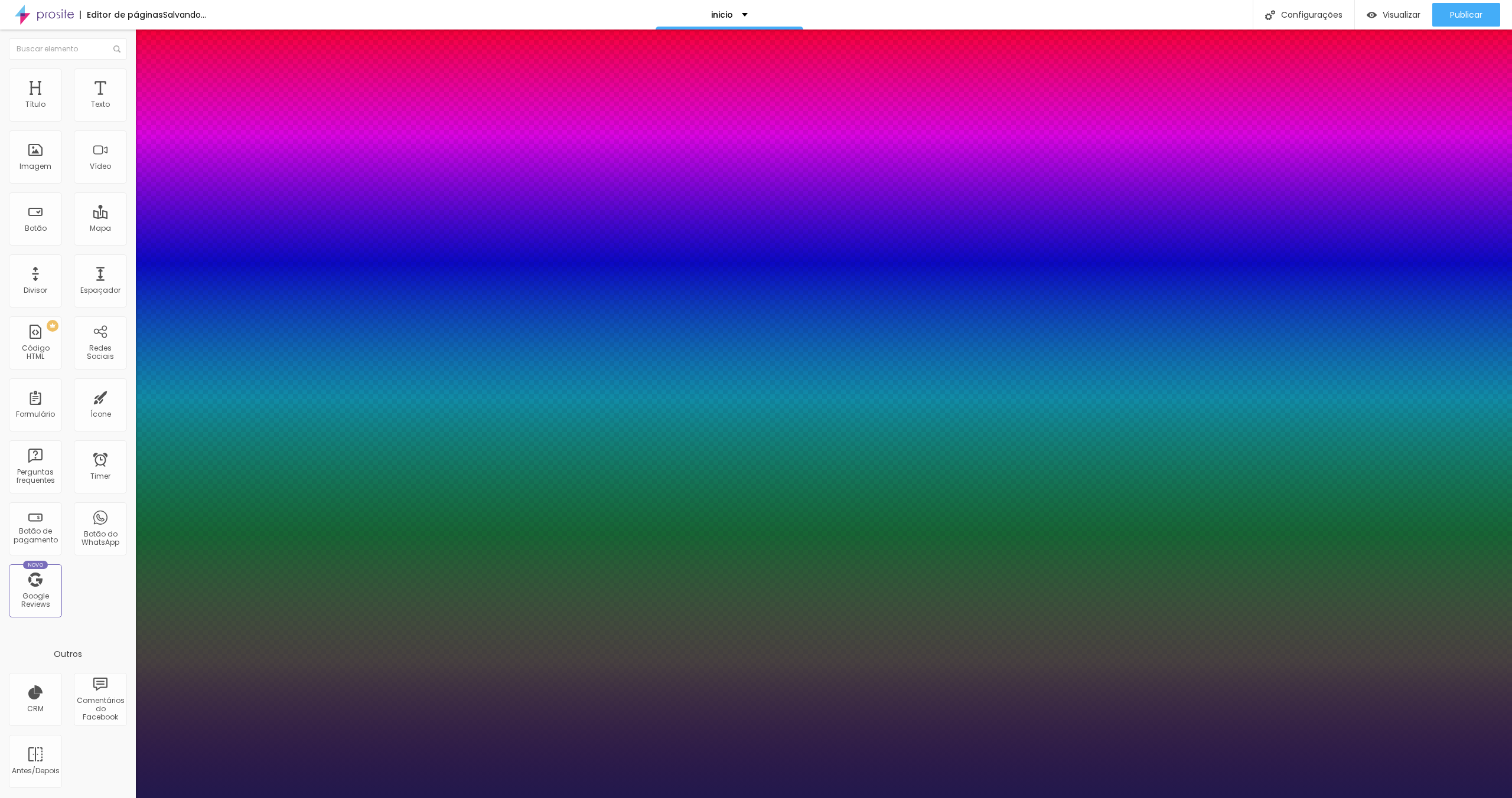
type input "9"
type input "10"
type input "11"
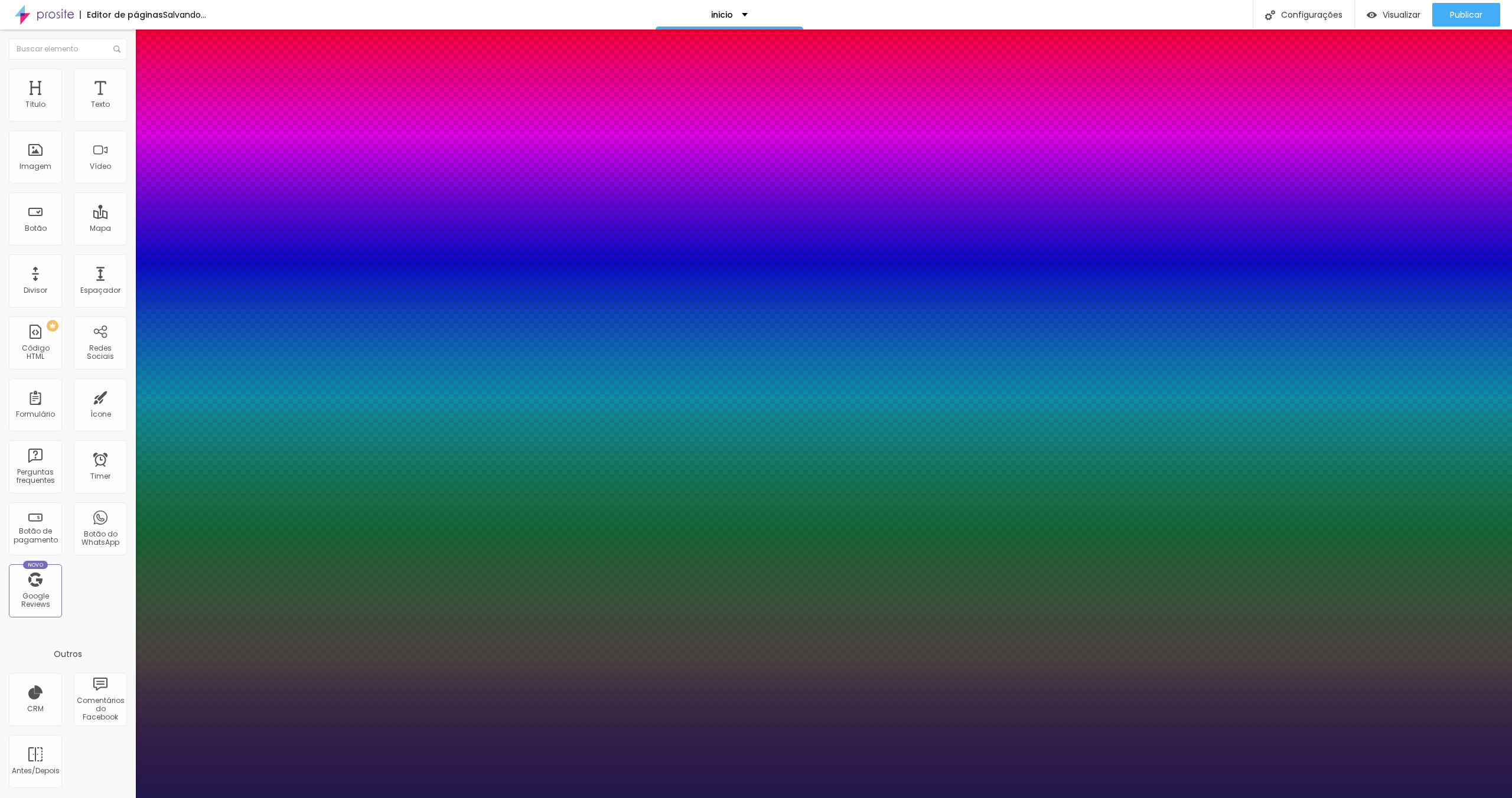
type input "11"
type input "10"
type input "9"
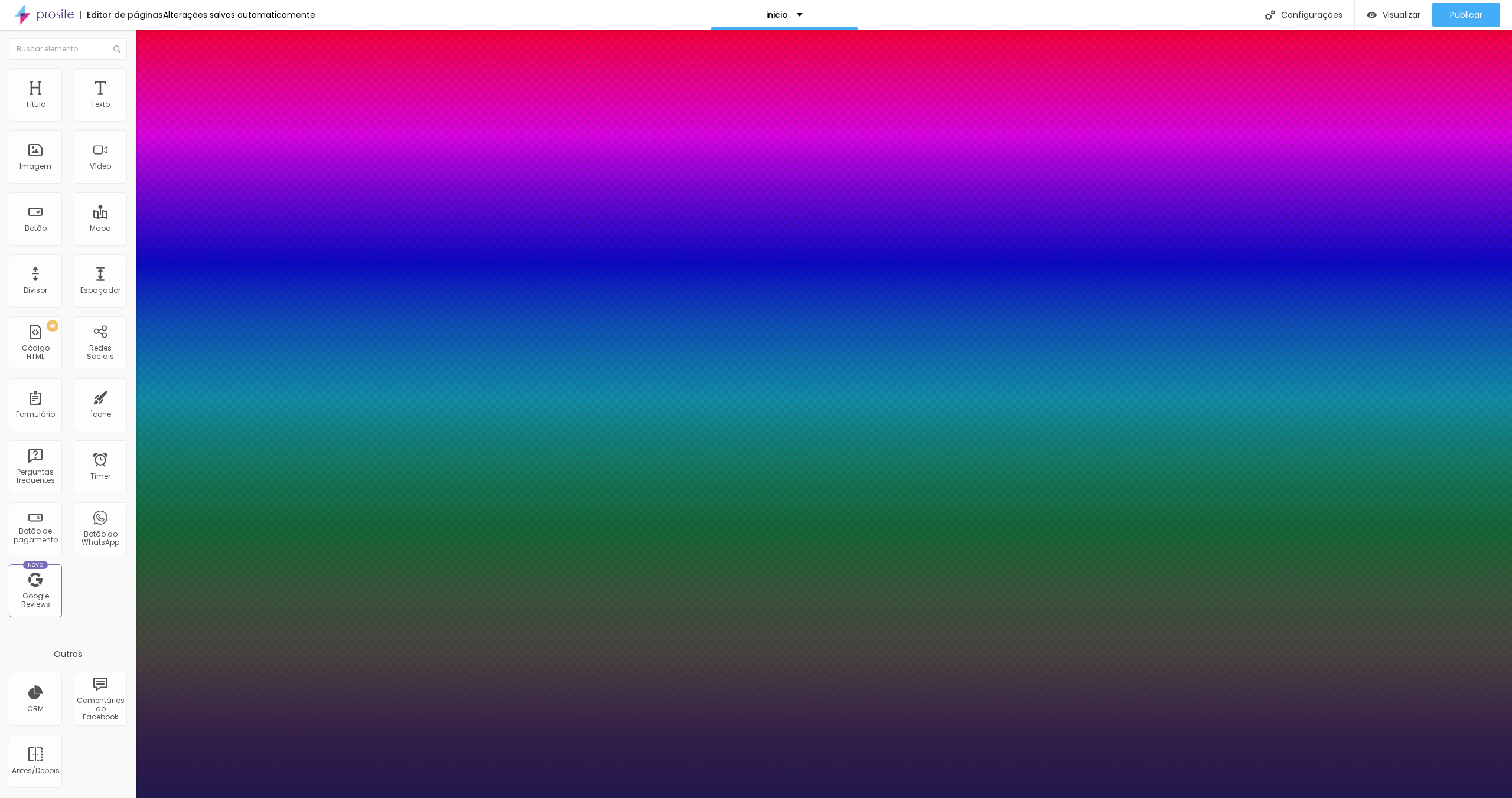
type input "8"
type input "7"
type input "6"
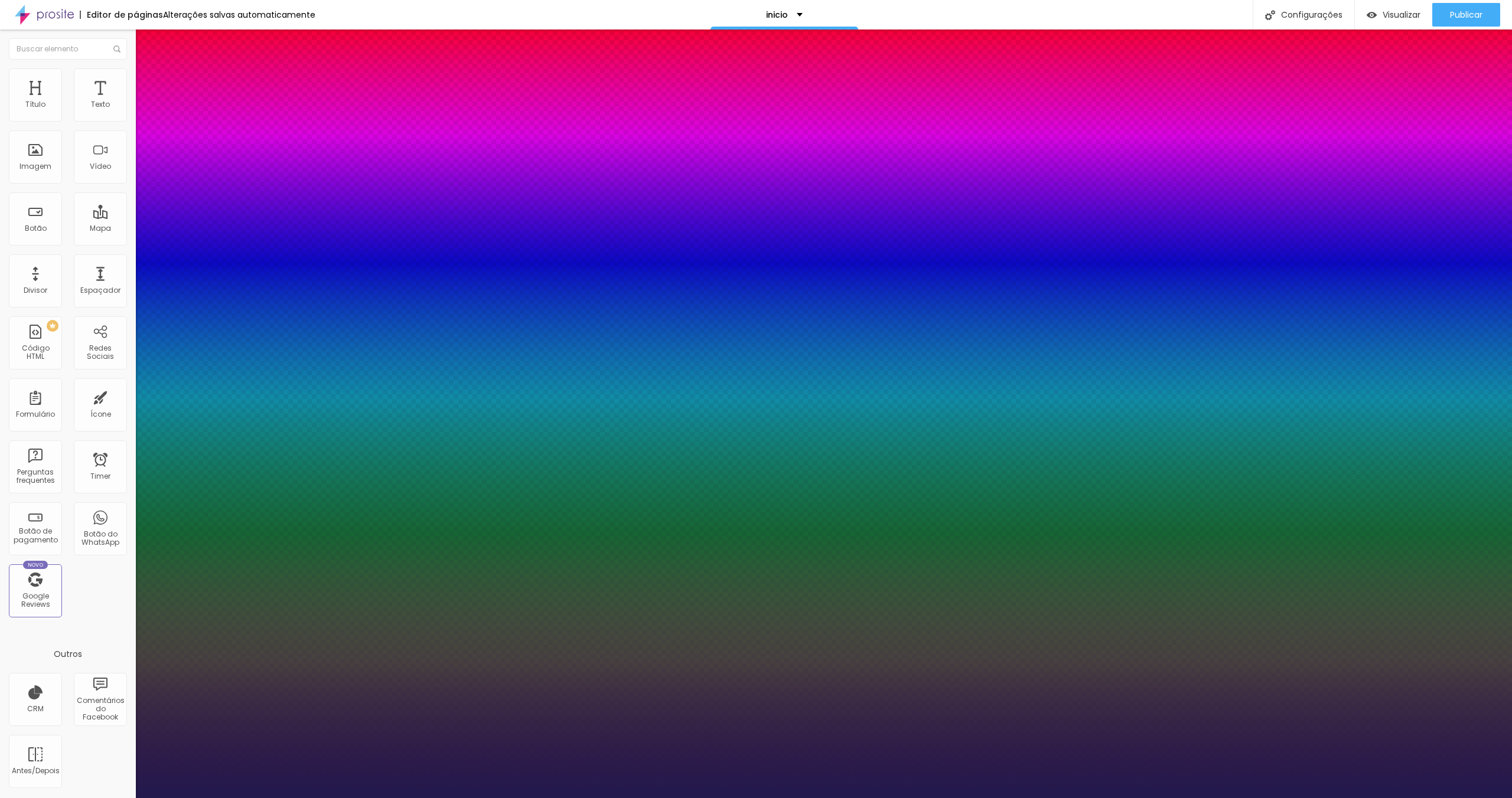
type input "6"
type input "5"
type input "6"
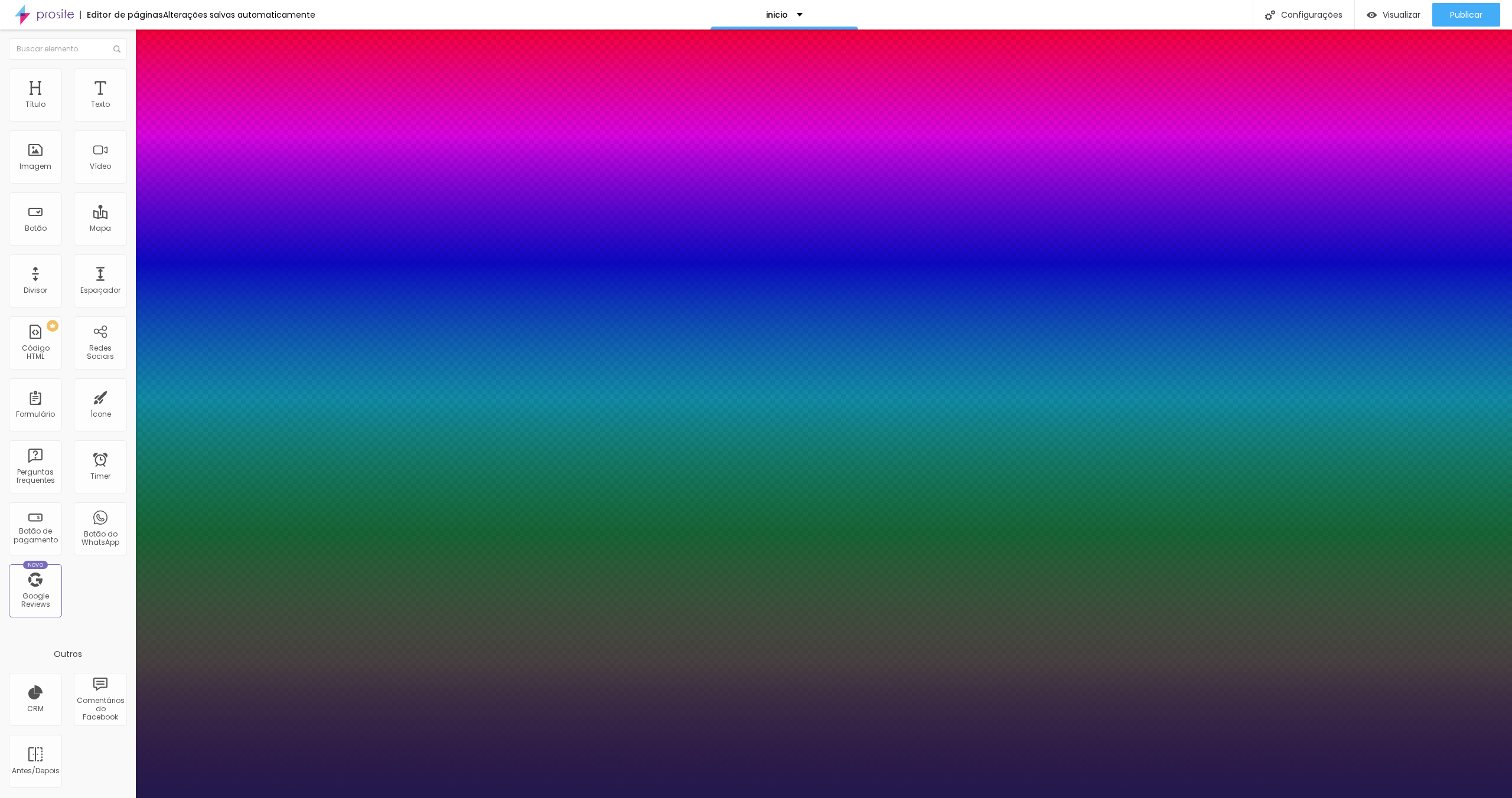
type input "7"
type input "8"
drag, startPoint x: 154, startPoint y: 254, endPoint x: 159, endPoint y: 258, distance: 6.4
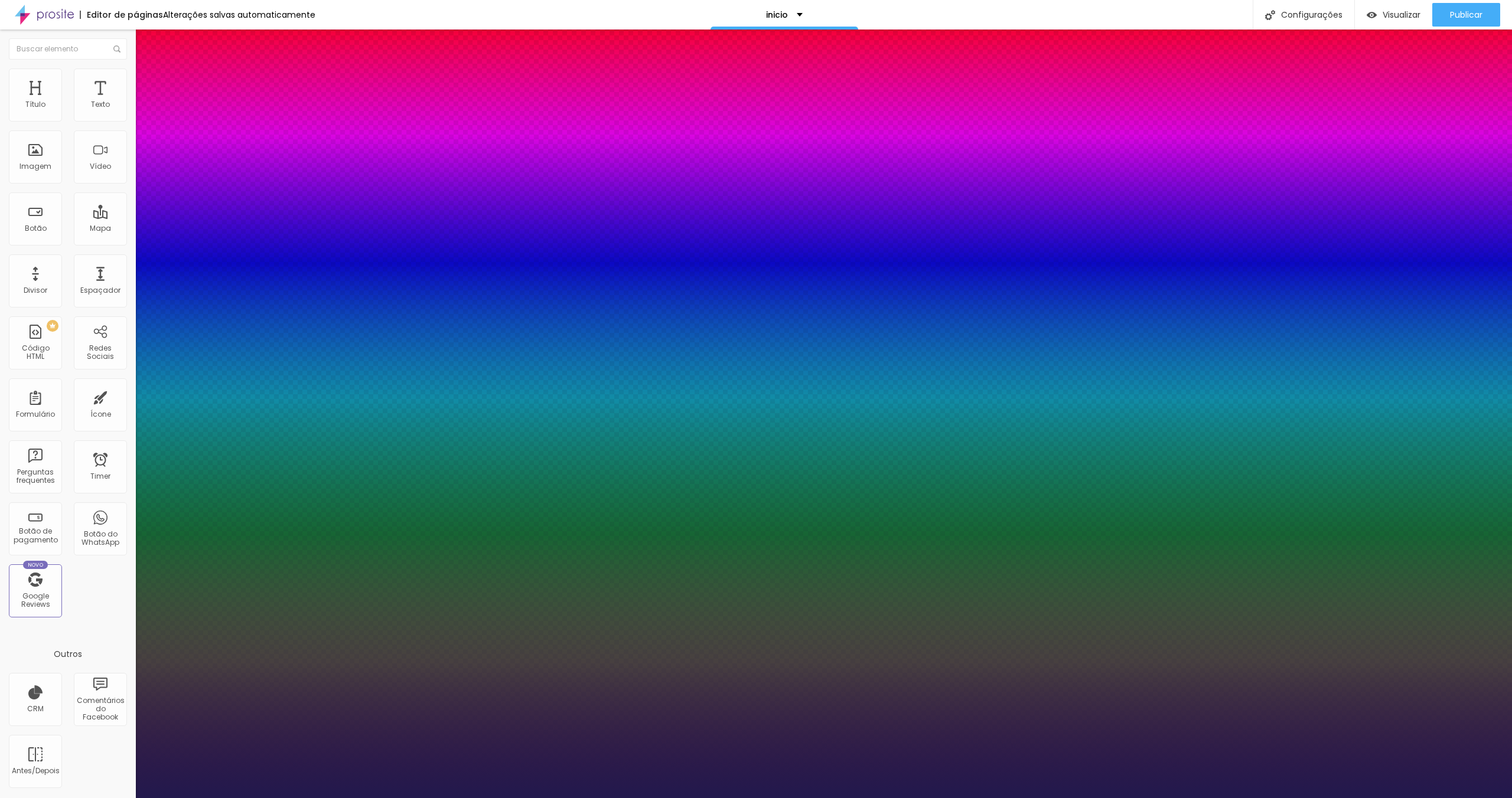
type input "8"
type input "0.2"
type input "0.3"
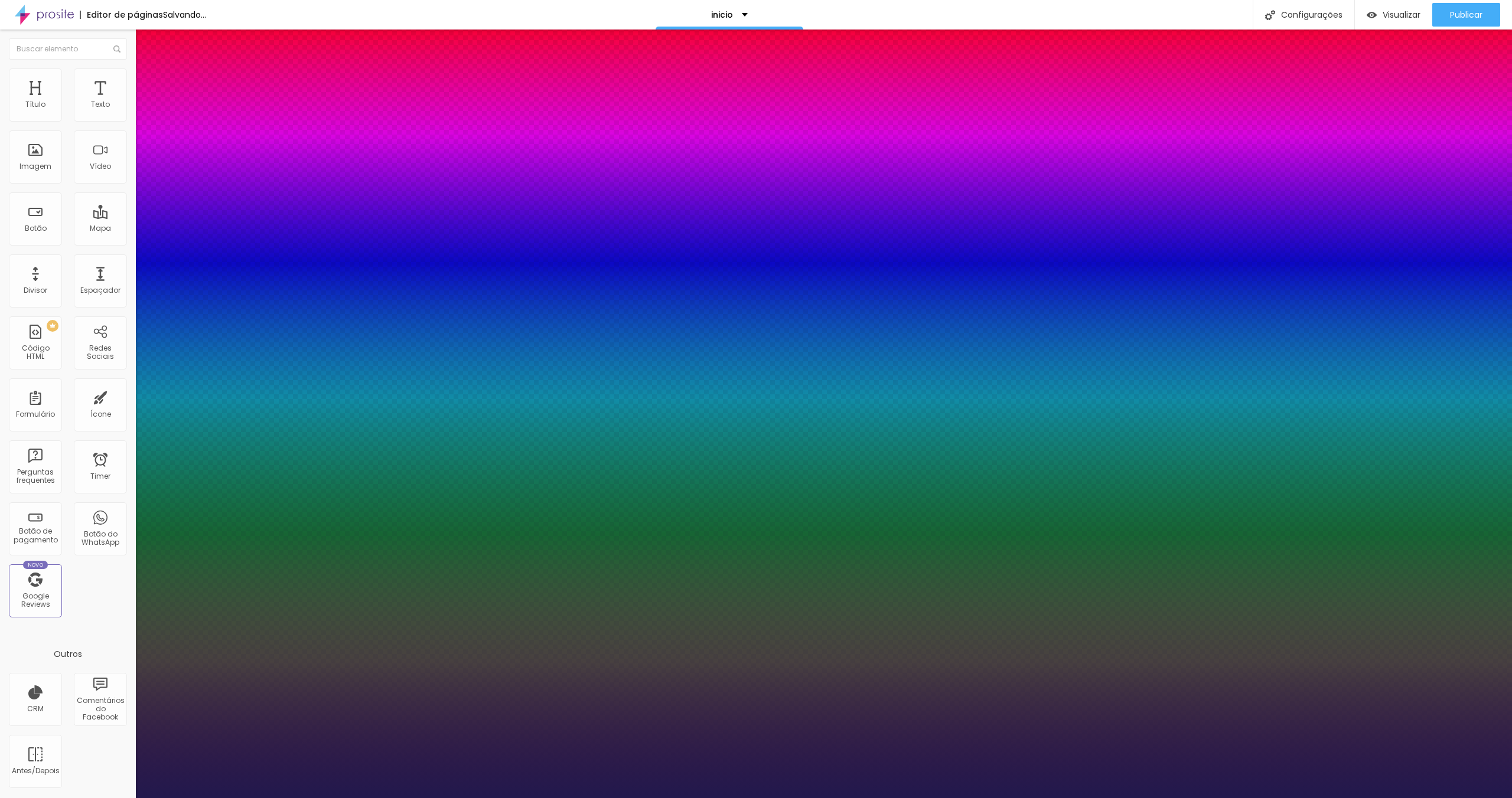
type input "0.3"
type input "0.4"
type input "0.5"
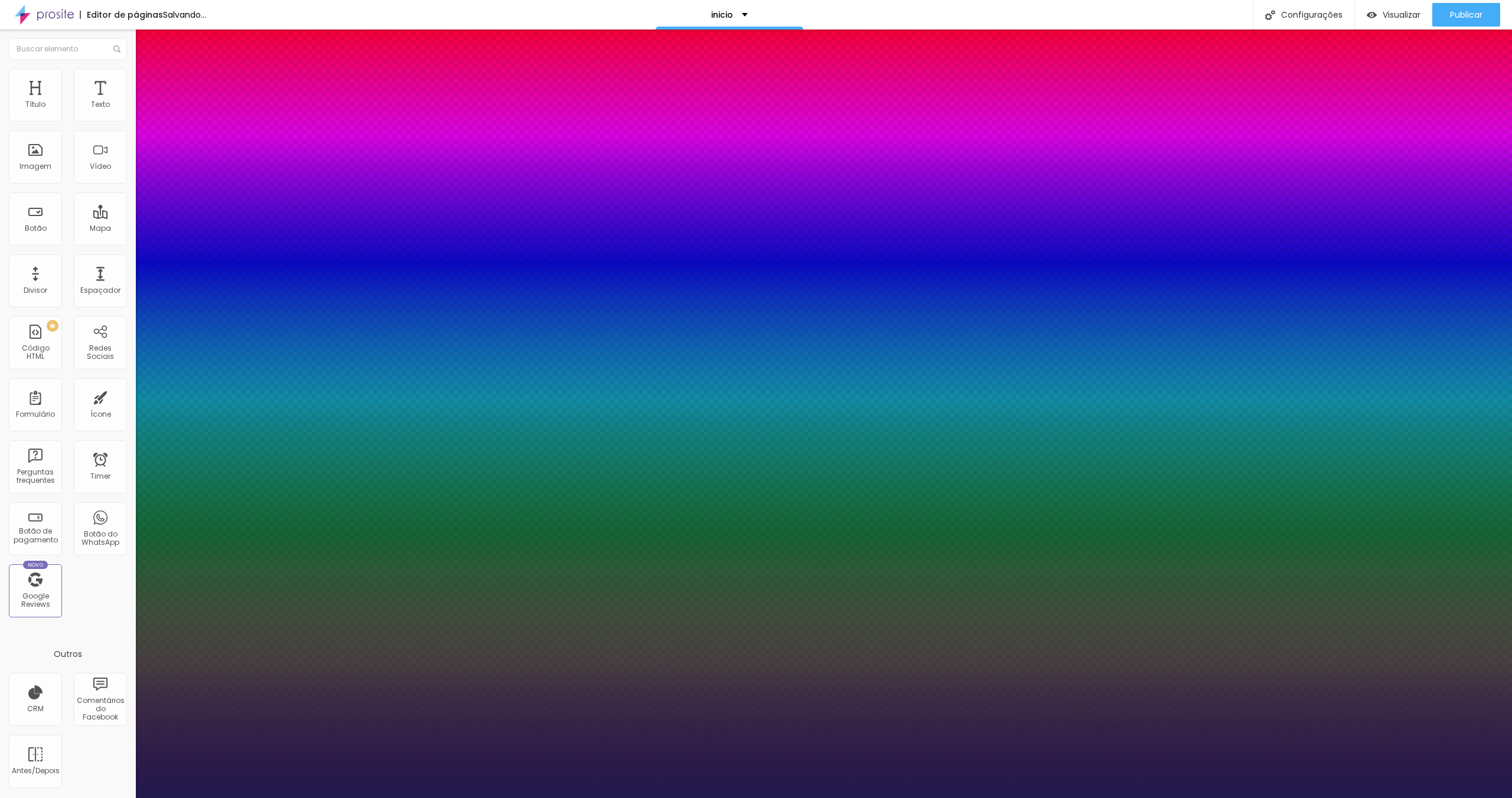
type input "0.6"
type input "0.7"
type input "0.8"
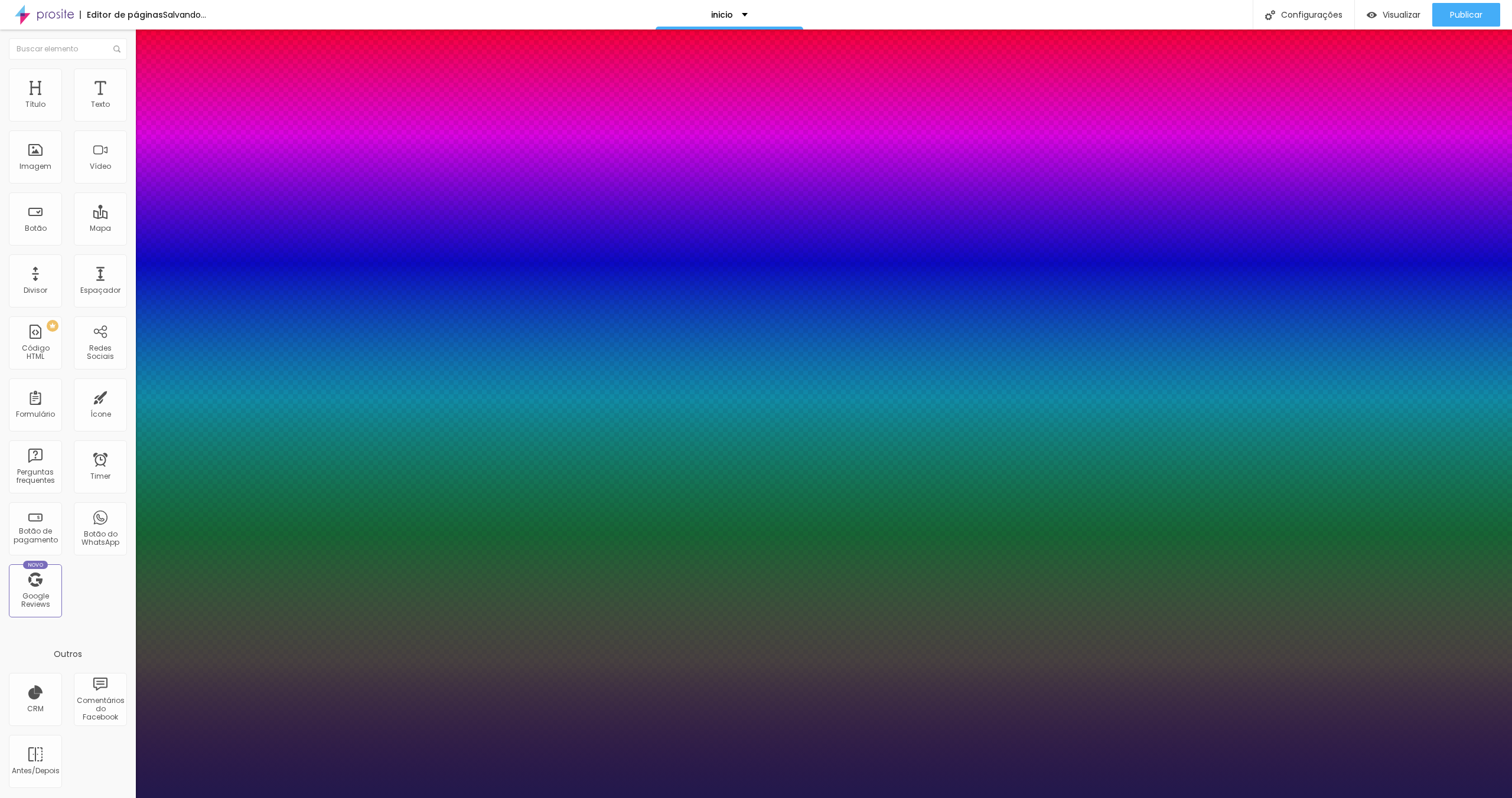
type input "0.8"
type input "0.9"
type input "1"
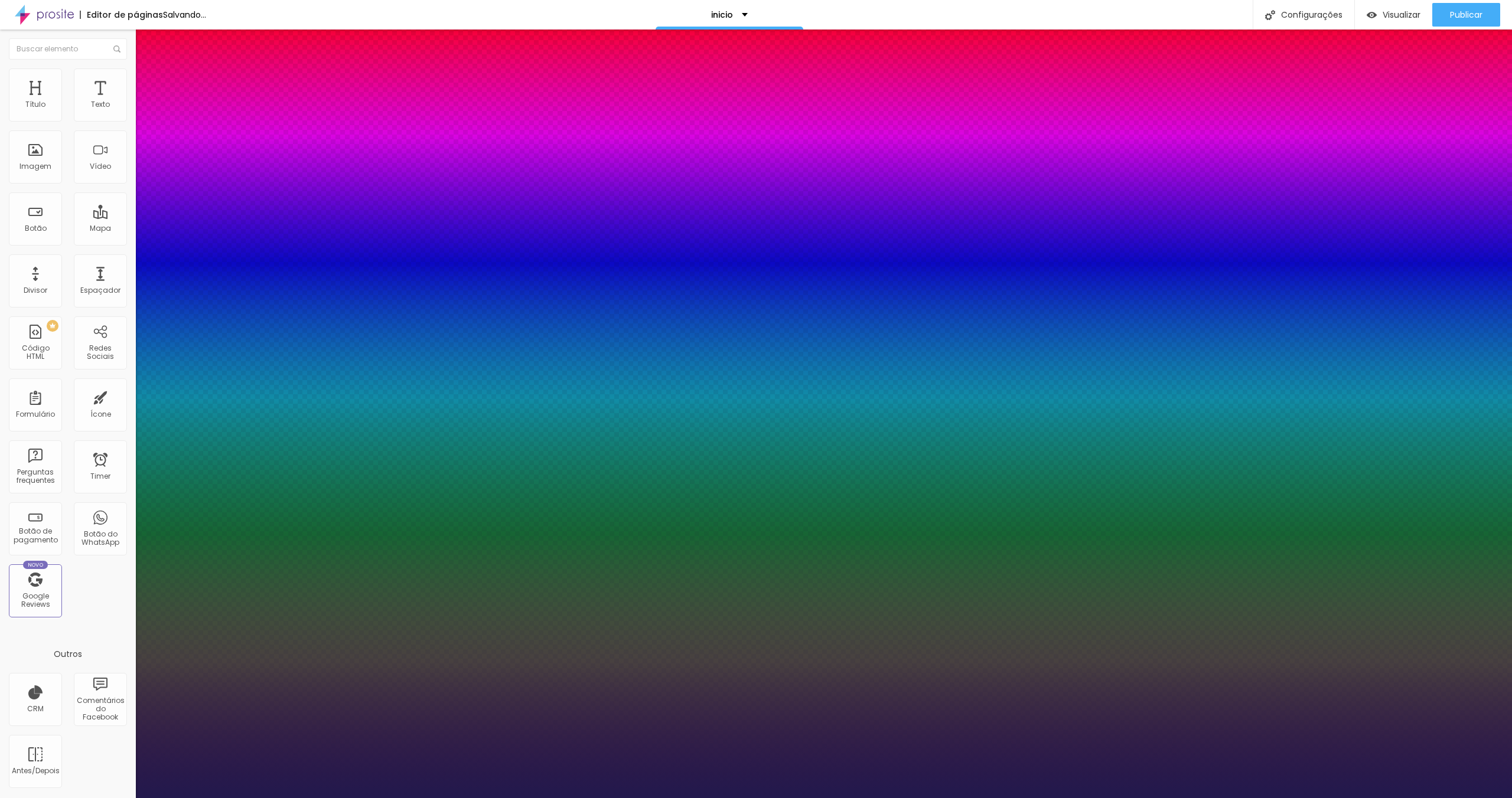
type input "1.1"
type input "1.2"
type input "1.3"
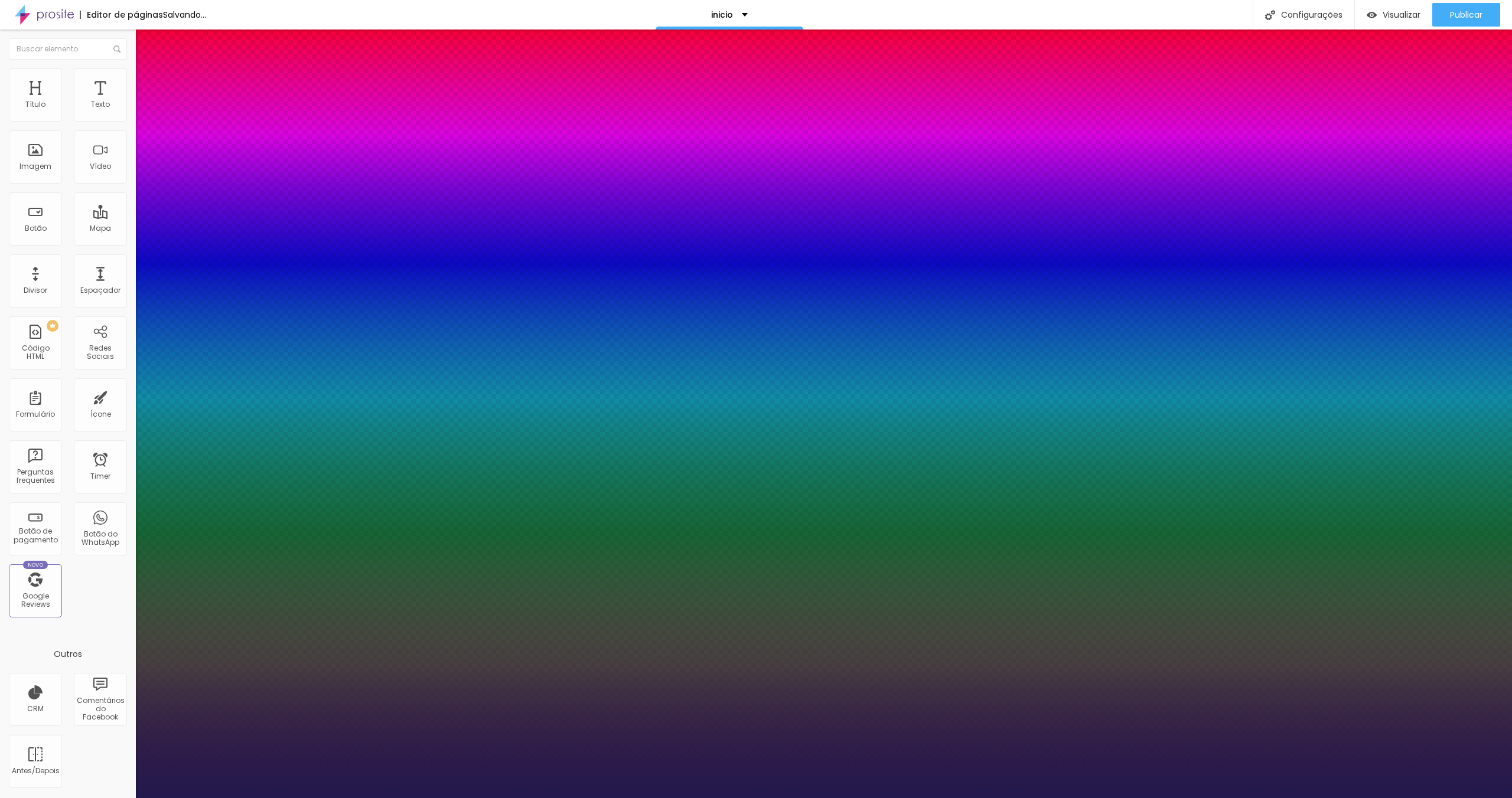
type input "1.3"
type input "1.4"
type input "1.5"
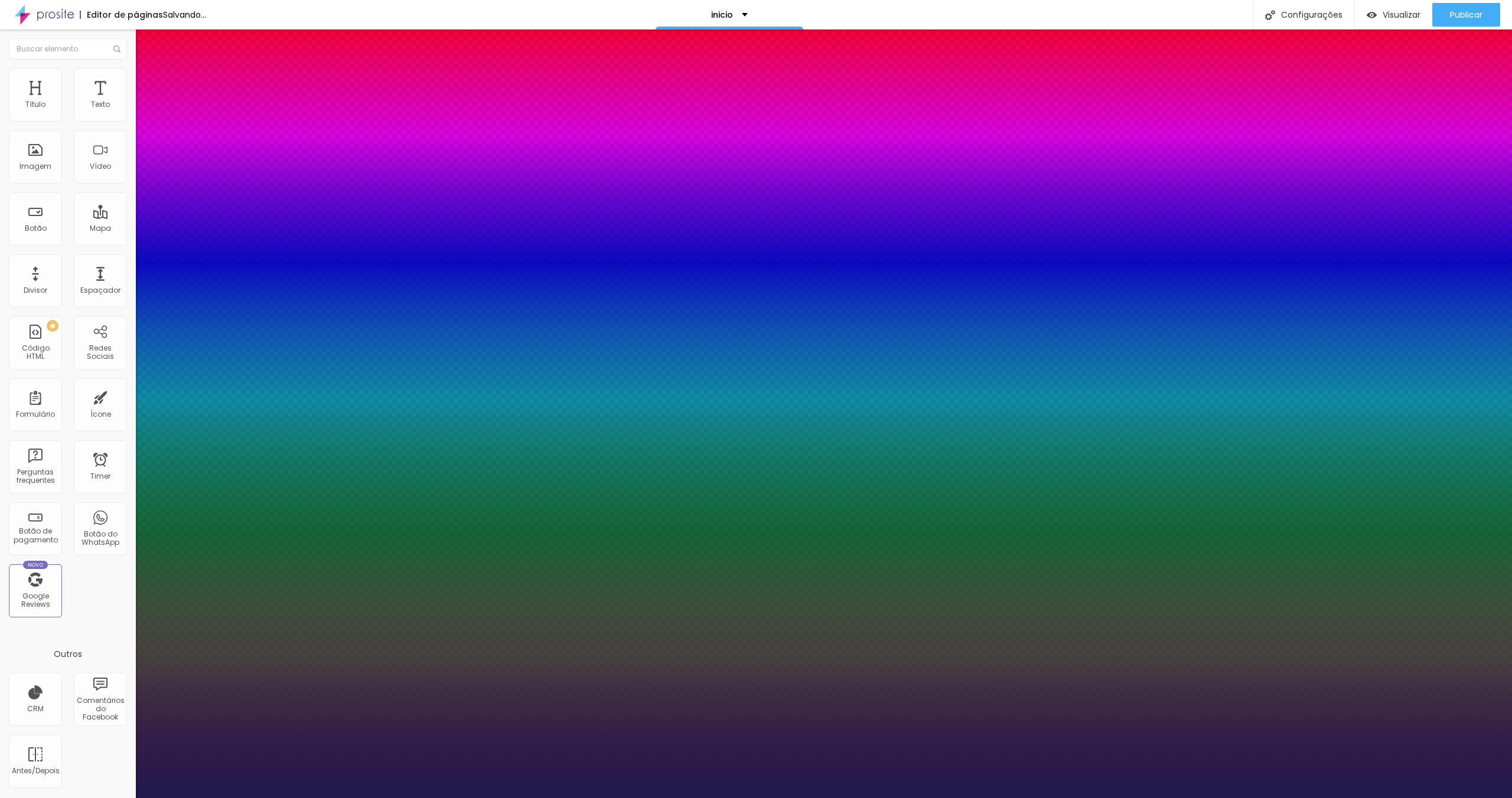
type input "1.6"
type input "1.7"
type input "1.8"
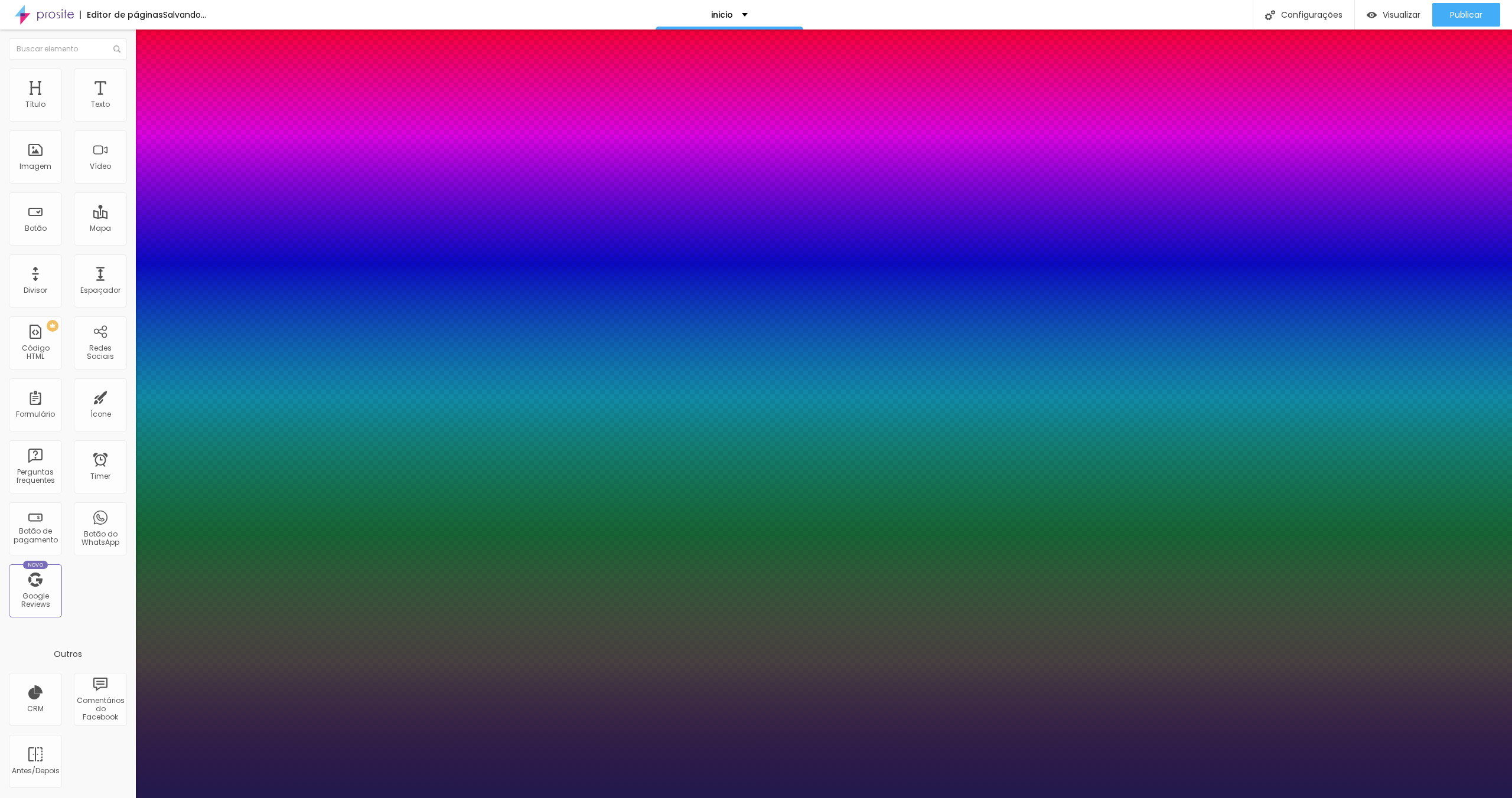
type input "1.8"
type input "1.9"
type input "2"
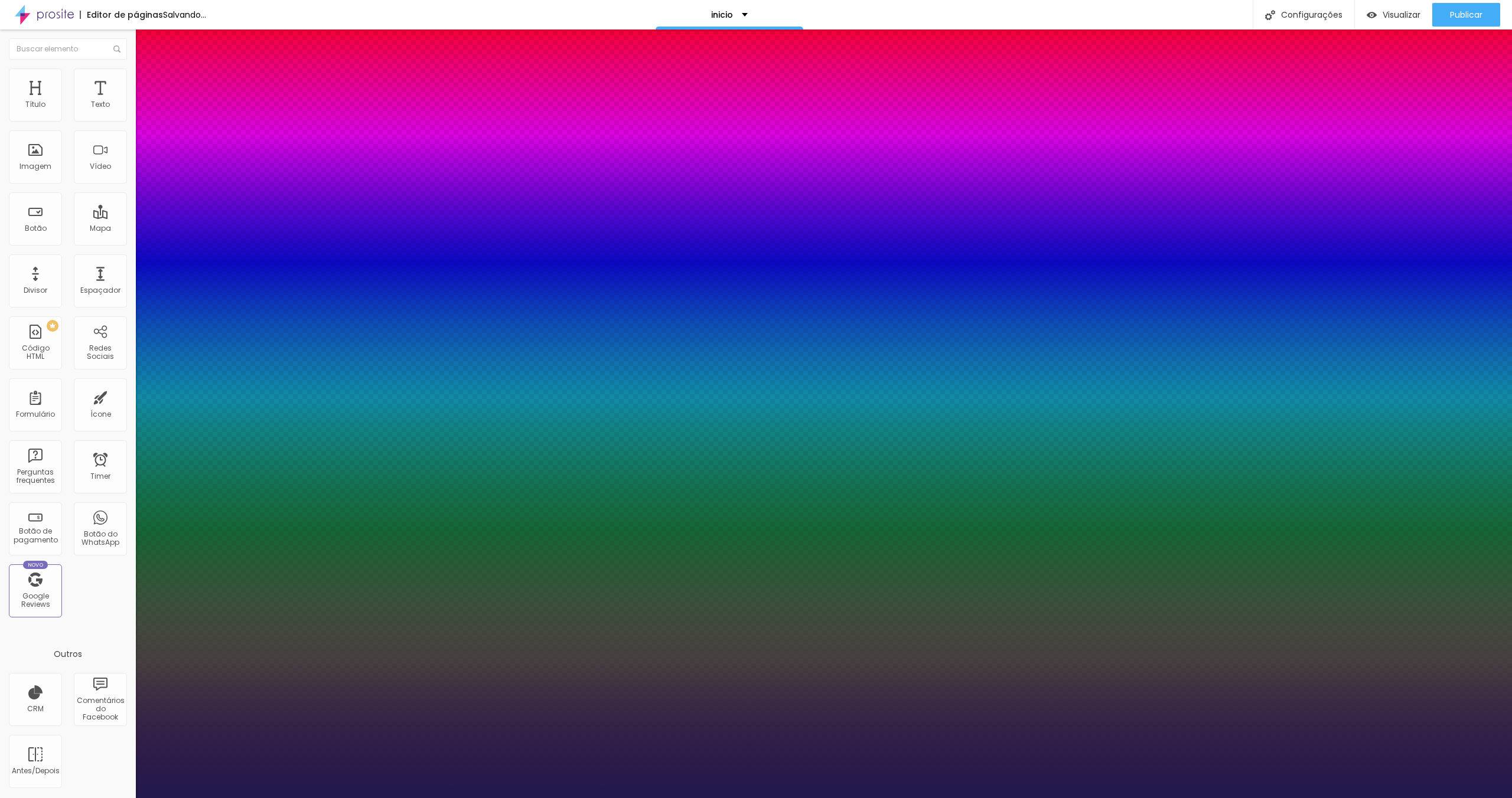
type input "2.1"
type input "2"
type input "1.9"
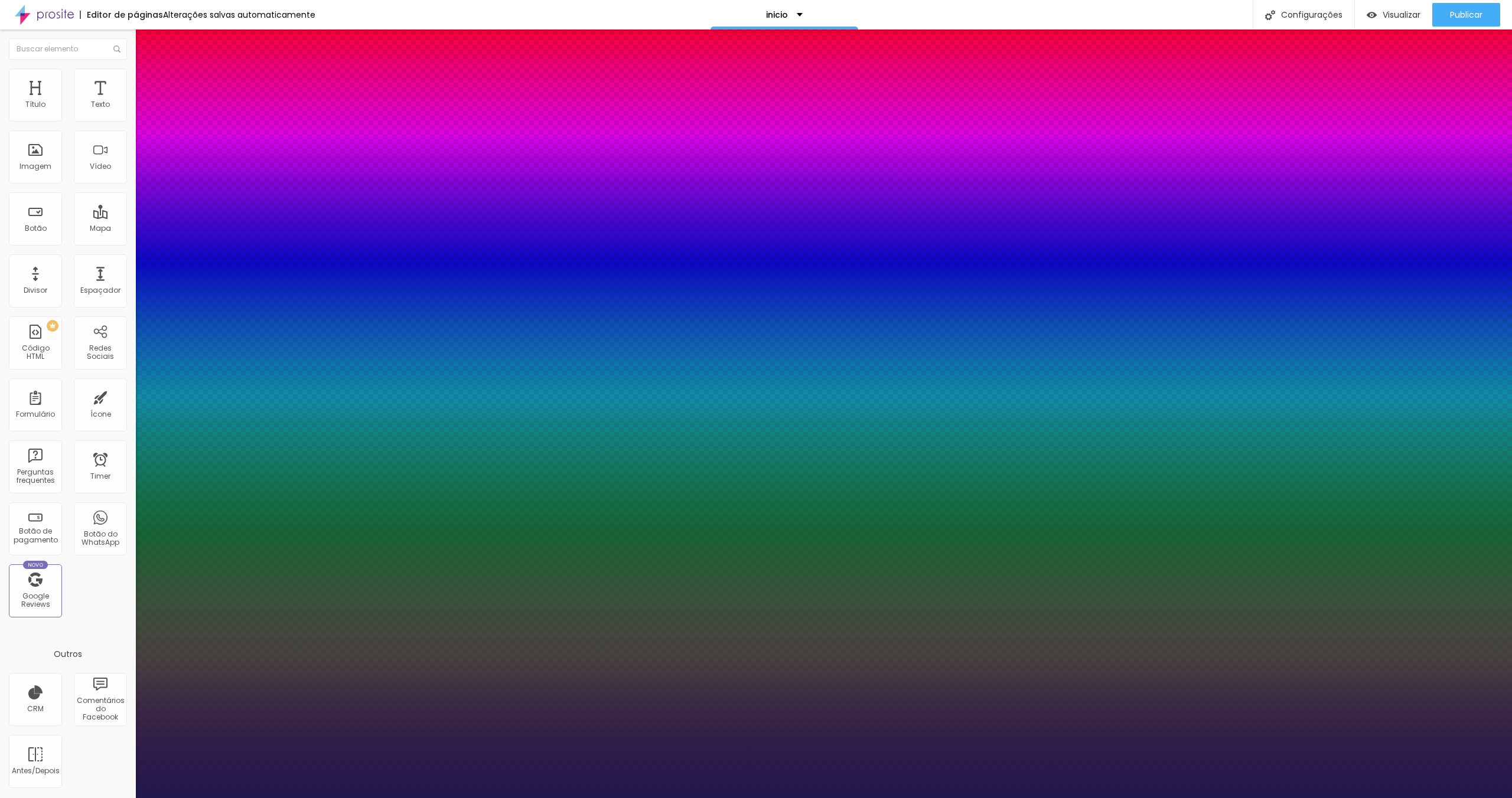
type input "1.9"
type input "1.8"
type input "1.7"
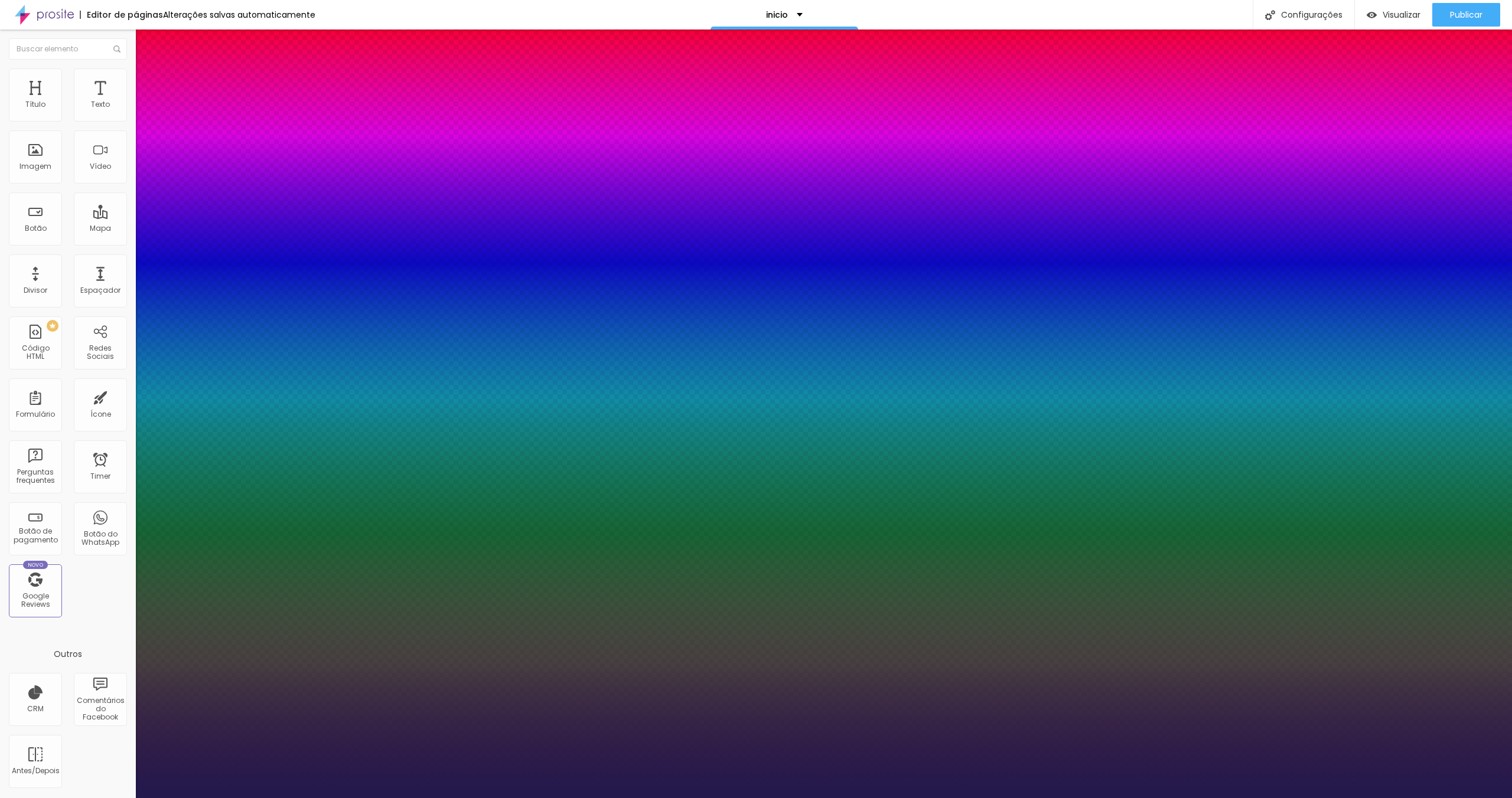
drag, startPoint x: 153, startPoint y: 225, endPoint x: 167, endPoint y: 229, distance: 14.6
type input "1.7"
type input "6"
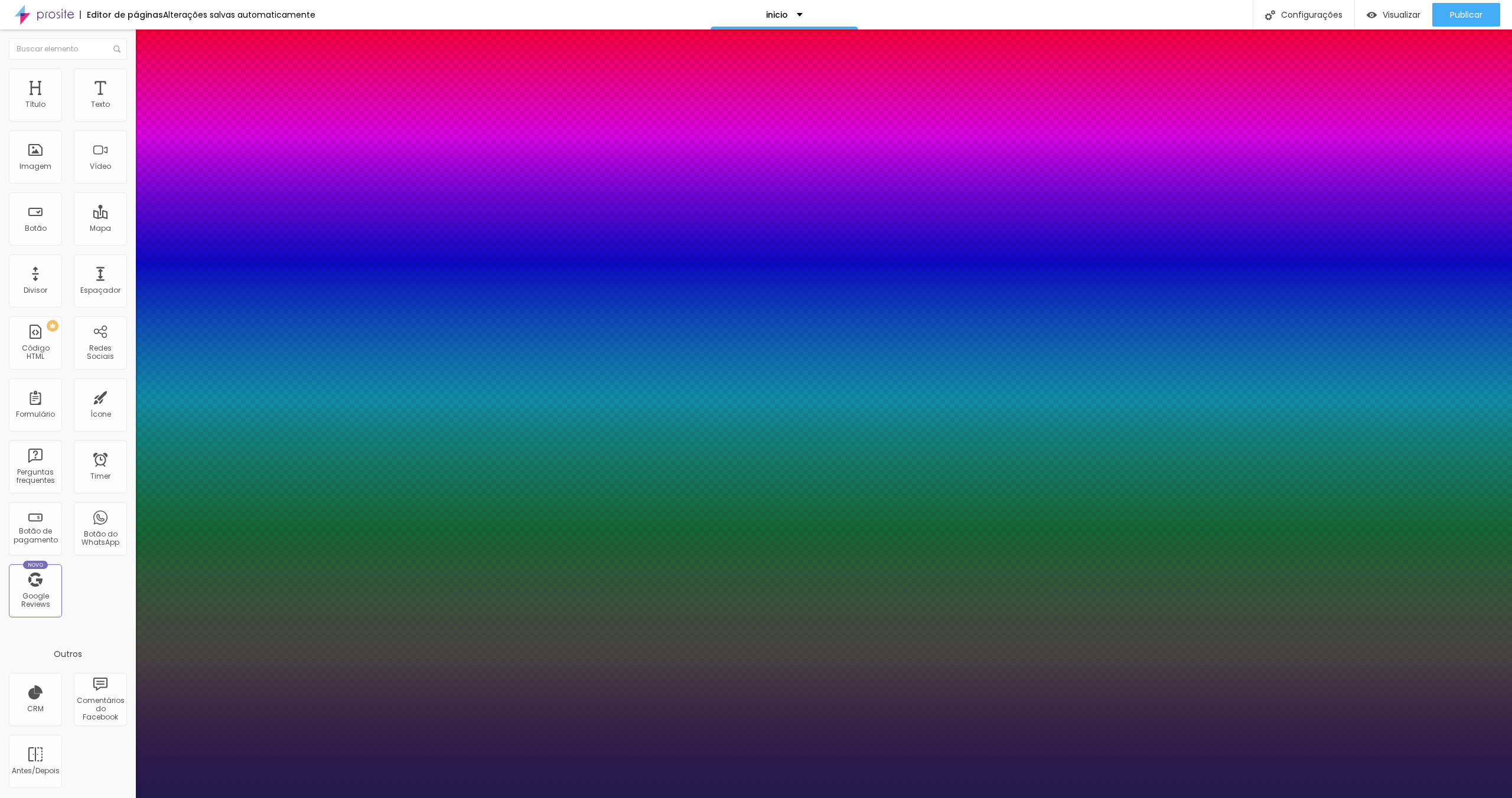
type input "5"
type input "4"
type input "3"
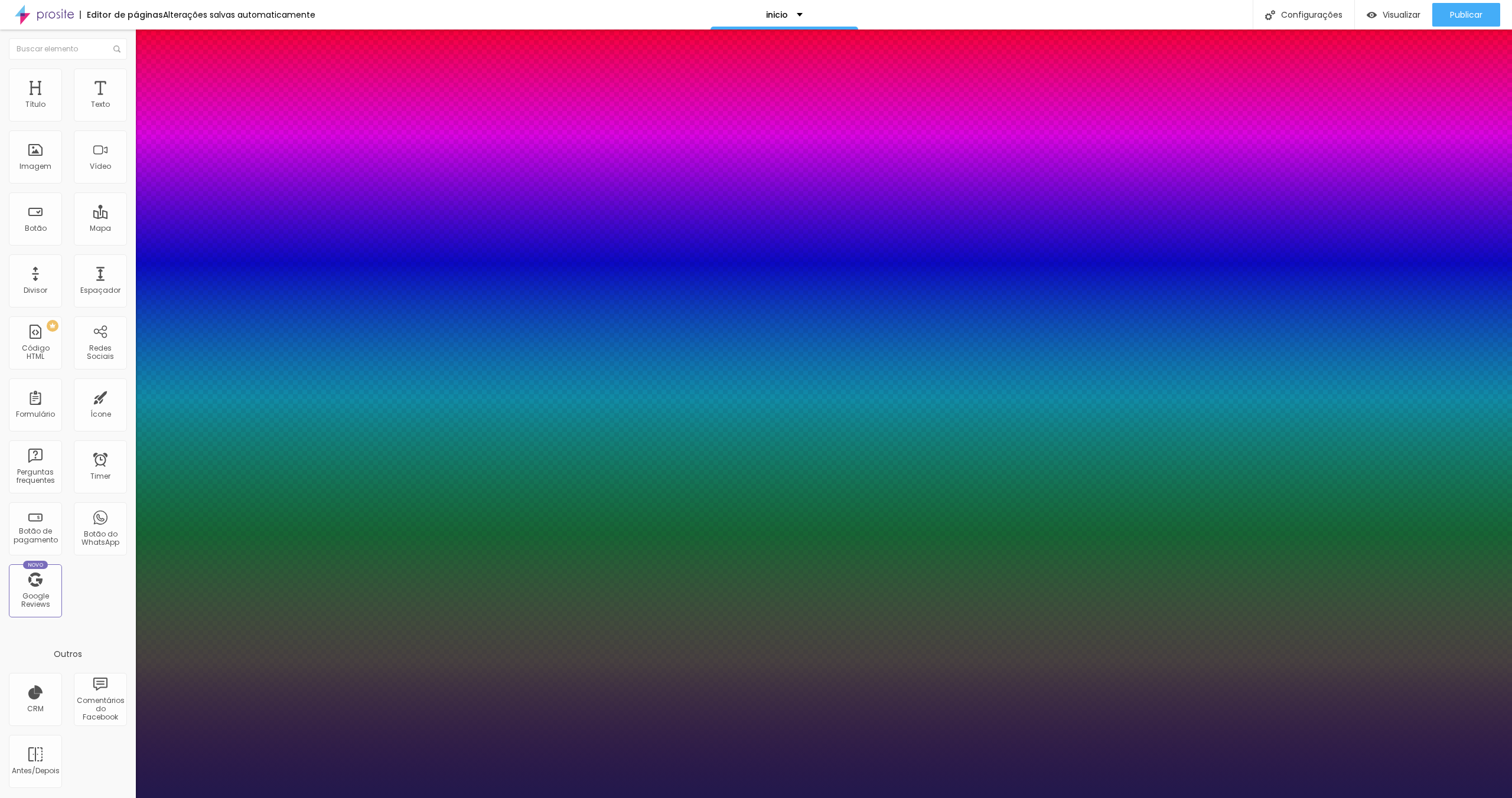
type input "3"
type input "1"
type input "0"
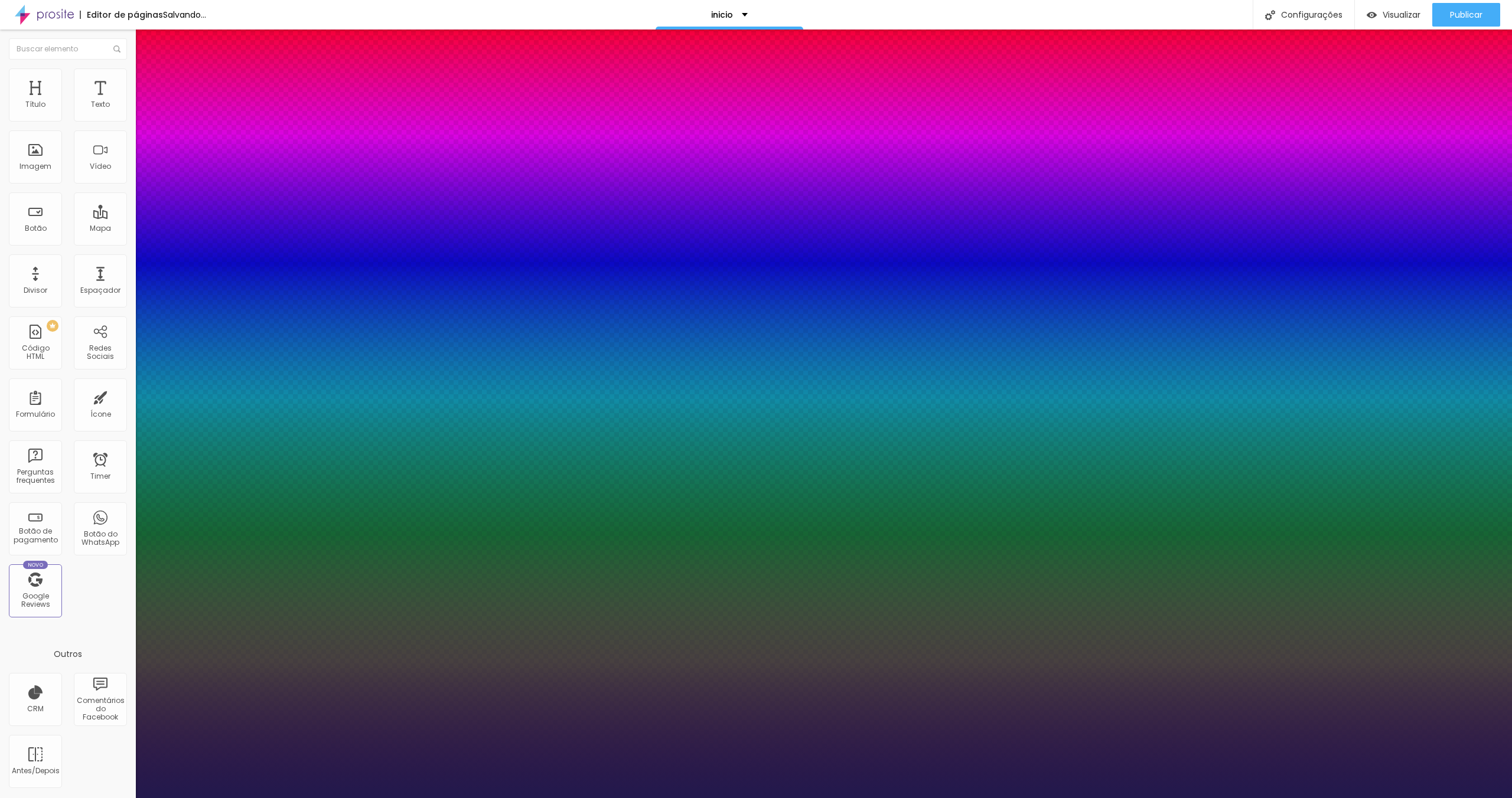
drag, startPoint x: 157, startPoint y: 253, endPoint x: 147, endPoint y: 253, distance: 10.0
type input "0"
click at [107, 798] on div at bounding box center [756, 798] width 1512 height 0
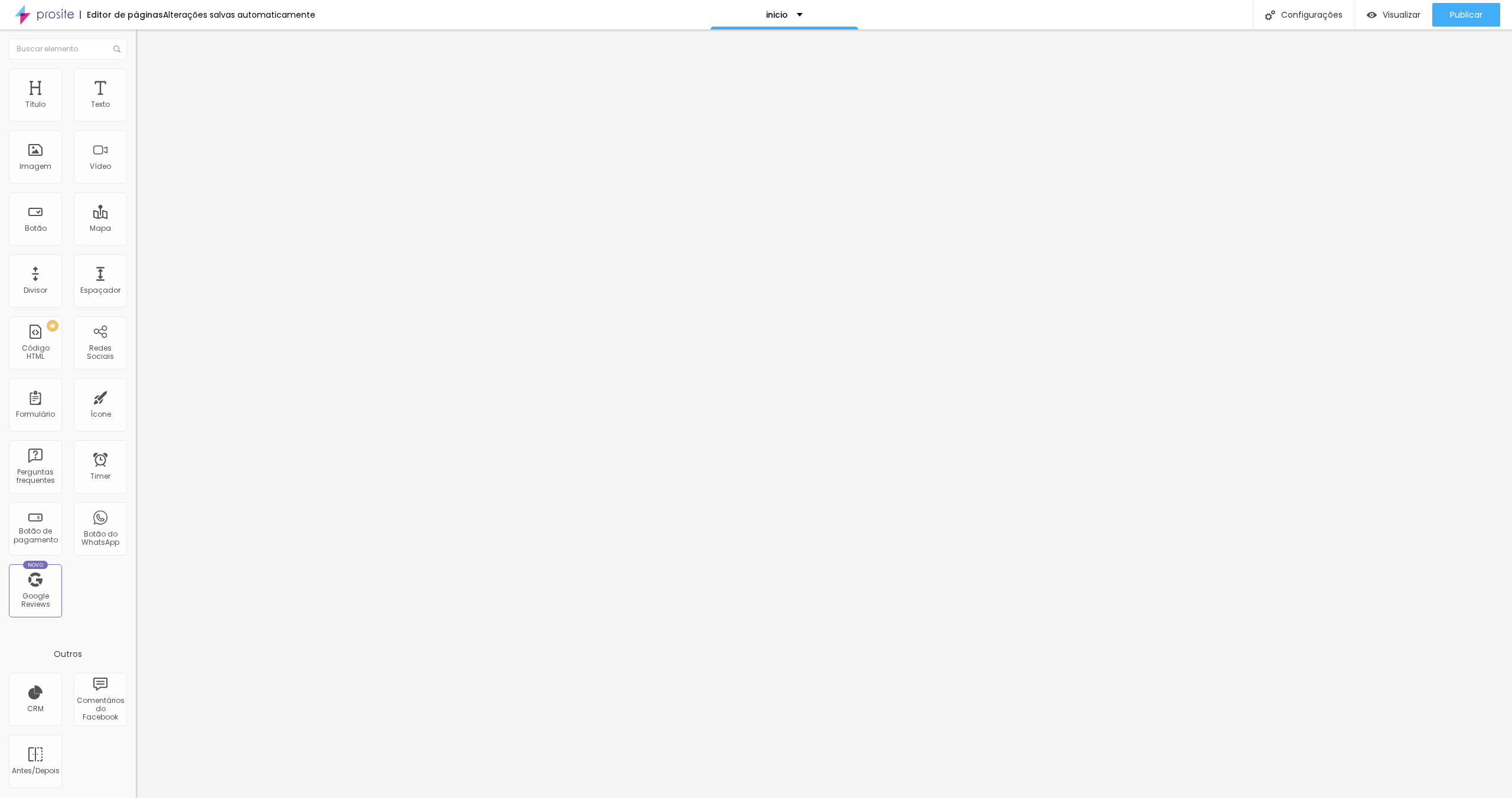
click at [146, 81] on span "Avançado" at bounding box center [165, 76] width 39 height 10
type input "11"
type input "6"
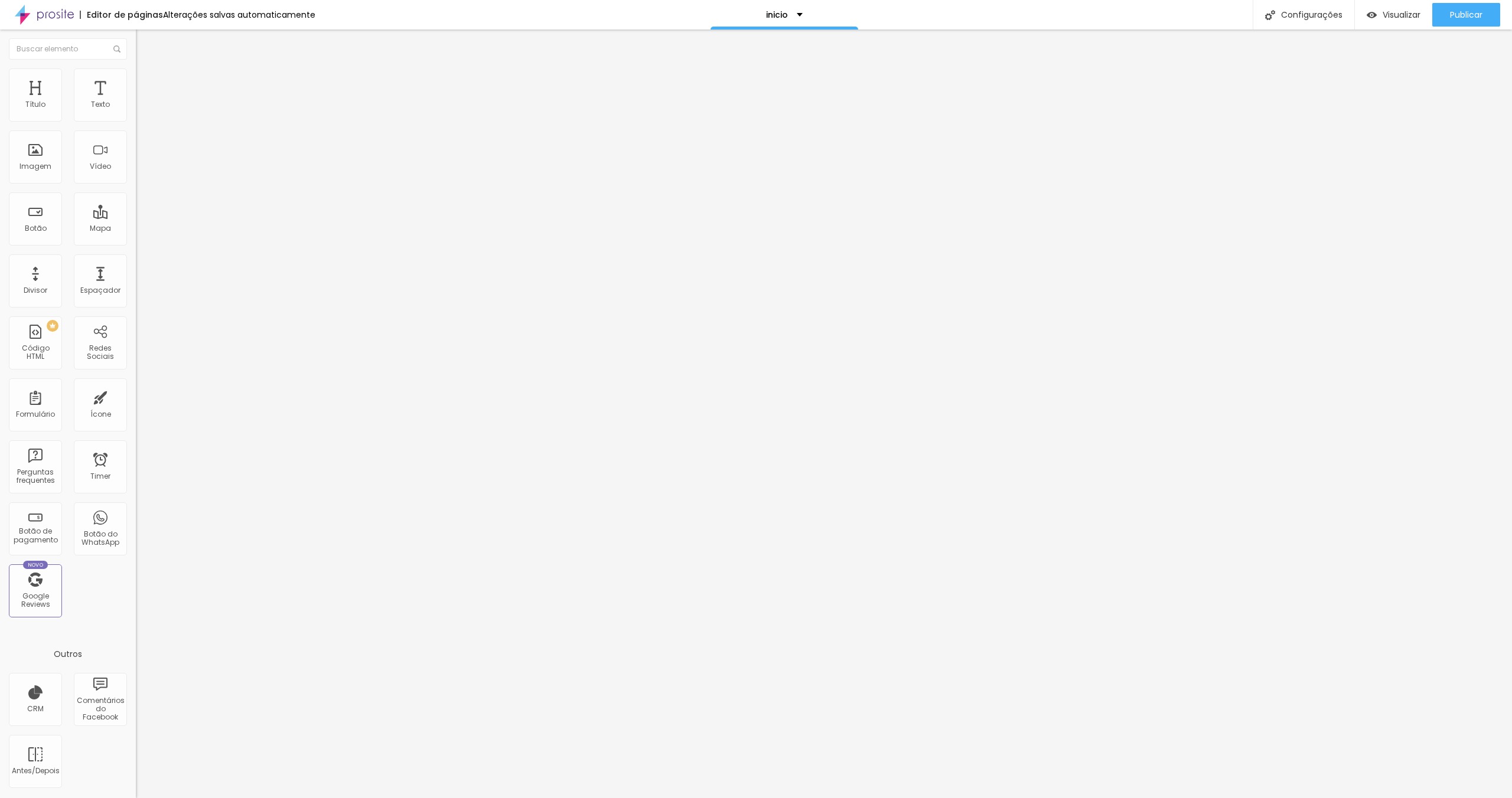
type input "5"
type input "3"
type input "2"
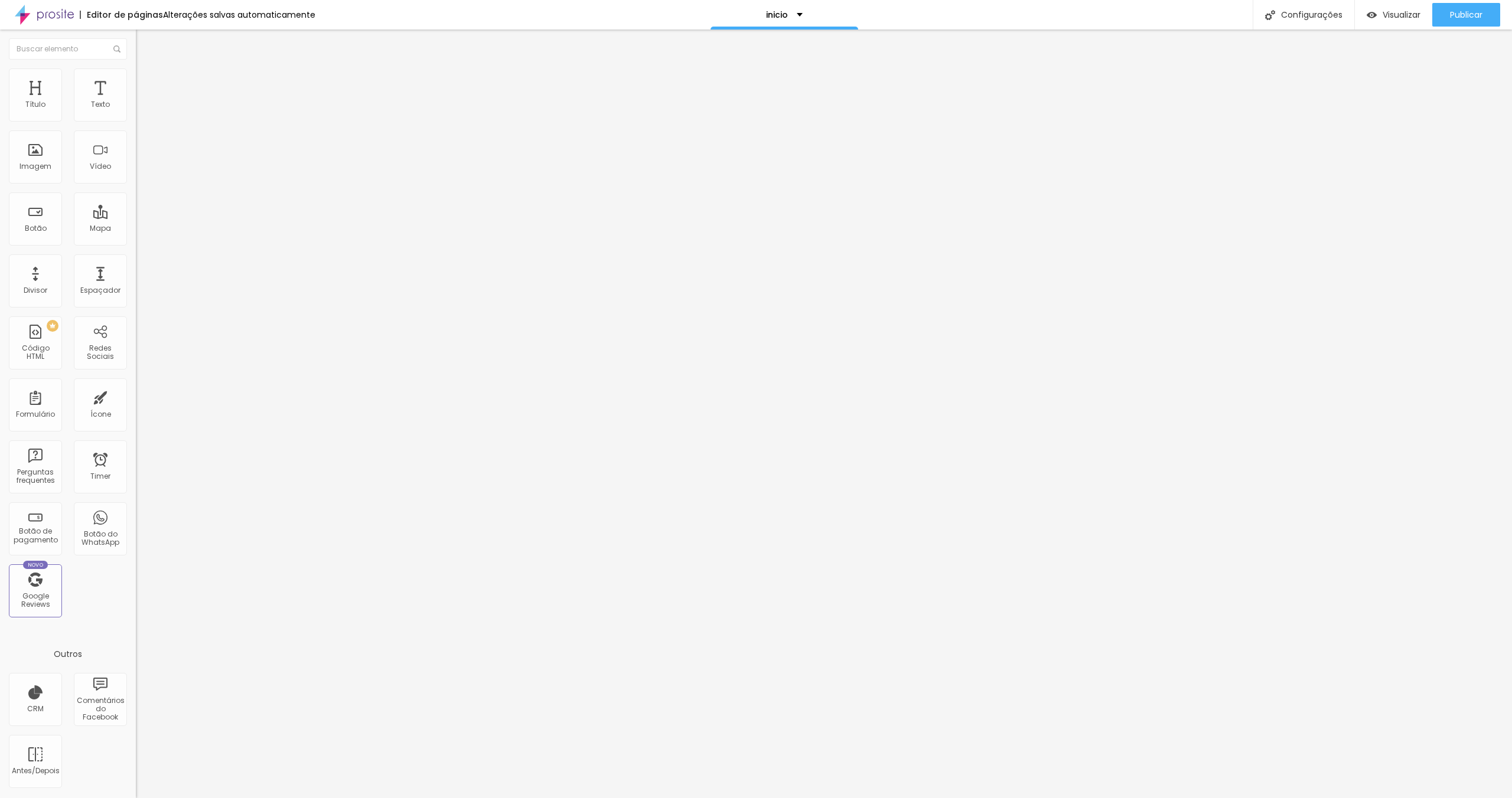
type input "2"
type input "0"
drag, startPoint x: 35, startPoint y: 116, endPoint x: 6, endPoint y: 115, distance: 29.0
click at [136, 217] on input "range" at bounding box center [174, 222] width 77 height 10
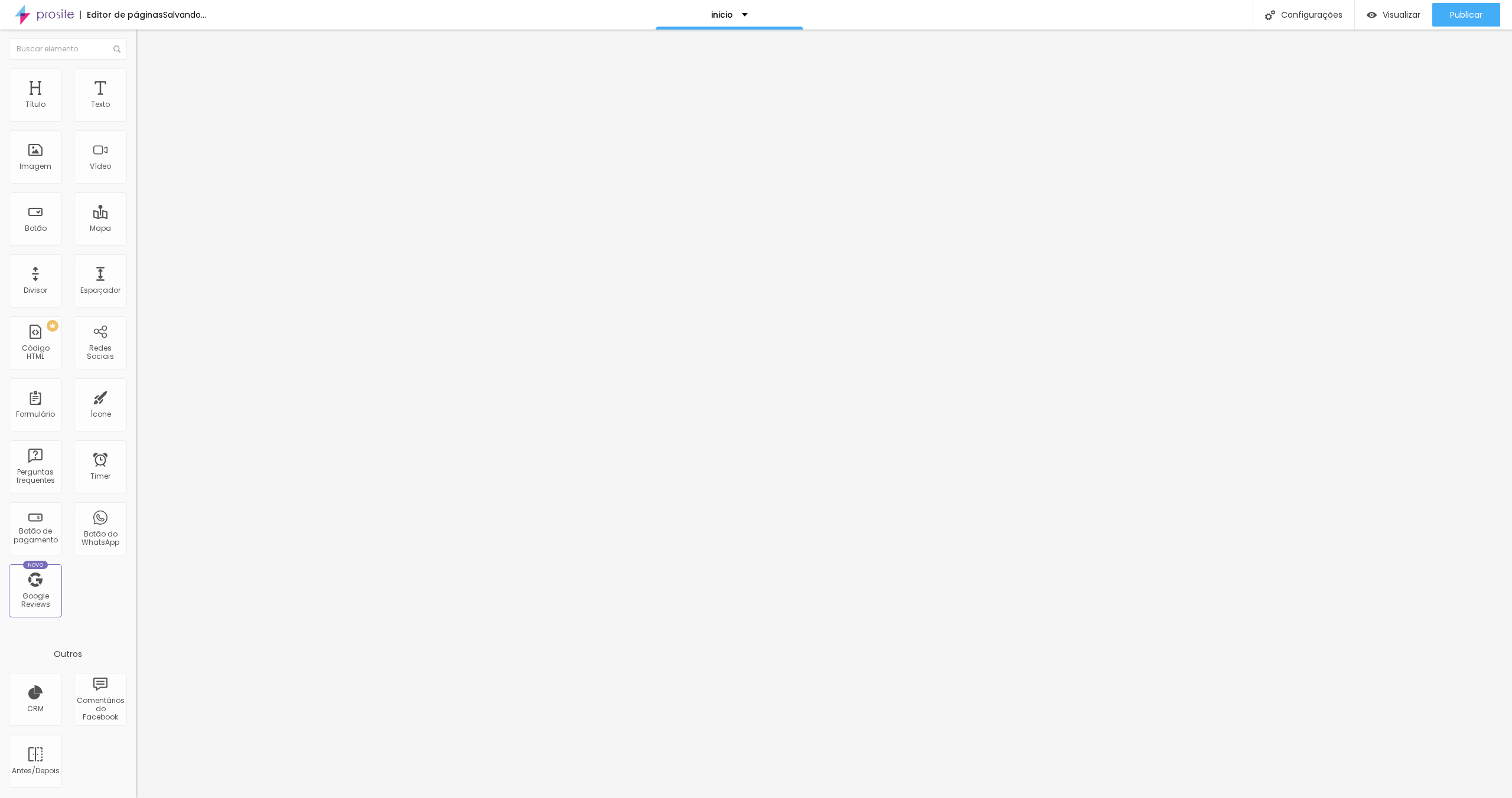
drag, startPoint x: 23, startPoint y: 143, endPoint x: -45, endPoint y: 140, distance: 68.1
click at [0, 140] on html "Editor de páginas Salvando... inicio Configurações Configurações da página Cliq…" at bounding box center [756, 399] width 1512 height 798
drag, startPoint x: 33, startPoint y: 136, endPoint x: 0, endPoint y: 136, distance: 33.0
click at [136, 385] on input "range" at bounding box center [174, 389] width 77 height 10
click at [1453, 11] on span "Publicar" at bounding box center [1466, 15] width 32 height 10
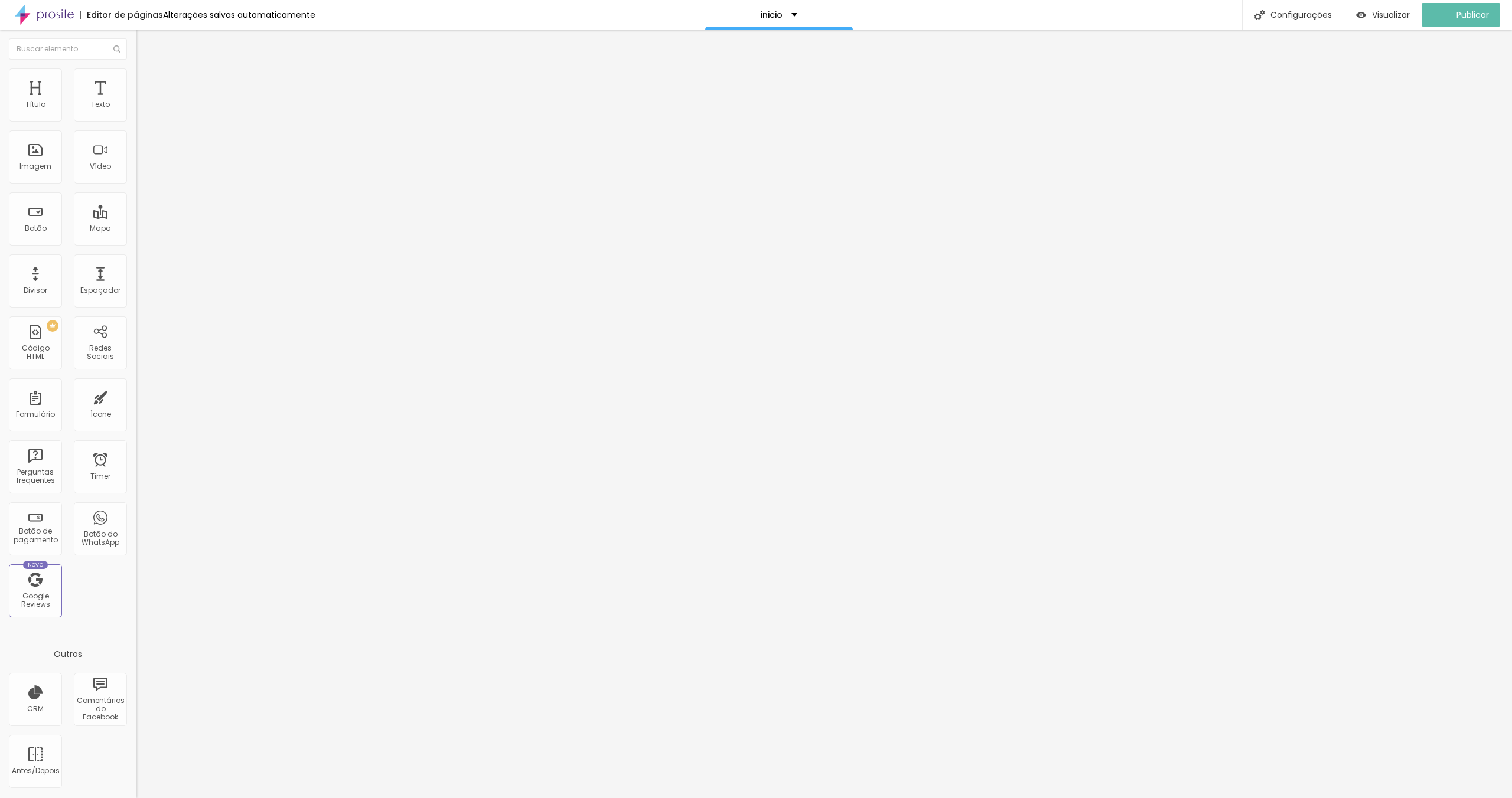
click at [136, 614] on div "Editar Texto Estilo Avançado 0 Espaço de cima 0 Espaço de baixo ID Html Classes…" at bounding box center [203, 414] width 136 height 769
click at [136, 68] on img at bounding box center [141, 73] width 10 height 10
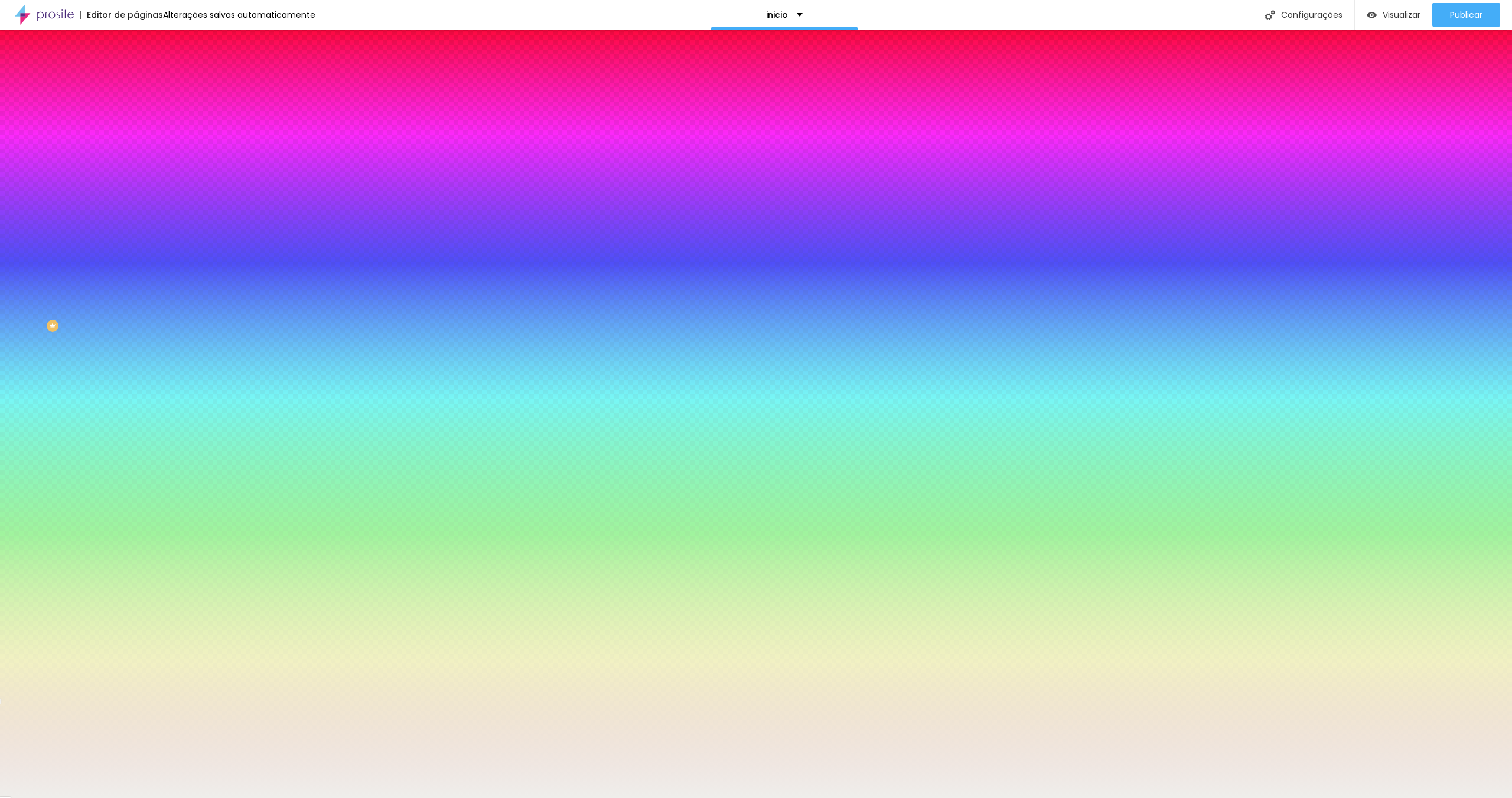
click at [136, 81] on img at bounding box center [141, 85] width 10 height 10
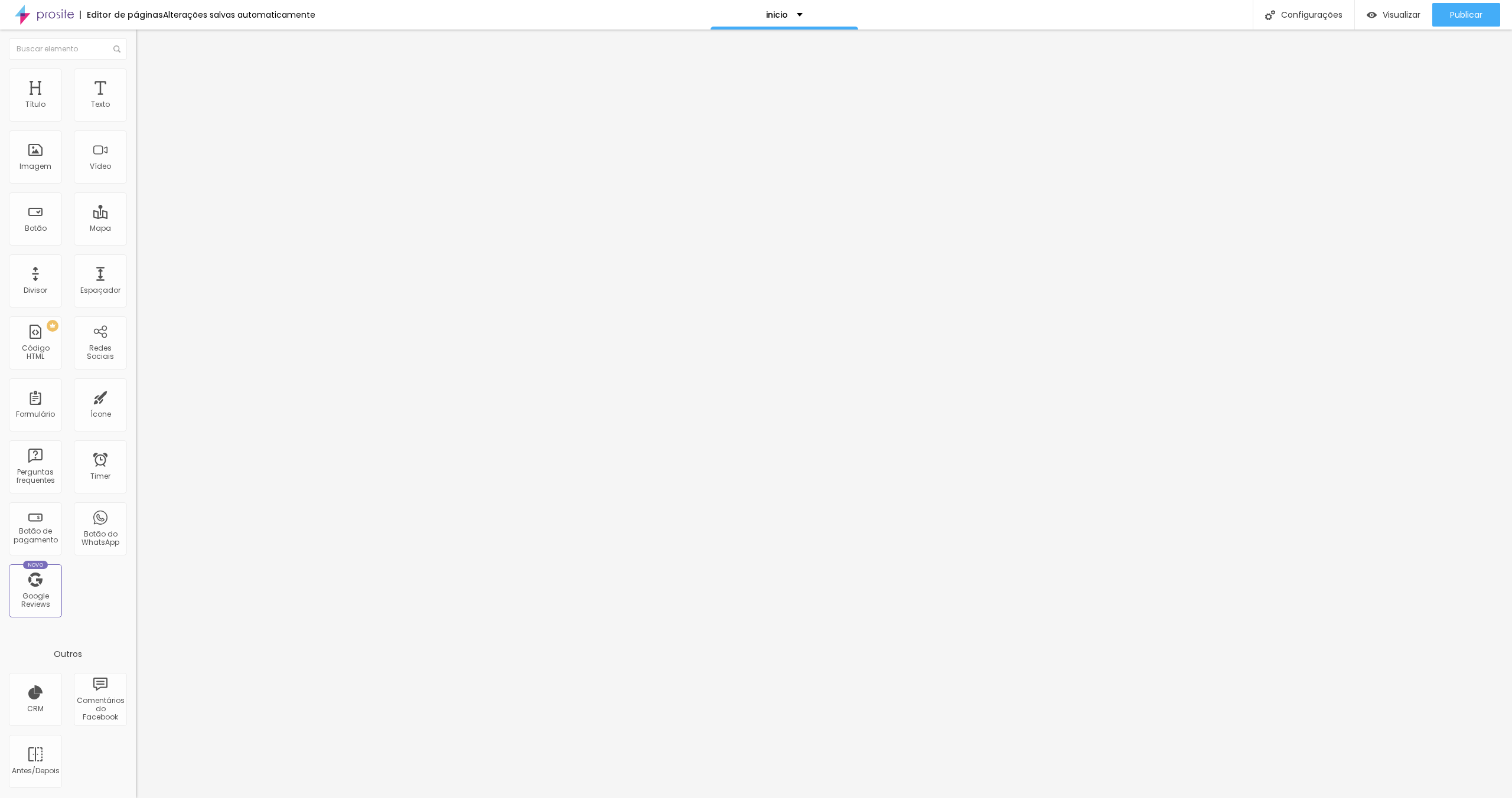
drag, startPoint x: 47, startPoint y: 116, endPoint x: 30, endPoint y: 117, distance: 17.0
click at [136, 229] on input "range" at bounding box center [174, 234] width 77 height 10
drag, startPoint x: 30, startPoint y: 117, endPoint x: 40, endPoint y: 119, distance: 10.2
click at [136, 229] on input "range" at bounding box center [174, 234] width 77 height 10
drag, startPoint x: 41, startPoint y: 119, endPoint x: 50, endPoint y: 118, distance: 9.1
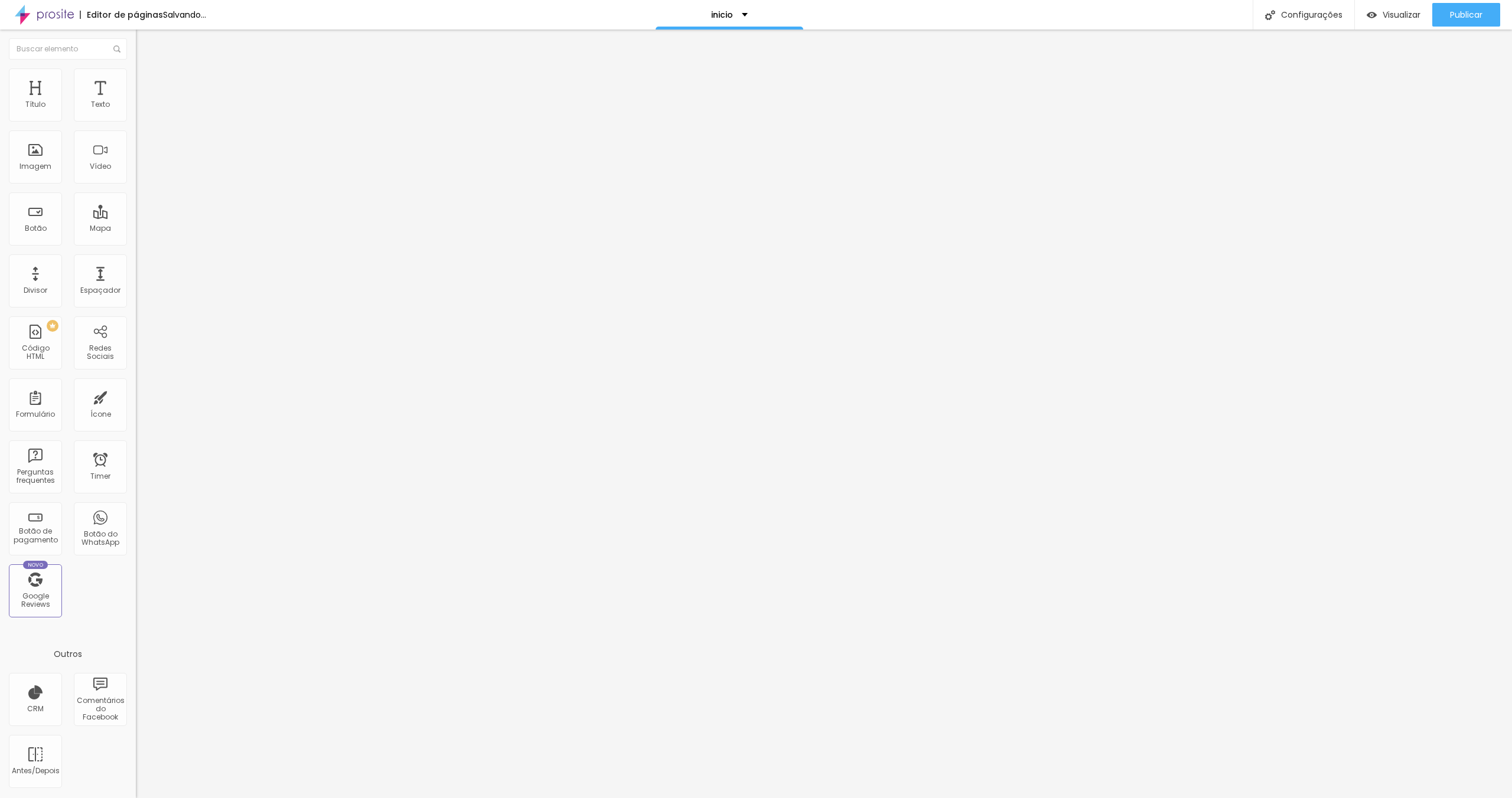
click at [136, 229] on input "range" at bounding box center [174, 234] width 77 height 10
click at [136, 108] on img at bounding box center [140, 103] width 8 height 8
click at [136, 75] on img at bounding box center [141, 73] width 10 height 10
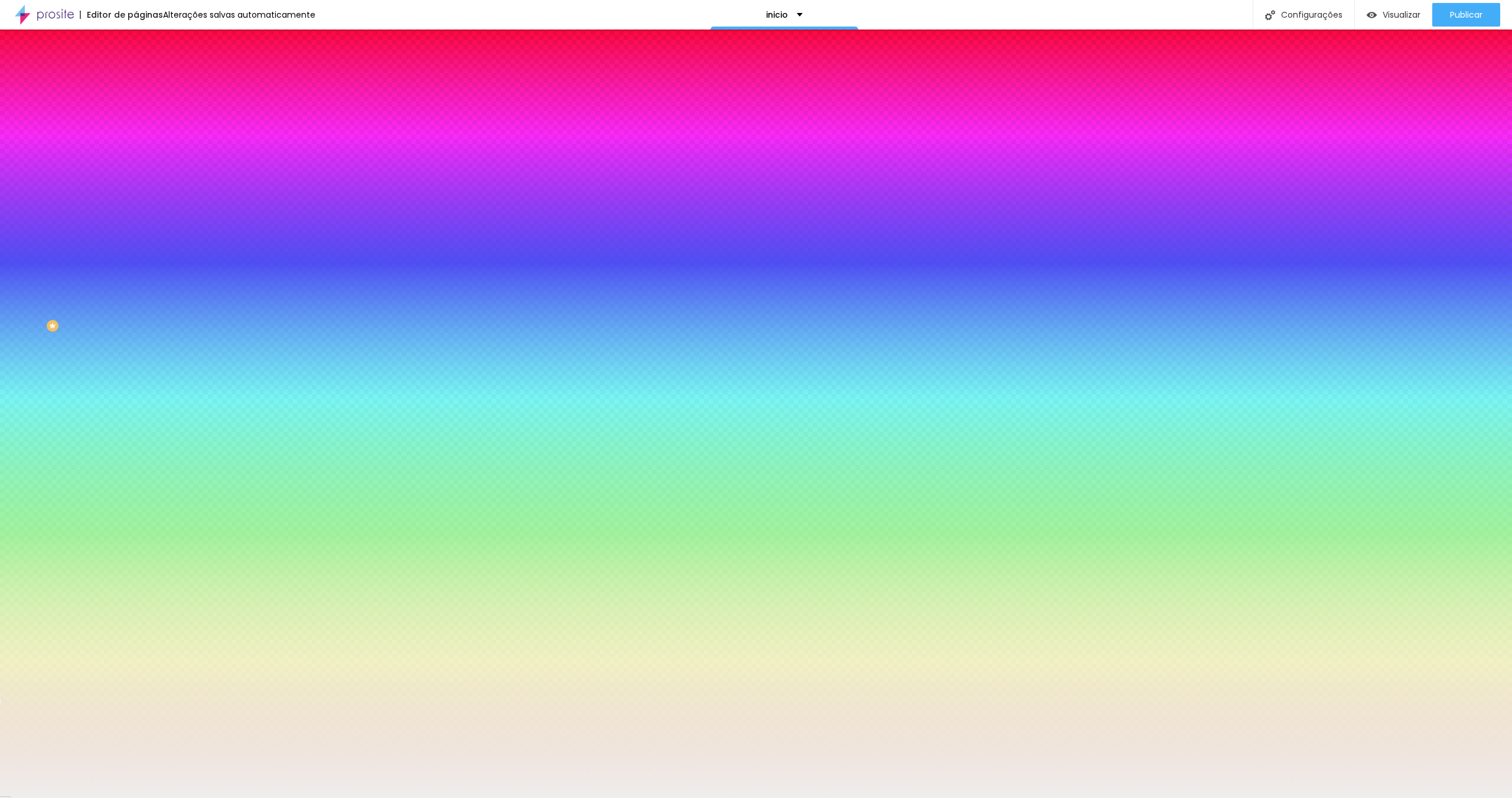
click at [136, 81] on li "Avançado" at bounding box center [203, 86] width 136 height 12
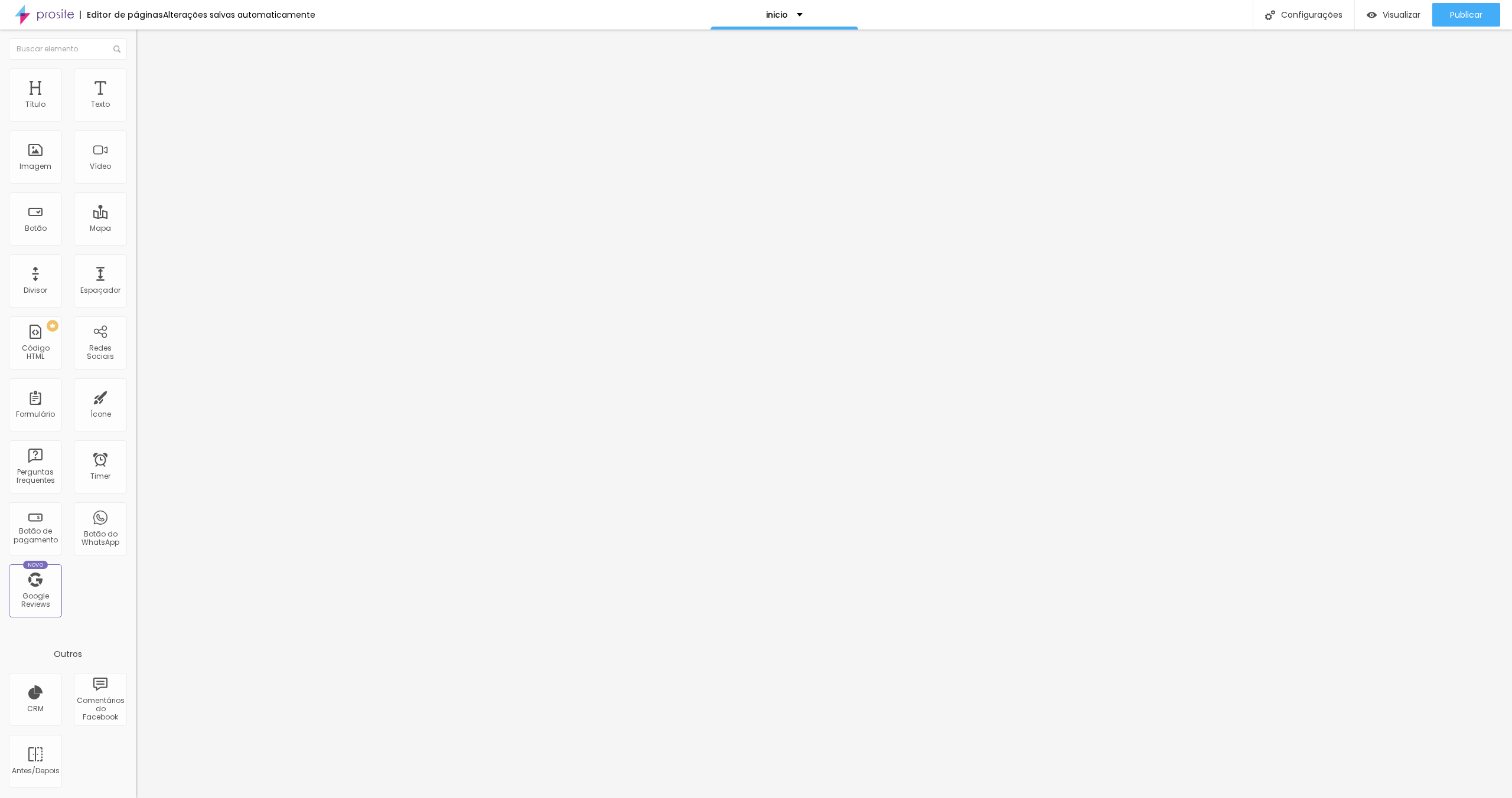
drag, startPoint x: 32, startPoint y: 118, endPoint x: 0, endPoint y: 113, distance: 32.4
click at [136, 229] on input "range" at bounding box center [174, 234] width 77 height 10
click at [136, 68] on img at bounding box center [141, 73] width 10 height 10
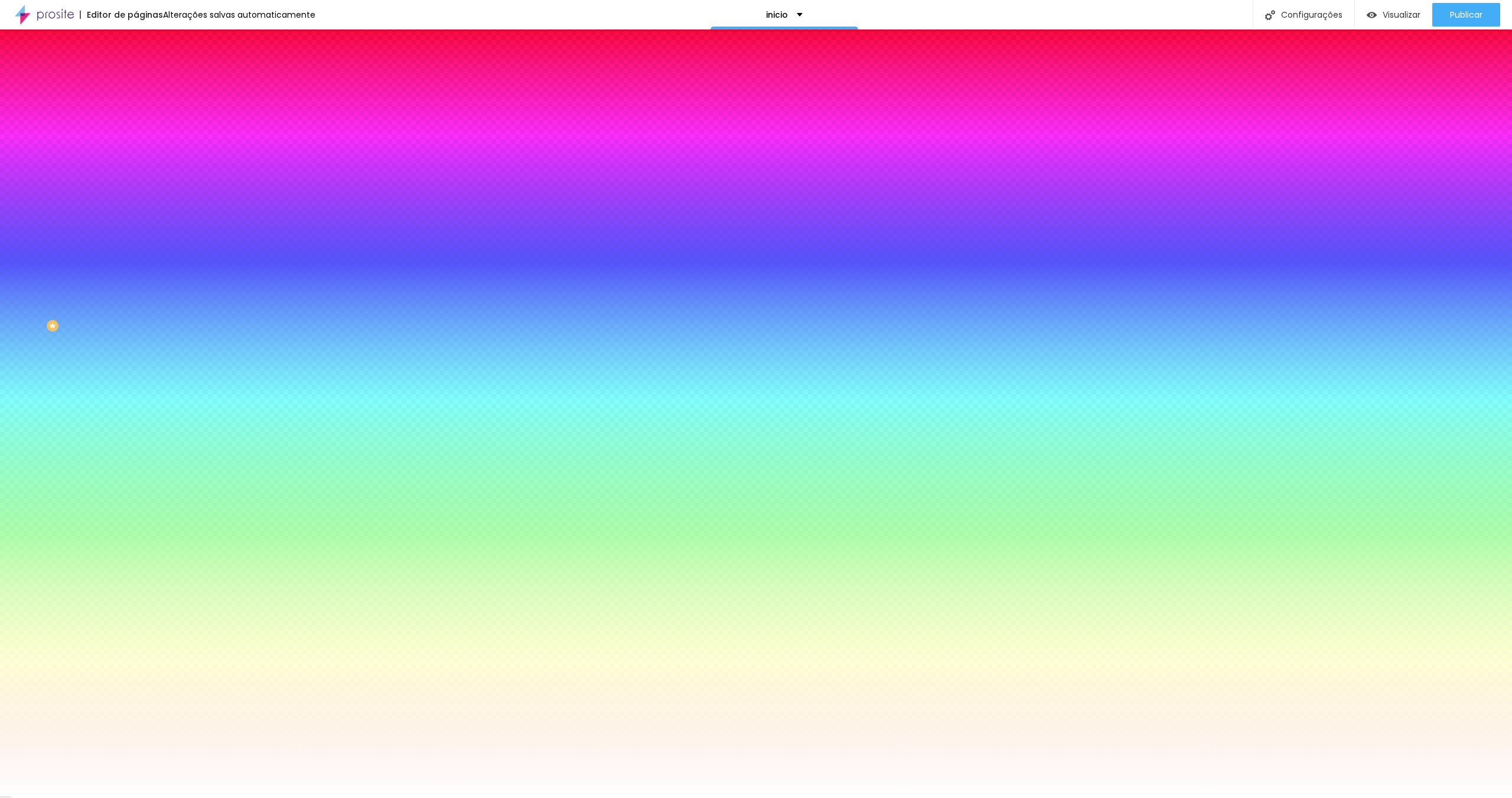
click at [136, 161] on div at bounding box center [203, 161] width 136 height 0
drag, startPoint x: 115, startPoint y: 238, endPoint x: 125, endPoint y: 329, distance: 91.5
click at [136, 329] on div "Editar Seção Conteúdo Estilo Avançado Imagem de fundo Adicionar imagem Efeito d…" at bounding box center [203, 414] width 136 height 769
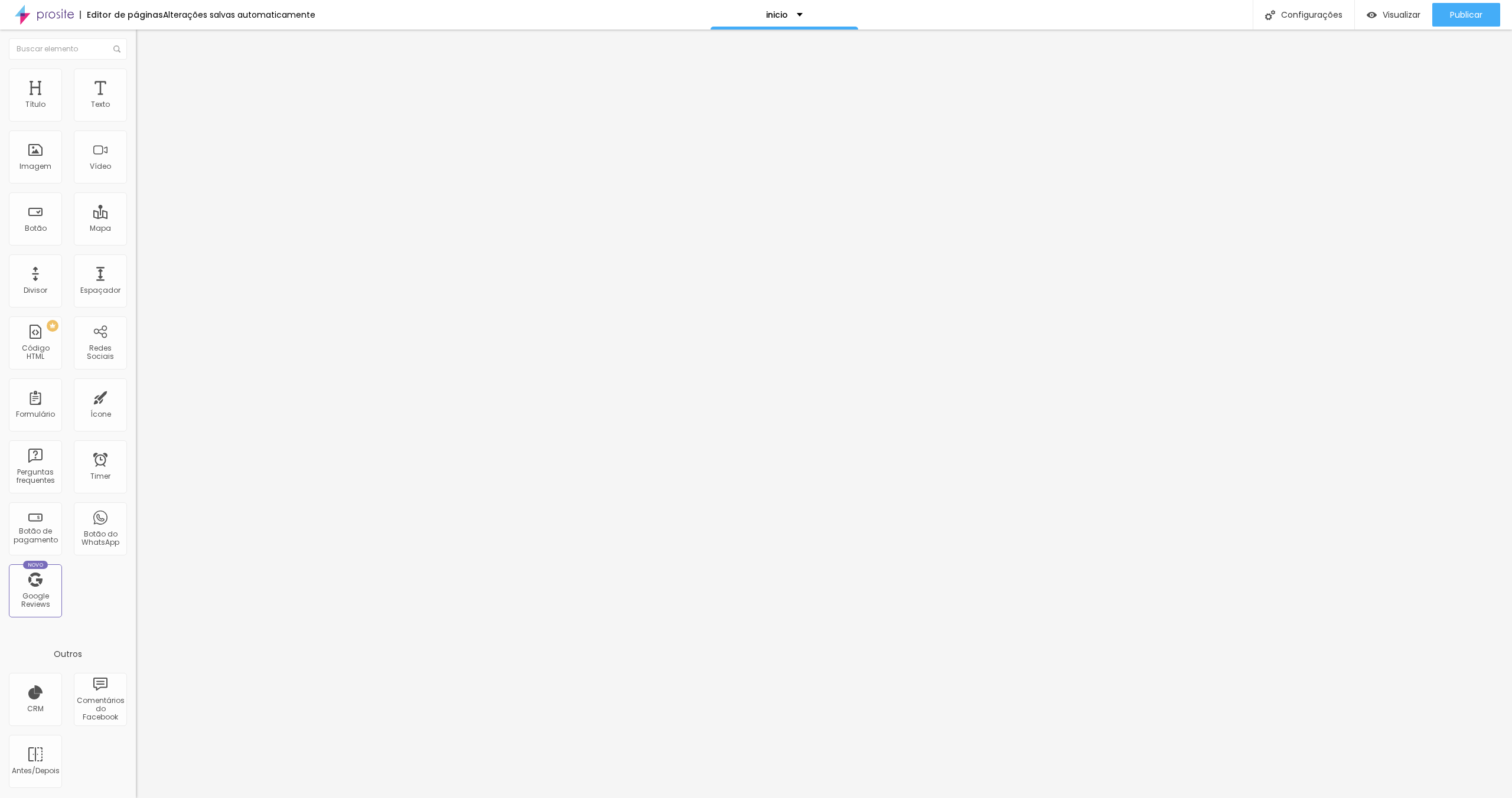
click at [146, 81] on span "Avançado" at bounding box center [165, 76] width 39 height 10
click at [136, 503] on div at bounding box center [203, 503] width 136 height 0
click at [136, 496] on div at bounding box center [203, 496] width 136 height 0
click at [1466, 19] on span "Publicar" at bounding box center [1466, 15] width 32 height 10
drag, startPoint x: 79, startPoint y: 127, endPoint x: 0, endPoint y: 124, distance: 79.1
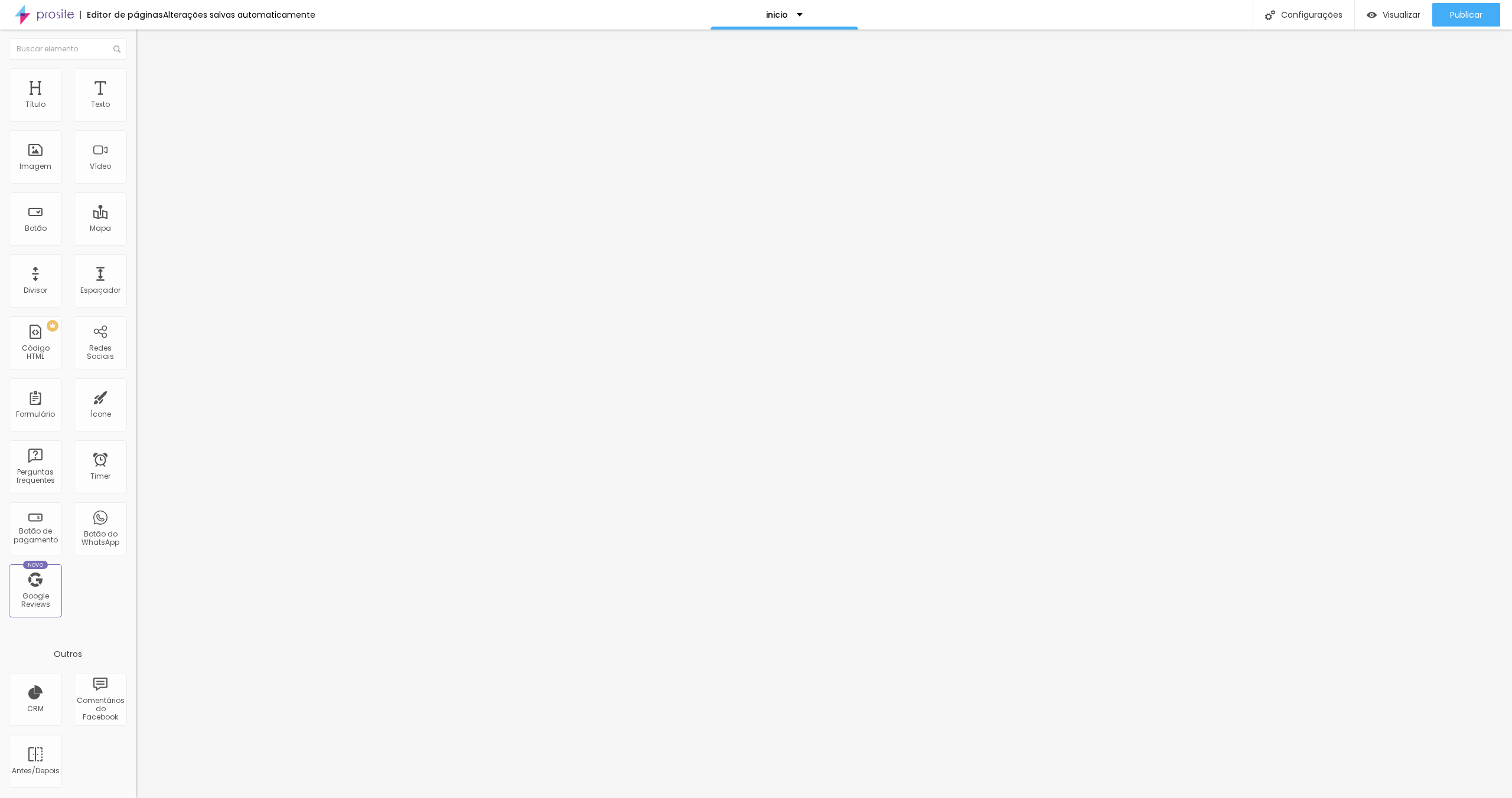
click at [136, 124] on div "Texto PROFISSIONAL Alinhamento Tamanho Normal Pequeno Normal Grande Link URL ht…" at bounding box center [203, 178] width 136 height 172
drag, startPoint x: 79, startPoint y: 131, endPoint x: 0, endPoint y: 122, distance: 79.5
click at [136, 122] on div "Texto PROFISSIONAL Alinhamento Tamanho Normal Pequeno Normal Grande Link URL ht…" at bounding box center [203, 178] width 136 height 172
click at [136, 111] on input "PROFISSIONAL" at bounding box center [207, 105] width 142 height 12
click at [136, 103] on div "Texto PROFISSIONAL Alinhamento Tamanho Normal Pequeno Normal Grande Link URL ht…" at bounding box center [203, 178] width 136 height 172
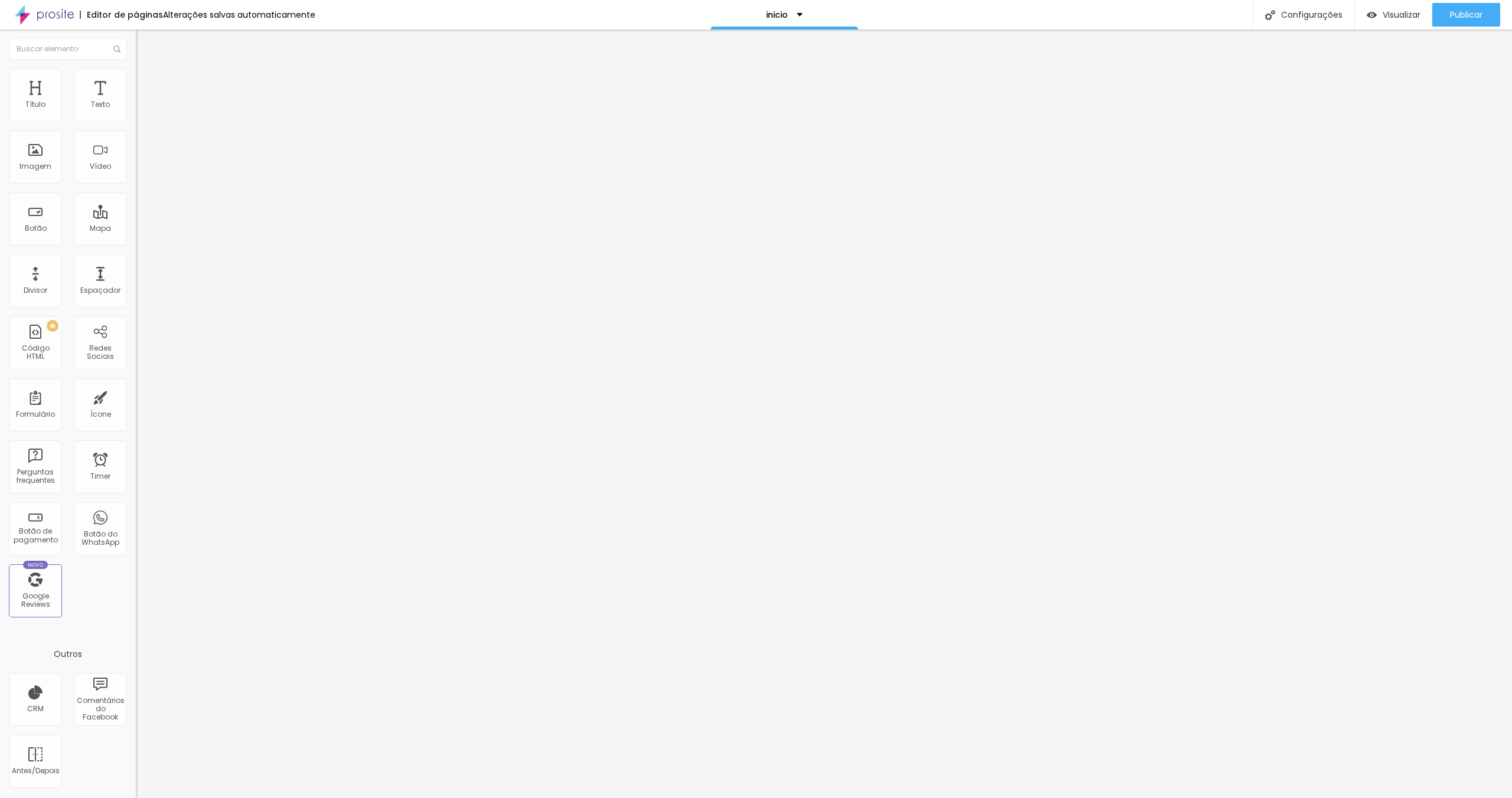
drag, startPoint x: 68, startPoint y: 132, endPoint x: 0, endPoint y: 112, distance: 70.9
click at [136, 112] on div "Texto PROFISSIONAL Alinhamento Tamanho Normal Pequeno Normal Grande Link URL ht…" at bounding box center [203, 178] width 136 height 172
drag, startPoint x: 90, startPoint y: 127, endPoint x: 0, endPoint y: 121, distance: 90.2
click at [136, 121] on div "Texto MAIS TRABALHOS Alinhamento Tamanho Normal Pequeno Normal Grande Link URL …" at bounding box center [203, 178] width 136 height 172
click at [136, 111] on input "MAIS TRABALHOS" at bounding box center [207, 105] width 142 height 12
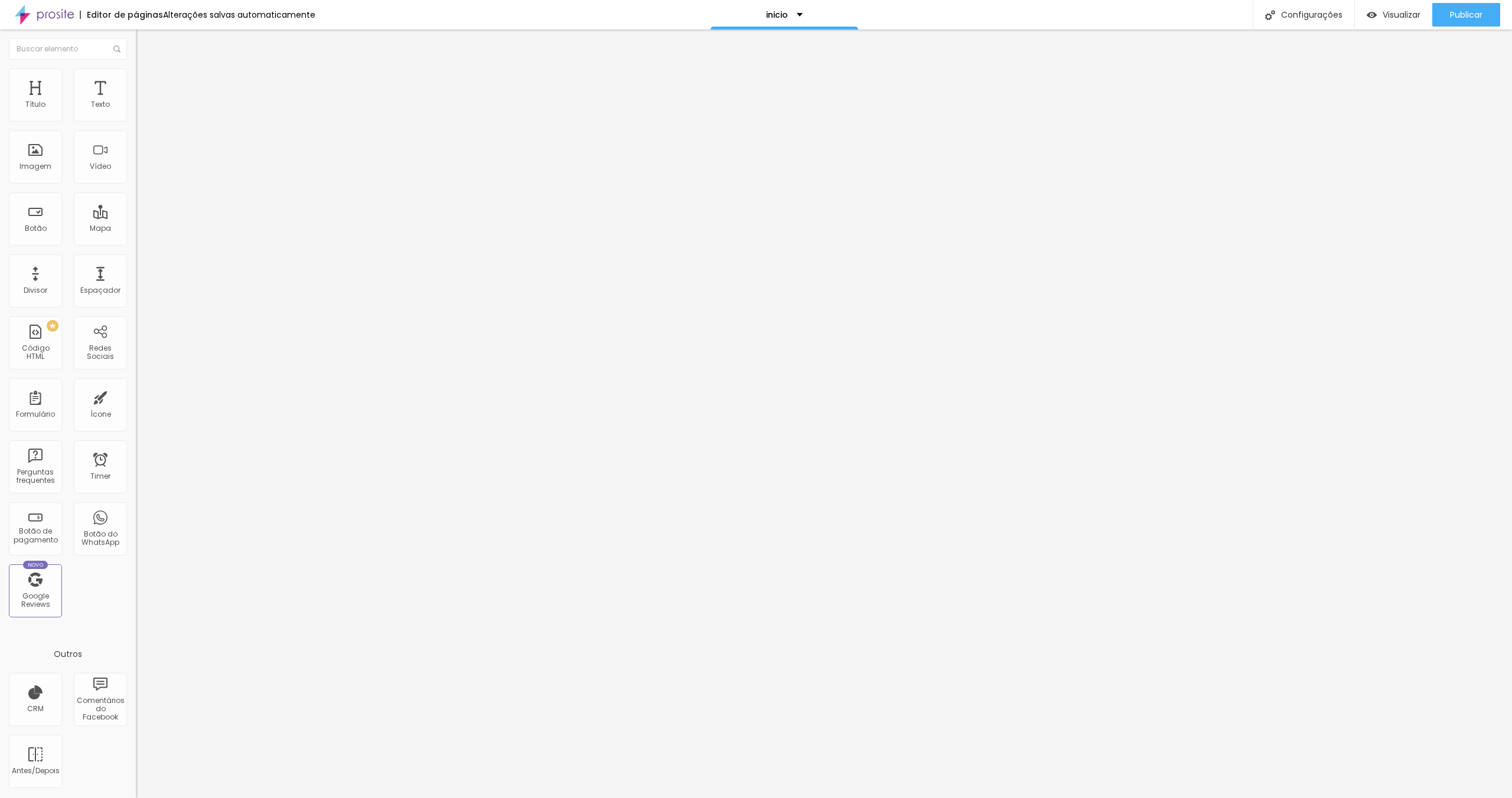
drag, startPoint x: 74, startPoint y: 132, endPoint x: 6, endPoint y: 130, distance: 68.0
click at [136, 130] on div "Texto MAIS TRABALHOS Alinhamento Tamanho Normal Pequeno Normal Grande Link URL …" at bounding box center [203, 178] width 136 height 172
click at [136, 111] on input "PORTFÓLIO" at bounding box center [207, 105] width 142 height 12
click at [136, 75] on li "Estilo" at bounding box center [203, 74] width 136 height 12
click at [106, 97] on div "Texto" at bounding box center [100, 94] width 53 height 53
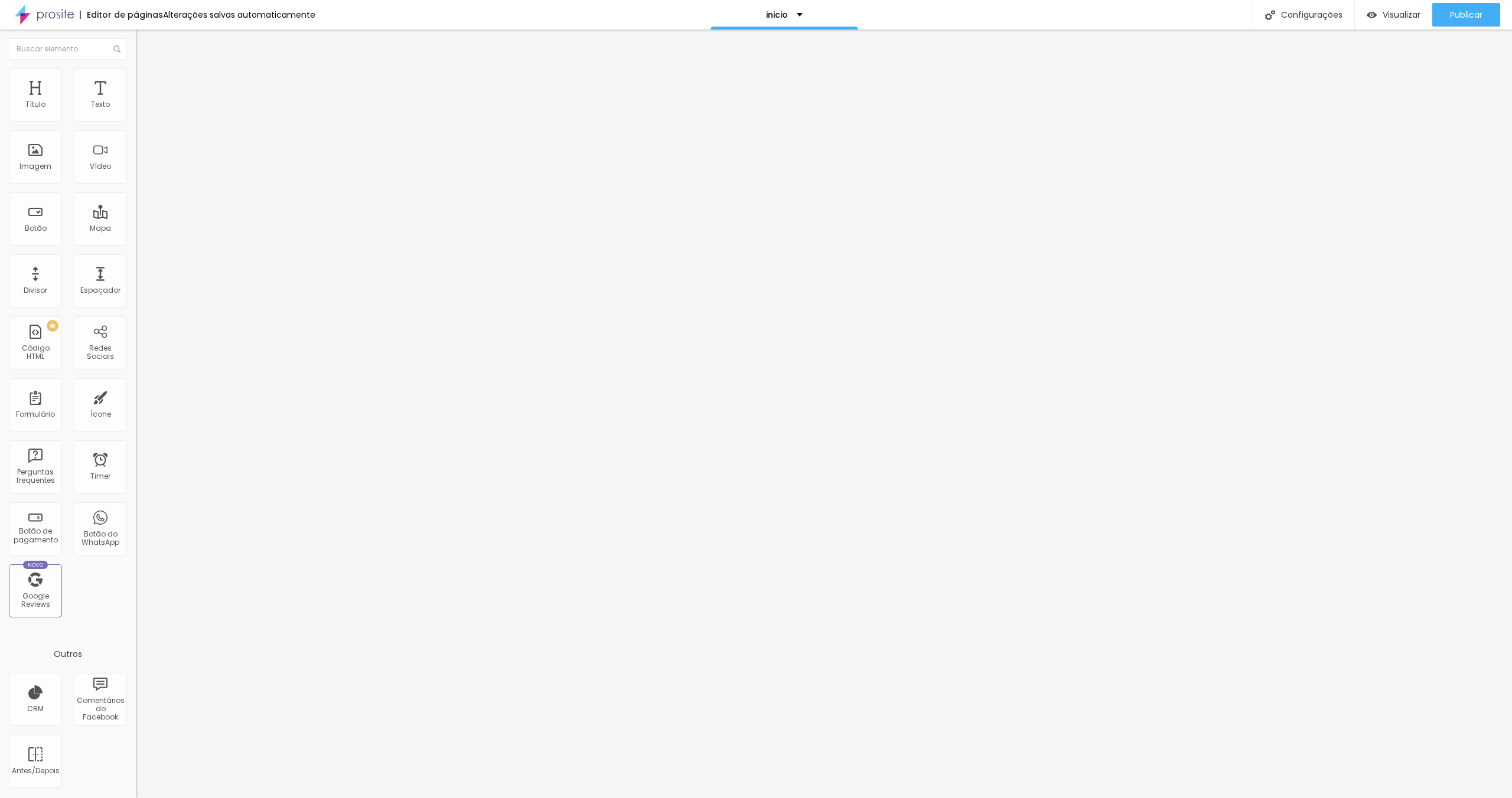
click at [136, 76] on li "Estilo" at bounding box center [203, 74] width 136 height 12
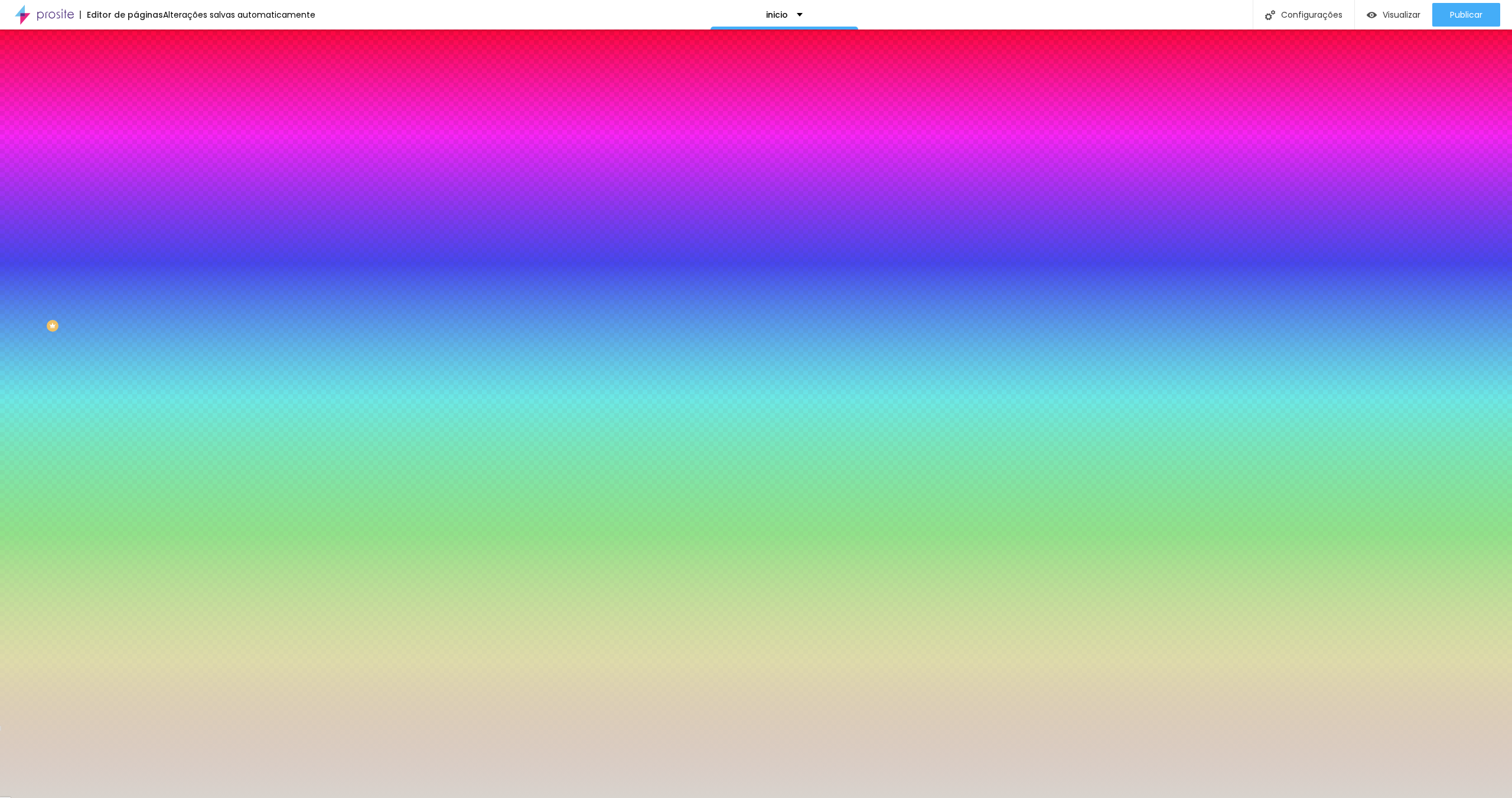
click at [136, 434] on input "#D8D3CD" at bounding box center [207, 440] width 142 height 12
drag, startPoint x: 93, startPoint y: 254, endPoint x: 134, endPoint y: 251, distance: 41.1
click at [136, 251] on div "Cor de fundo Voltar ao padrão #FFFFFF Tipografia Voltar ao padrão Borda Voltar …" at bounding box center [203, 285] width 136 height 386
paste input "D8D3C"
click at [136, 434] on input "#D8D3CD" at bounding box center [207, 440] width 142 height 12
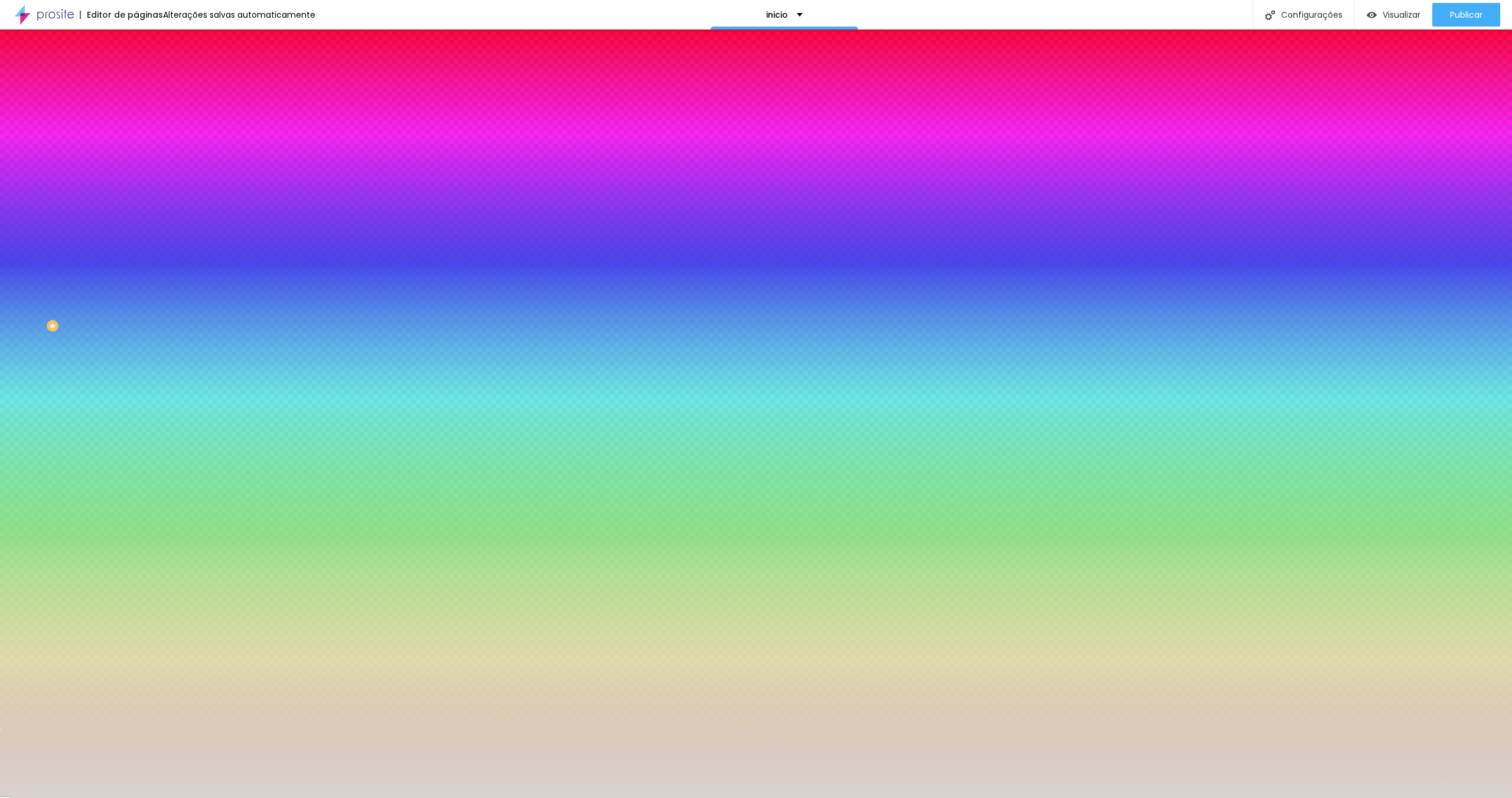
click at [136, 434] on div at bounding box center [203, 434] width 136 height 0
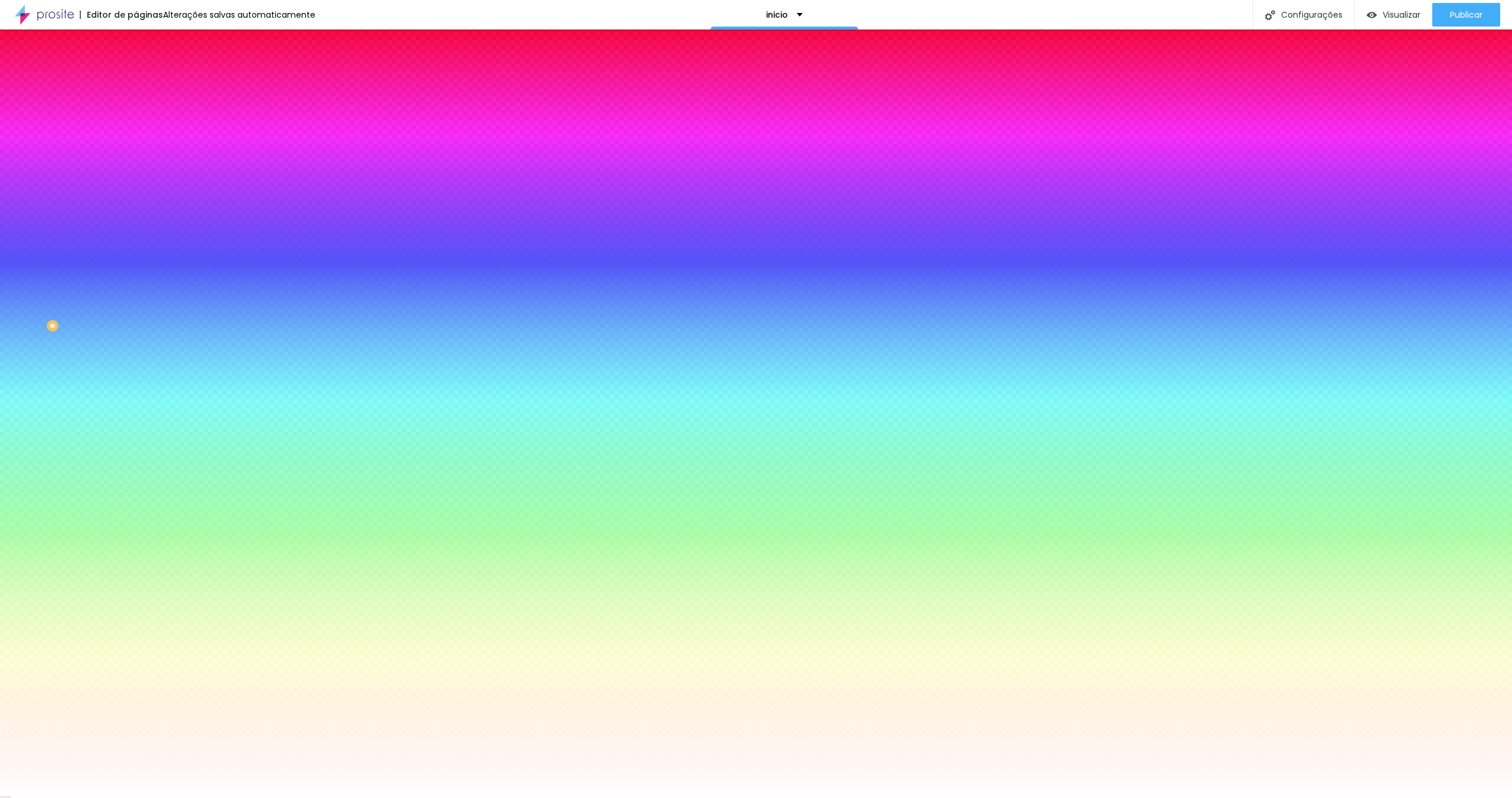
drag, startPoint x: 50, startPoint y: 311, endPoint x: -35, endPoint y: 266, distance: 96.2
click at [0, 266] on html "Editor de páginas Alterações salvas automaticamente inicio Configurações Config…" at bounding box center [756, 399] width 1512 height 798
click at [136, 334] on div "Cor de fundo Voltar ao padrão #FFFFFF Tipografia Voltar ao padrão Borda Voltar …" at bounding box center [203, 285] width 136 height 386
click at [136, 402] on input "#D8D3C" at bounding box center [207, 407] width 142 height 12
click at [136, 402] on div at bounding box center [203, 402] width 136 height 0
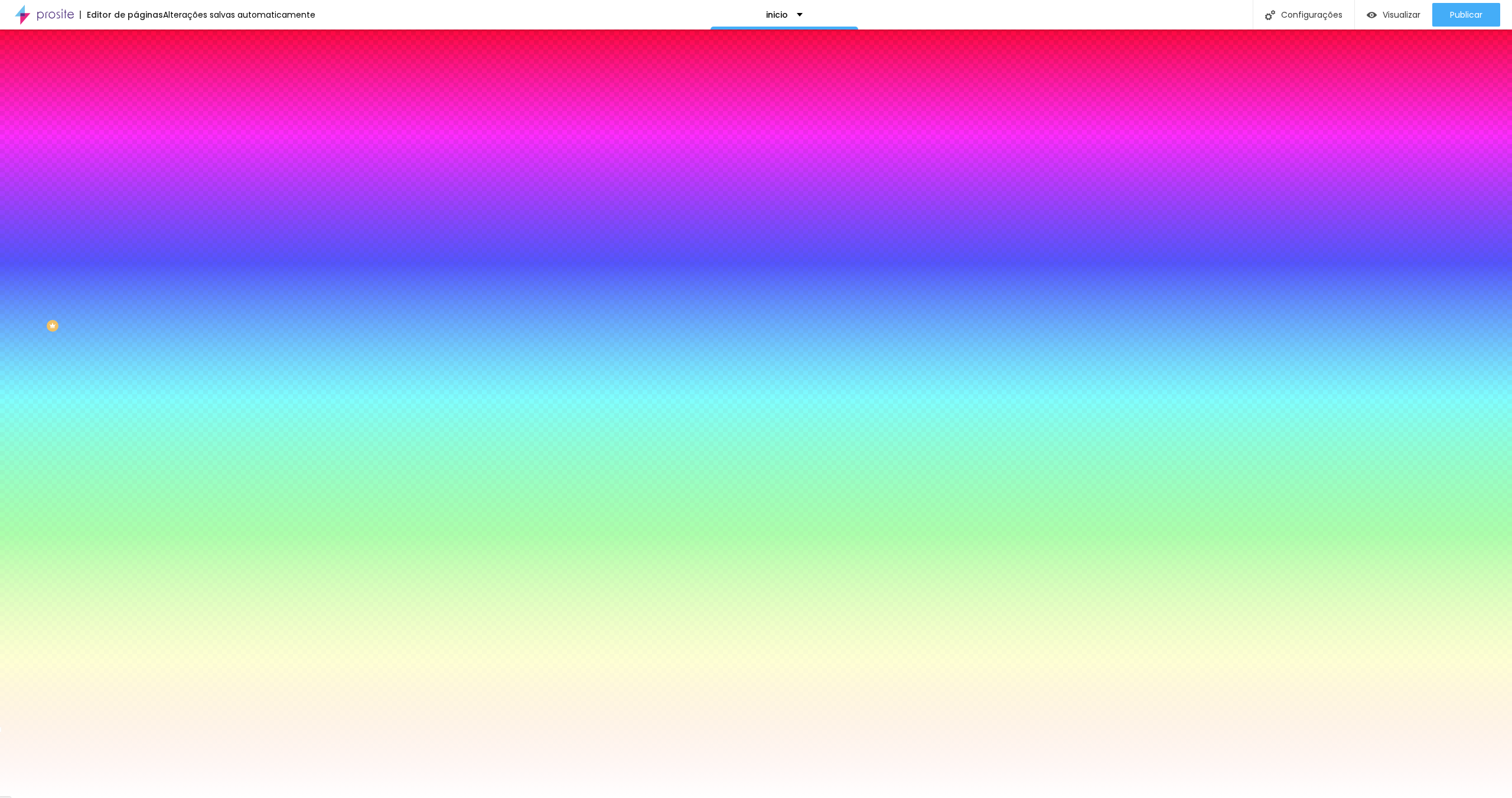
click at [136, 402] on div at bounding box center [203, 402] width 136 height 0
click at [48, 287] on div at bounding box center [756, 399] width 1512 height 798
drag, startPoint x: 92, startPoint y: 252, endPoint x: 125, endPoint y: 255, distance: 33.1
click at [136, 402] on input "#C77979" at bounding box center [207, 407] width 142 height 12
paste input "D8D3CD"
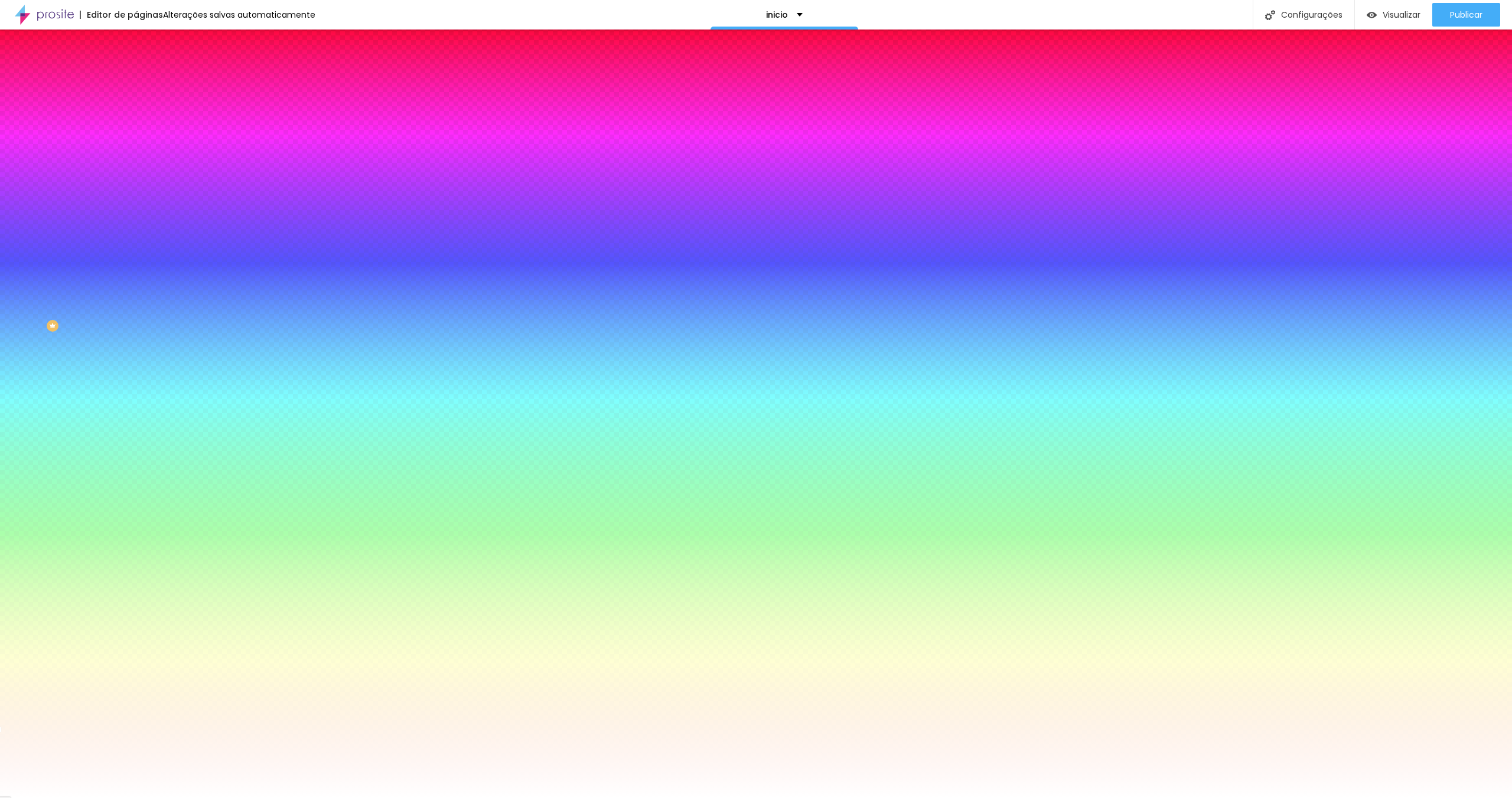
click at [136, 113] on div at bounding box center [203, 113] width 136 height 0
drag, startPoint x: 97, startPoint y: 118, endPoint x: 121, endPoint y: 120, distance: 24.1
click at [136, 120] on input "#FFFFFF" at bounding box center [207, 119] width 142 height 12
paste input "D8D3CD"
click at [136, 63] on li "Conteúdo" at bounding box center [203, 62] width 136 height 12
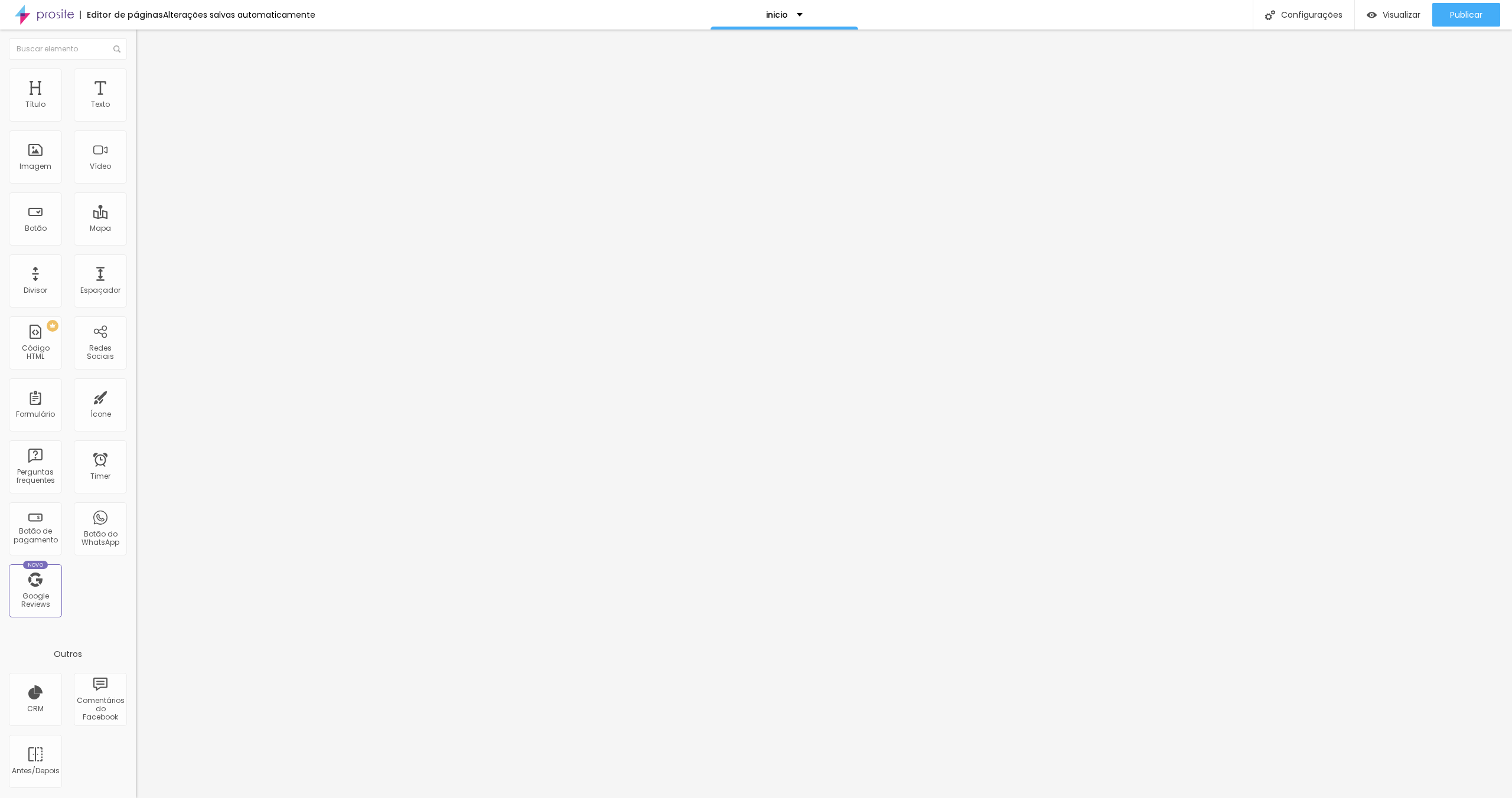
drag, startPoint x: 21, startPoint y: 133, endPoint x: 10, endPoint y: 130, distance: 11.4
click at [136, 111] on input "+ PORTFÓLIO" at bounding box center [207, 105] width 142 height 12
click at [136, 111] on input "PORTFÓLIO" at bounding box center [207, 105] width 142 height 12
click at [136, 160] on img at bounding box center [140, 156] width 8 height 8
click at [136, 141] on img at bounding box center [140, 137] width 8 height 8
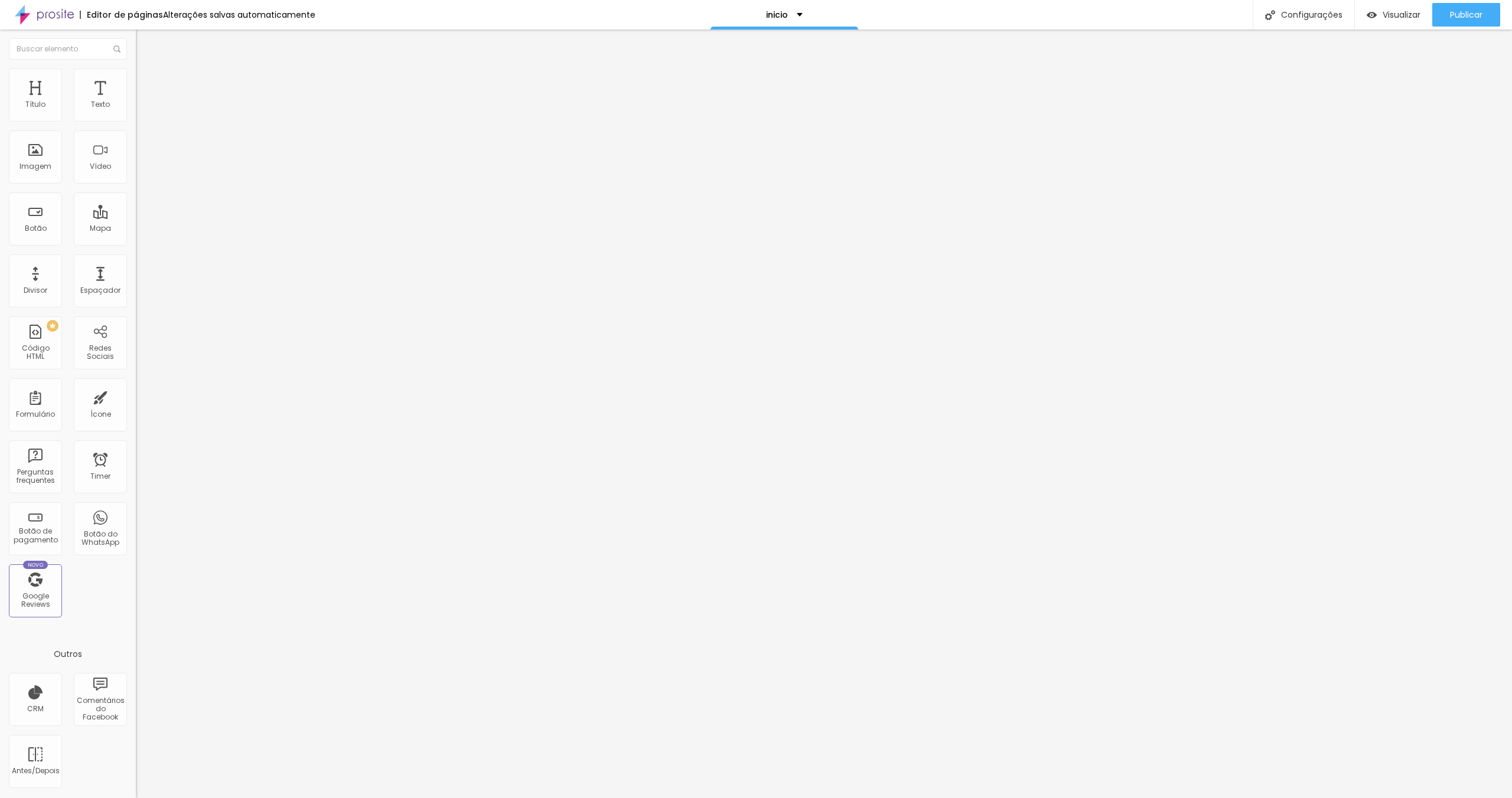
click at [136, 181] on span "Normal" at bounding box center [149, 181] width 27 height 10
click at [136, 193] on span "Pequeno" at bounding box center [151, 188] width 31 height 10
click at [136, 204] on span "Normal" at bounding box center [149, 199] width 27 height 10
click at [136, 150] on img at bounding box center [140, 146] width 8 height 8
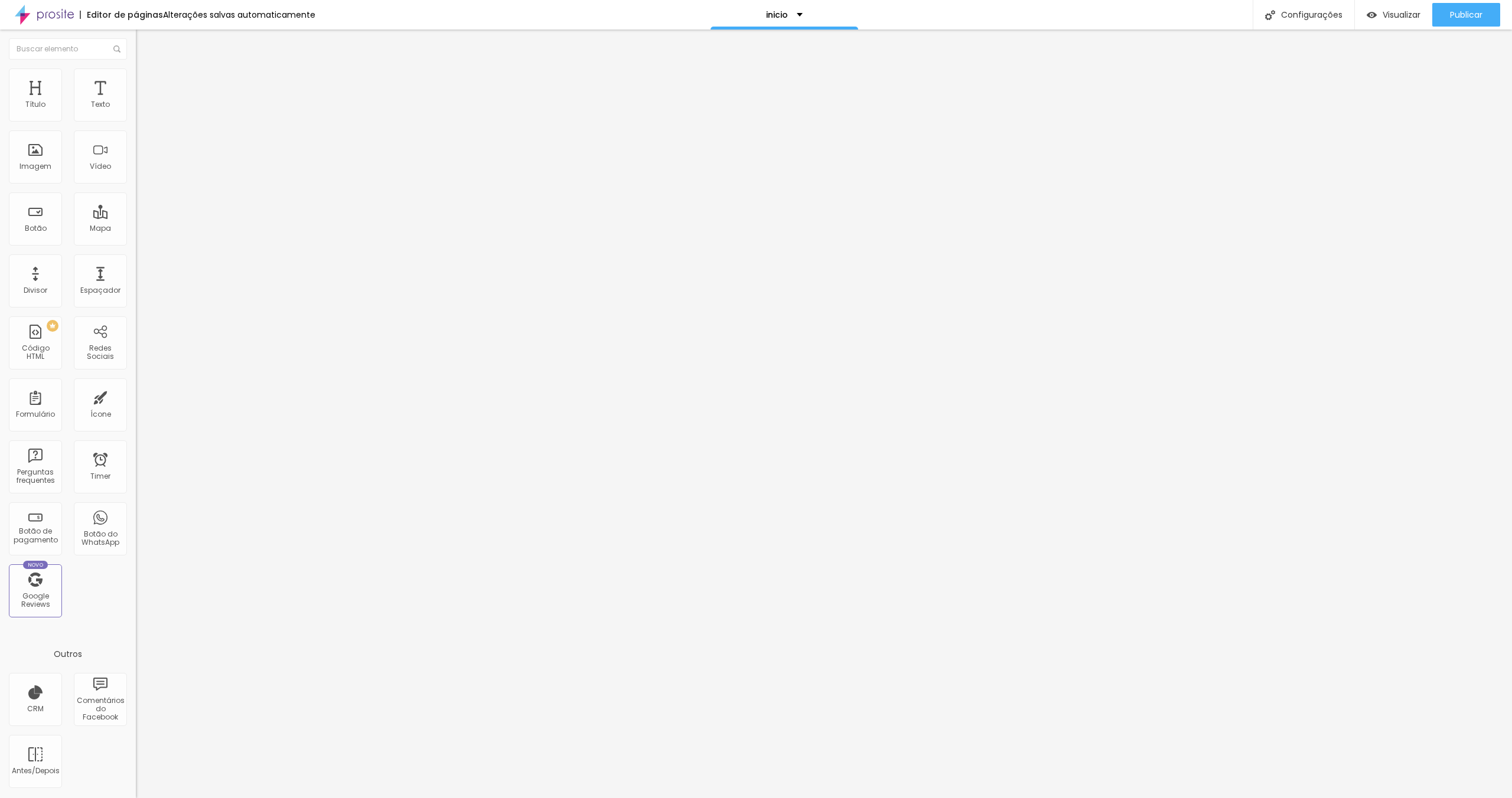
click at [136, 354] on div "Editar Botão Conteúdo Estilo Avançado Texto PORTFÓLIO Alinhamento Tamanho Norma…" at bounding box center [203, 414] width 136 height 769
click at [136, 70] on li "Estilo" at bounding box center [203, 74] width 136 height 12
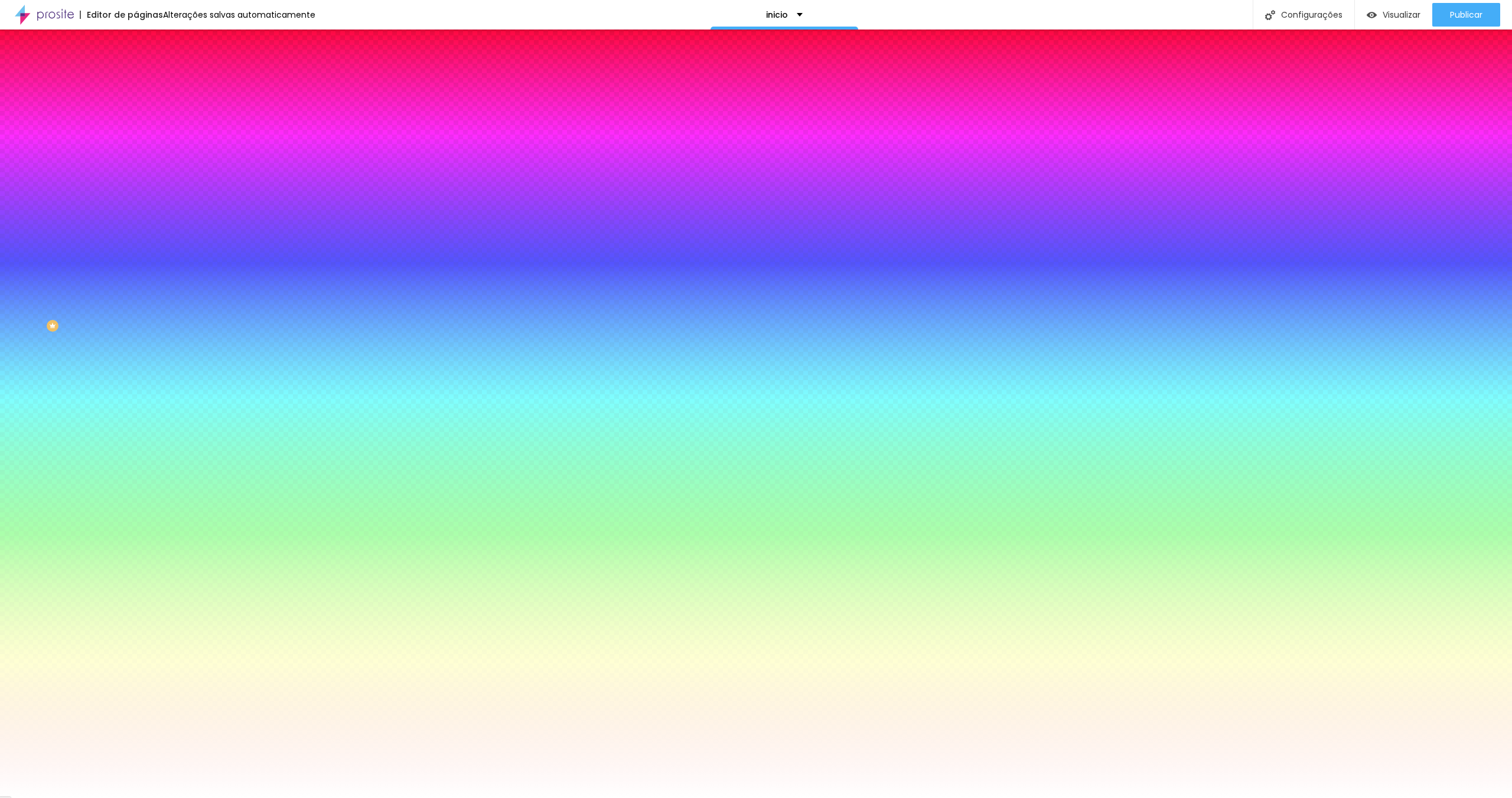
click at [136, 81] on li "Avançado" at bounding box center [203, 86] width 136 height 12
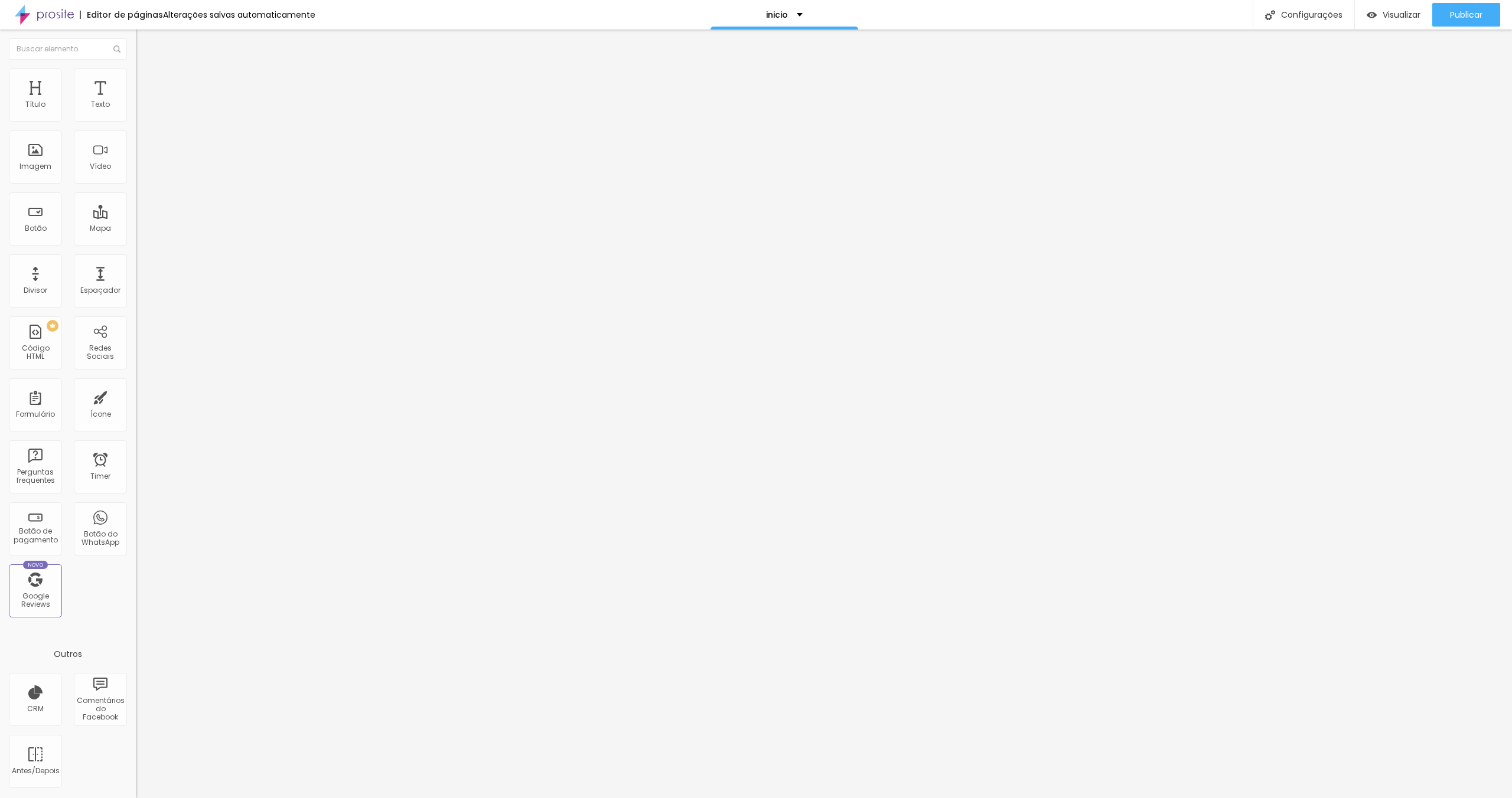
click at [136, 396] on input "range" at bounding box center [174, 401] width 77 height 10
drag, startPoint x: 37, startPoint y: 116, endPoint x: 112, endPoint y: 127, distance: 75.8
click at [136, 229] on input "range" at bounding box center [174, 234] width 77 height 10
click at [146, 80] on span "Estilo" at bounding box center [155, 76] width 19 height 10
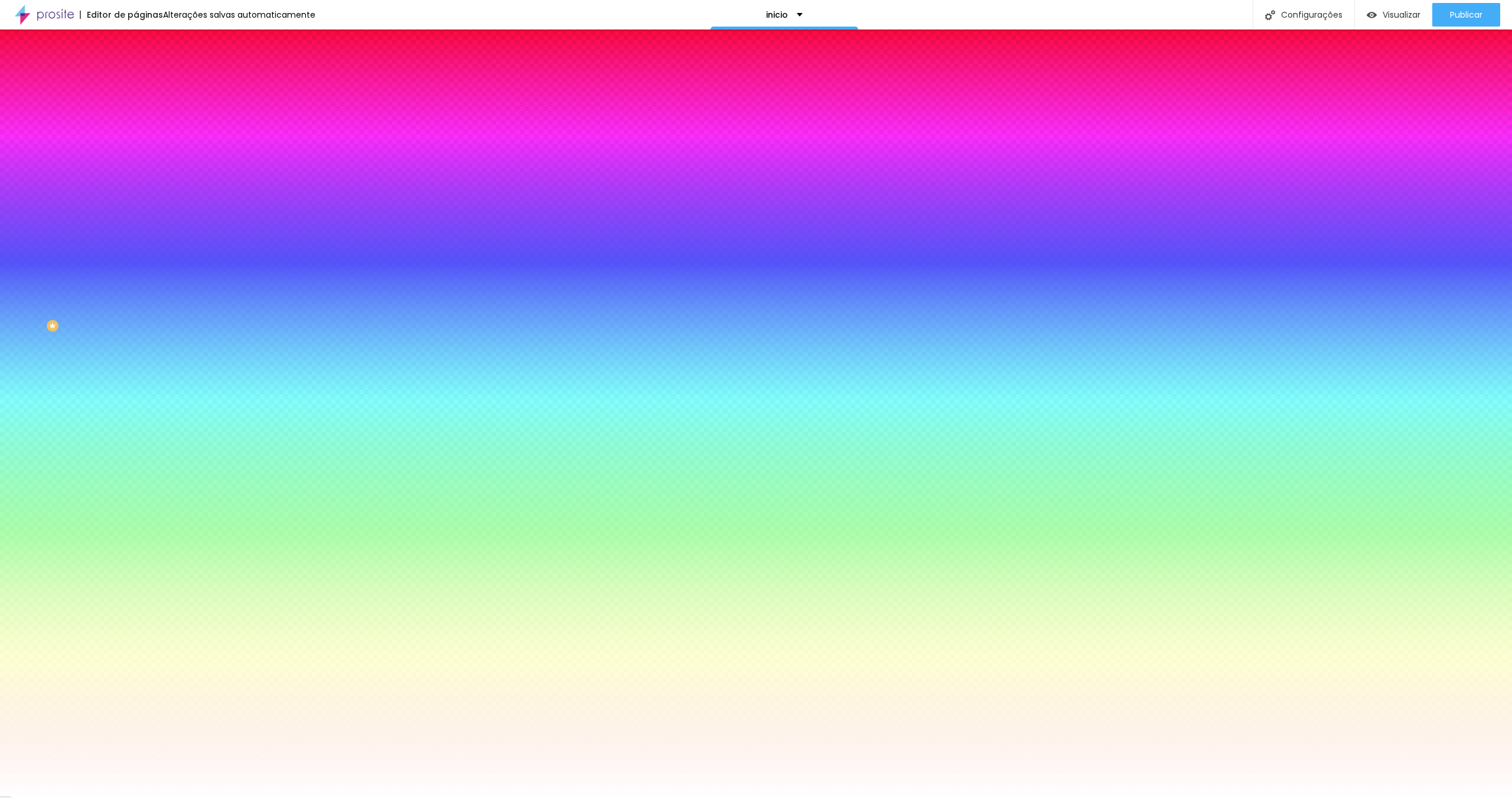
click at [146, 70] on span "Conteúdo" at bounding box center [164, 65] width 37 height 10
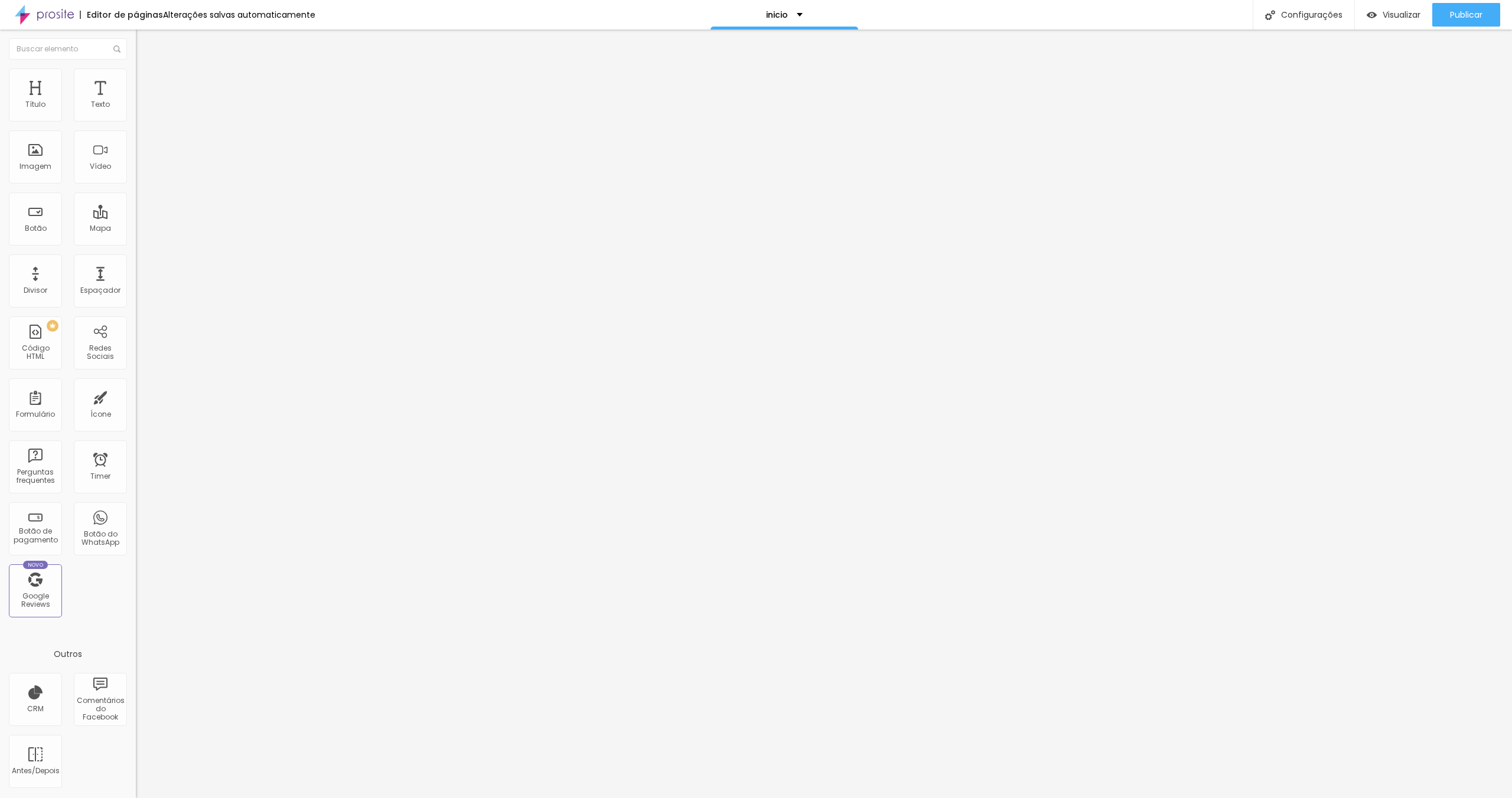
click at [136, 141] on img at bounding box center [140, 137] width 8 height 8
click at [136, 76] on li "Estilo" at bounding box center [203, 74] width 136 height 12
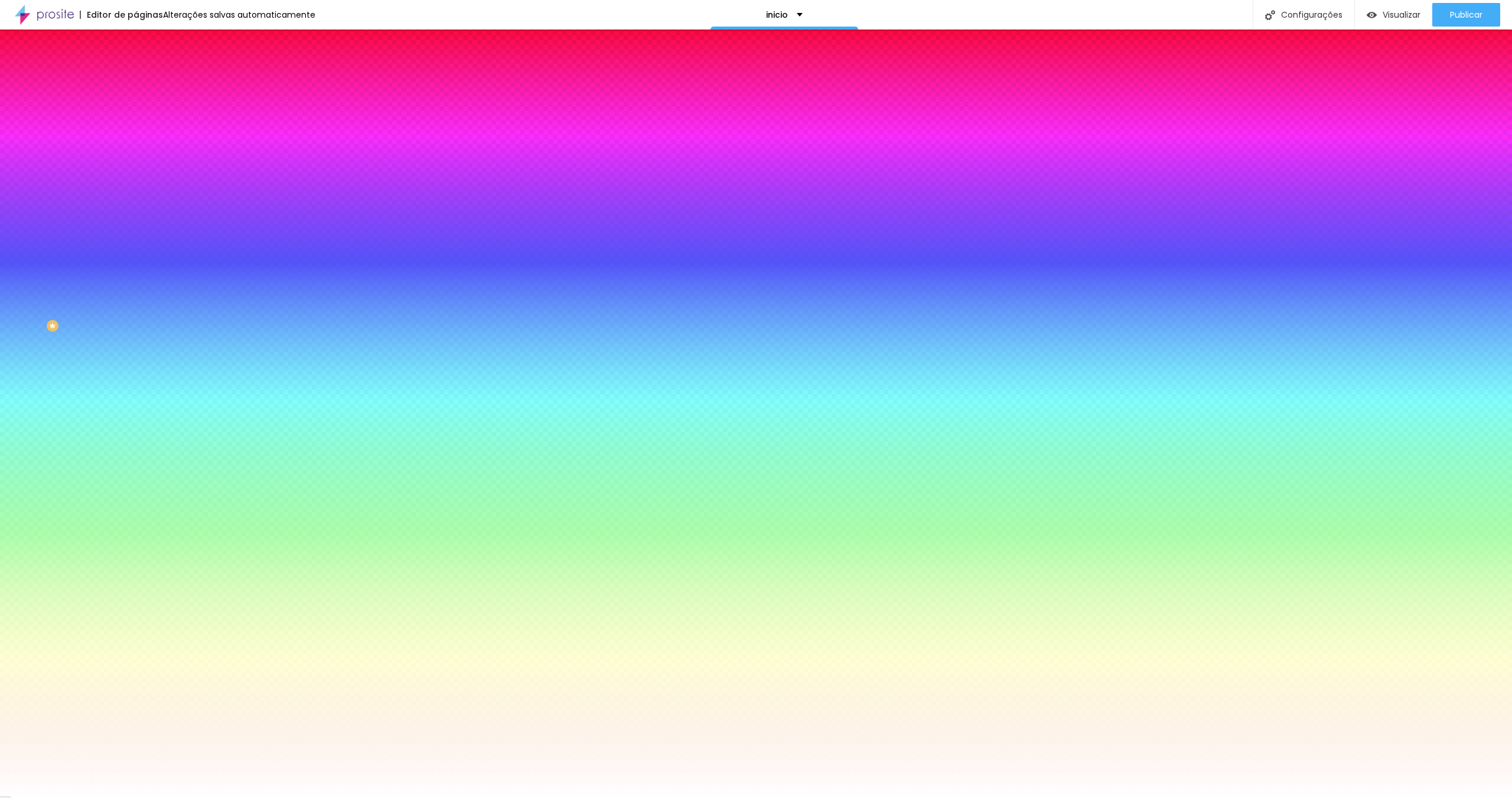
click at [136, 434] on div at bounding box center [203, 434] width 136 height 0
drag, startPoint x: 60, startPoint y: 305, endPoint x: 59, endPoint y: 313, distance: 8.1
click at [59, 312] on div at bounding box center [756, 399] width 1512 height 798
drag, startPoint x: 59, startPoint y: 313, endPoint x: -70, endPoint y: 258, distance: 140.2
click at [0, 258] on html "Editor de páginas Alterações salvas automaticamente inicio Configurações Config…" at bounding box center [756, 399] width 1512 height 798
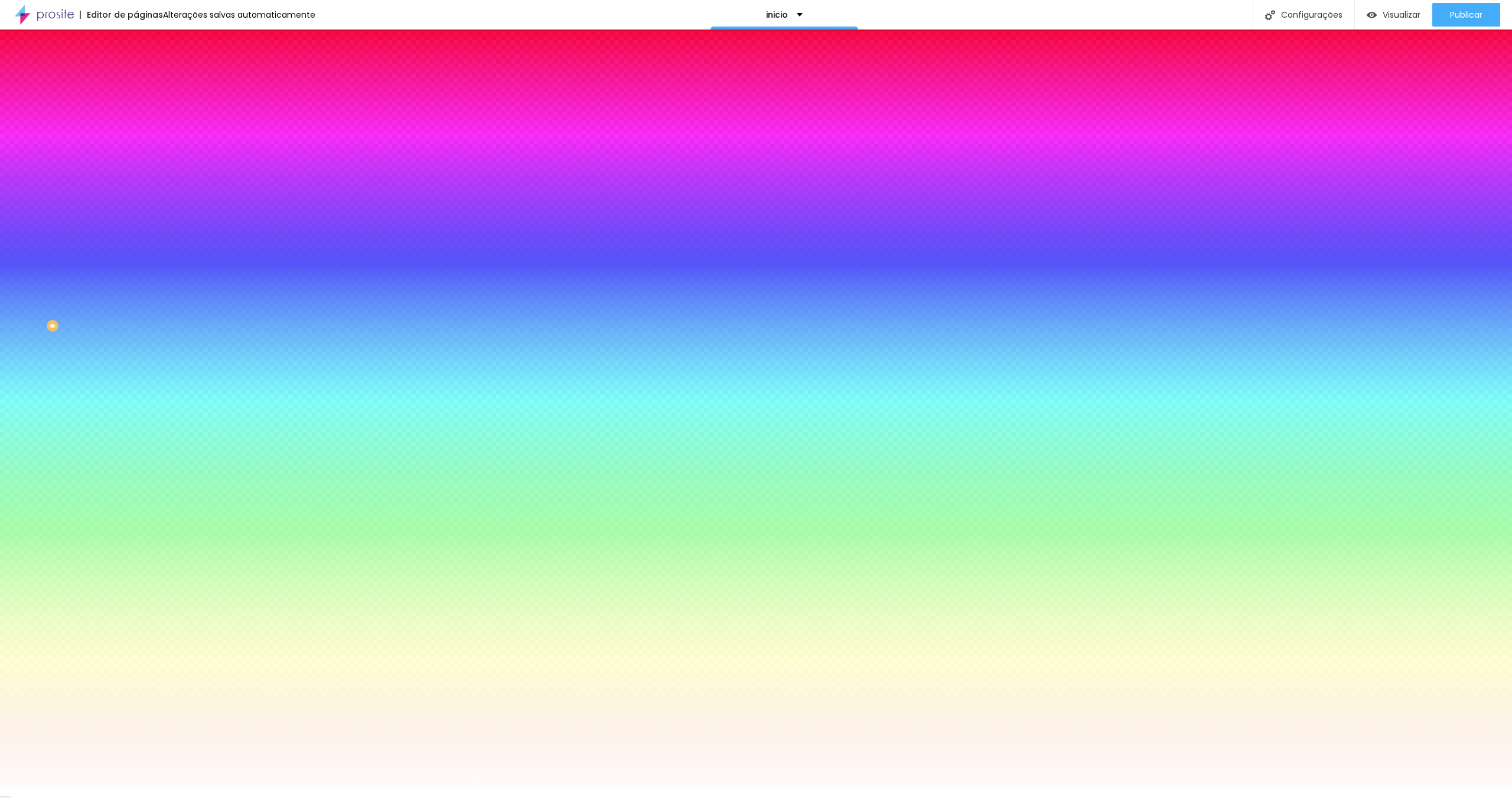
click at [141, 142] on icon "button" at bounding box center [145, 138] width 8 height 8
click at [141, 147] on icon "button" at bounding box center [144, 150] width 7 height 7
click at [279, 798] on div at bounding box center [756, 798] width 1512 height 0
click at [136, 146] on button "button" at bounding box center [144, 151] width 17 height 12
click at [127, 798] on select "AbrilFatface-Regular Actor-Regular Alegreya AlegreyaBlack Alice Allan-Bold Alla…" at bounding box center [63, 812] width 127 height 12
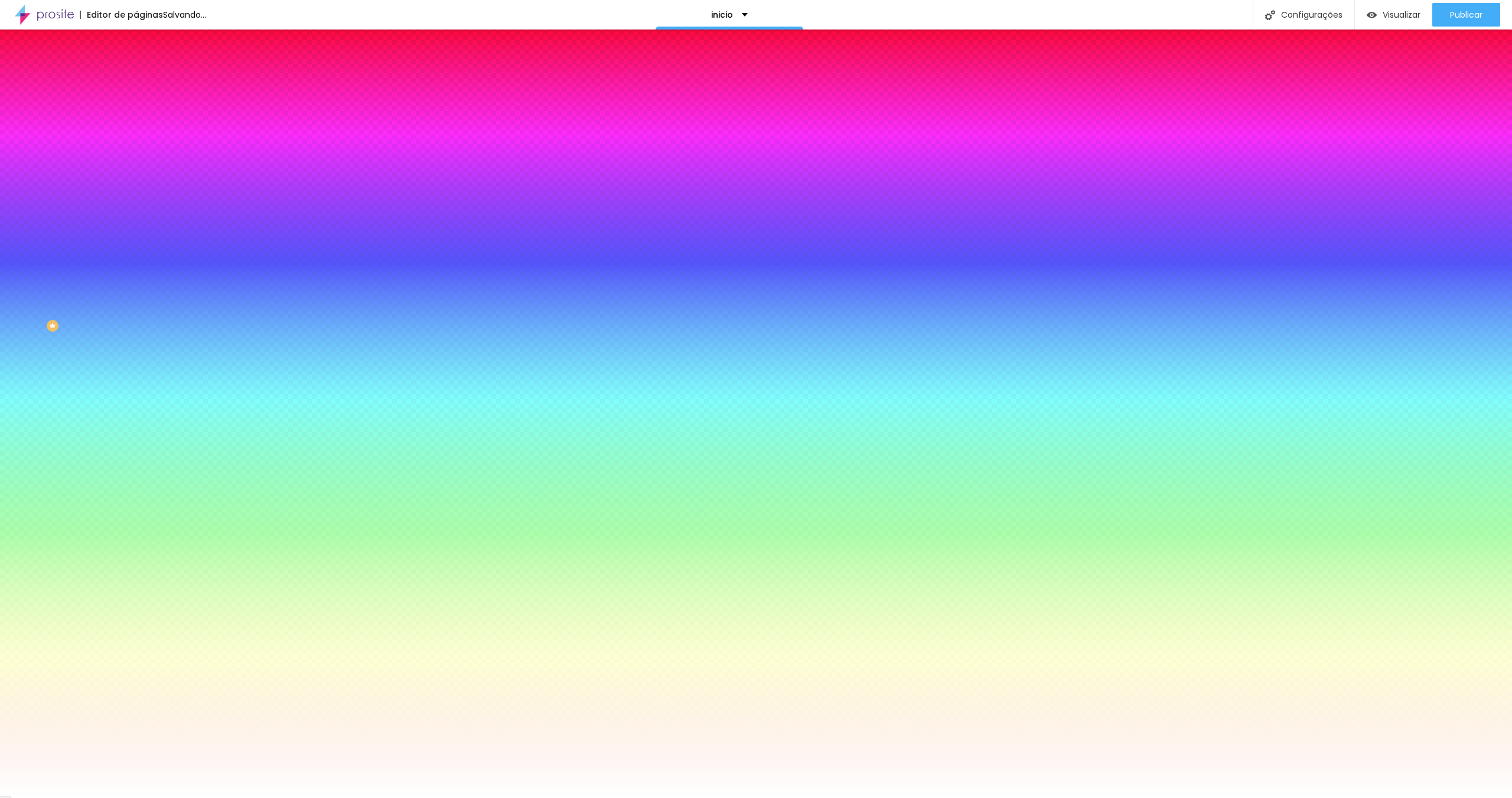
drag, startPoint x: 154, startPoint y: 260, endPoint x: 189, endPoint y: 262, distance: 35.1
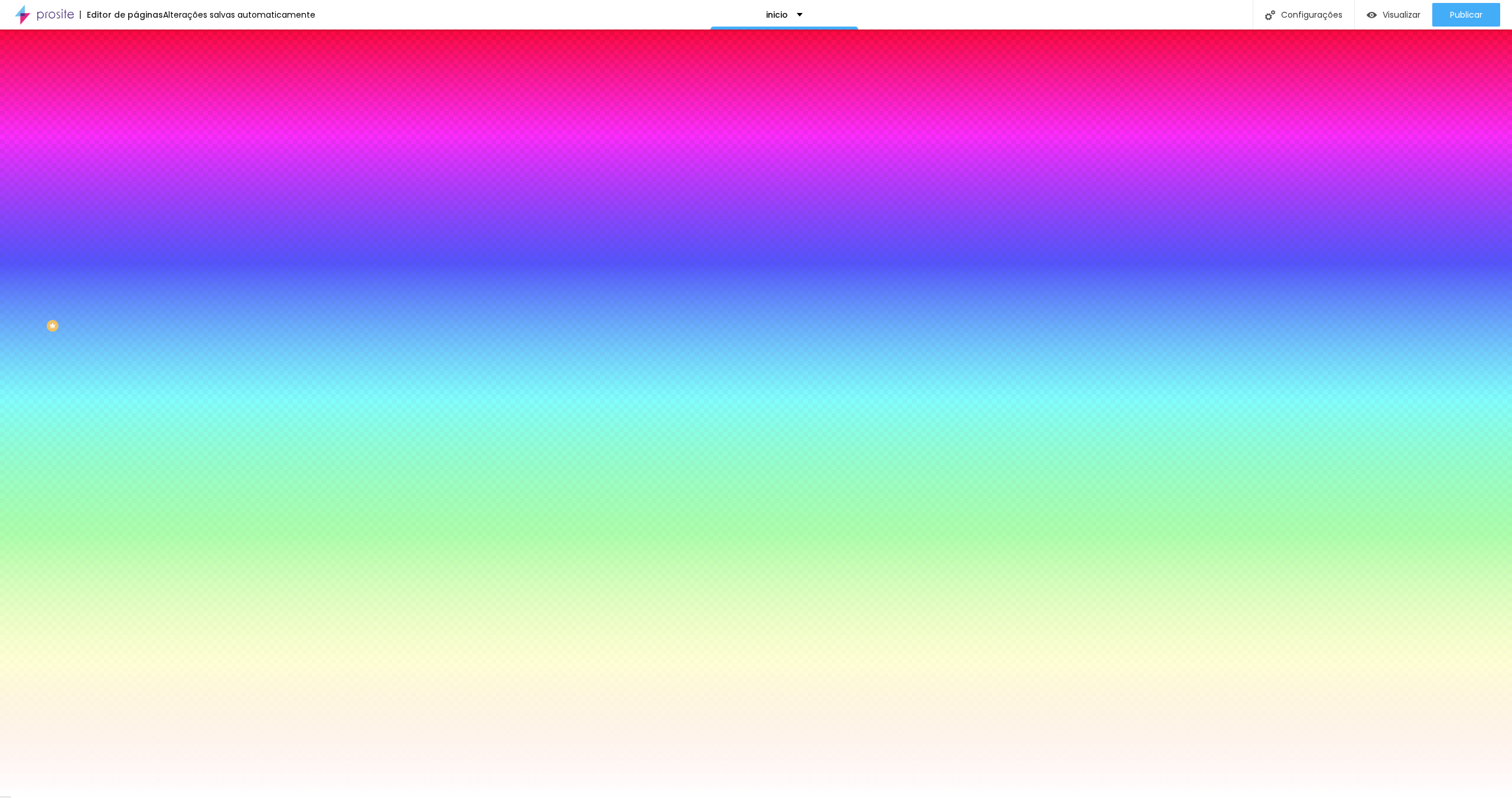
drag, startPoint x: 239, startPoint y: 283, endPoint x: 287, endPoint y: 289, distance: 48.4
click at [308, 281] on body "Editor de páginas Alterações salvas automaticamente inicio Configurações Config…" at bounding box center [756, 399] width 1512 height 798
click at [192, 308] on div at bounding box center [756, 399] width 1512 height 798
click at [199, 314] on div at bounding box center [756, 399] width 1512 height 798
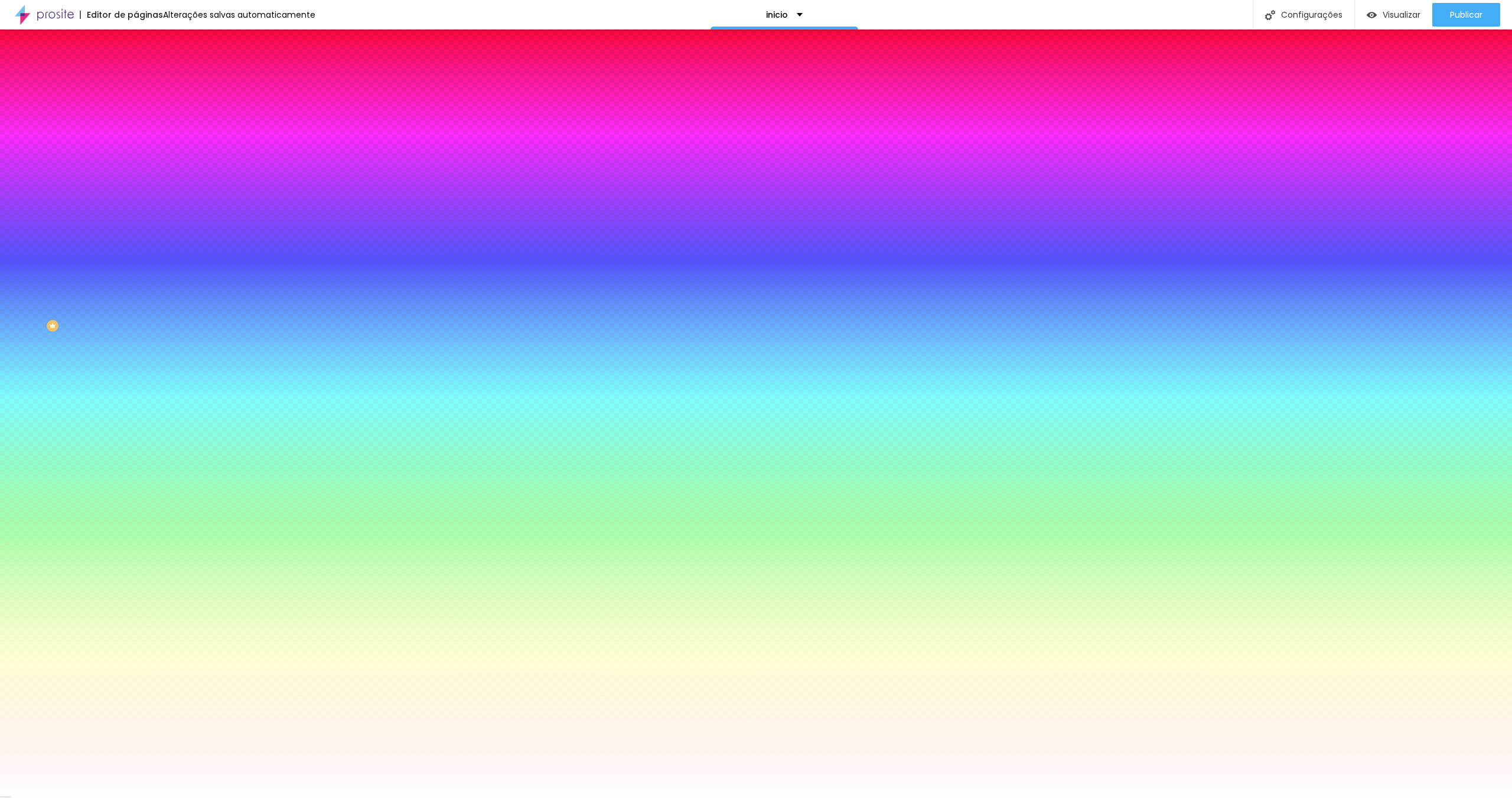
drag, startPoint x: 150, startPoint y: 287, endPoint x: 108, endPoint y: 256, distance: 52.2
click at [85, 798] on div at bounding box center [756, 798] width 1512 height 0
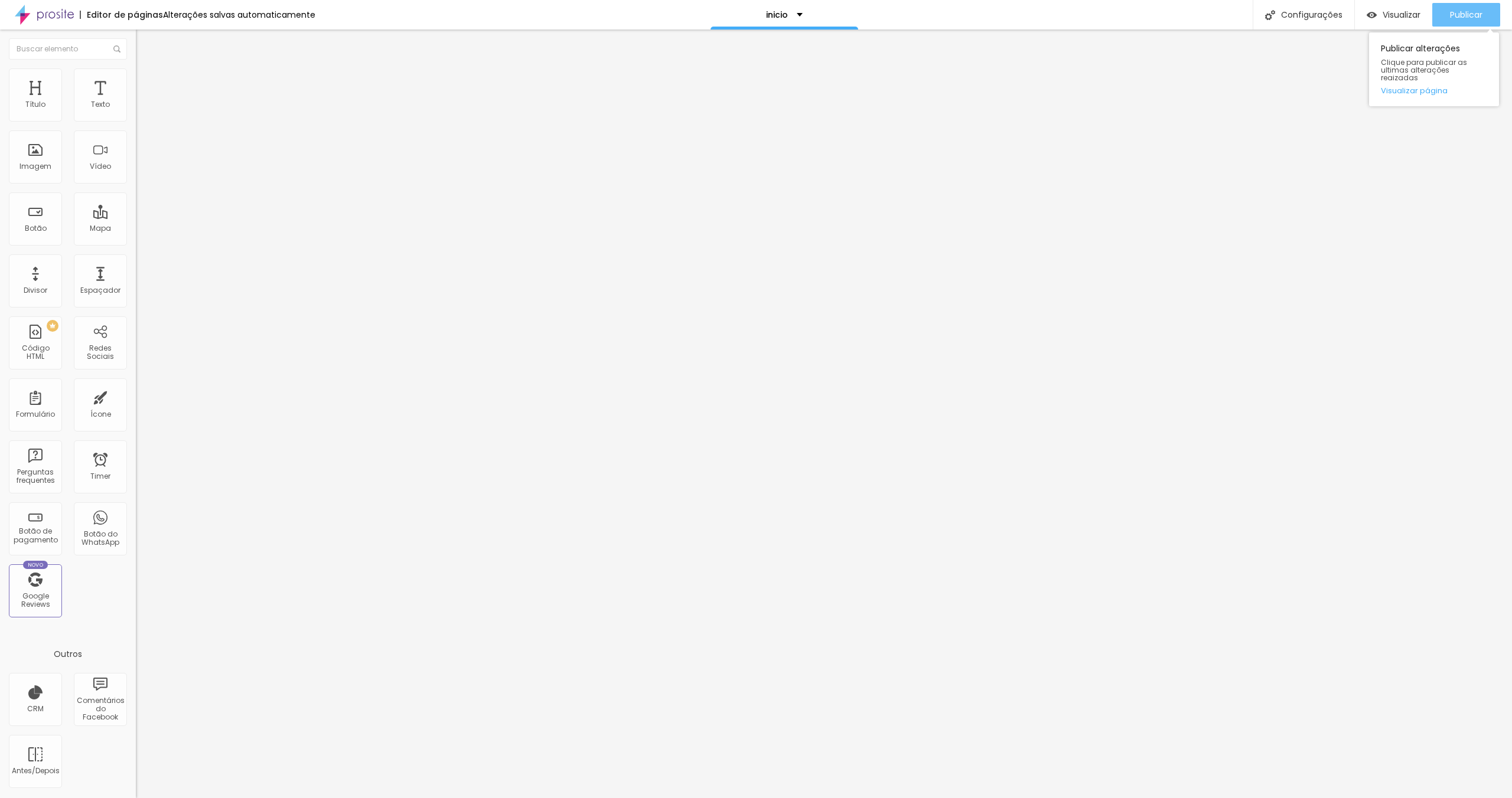
click at [1460, 17] on span "Publicar" at bounding box center [1466, 15] width 32 height 10
click at [136, 77] on ul "Conteúdo Estilo Avançado" at bounding box center [203, 74] width 136 height 35
click at [136, 77] on li "Estilo" at bounding box center [203, 74] width 136 height 12
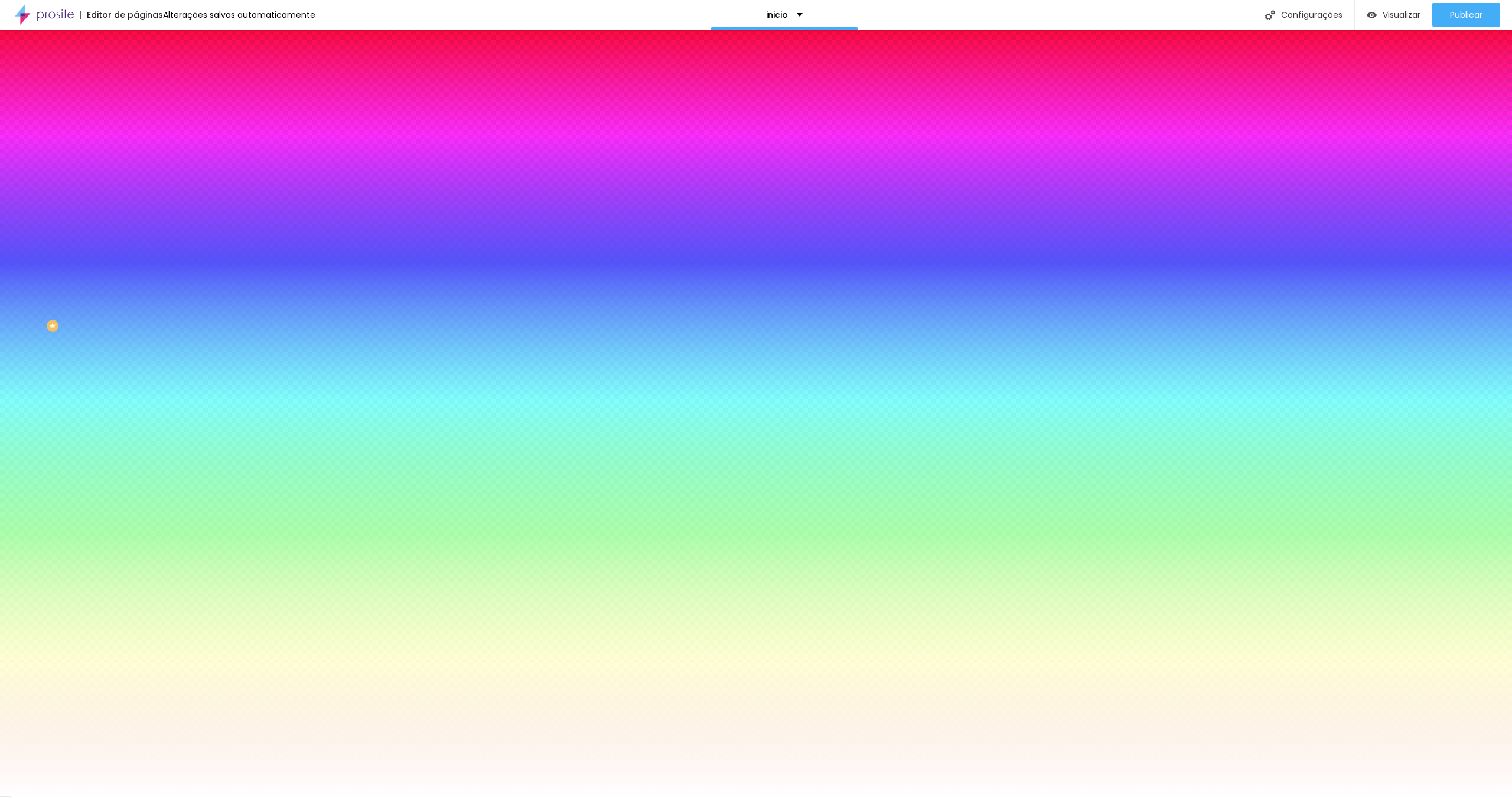
click at [136, 402] on div at bounding box center [203, 402] width 136 height 0
drag, startPoint x: 22, startPoint y: 287, endPoint x: 13, endPoint y: 303, distance: 18.4
click at [136, 381] on div "Cor de fundo Voltar ao padrão #9B9B9B Cor do texto Voltar ao padrão #FFFFFF Bor…" at bounding box center [203, 429] width 136 height 97
click at [136, 402] on div at bounding box center [203, 402] width 136 height 0
click at [136, 413] on div at bounding box center [203, 413] width 136 height 0
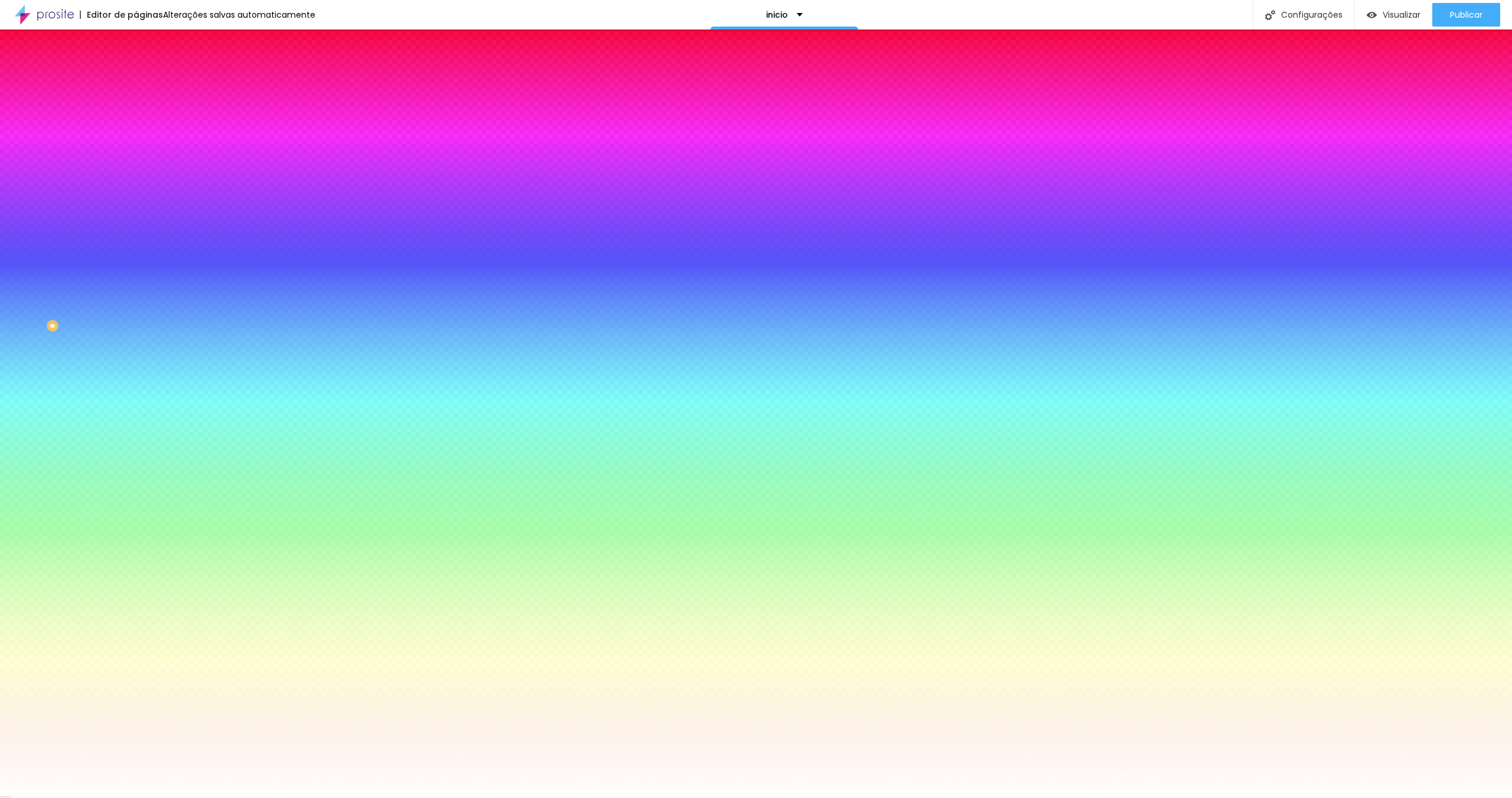
click at [136, 402] on div at bounding box center [203, 402] width 136 height 0
drag, startPoint x: 18, startPoint y: 303, endPoint x: 14, endPoint y: 295, distance: 8.9
click at [136, 381] on div "Cor de fundo Voltar ao padrão #AFAFAF Cor do texto Voltar ao padrão #FFFFFF Bor…" at bounding box center [203, 429] width 136 height 97
click at [1460, 17] on span "Publicar" at bounding box center [1466, 15] width 32 height 10
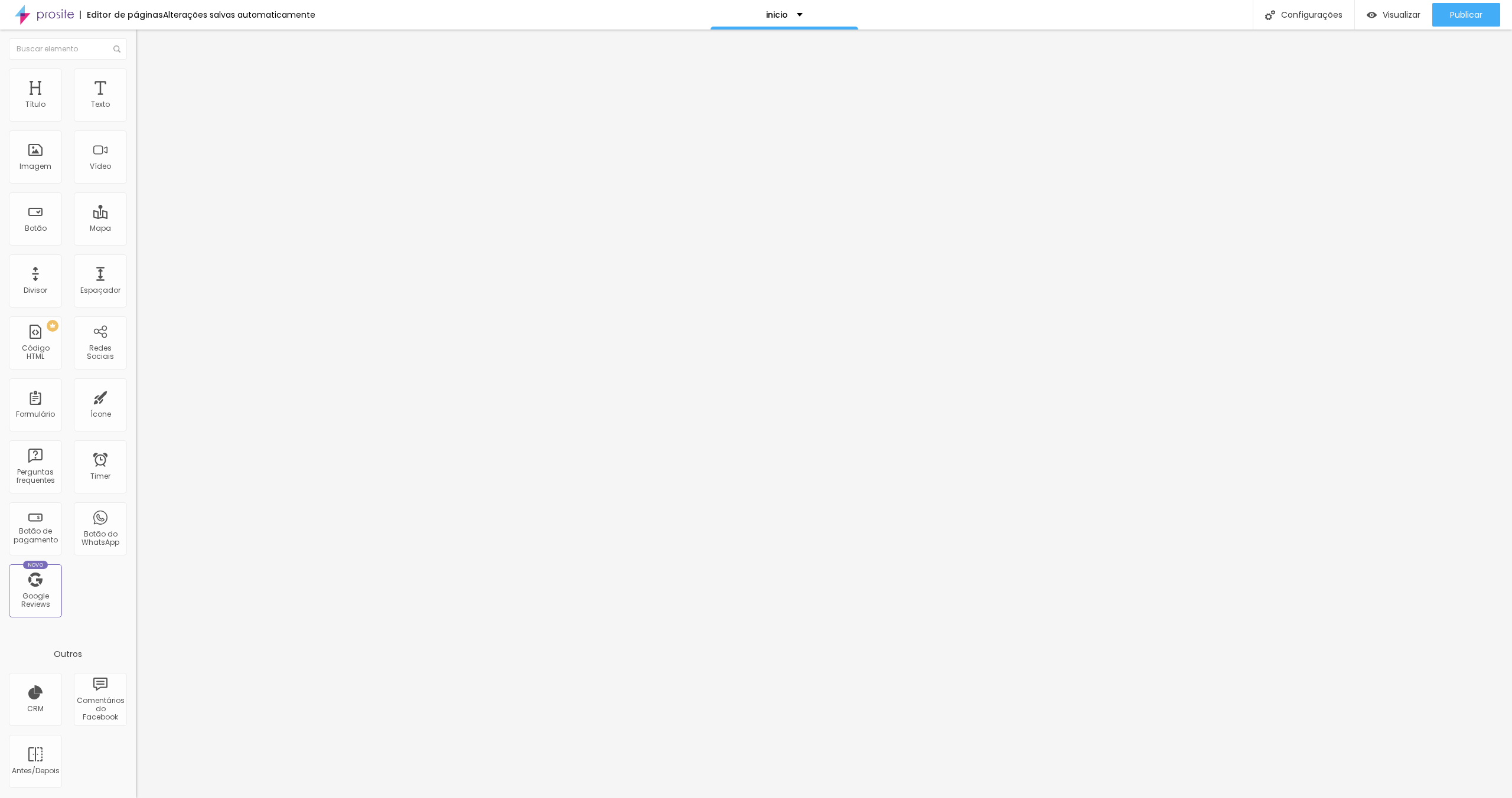
click at [136, 72] on img at bounding box center [141, 73] width 10 height 10
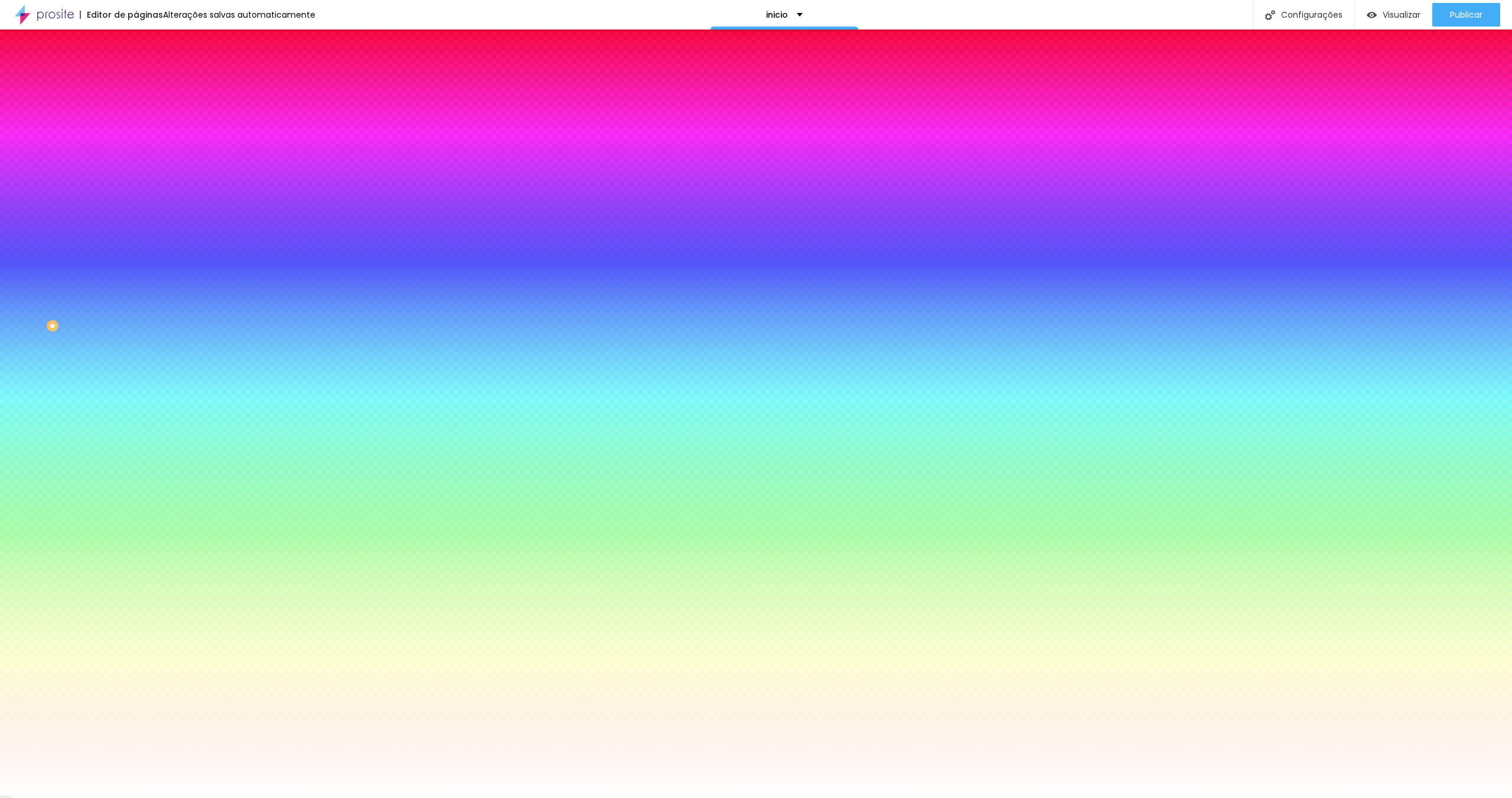
click at [136, 68] on img at bounding box center [141, 61] width 10 height 10
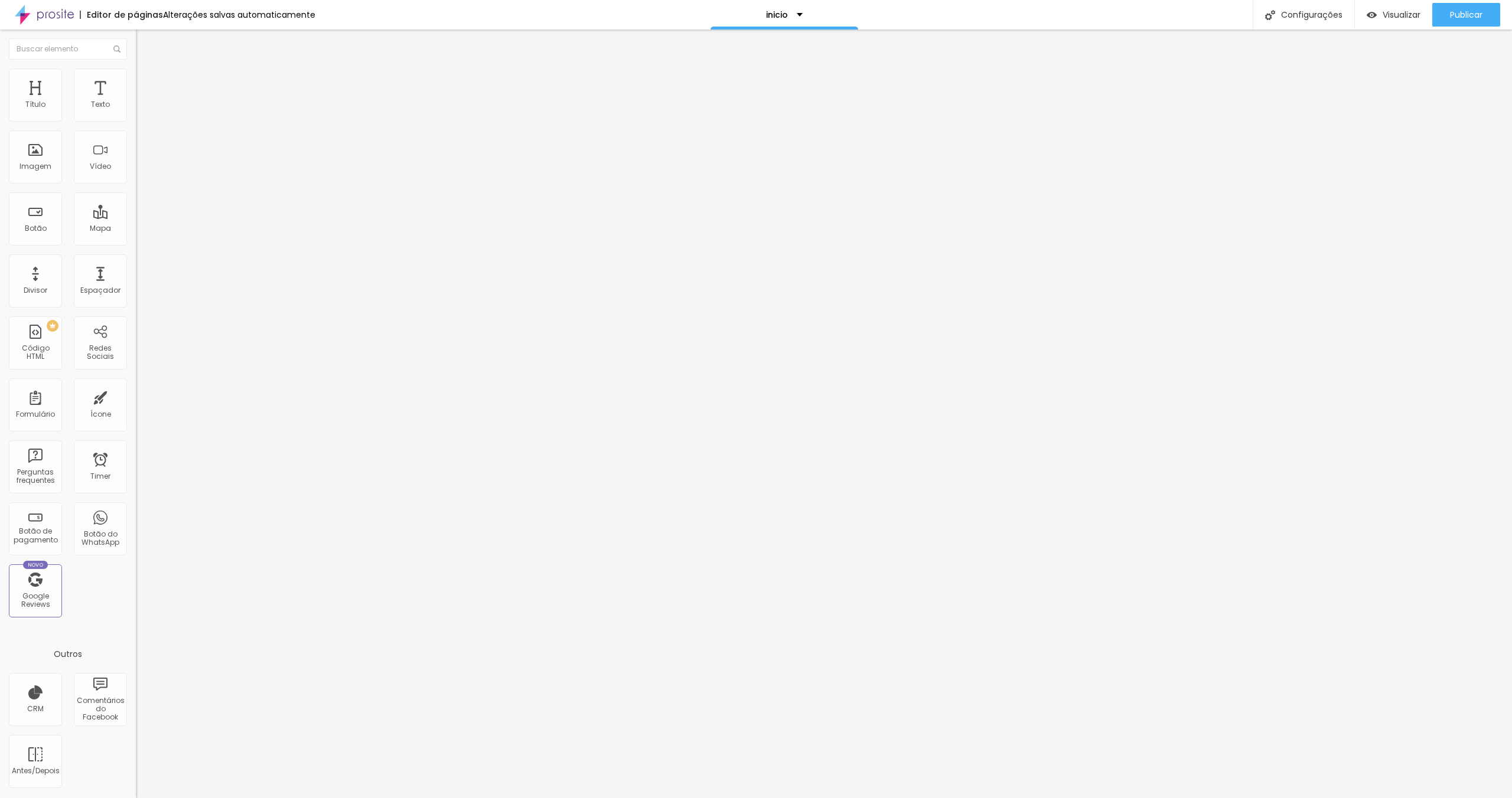
click at [145, 46] on div "Editar Coluna" at bounding box center [181, 43] width 73 height 10
click at [136, 72] on img at bounding box center [141, 73] width 10 height 10
click at [136, 68] on li "Estilo" at bounding box center [203, 62] width 136 height 12
click at [142, 170] on icon "button" at bounding box center [144, 167] width 5 height 5
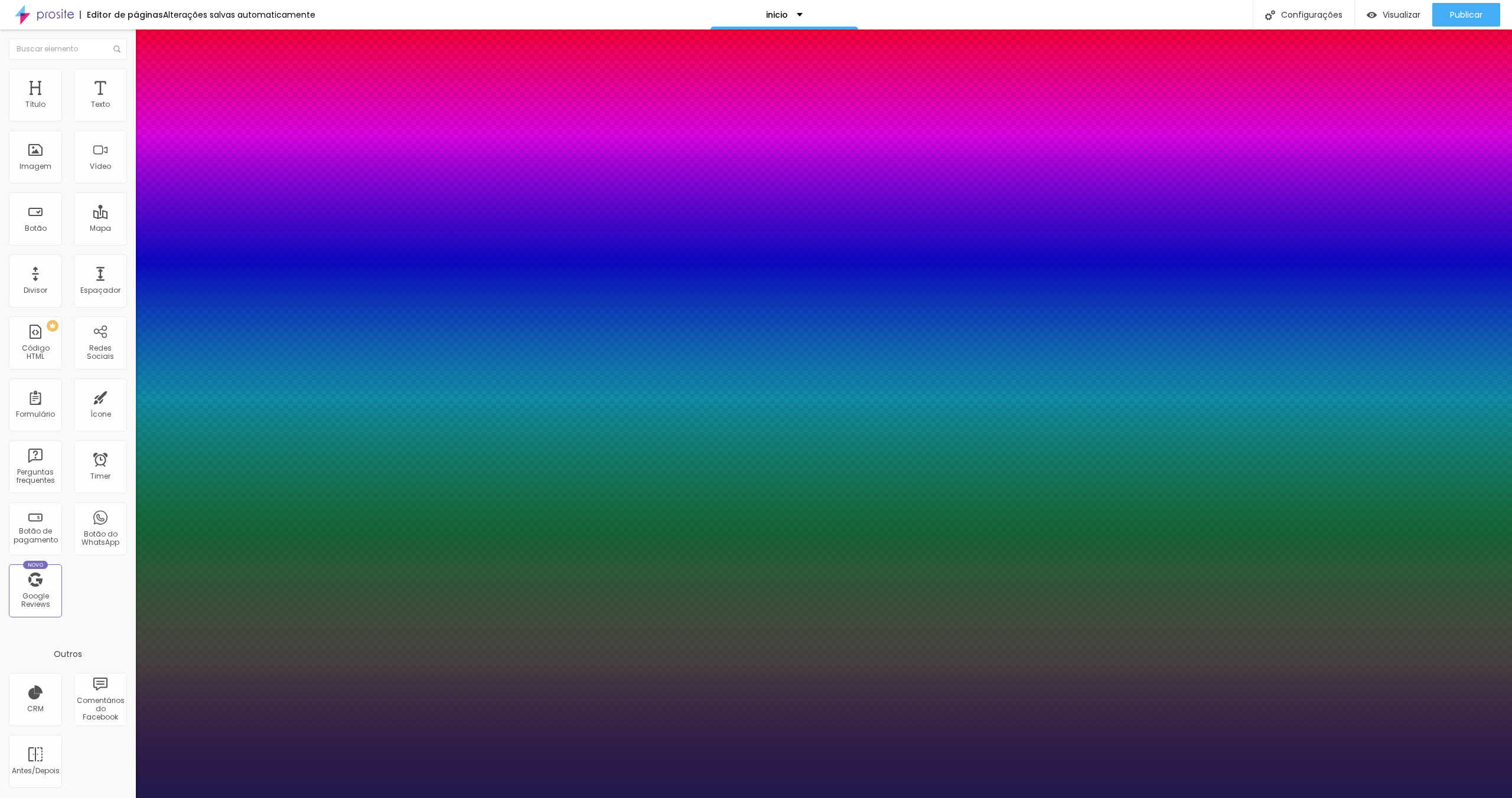
click at [127, 798] on select "AbrilFatface-Regular Actor-Regular Alegreya AlegreyaBlack Alice Allan-Bold Alla…" at bounding box center [63, 812] width 127 height 12
click at [285, 798] on div at bounding box center [756, 798] width 1512 height 0
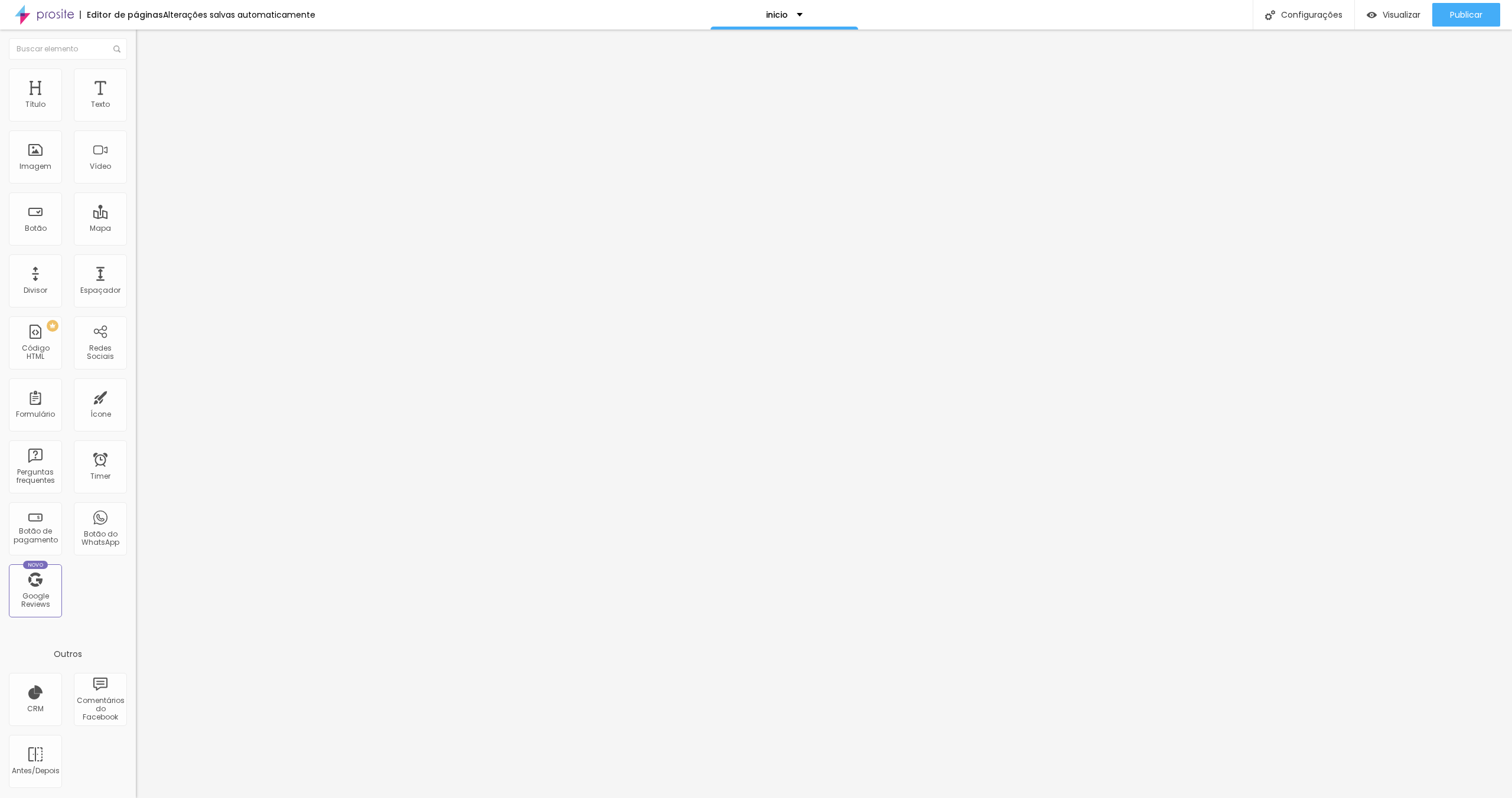
click at [136, 114] on button "button" at bounding box center [144, 108] width 17 height 12
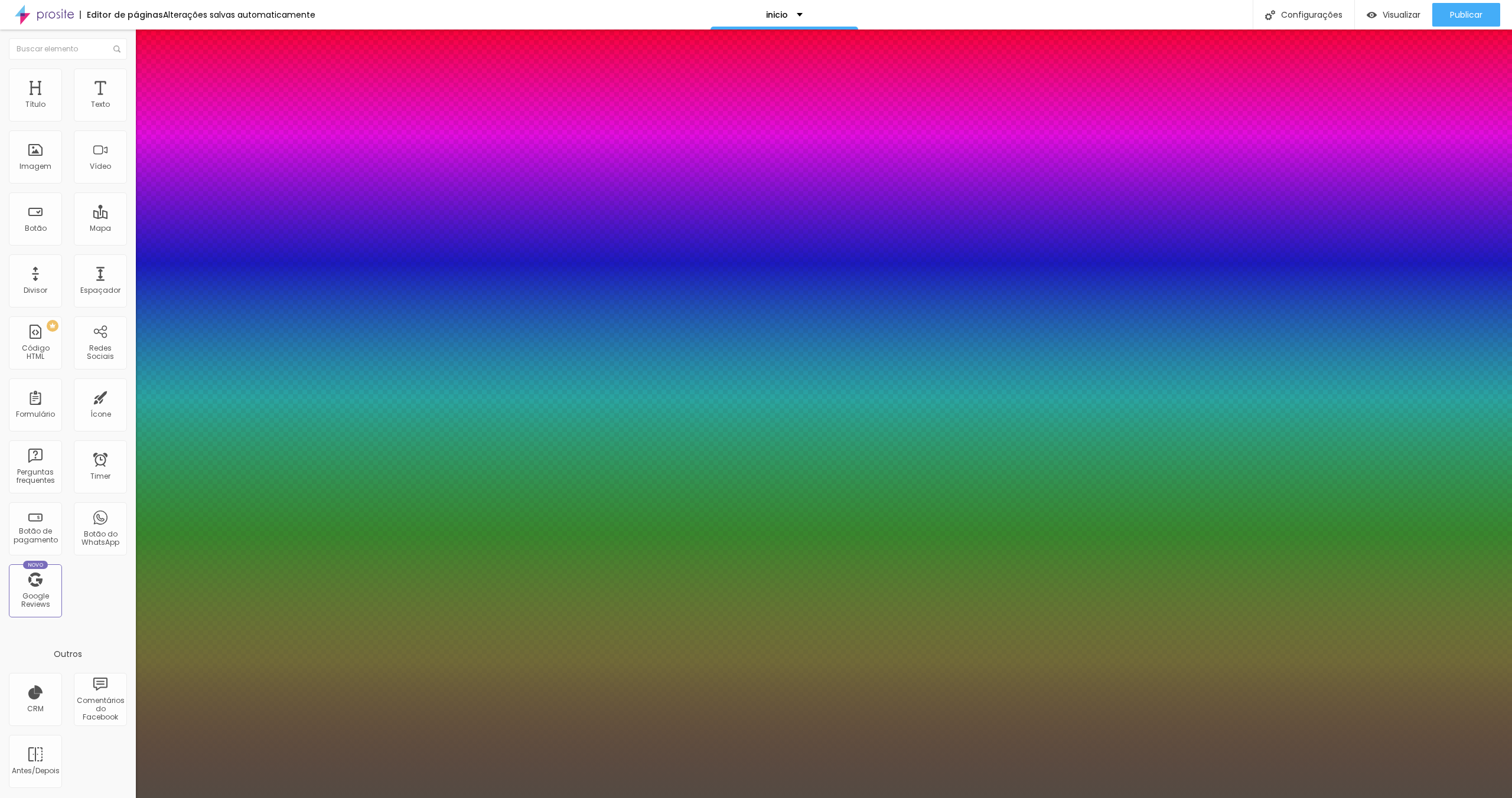
click at [594, 798] on div at bounding box center [756, 798] width 1512 height 0
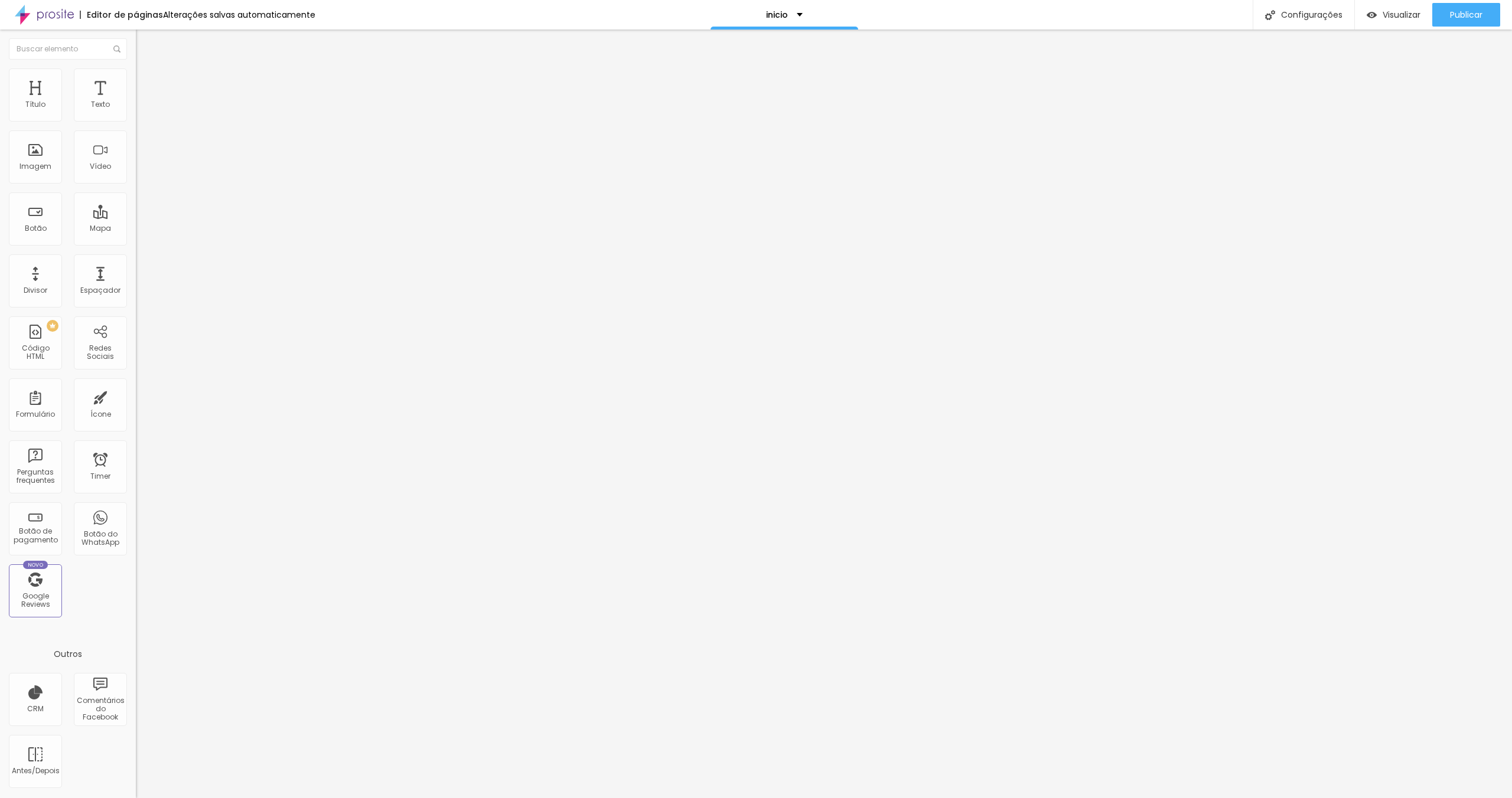
click at [141, 158] on icon "button" at bounding box center [145, 154] width 8 height 8
click at [136, 175] on div "Tipografia Voltar ao padrão" at bounding box center [203, 158] width 136 height 33
click at [136, 175] on button "button" at bounding box center [144, 169] width 17 height 12
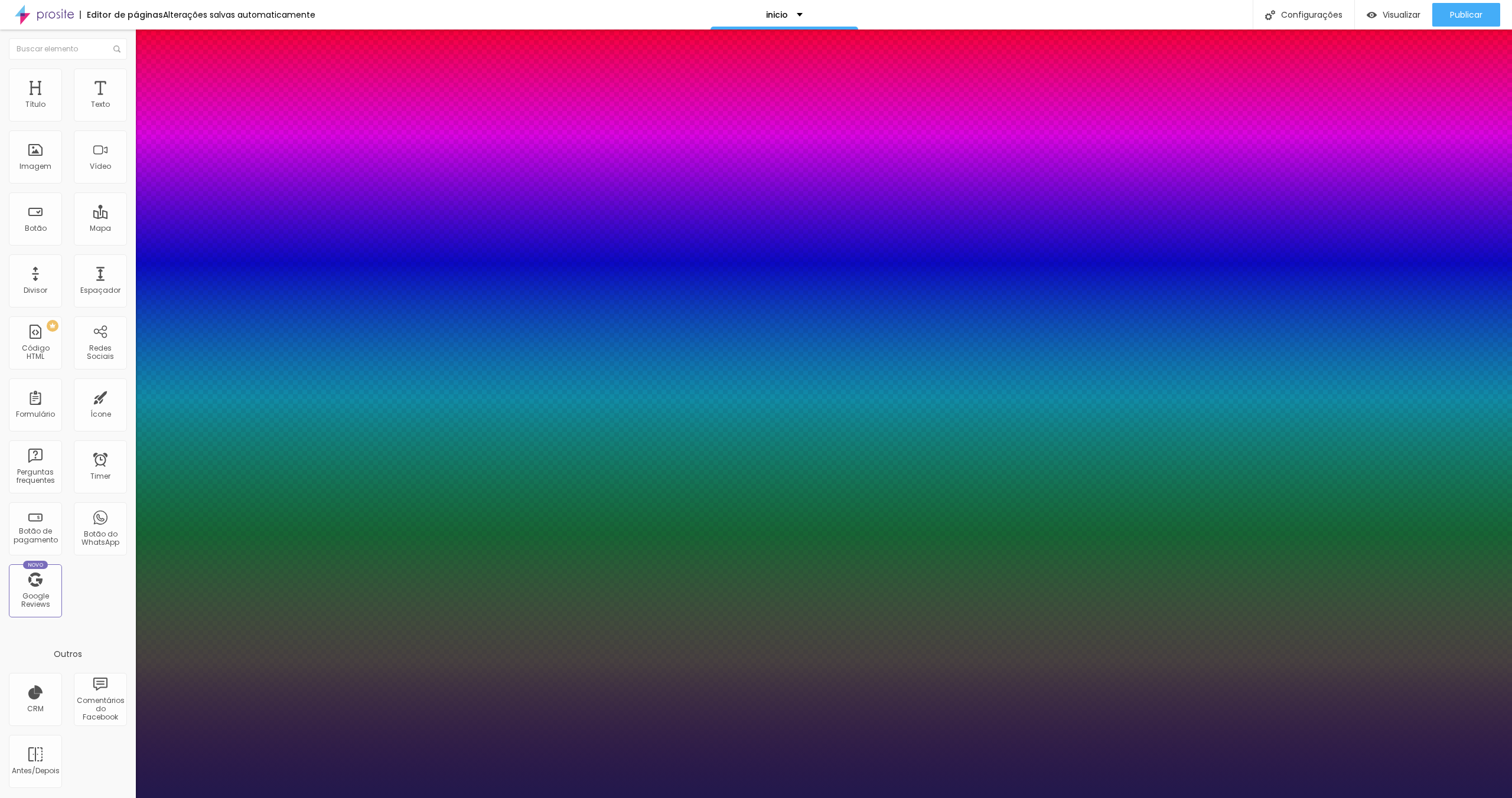
drag, startPoint x: 157, startPoint y: 332, endPoint x: 163, endPoint y: 332, distance: 6.0
click at [127, 798] on select "AbrilFatface-Regular Actor-Regular Alegreya AlegreyaBlack Alice Allan-Bold Alla…" at bounding box center [63, 812] width 127 height 12
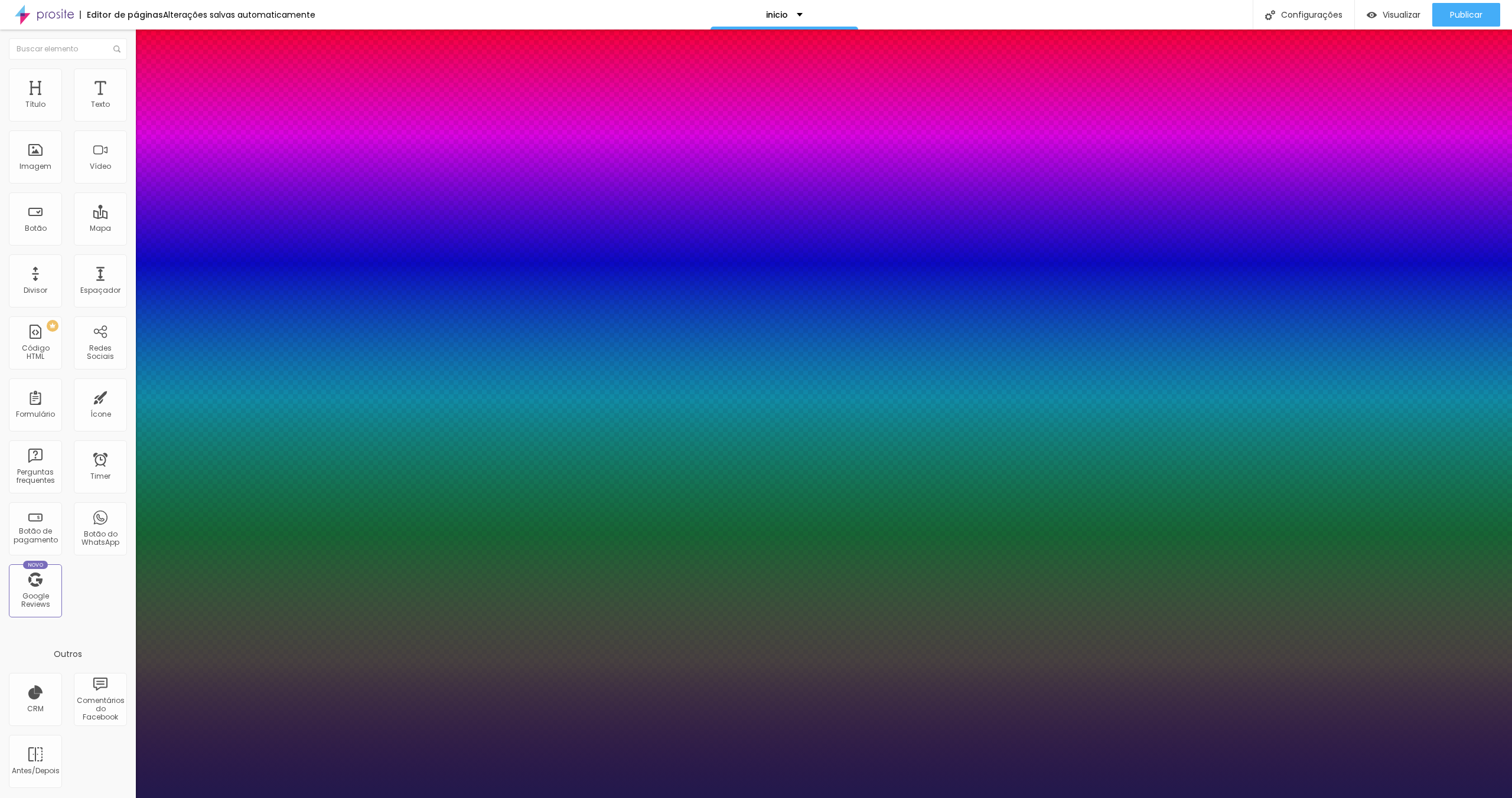
drag, startPoint x: 152, startPoint y: 362, endPoint x: 201, endPoint y: 369, distance: 49.5
drag, startPoint x: 155, startPoint y: 387, endPoint x: 89, endPoint y: 378, distance: 66.6
click at [127, 798] on select "AbrilFatface-Regular Actor-Regular Alegreya AlegreyaBlack Alice Allan-Bold Alla…" at bounding box center [63, 812] width 127 height 12
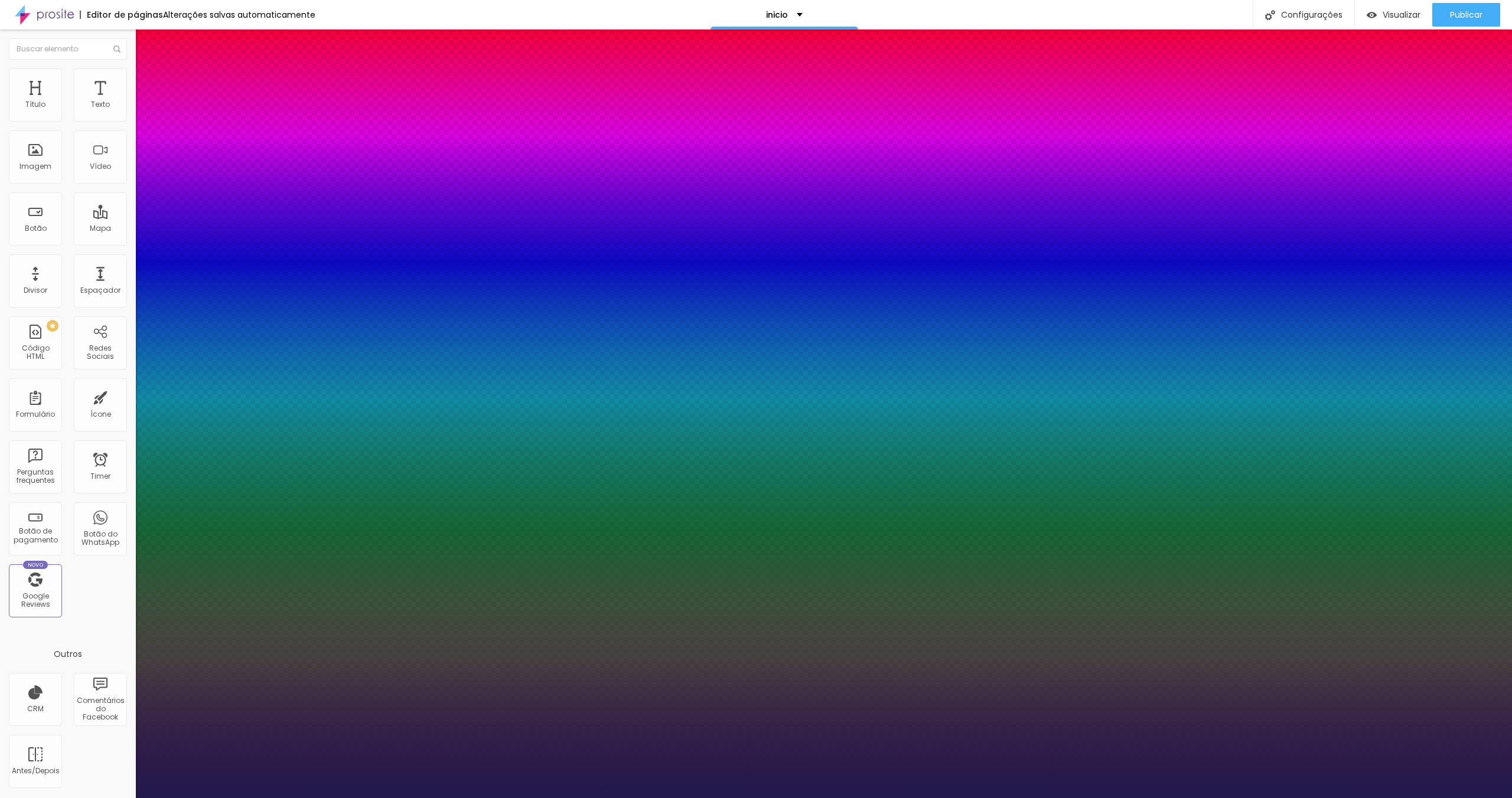
click at [599, 798] on div at bounding box center [756, 798] width 1512 height 0
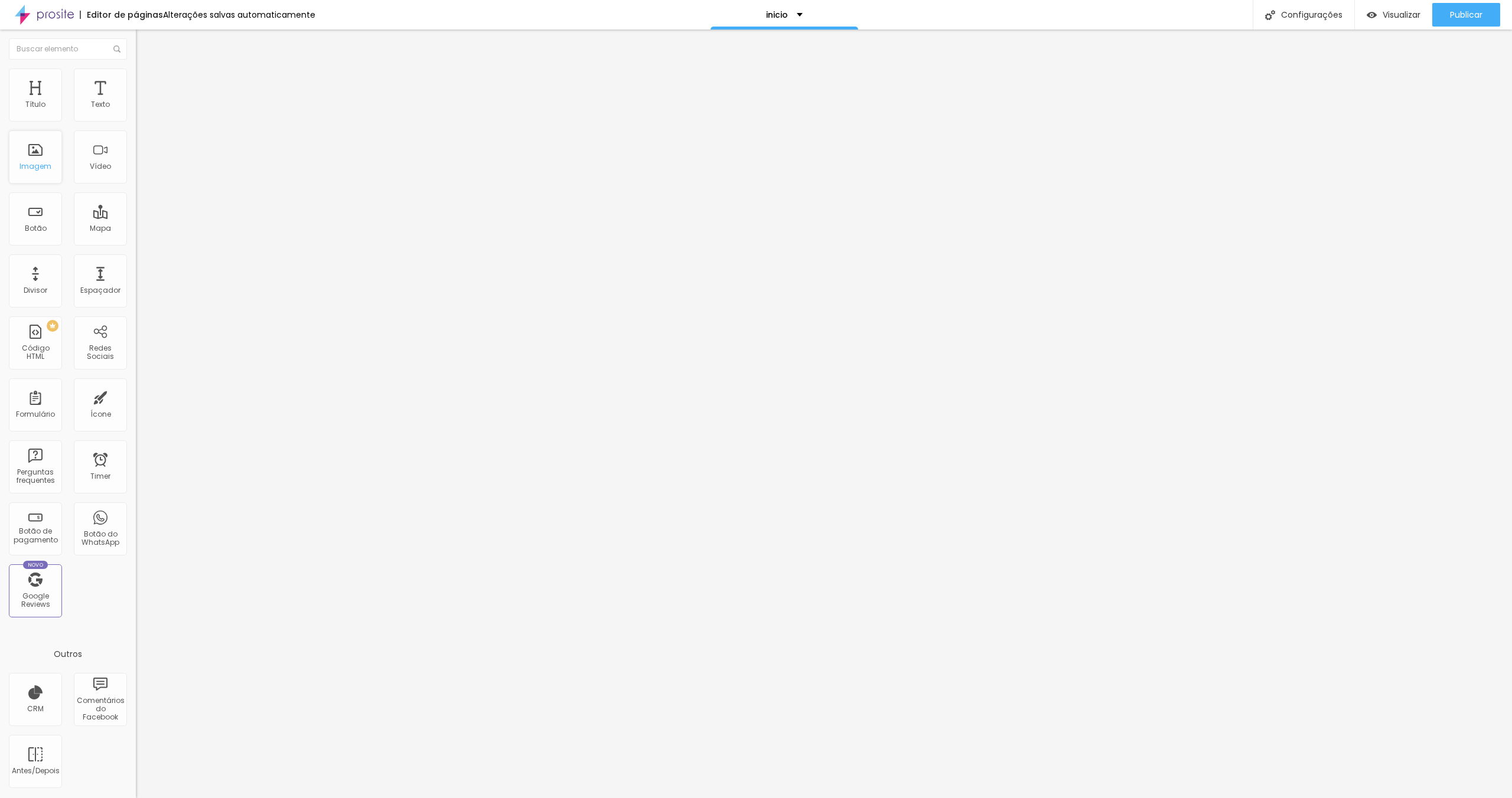
click at [27, 163] on div "Imagem" at bounding box center [35, 167] width 32 height 8
click at [136, 101] on span "Adicionar imagem" at bounding box center [174, 96] width 77 height 10
click at [136, 76] on ul "Conteúdo Estilo Avançado" at bounding box center [203, 74] width 136 height 35
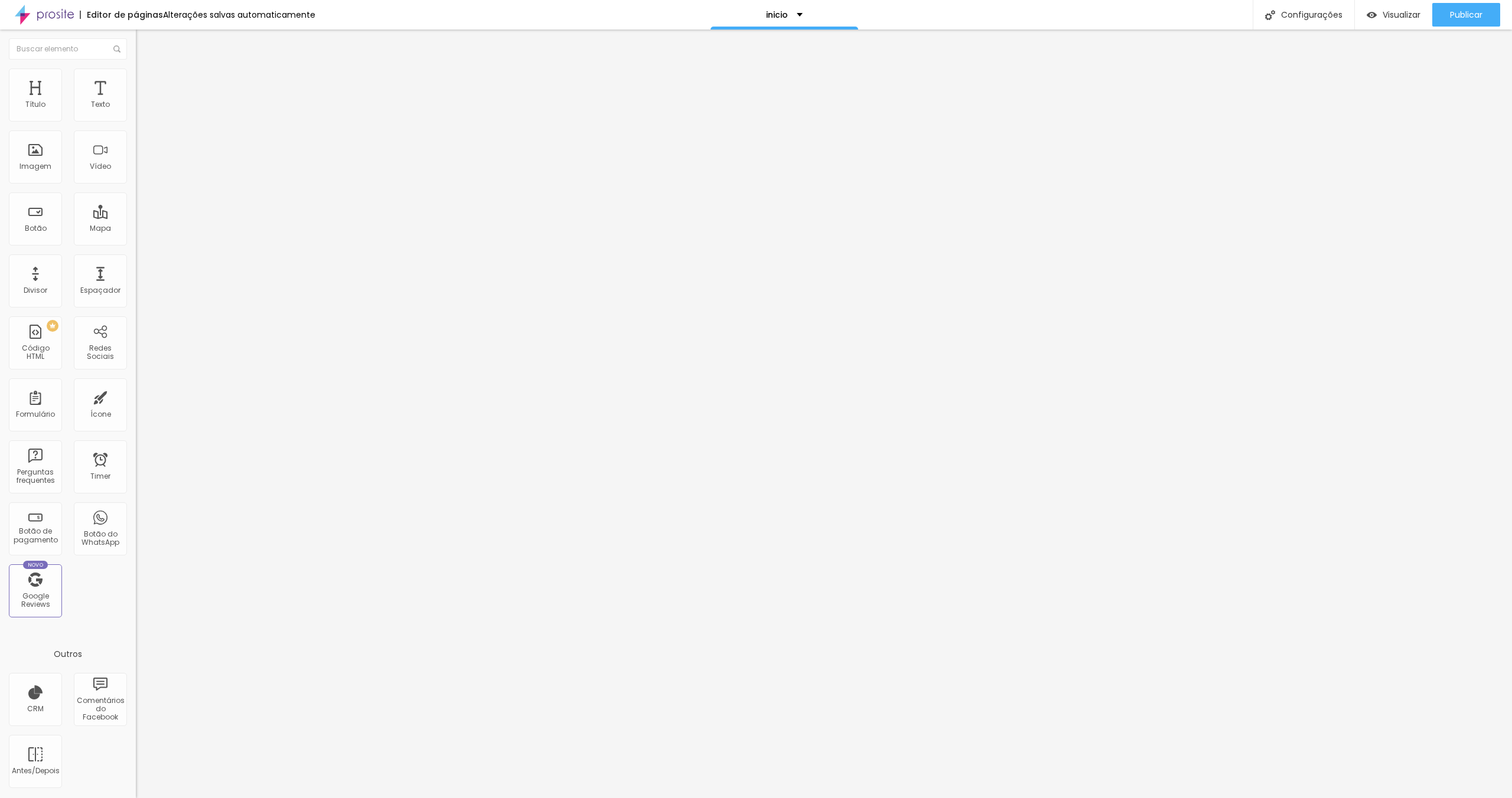
click at [146, 81] on span "Estilo" at bounding box center [155, 76] width 19 height 10
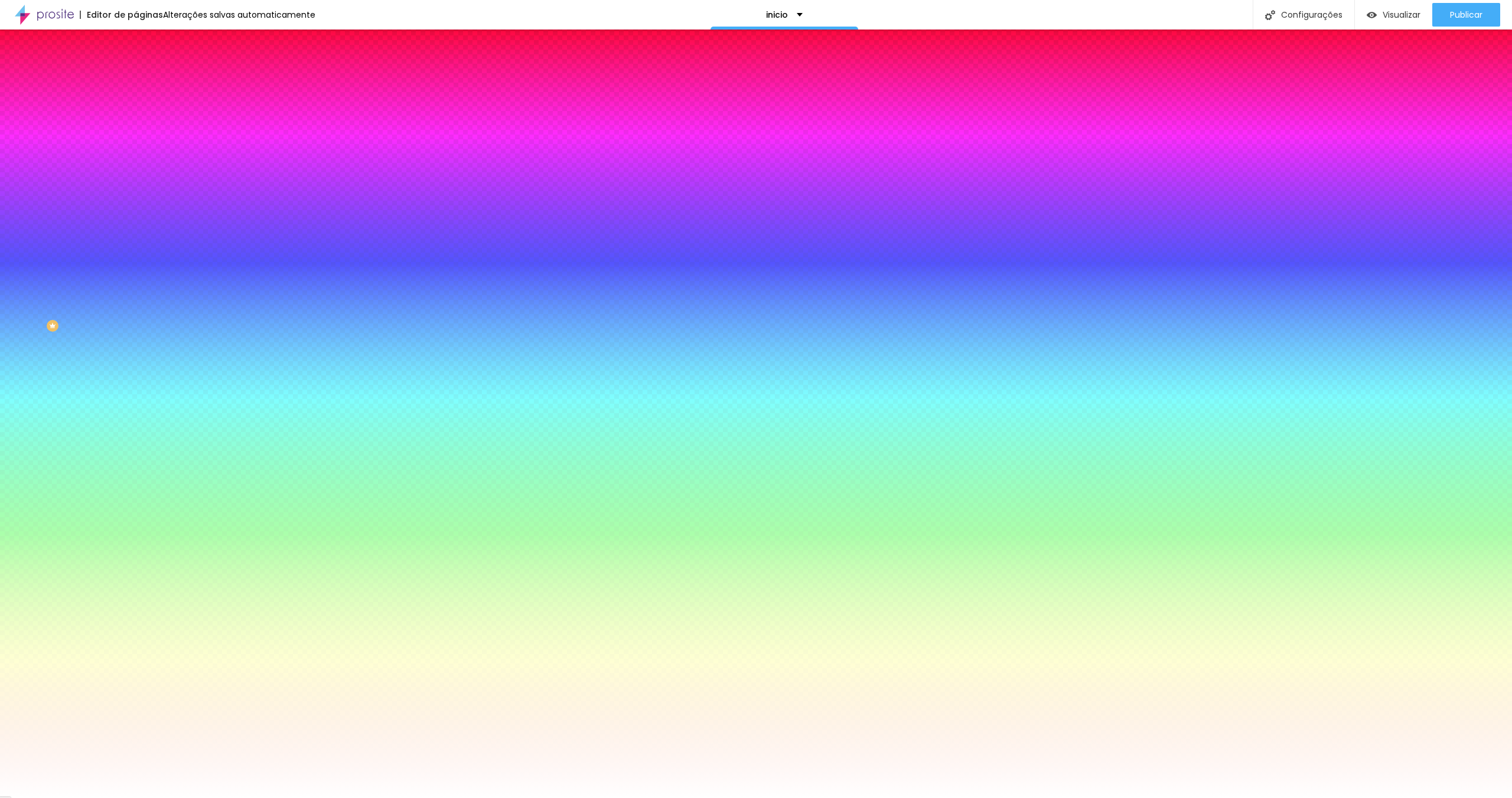
click at [136, 68] on li "Conteúdo" at bounding box center [203, 62] width 136 height 12
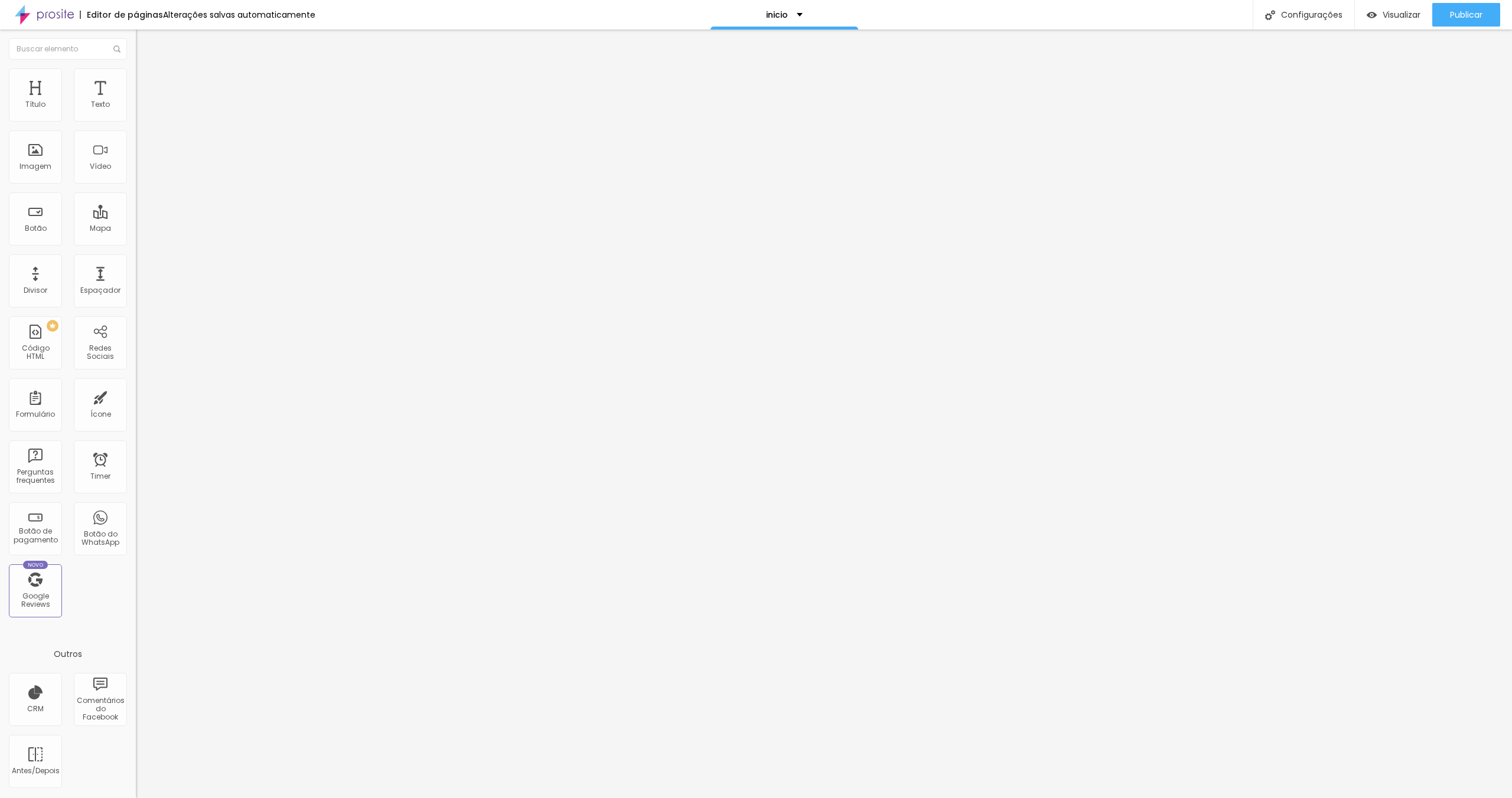
click at [146, 79] on span "Estilo" at bounding box center [155, 76] width 19 height 10
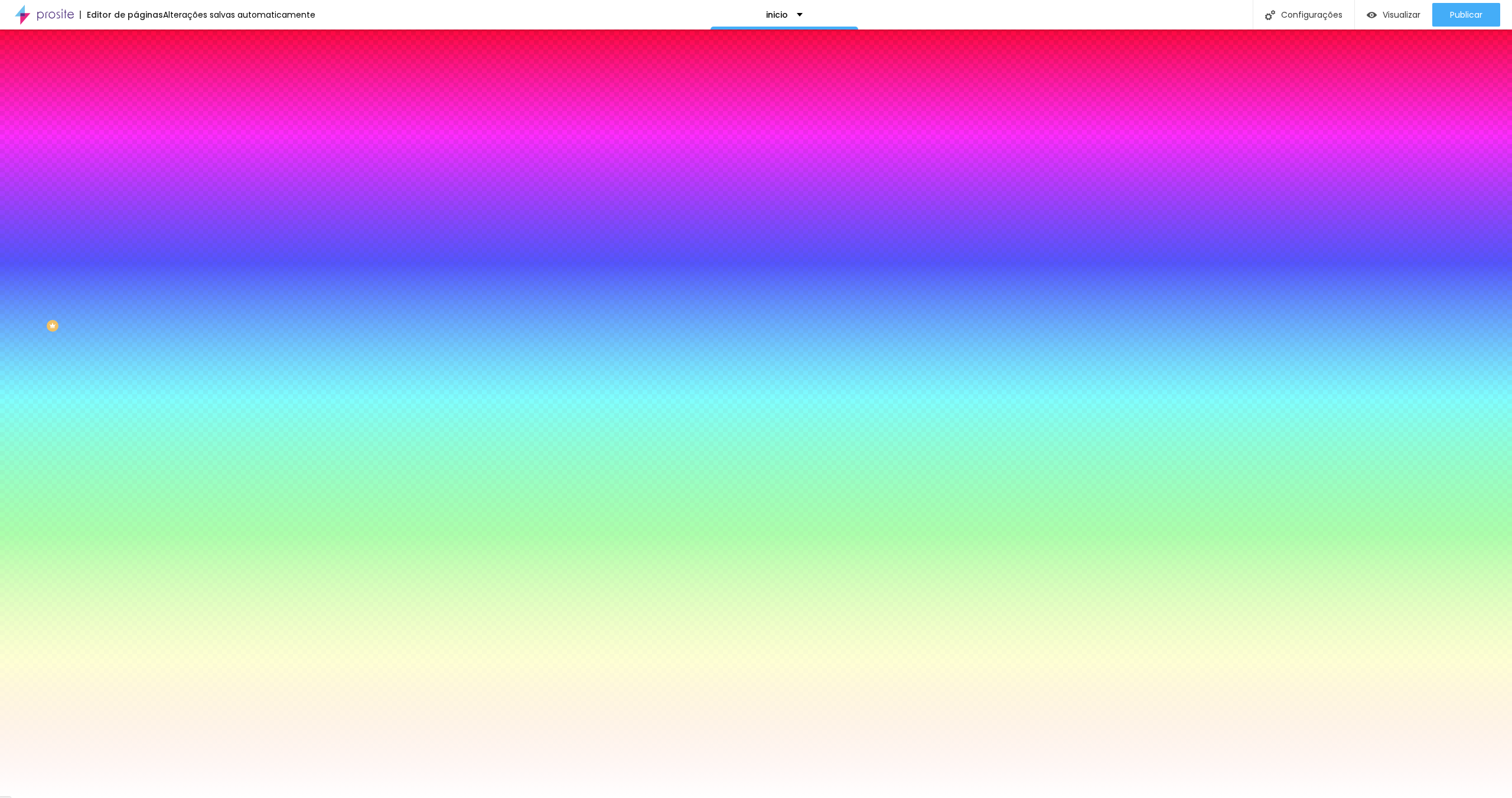
click at [136, 68] on li "Conteúdo" at bounding box center [203, 62] width 136 height 12
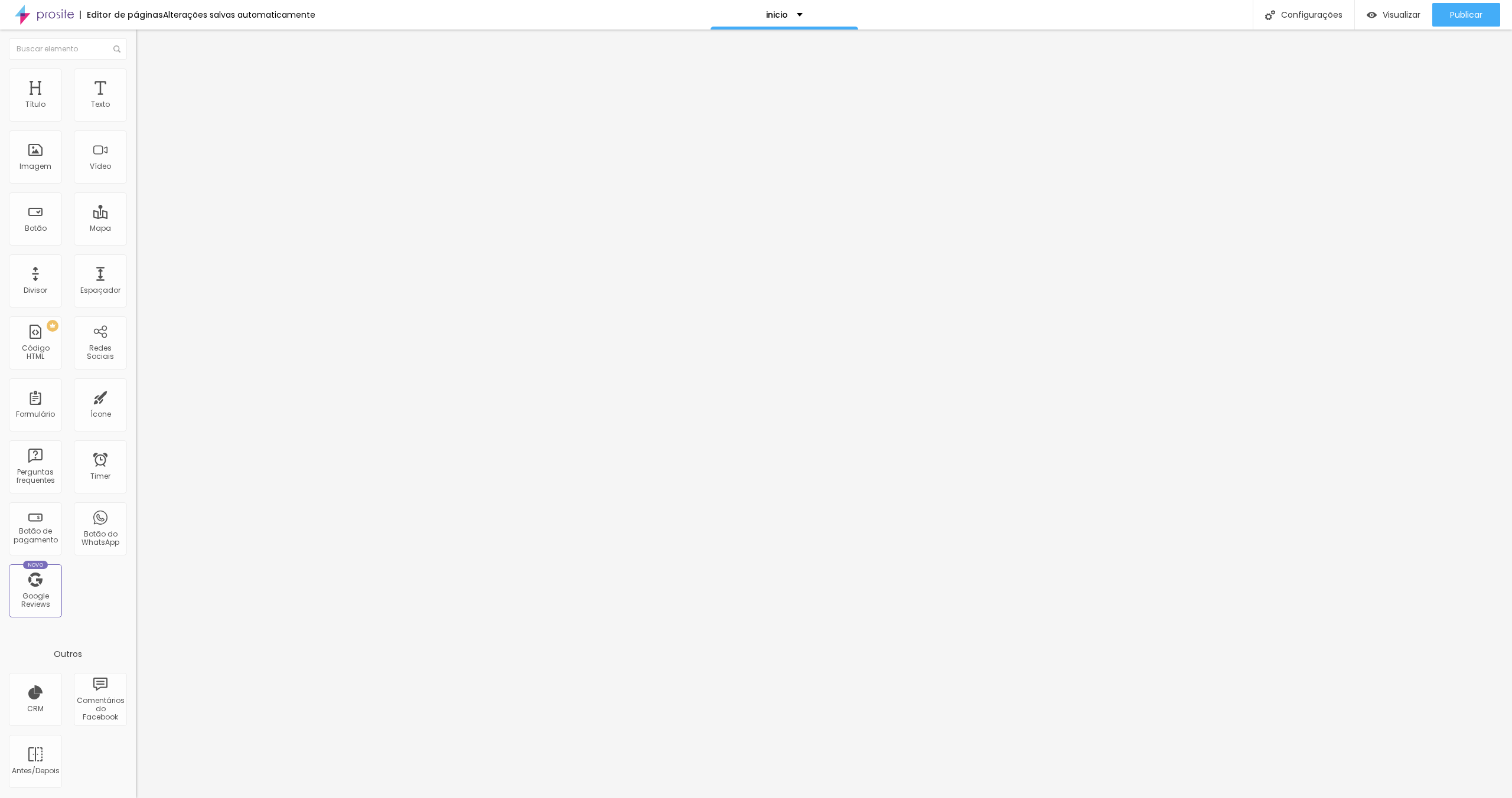
click at [145, 39] on img "button" at bounding box center [150, 43] width 10 height 10
click at [136, 101] on span "Adicionar imagem" at bounding box center [174, 96] width 77 height 10
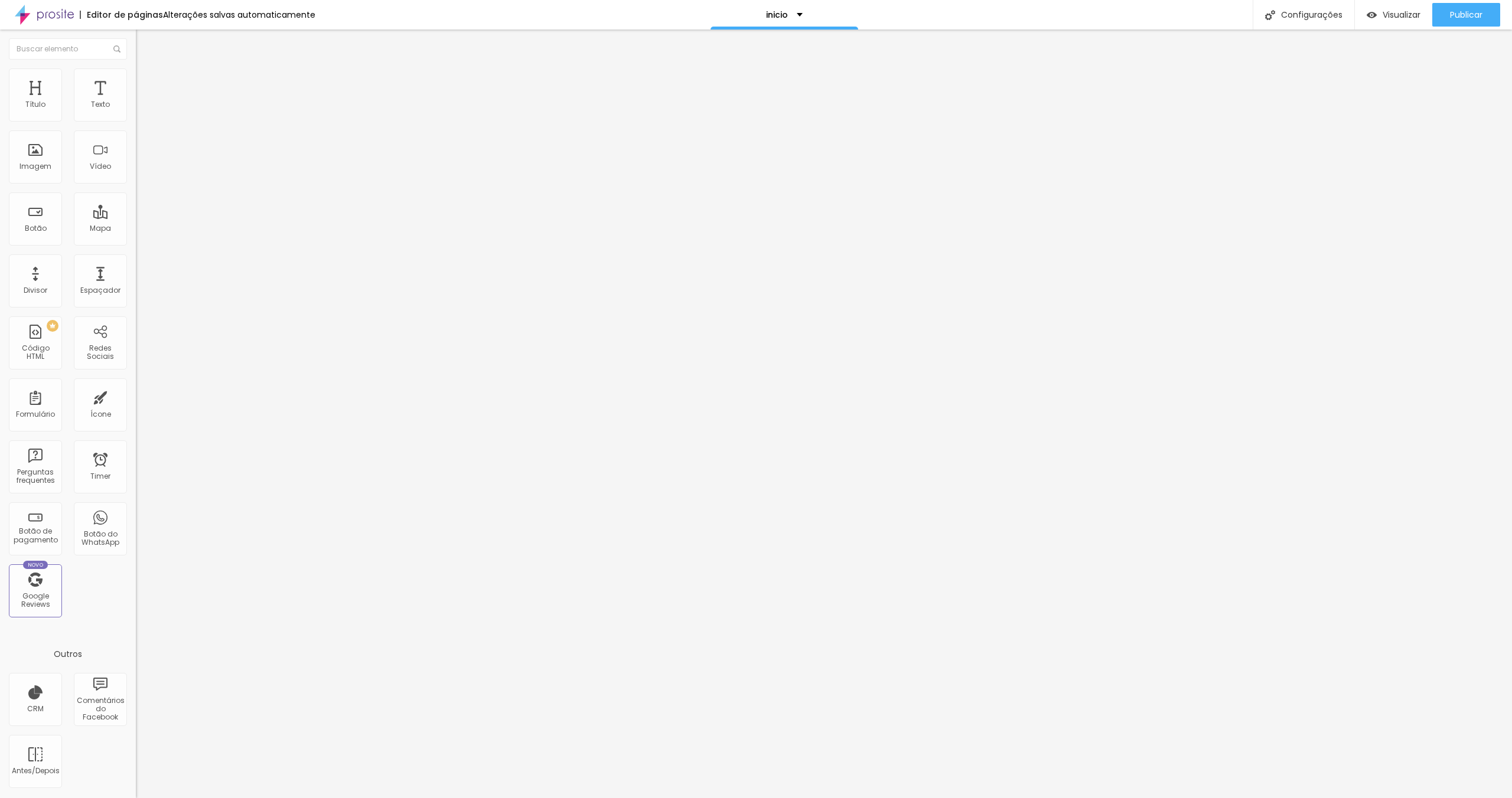
click at [136, 76] on li "Estilo" at bounding box center [203, 74] width 136 height 12
click at [136, 68] on img at bounding box center [141, 61] width 10 height 10
click at [136, 119] on input "text" at bounding box center [207, 113] width 142 height 12
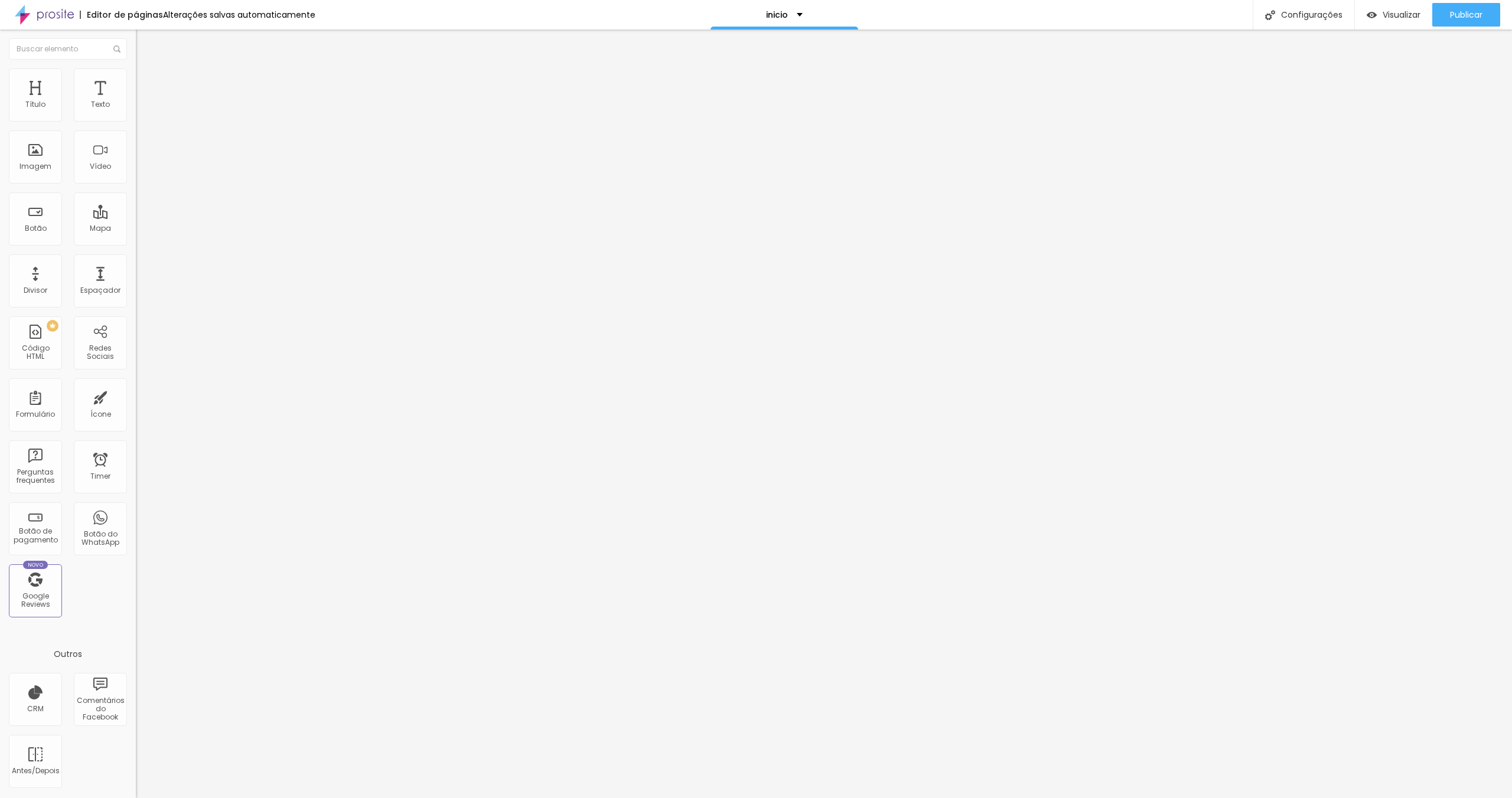
click at [136, 185] on span "Original" at bounding box center [150, 180] width 28 height 10
click at [136, 192] on span "Cinema" at bounding box center [150, 187] width 30 height 10
click at [136, 217] on span "Original" at bounding box center [150, 212] width 28 height 10
drag, startPoint x: 33, startPoint y: 203, endPoint x: -62, endPoint y: 198, distance: 95.1
click at [0, 198] on html "Editor de páginas Alterações salvas automaticamente inicio Configurações Config…" at bounding box center [756, 399] width 1512 height 798
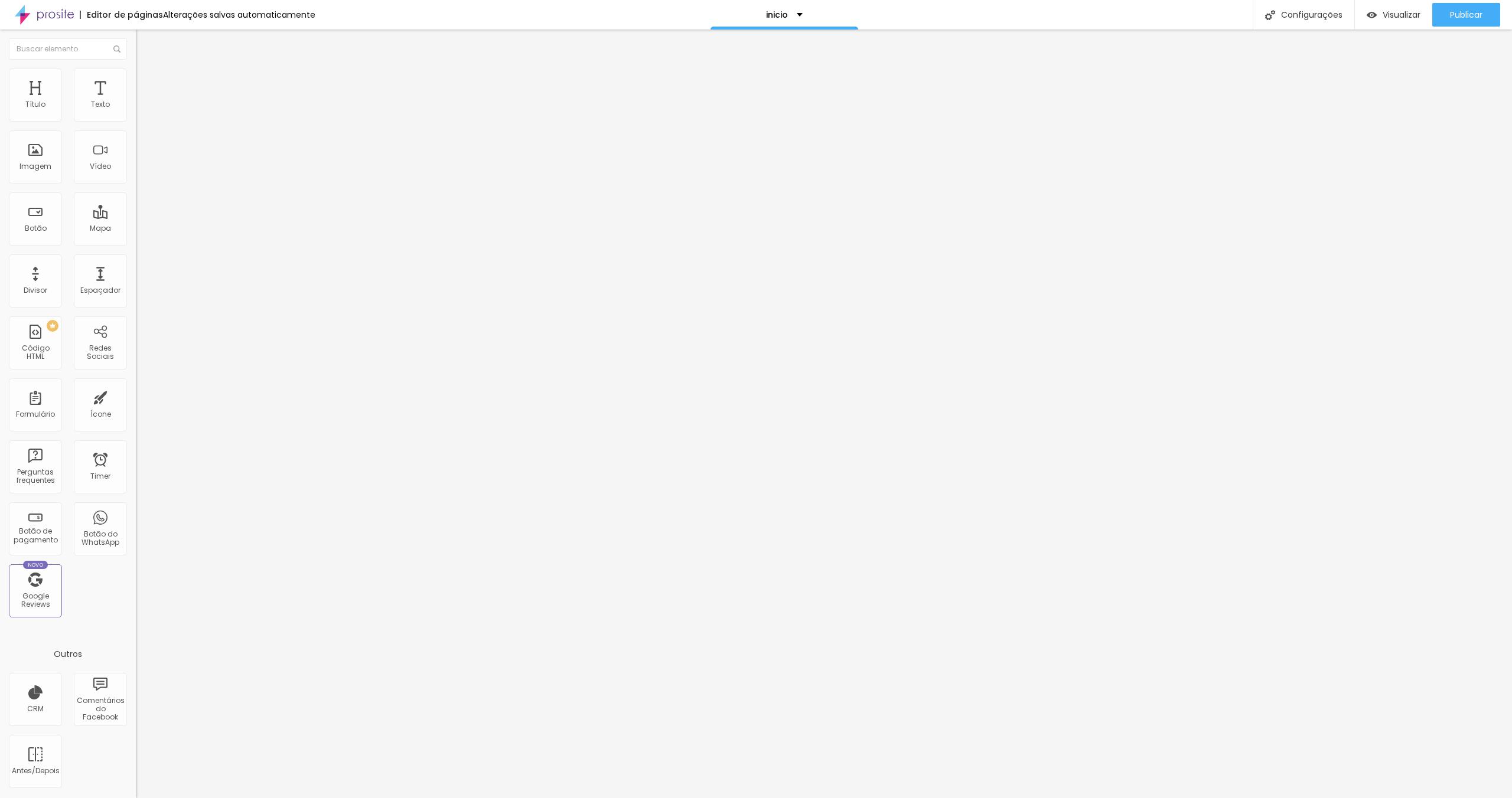
drag, startPoint x: 89, startPoint y: 206, endPoint x: -4, endPoint y: 209, distance: 93.0
click at [0, 209] on html "Editor de páginas Alterações salvas automaticamente inicio Configurações Config…" at bounding box center [756, 399] width 1512 height 798
click at [146, 79] on span "Estilo" at bounding box center [155, 76] width 19 height 10
click at [145, 45] on div "Editar Imagem" at bounding box center [184, 43] width 79 height 10
click at [141, 110] on icon "button" at bounding box center [144, 106] width 7 height 7
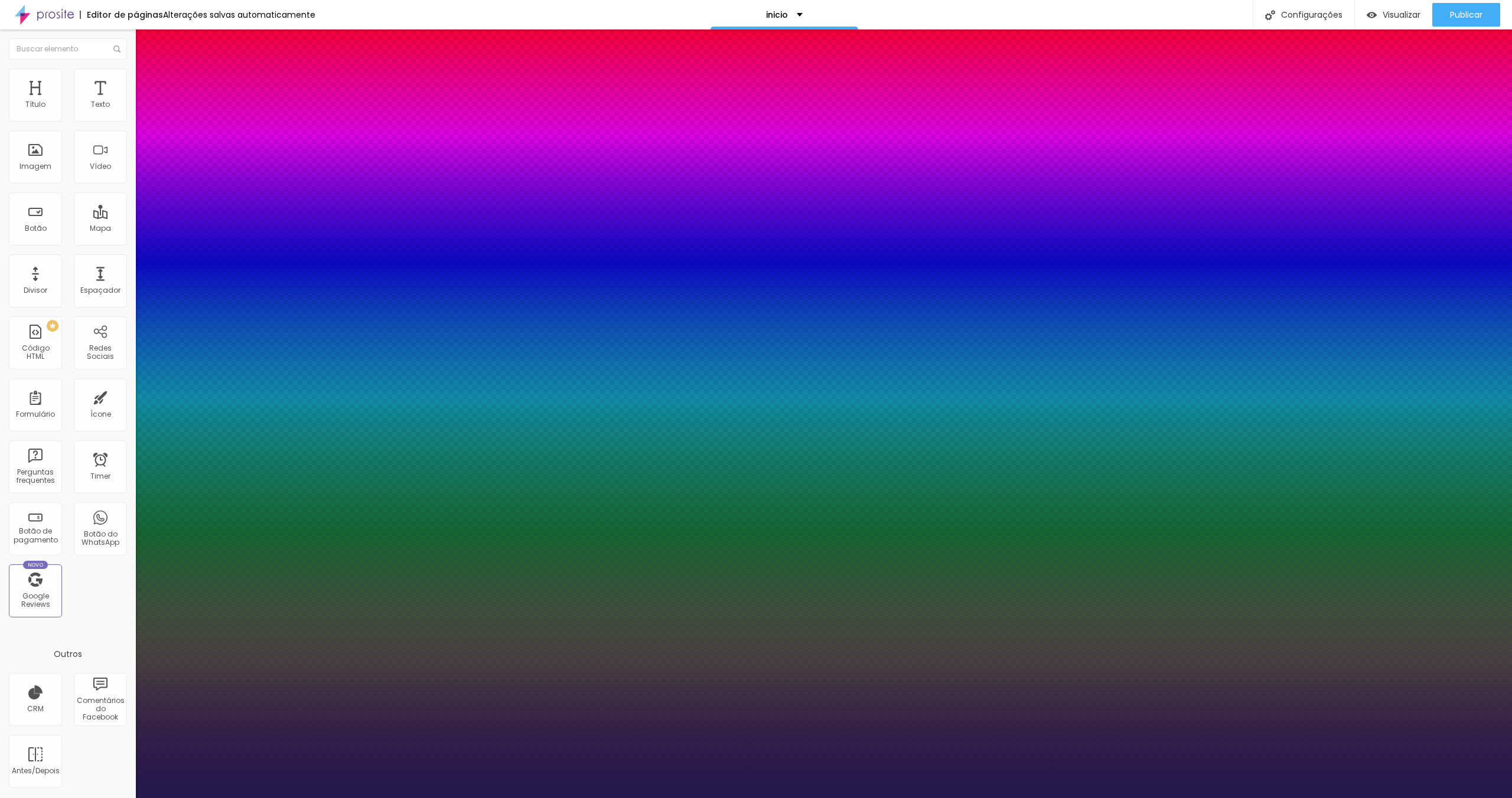
click at [127, 798] on select "AbrilFatface-Regular Actor-Regular Alegreya AlegreyaBlack Alice Allan-Bold Alla…" at bounding box center [63, 812] width 127 height 12
drag, startPoint x: 154, startPoint y: 230, endPoint x: 171, endPoint y: 235, distance: 17.7
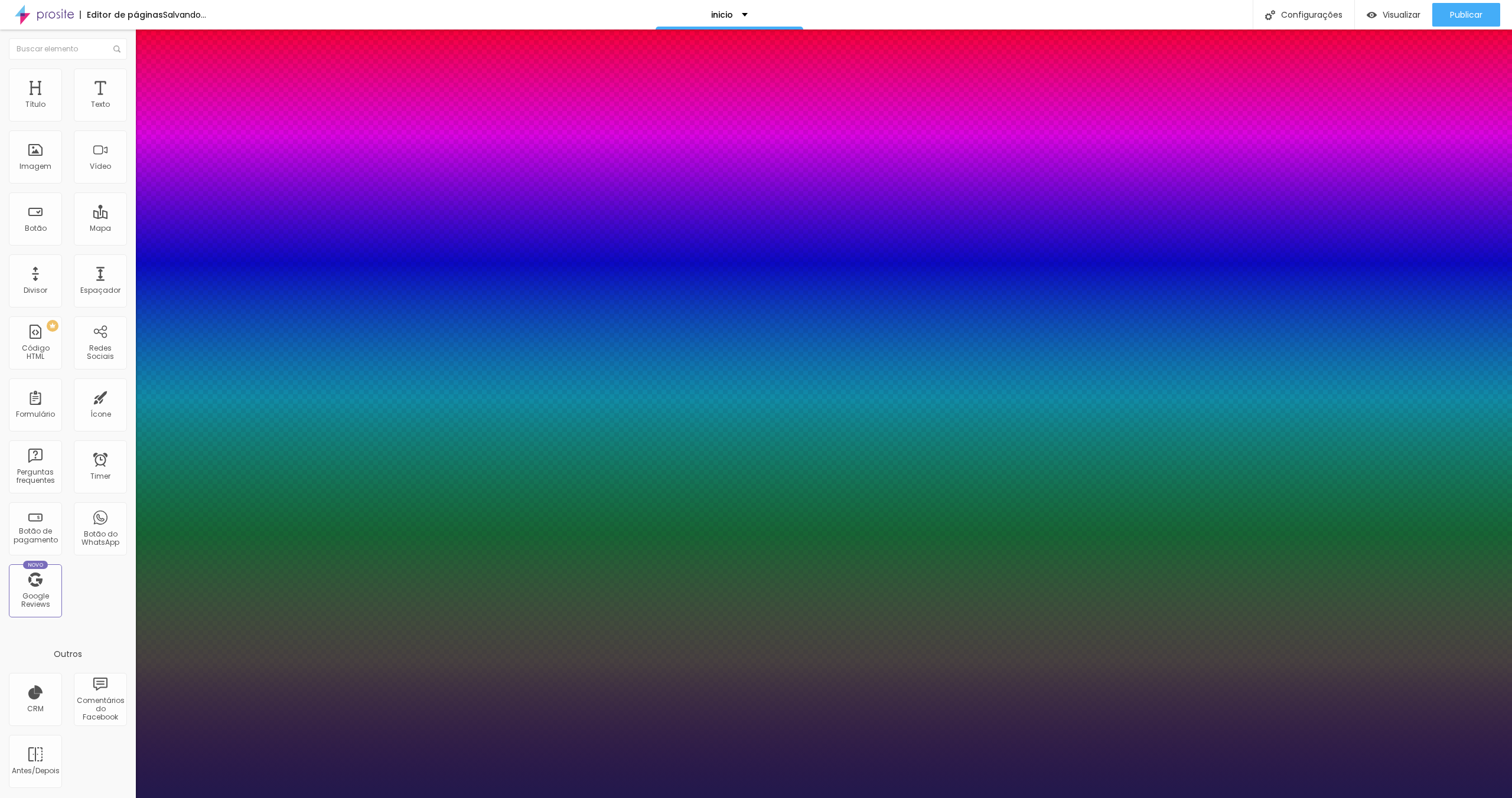
click at [287, 798] on div at bounding box center [756, 798] width 1512 height 0
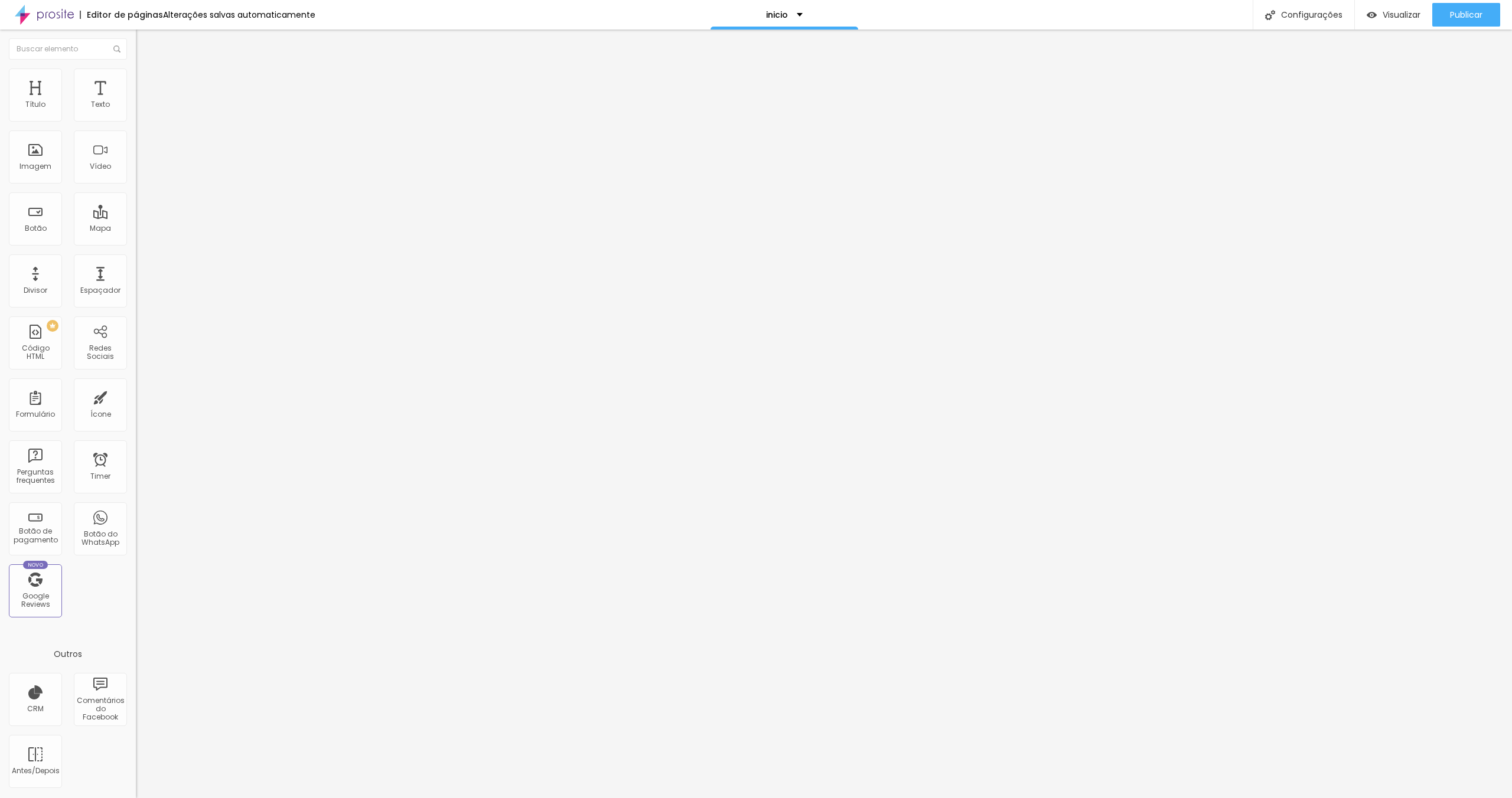
click at [136, 76] on li "Avançado" at bounding box center [203, 74] width 136 height 12
click at [136, 217] on input "range" at bounding box center [174, 222] width 77 height 10
drag, startPoint x: 25, startPoint y: 117, endPoint x: 0, endPoint y: 120, distance: 25.2
click at [136, 217] on input "range" at bounding box center [174, 222] width 77 height 10
drag, startPoint x: 37, startPoint y: 139, endPoint x: -8, endPoint y: 140, distance: 45.0
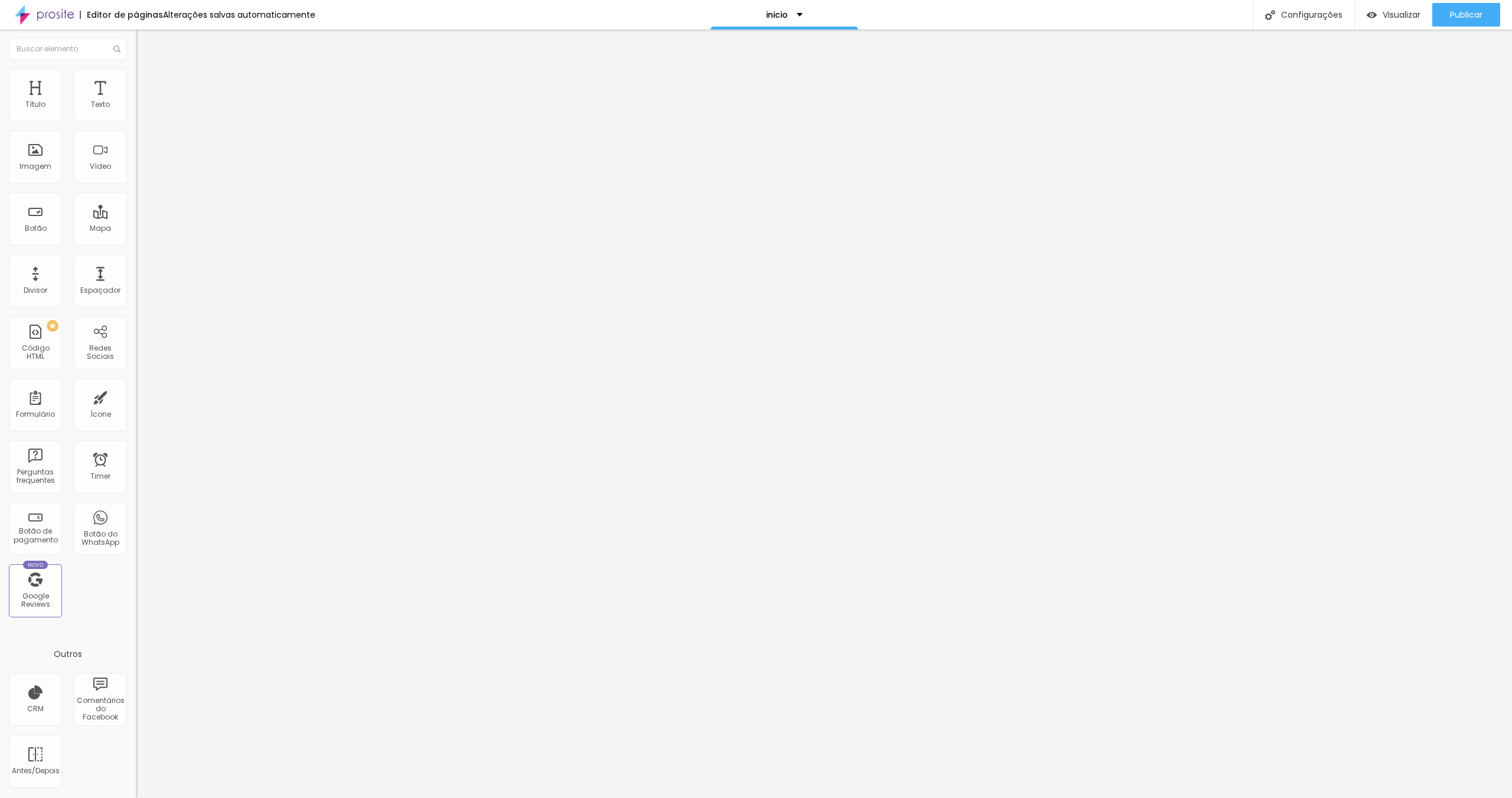
click at [136, 385] on input "range" at bounding box center [174, 389] width 77 height 10
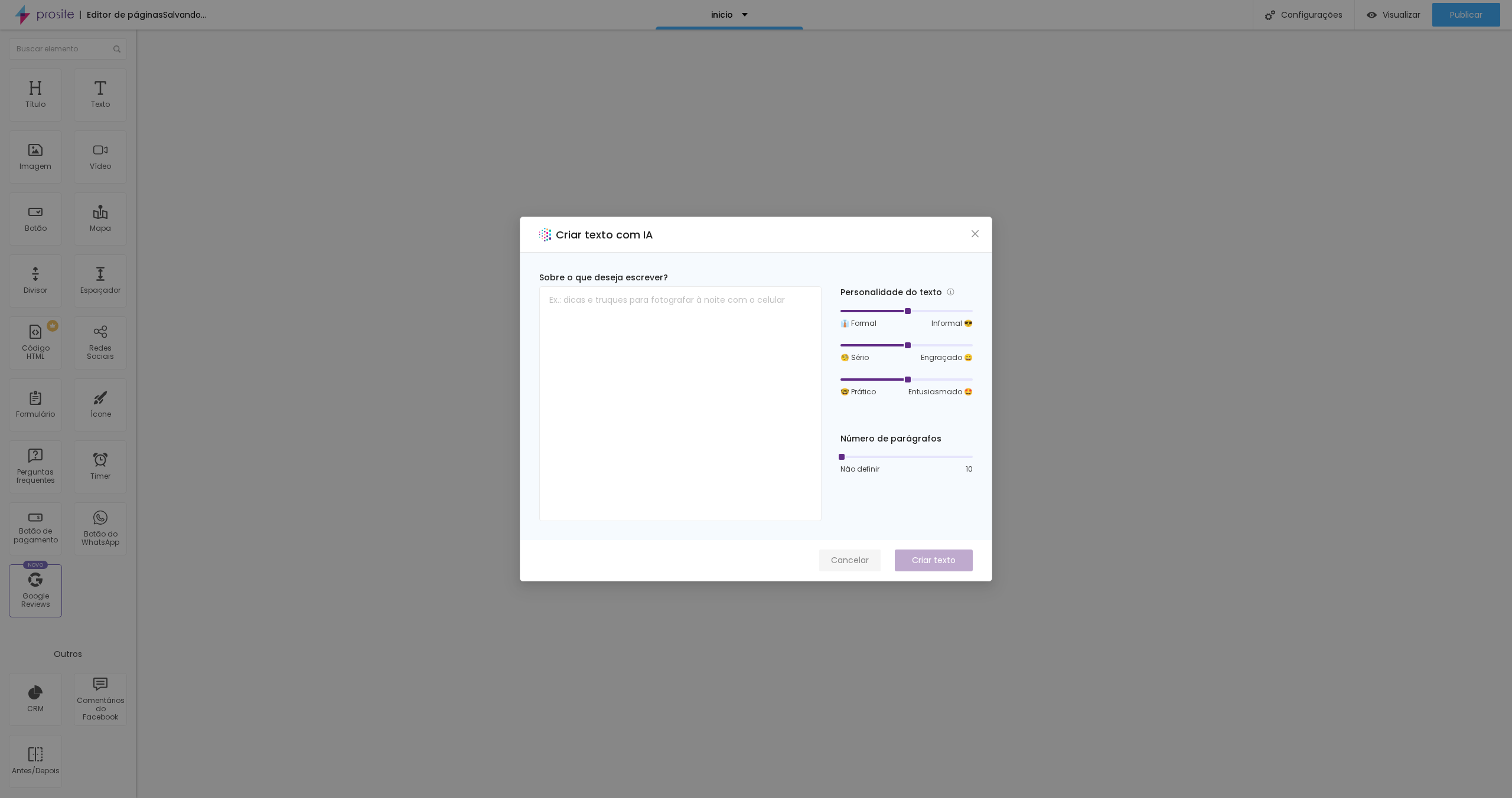
click at [845, 558] on span "Cancelar" at bounding box center [850, 561] width 38 height 12
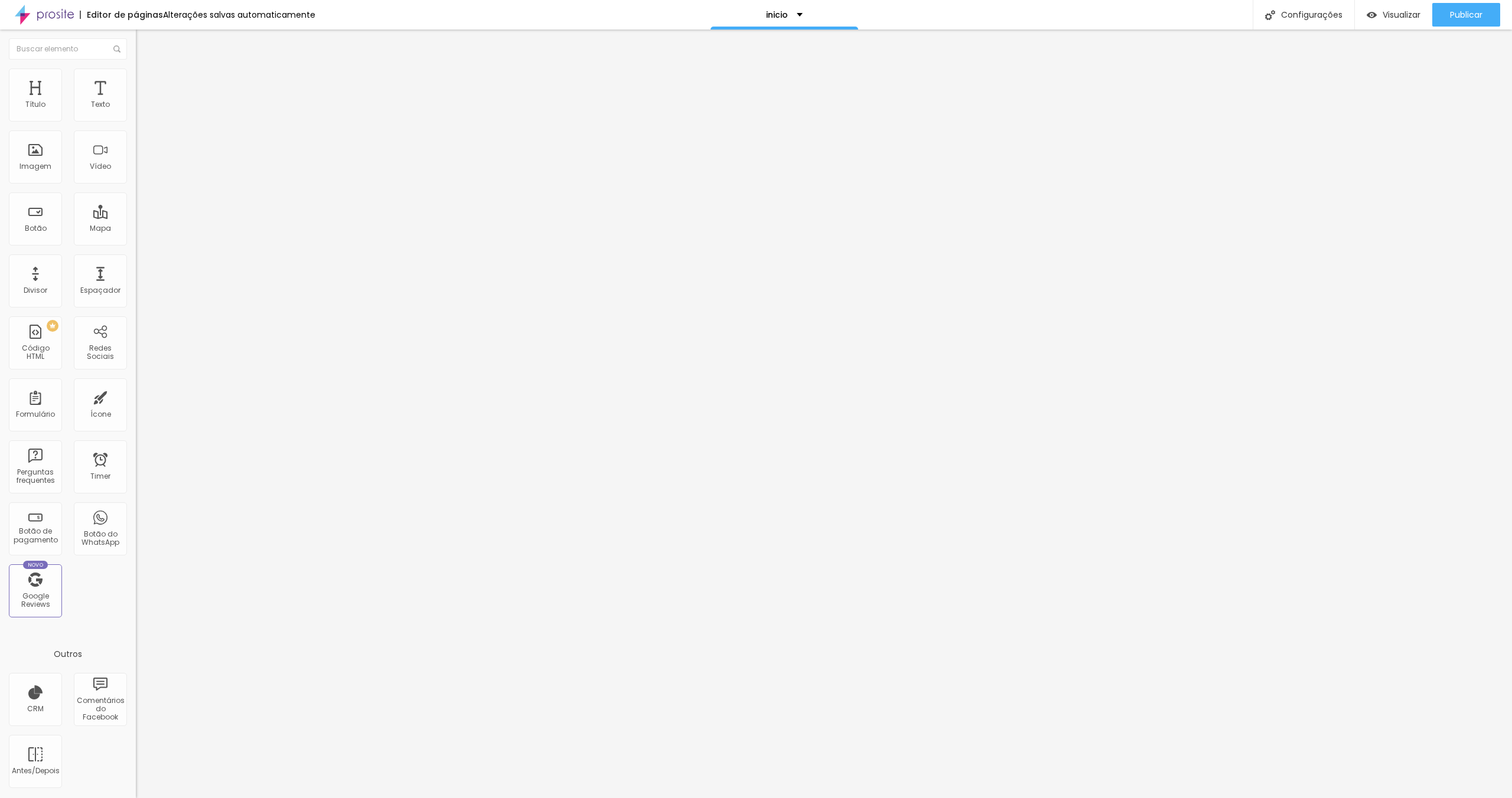
click at [141, 110] on icon "button" at bounding box center [144, 106] width 7 height 7
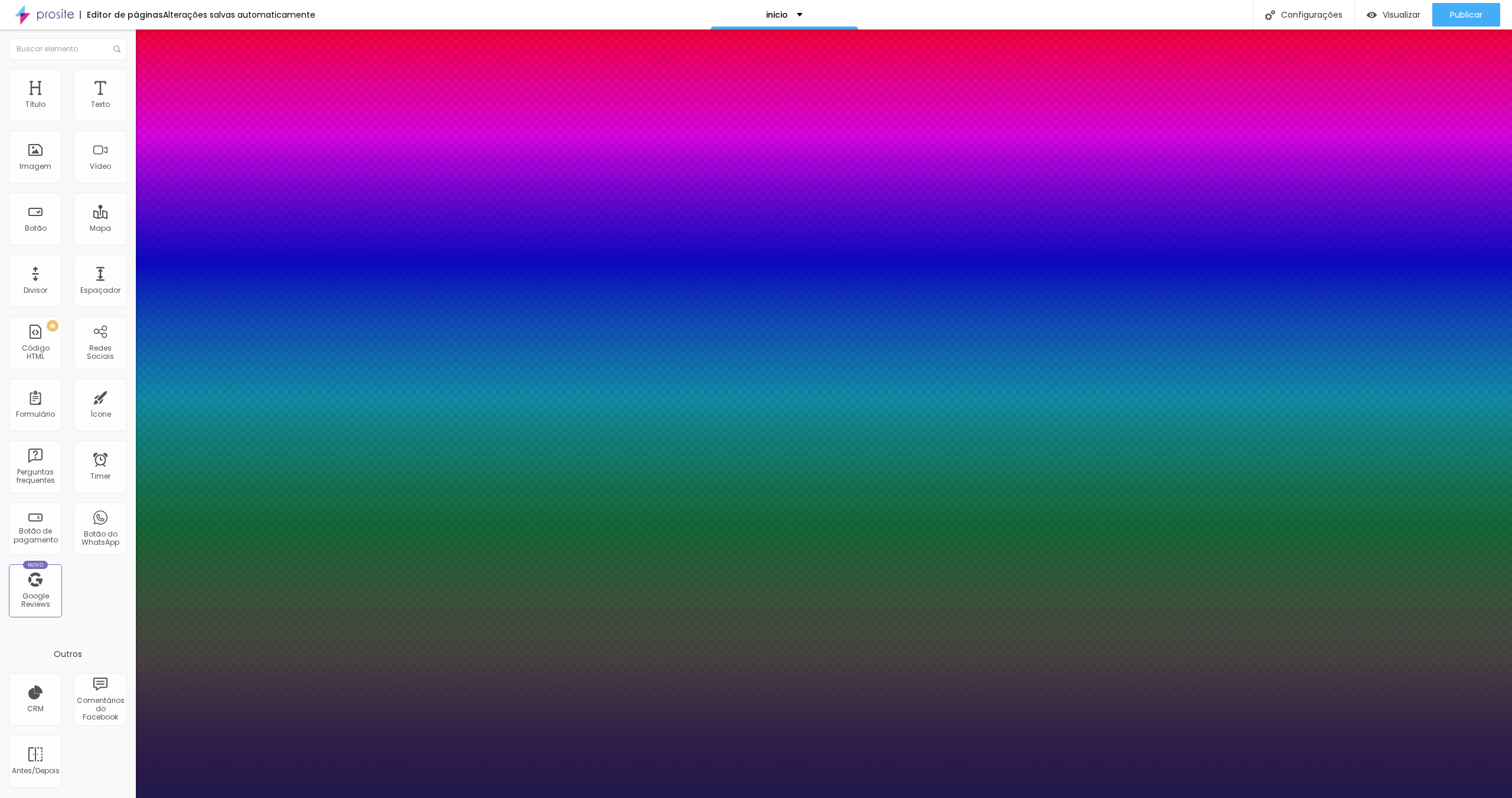
click at [380, 798] on div at bounding box center [756, 798] width 1512 height 0
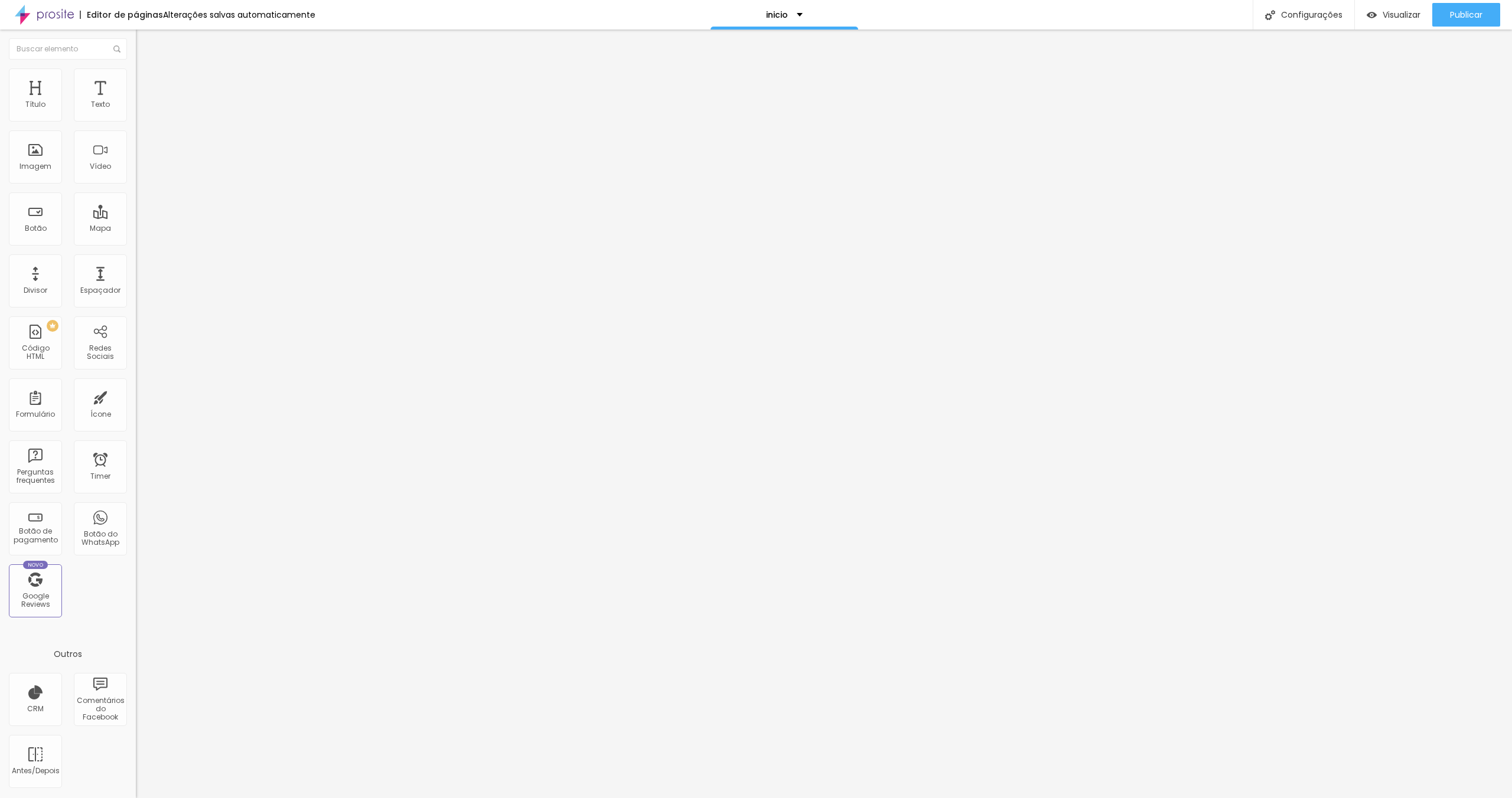
click at [136, 69] on li "Avançado" at bounding box center [203, 74] width 136 height 12
click at [136, 385] on input "range" at bounding box center [174, 389] width 77 height 10
click at [136, 76] on ul "Estilo Avançado" at bounding box center [203, 68] width 136 height 23
click at [146, 79] on span "Avançado" at bounding box center [165, 76] width 39 height 10
click at [136, 385] on input "range" at bounding box center [174, 389] width 77 height 10
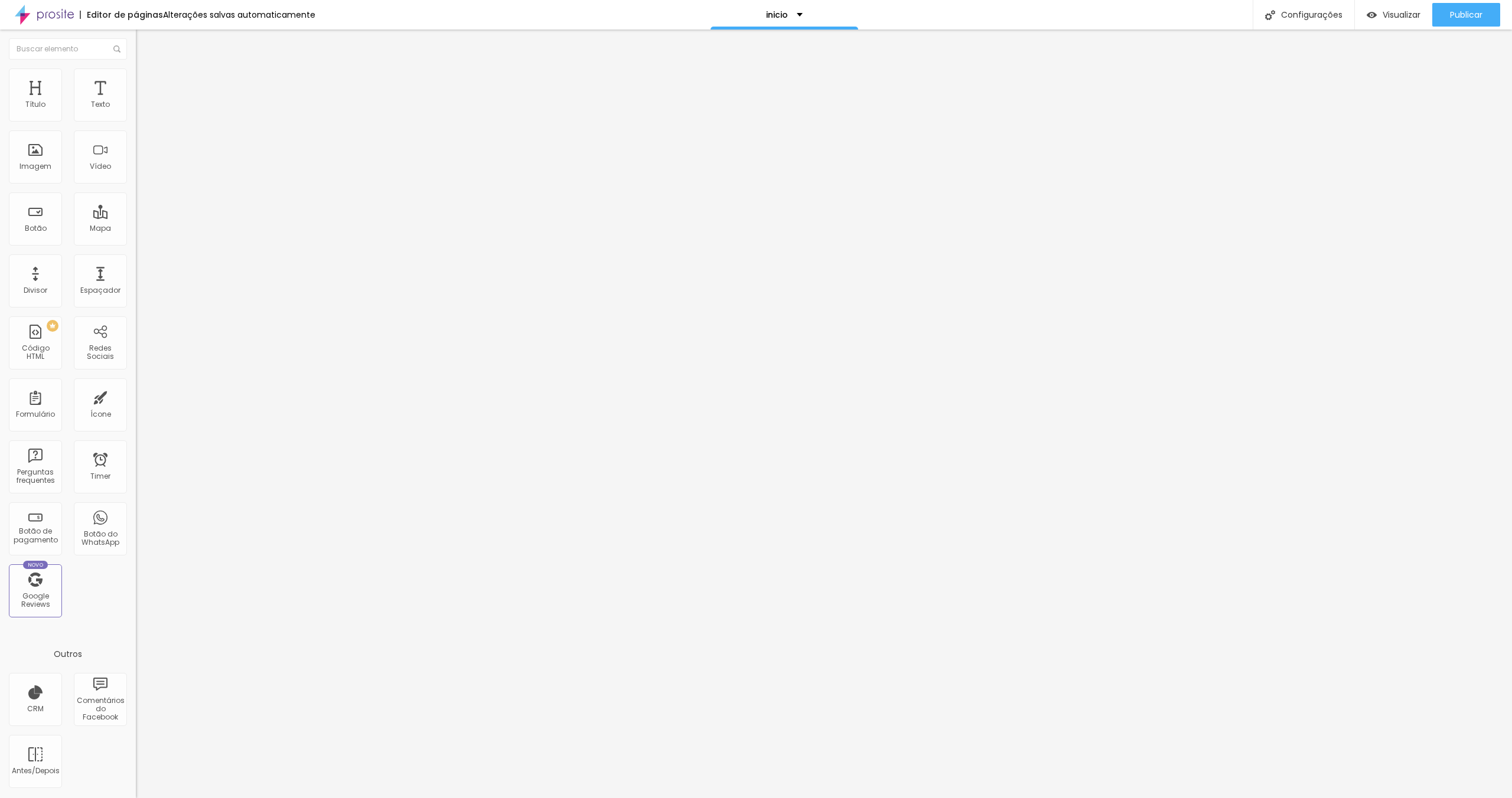
click at [136, 68] on li "Estilo" at bounding box center [203, 74] width 136 height 12
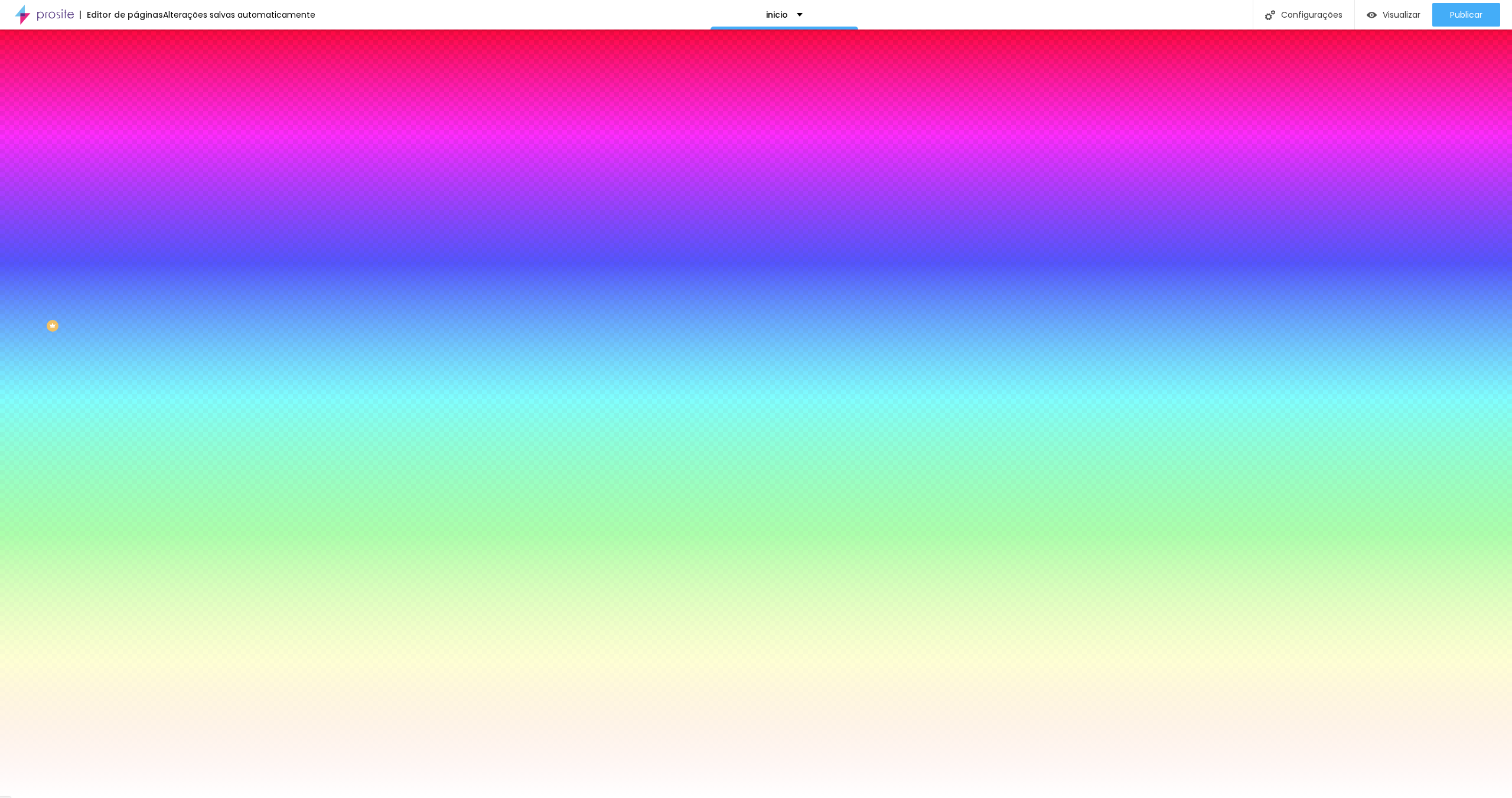
click at [136, 81] on li "Avançado" at bounding box center [203, 86] width 136 height 12
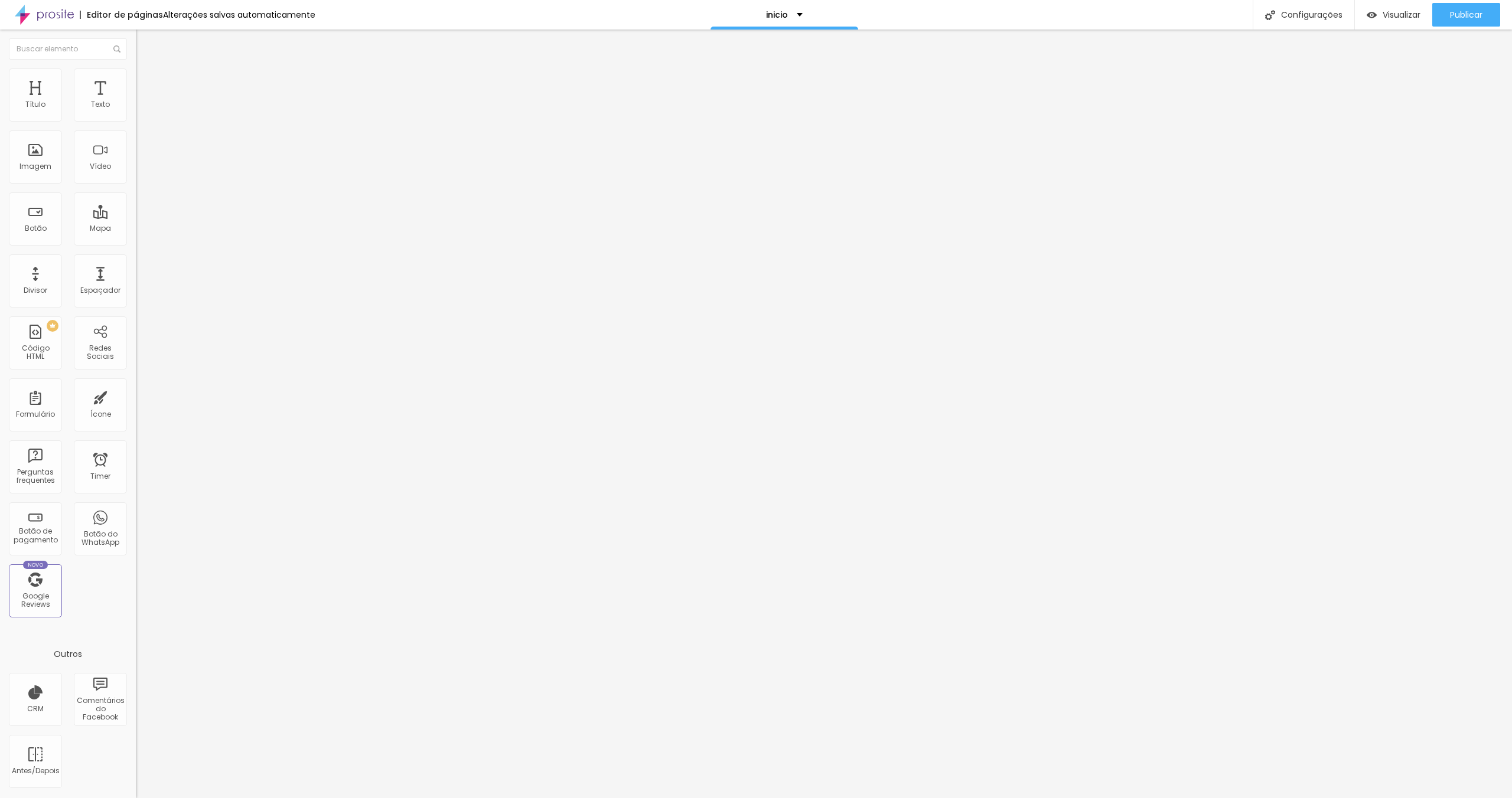
drag, startPoint x: 29, startPoint y: 141, endPoint x: 17, endPoint y: 142, distance: 12.0
click at [136, 396] on input "range" at bounding box center [174, 401] width 77 height 10
click at [146, 81] on span "Estilo" at bounding box center [155, 76] width 19 height 10
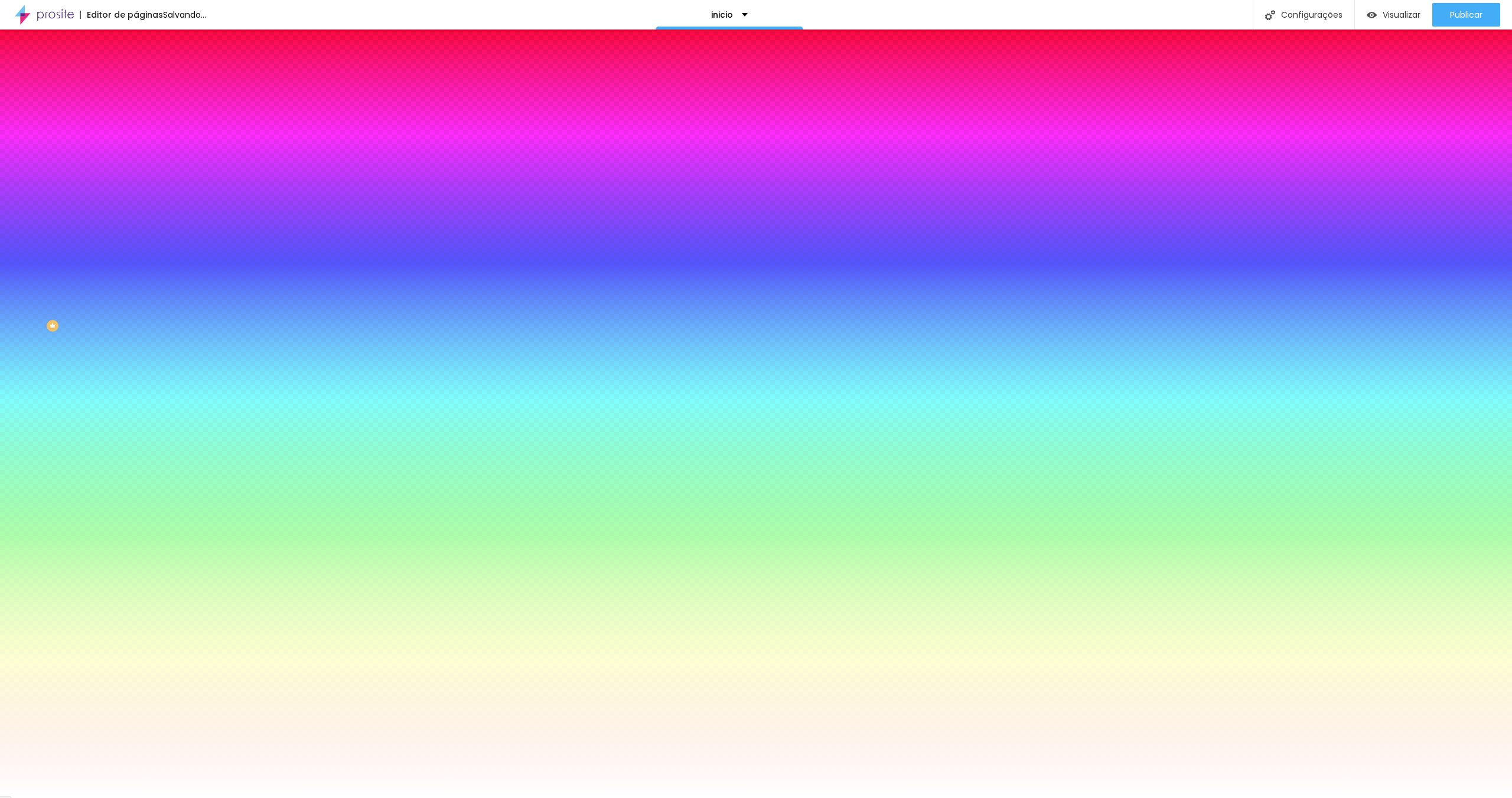
click at [136, 81] on li "Avançado" at bounding box center [203, 86] width 136 height 12
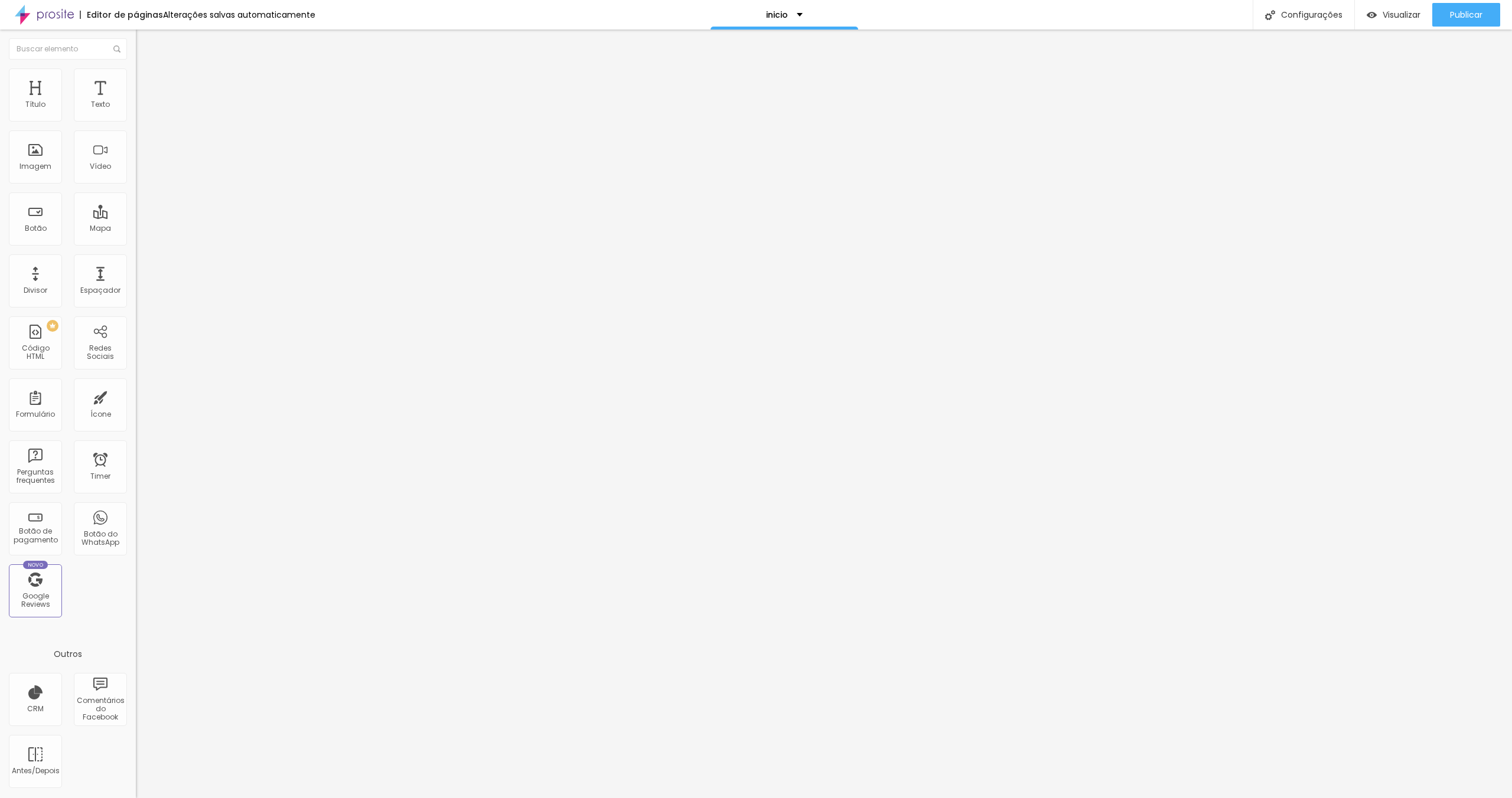
drag, startPoint x: 29, startPoint y: 140, endPoint x: 34, endPoint y: 131, distance: 10.3
click at [136, 396] on input "range" at bounding box center [174, 401] width 77 height 10
click at [146, 80] on span "Avançado" at bounding box center [165, 76] width 39 height 10
drag, startPoint x: 34, startPoint y: 140, endPoint x: 0, endPoint y: 137, distance: 34.1
click at [136, 385] on input "range" at bounding box center [174, 389] width 77 height 10
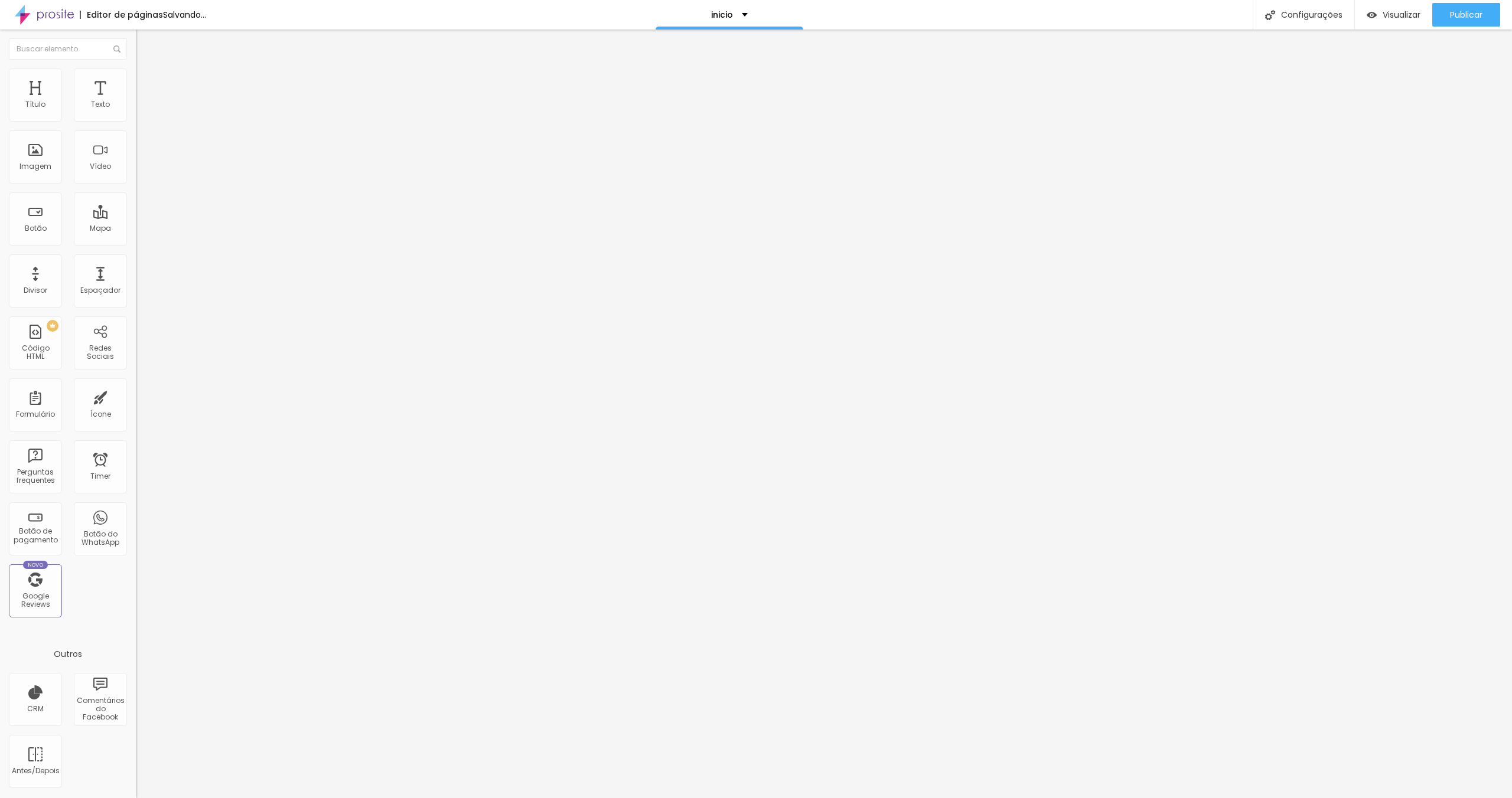
drag, startPoint x: 41, startPoint y: 117, endPoint x: 58, endPoint y: 117, distance: 17.0
click at [136, 217] on input "range" at bounding box center [174, 222] width 77 height 10
click at [1467, 19] on span "Publicar" at bounding box center [1466, 15] width 32 height 10
click at [136, 68] on img at bounding box center [141, 73] width 10 height 10
click at [136, 74] on img at bounding box center [141, 73] width 10 height 10
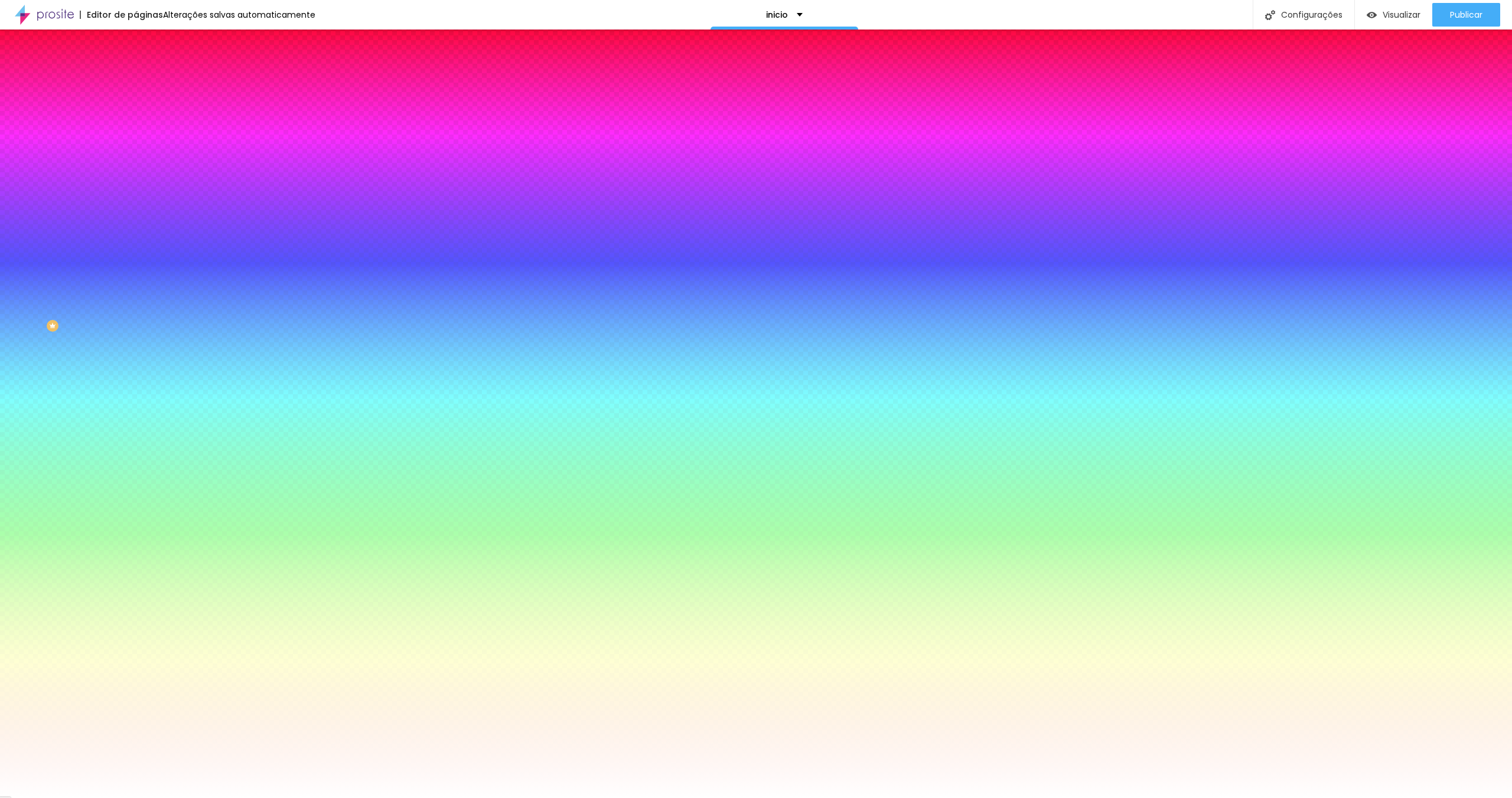
drag, startPoint x: 94, startPoint y: 212, endPoint x: 133, endPoint y: 212, distance: 39.0
click at [136, 212] on div "Imagem de fundo Adicionar imagem Efeito da Imagem Nenhum Nenhum Parallax Cor de…" at bounding box center [203, 169] width 136 height 153
paste input "EFEEEB"
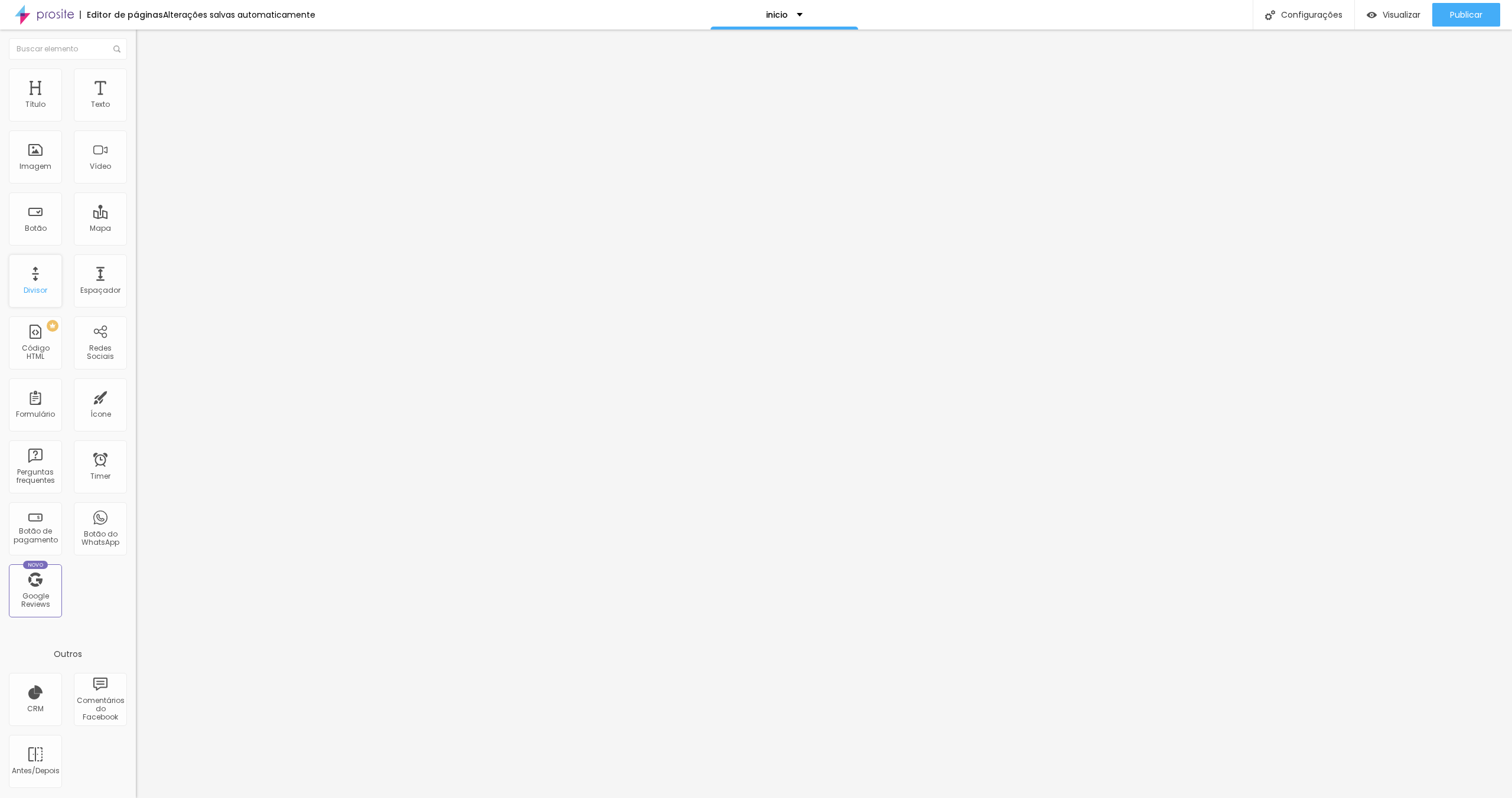
click at [32, 281] on div "Divisor" at bounding box center [35, 280] width 53 height 53
click at [44, 280] on div "Divisor" at bounding box center [35, 280] width 53 height 53
click at [136, 141] on span "Sólido" at bounding box center [147, 138] width 23 height 10
click at [136, 175] on span "Duplo" at bounding box center [146, 170] width 21 height 10
click at [136, 190] on span "Estrela" at bounding box center [148, 184] width 23 height 10
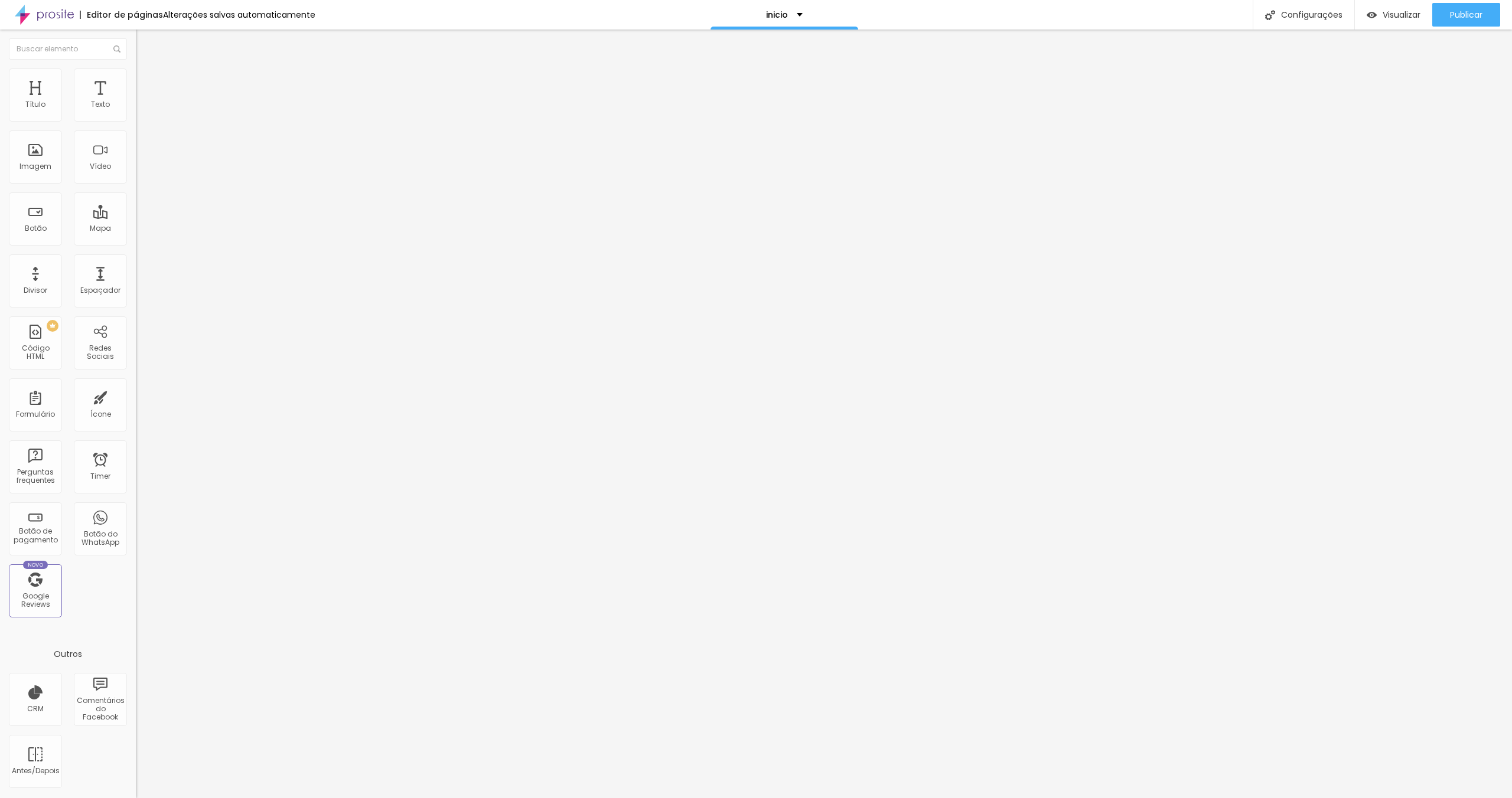
click at [136, 211] on span "Coração 2" at bounding box center [155, 205] width 39 height 10
click at [136, 200] on span "Coração 1" at bounding box center [154, 194] width 37 height 10
click at [136, 192] on div "Brilho" at bounding box center [203, 187] width 136 height 7
click at [136, 185] on span "Estrela" at bounding box center [148, 180] width 23 height 10
click at [136, 77] on li "Estilo" at bounding box center [203, 74] width 136 height 12
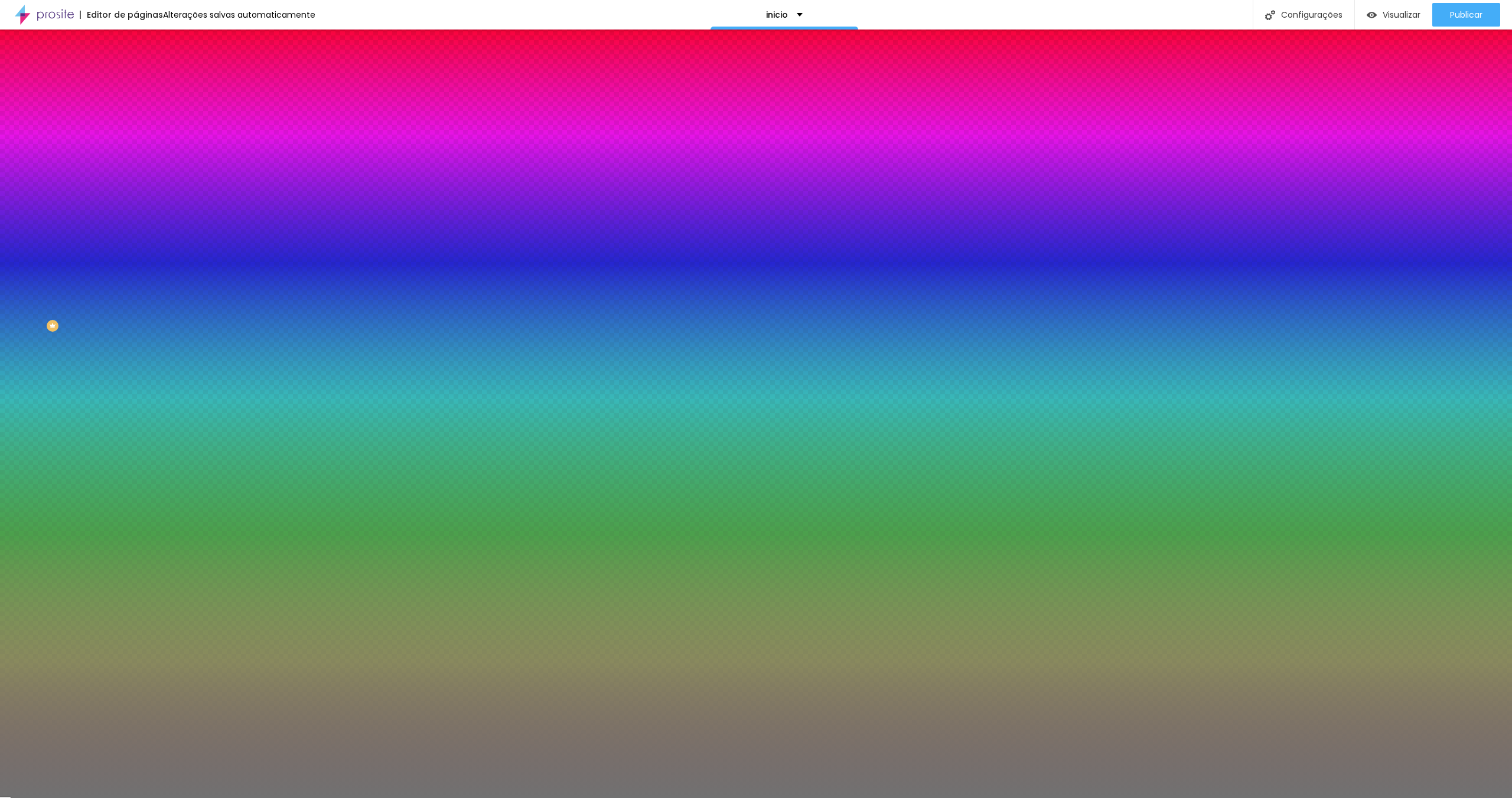
drag, startPoint x: 51, startPoint y: 187, endPoint x: -43, endPoint y: 172, distance: 95.2
click at [136, 174] on input "range" at bounding box center [174, 179] width 77 height 10
click at [136, 68] on img at bounding box center [141, 61] width 10 height 10
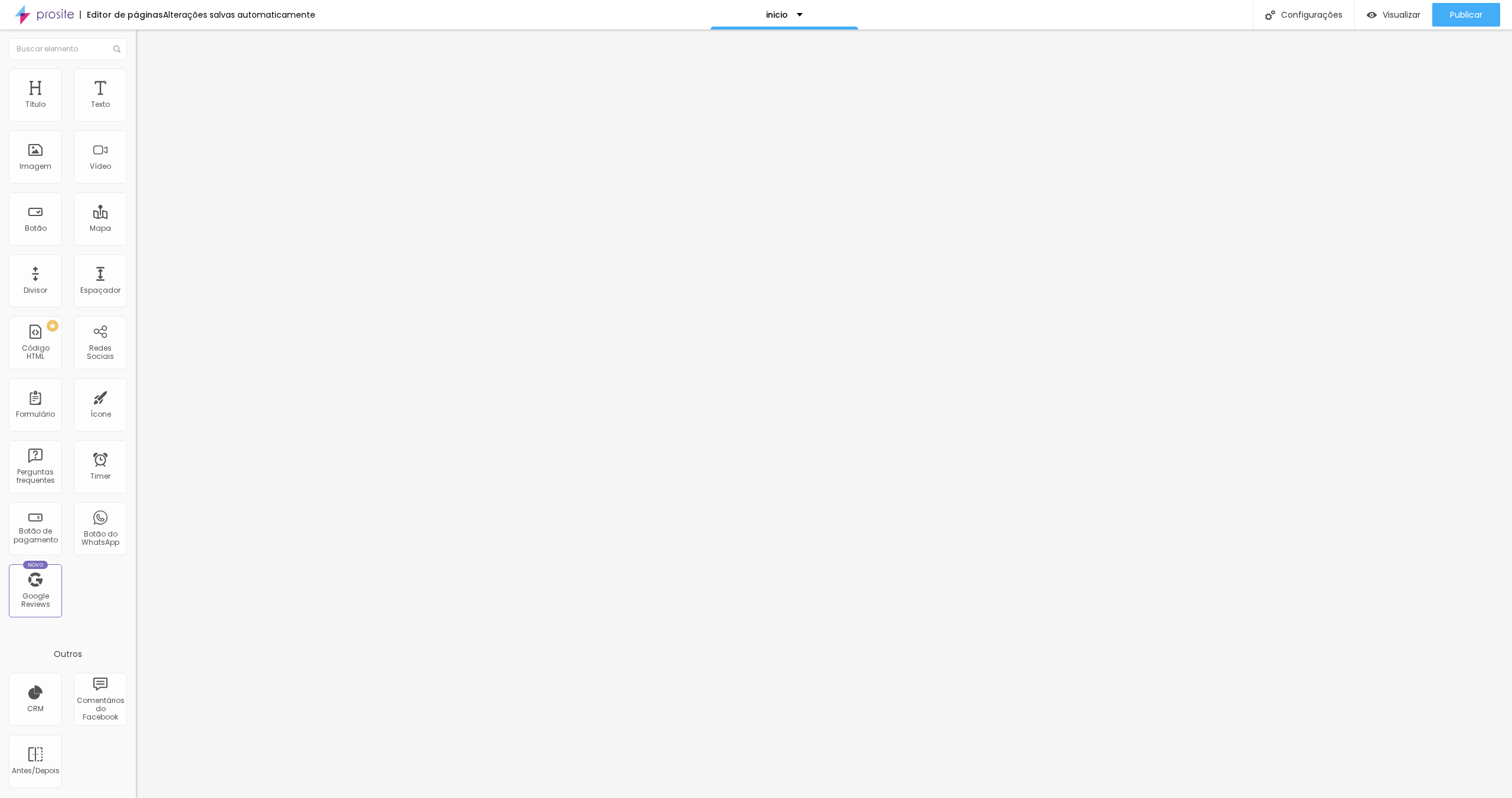
click at [136, 139] on span "Estrela" at bounding box center [148, 138] width 23 height 10
click at [136, 149] on div "Sólido" at bounding box center [203, 145] width 136 height 7
click at [136, 77] on li "Estilo" at bounding box center [203, 74] width 136 height 12
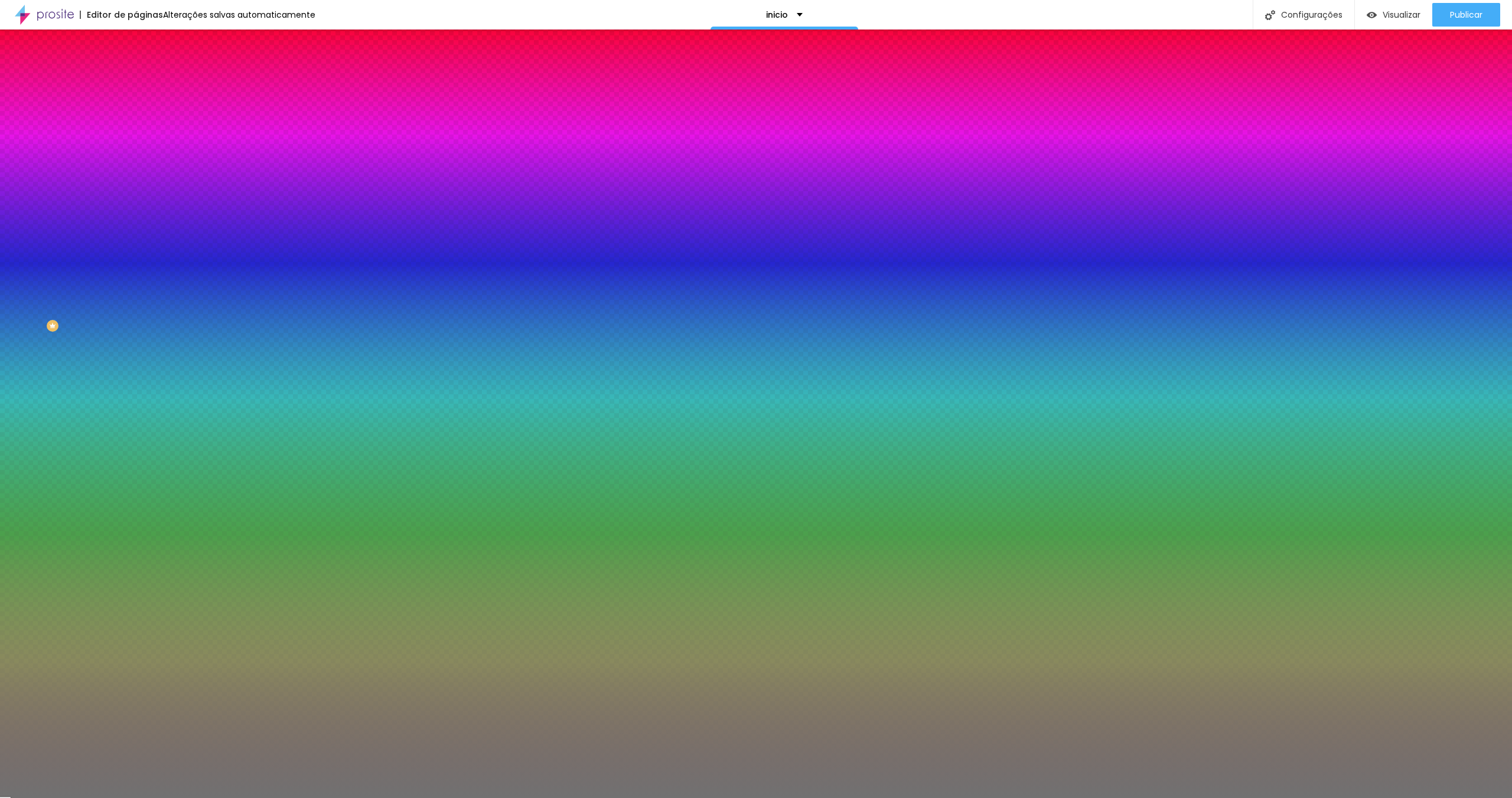
click at [136, 81] on li "Avançado" at bounding box center [203, 86] width 136 height 12
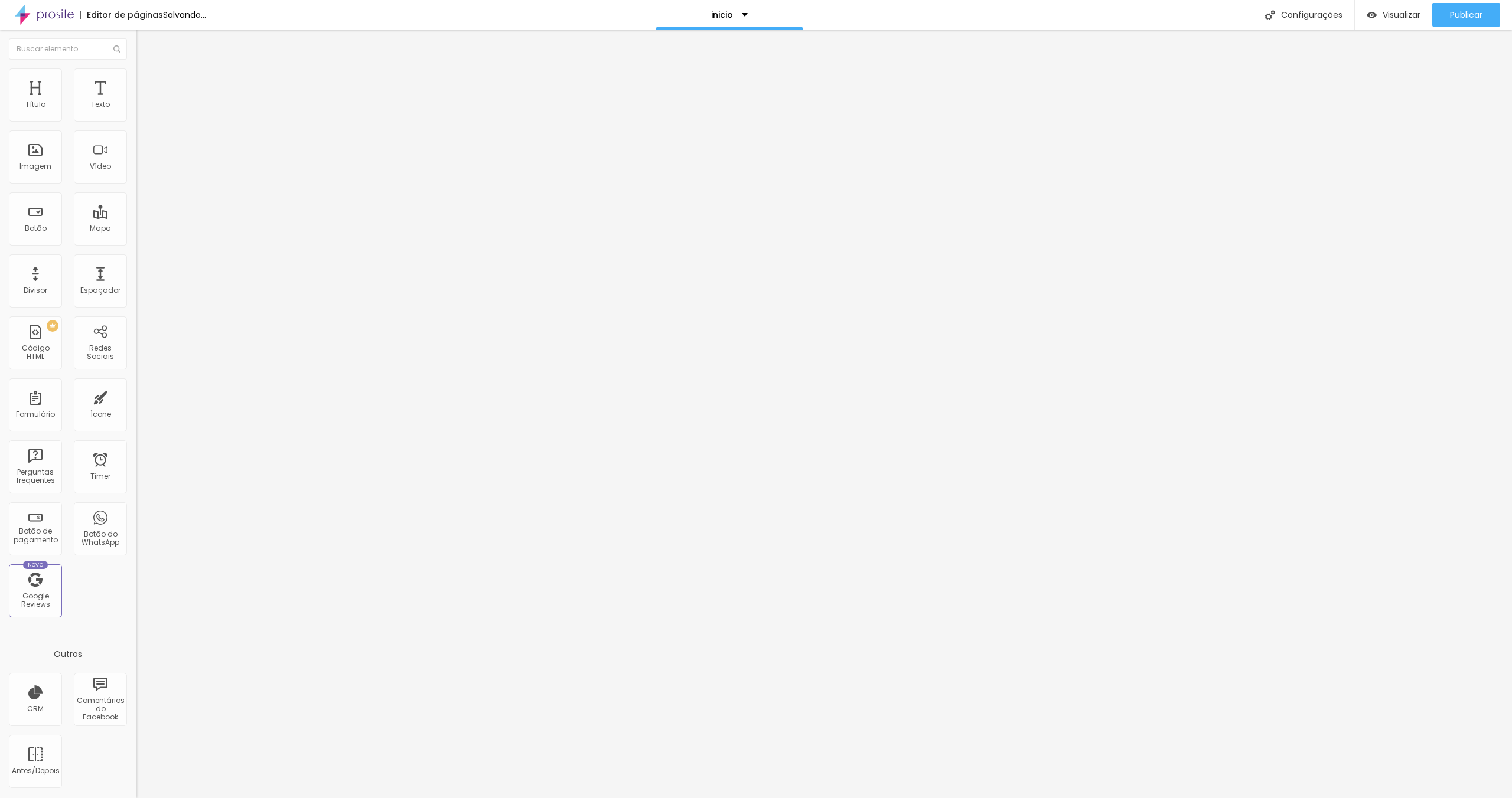
drag, startPoint x: 39, startPoint y: 139, endPoint x: 63, endPoint y: 136, distance: 24.2
click at [136, 396] on input "range" at bounding box center [174, 401] width 77 height 10
drag, startPoint x: 41, startPoint y: 114, endPoint x: 63, endPoint y: 118, distance: 22.4
click at [136, 229] on input "range" at bounding box center [174, 234] width 77 height 10
click at [146, 81] on span "Estilo" at bounding box center [155, 76] width 19 height 10
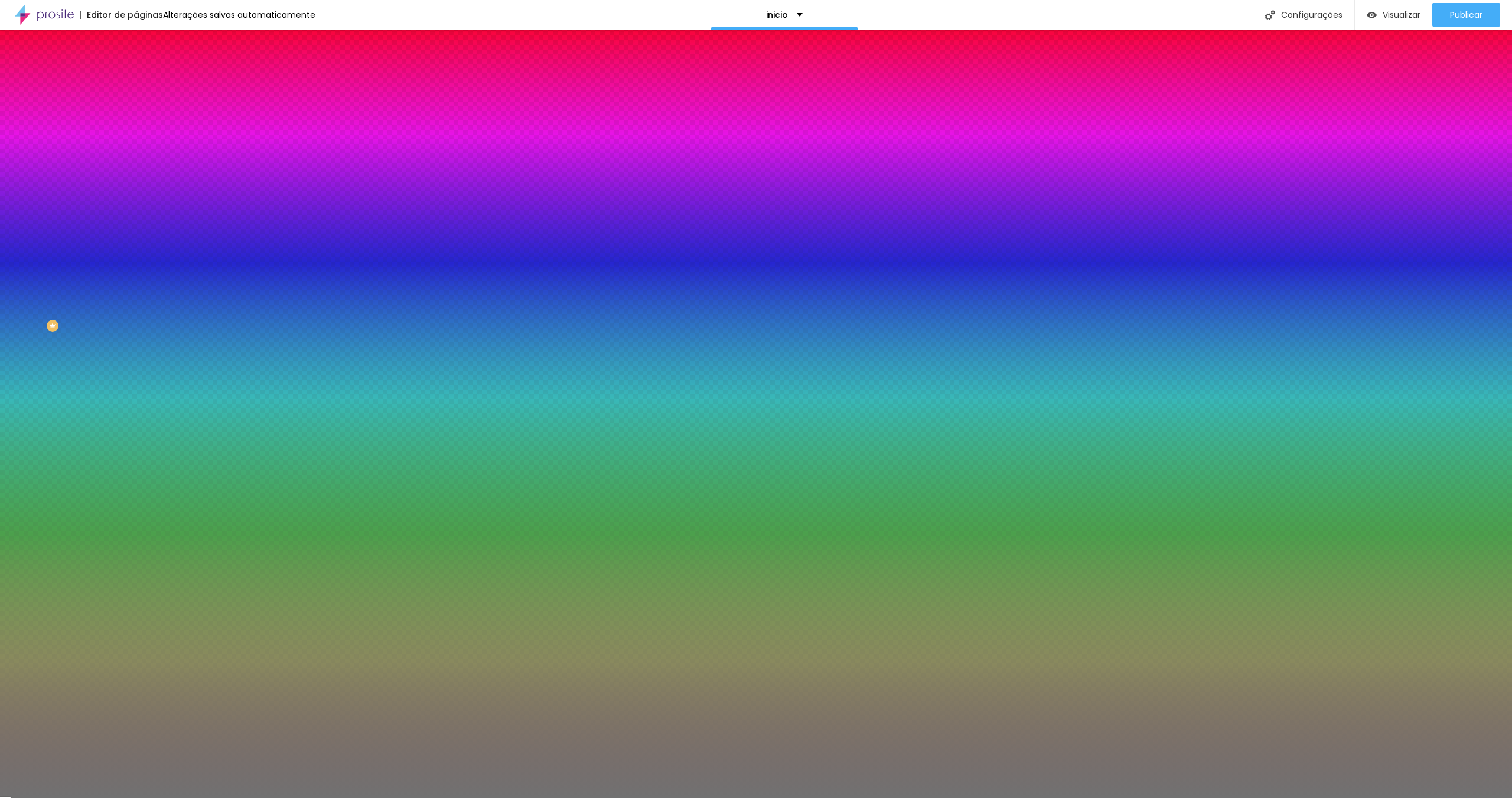
drag, startPoint x: 15, startPoint y: 151, endPoint x: 32, endPoint y: 152, distance: 17.0
click at [136, 152] on input "range" at bounding box center [174, 149] width 77 height 10
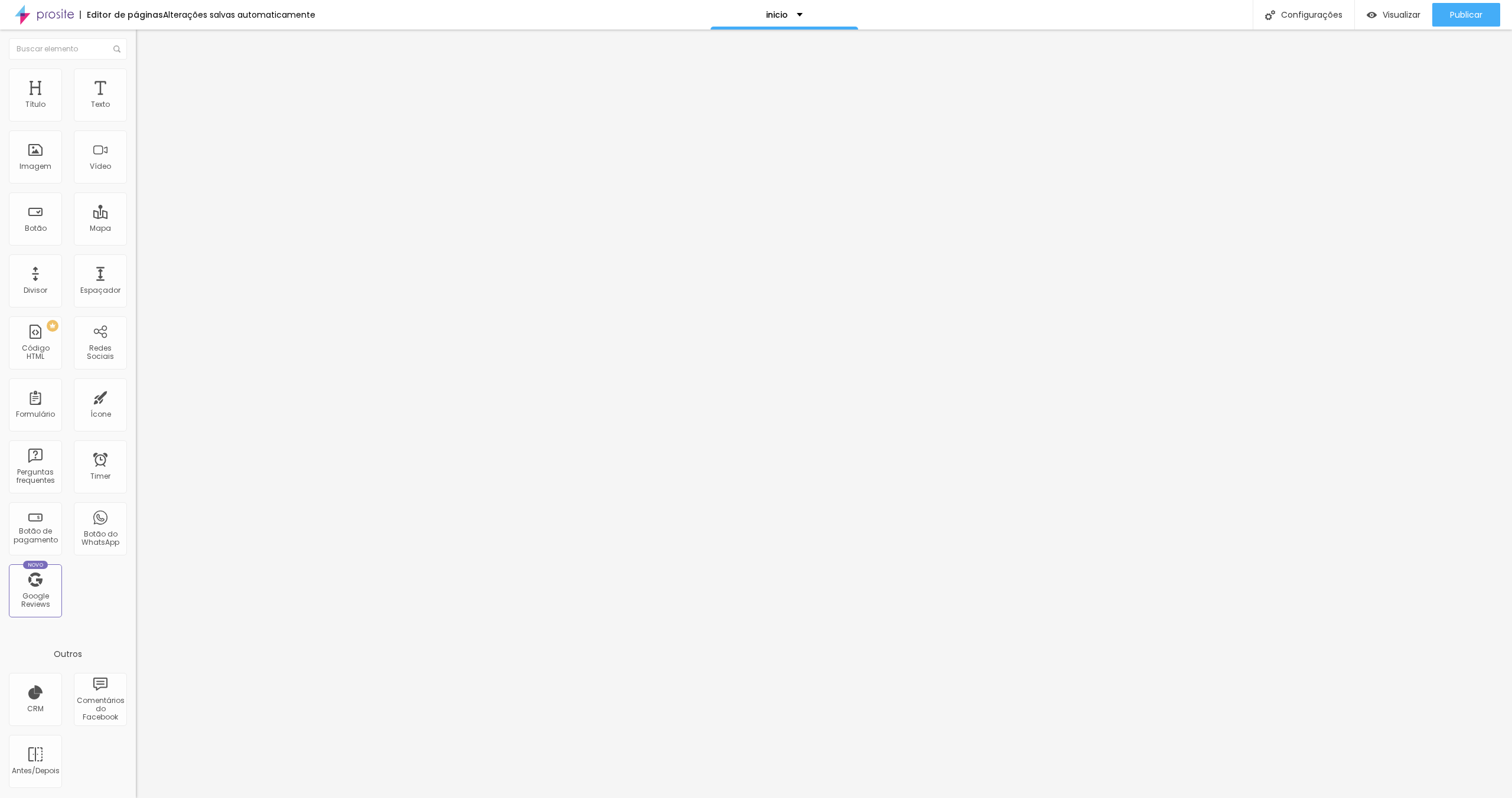
click at [136, 78] on li "Estilo" at bounding box center [203, 74] width 136 height 12
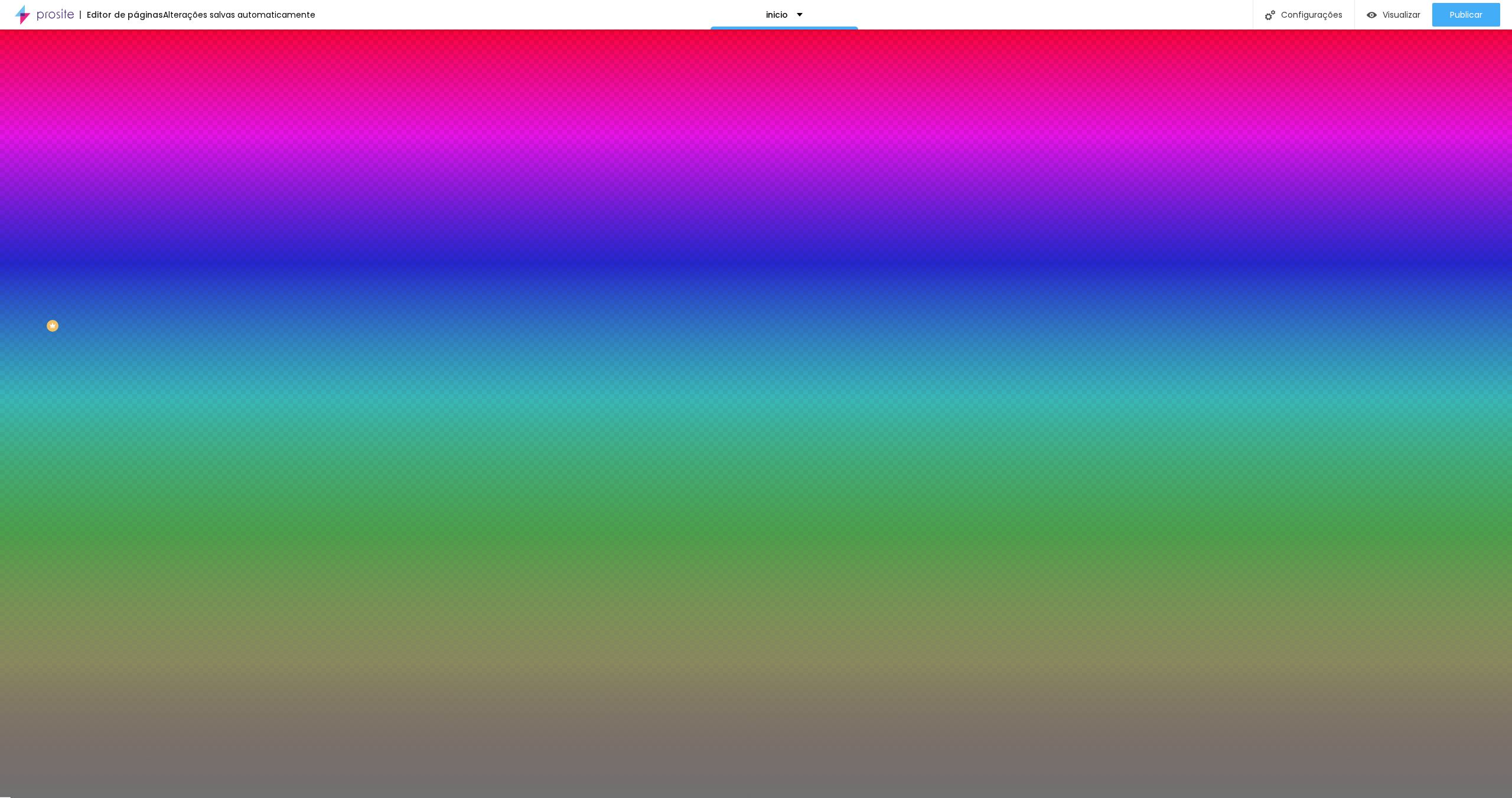
click at [136, 81] on li "Avançado" at bounding box center [203, 86] width 136 height 12
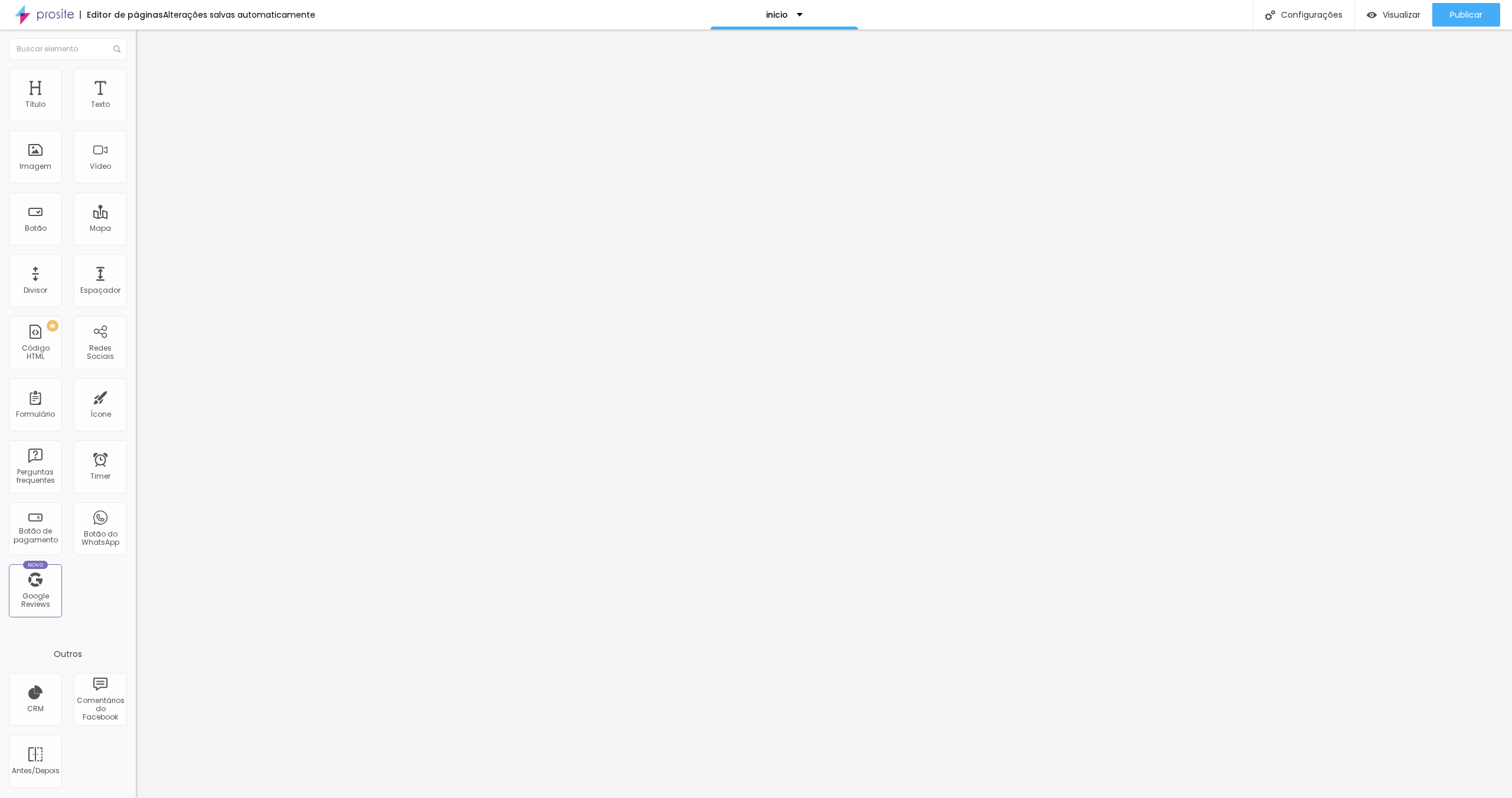
click at [136, 68] on li "Conteúdo" at bounding box center [203, 62] width 136 height 12
click at [136, 108] on img at bounding box center [140, 103] width 8 height 8
click at [136, 117] on img at bounding box center [140, 113] width 8 height 8
click at [136, 81] on li "Avançado" at bounding box center [203, 86] width 136 height 12
click at [136, 75] on li "Estilo" at bounding box center [203, 74] width 136 height 12
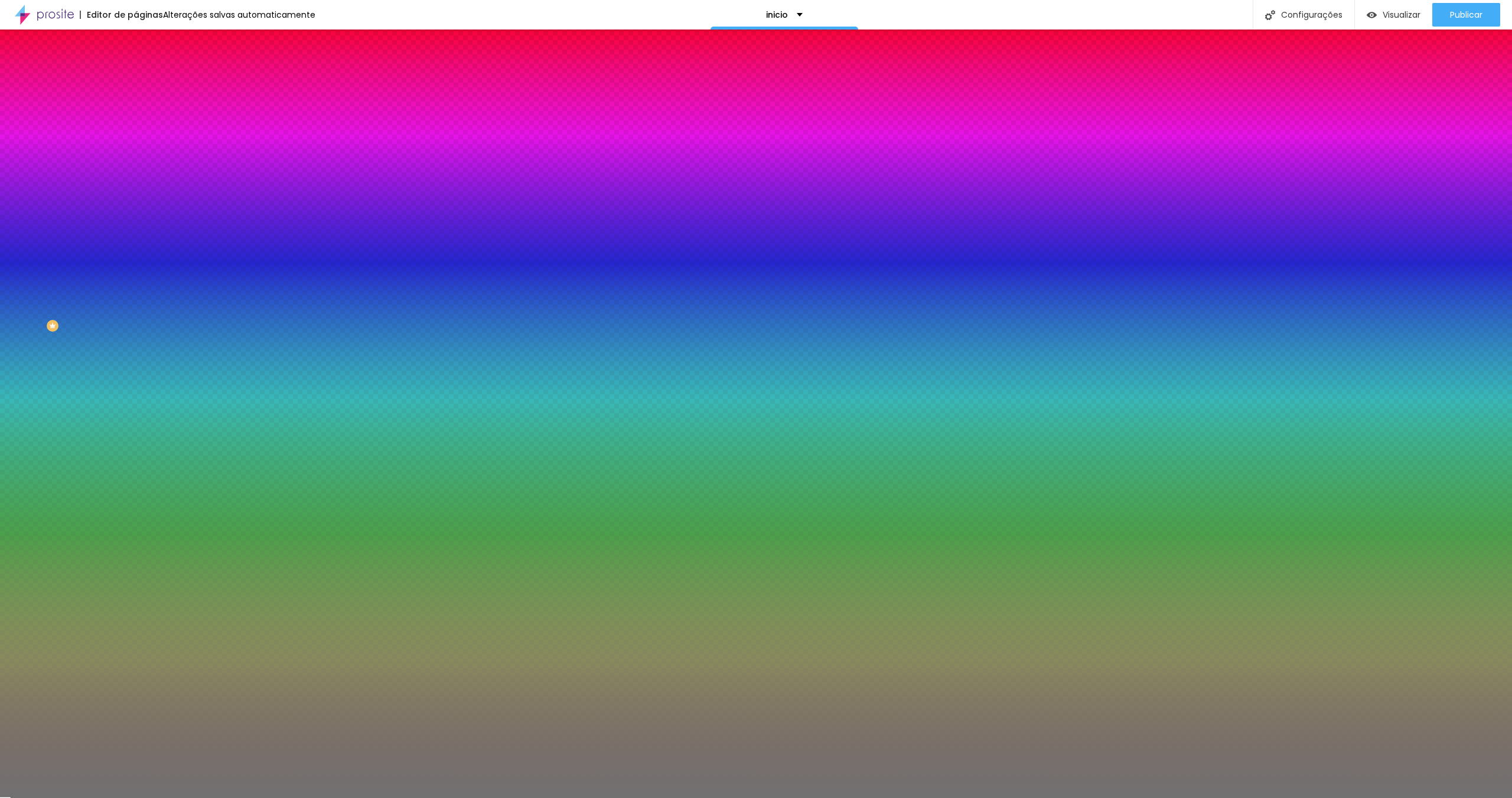
drag, startPoint x: 16, startPoint y: 153, endPoint x: 35, endPoint y: 154, distance: 19.0
click at [136, 154] on input "range" at bounding box center [174, 149] width 77 height 10
click at [136, 81] on li "Avançado" at bounding box center [203, 86] width 136 height 12
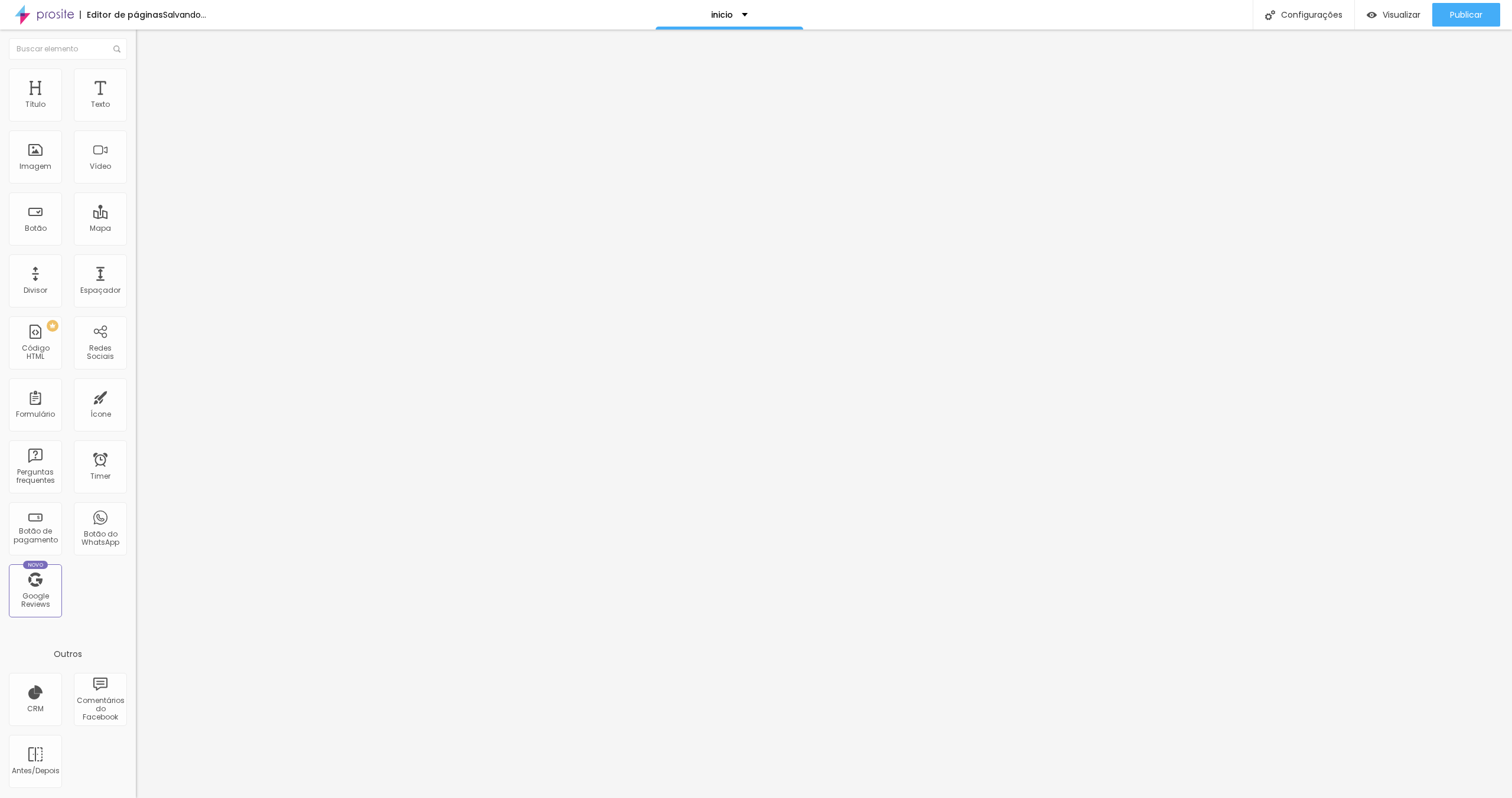
drag, startPoint x: 59, startPoint y: 116, endPoint x: 73, endPoint y: 128, distance: 18.4
click at [136, 229] on input "range" at bounding box center [174, 234] width 77 height 10
click at [136, 68] on li "Estilo" at bounding box center [203, 74] width 136 height 12
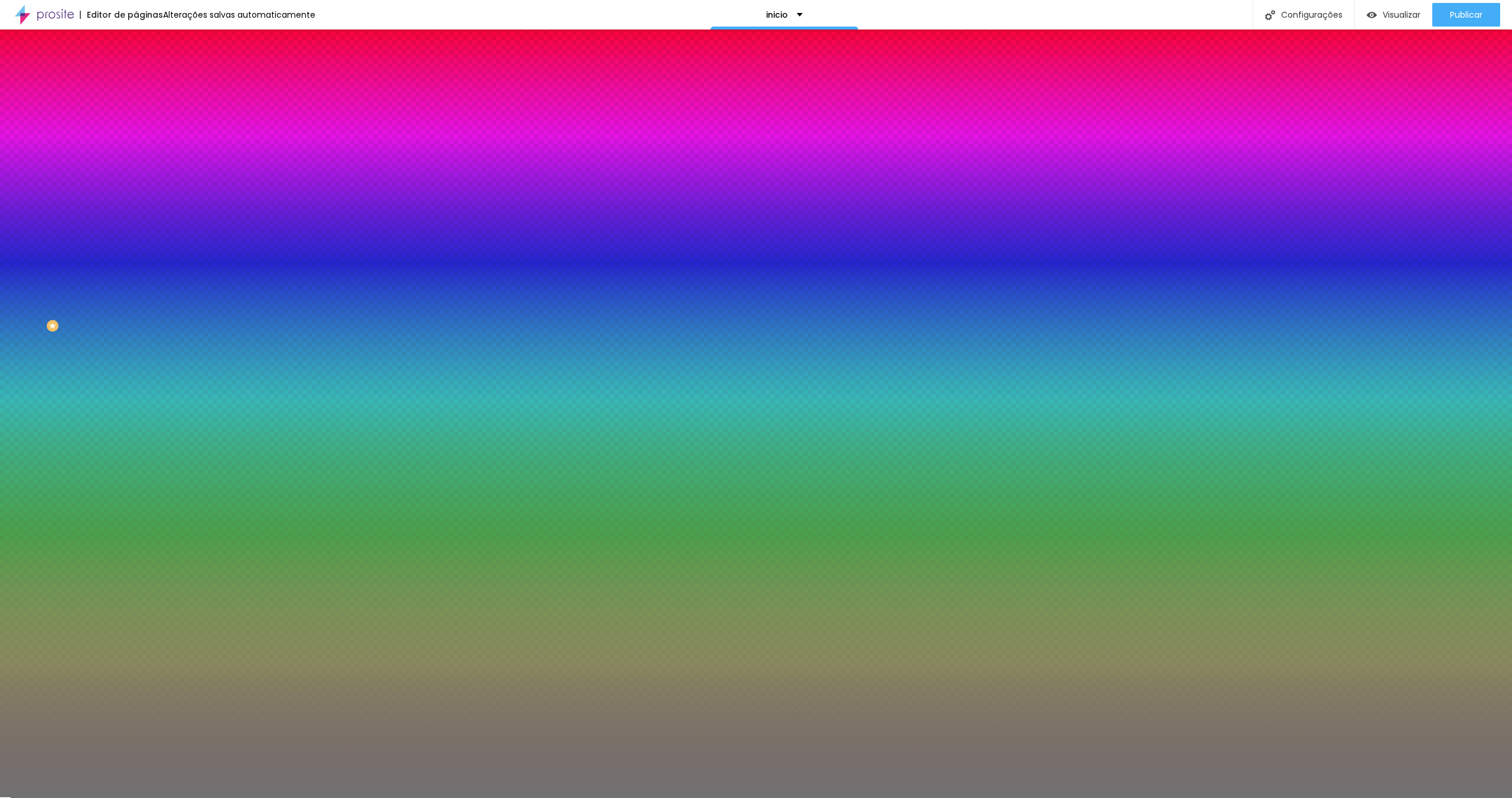
click at [136, 65] on li "Conteúdo" at bounding box center [203, 62] width 136 height 12
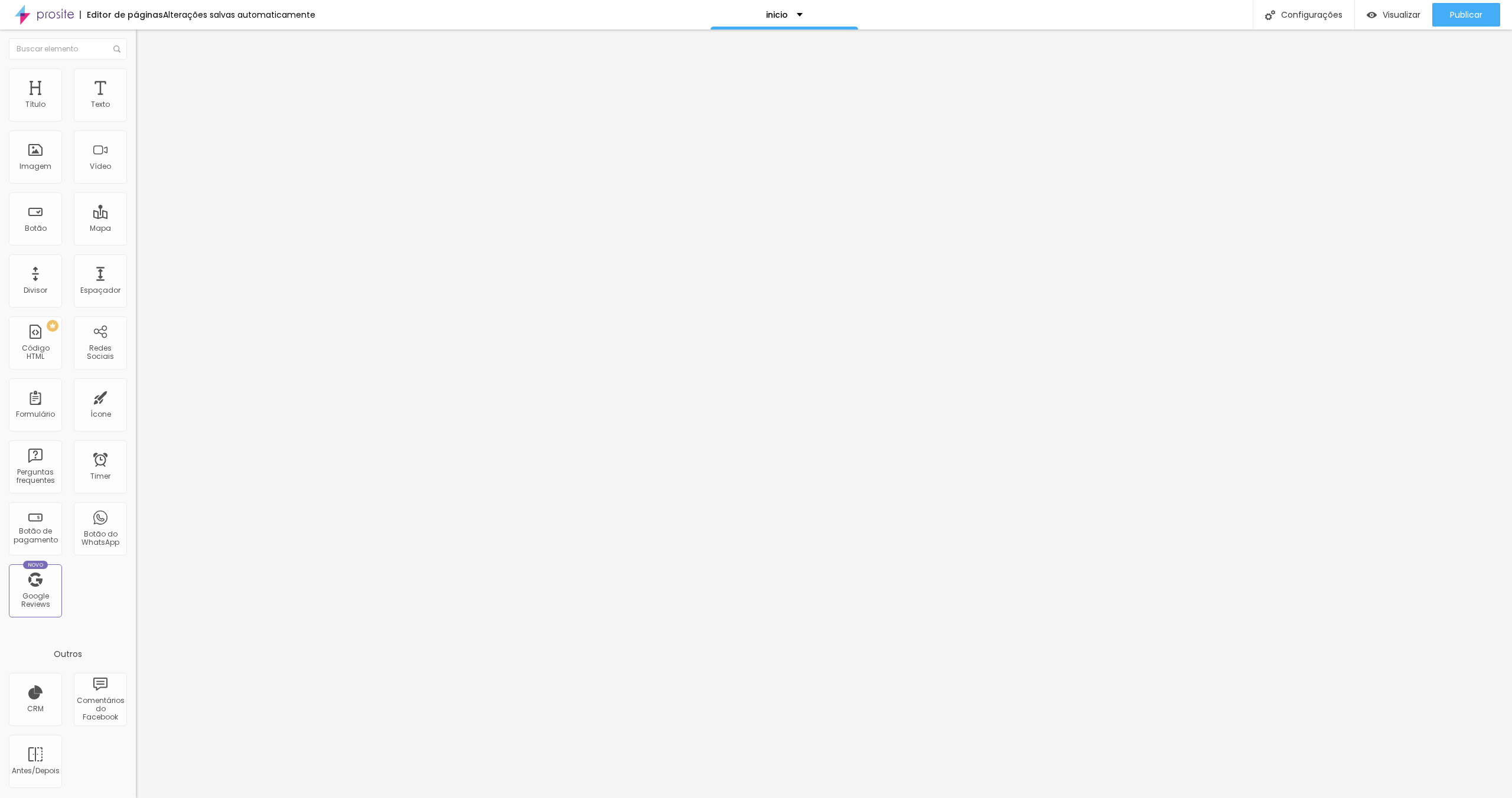
click at [136, 142] on span "Sólido" at bounding box center [147, 138] width 23 height 10
click at [136, 140] on span "Sólido" at bounding box center [147, 138] width 23 height 10
